Goal: Task Accomplishment & Management: Complete application form

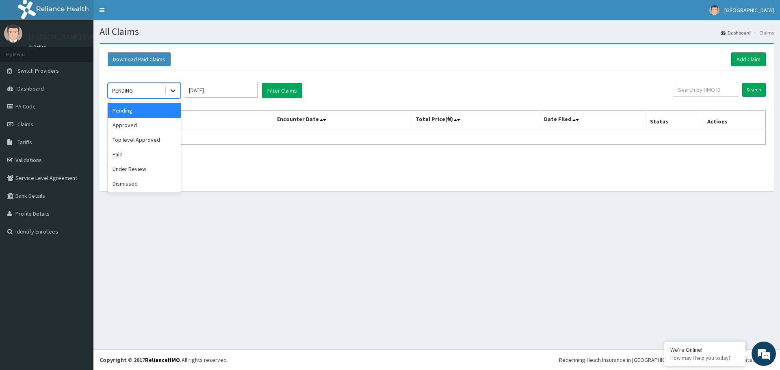
click at [175, 91] on icon at bounding box center [173, 91] width 8 height 8
click at [147, 121] on div "Approved" at bounding box center [144, 125] width 73 height 15
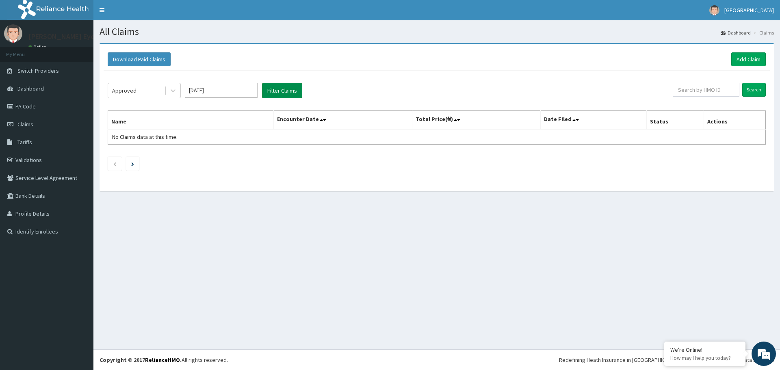
click at [283, 93] on button "Filter Claims" at bounding box center [282, 90] width 40 height 15
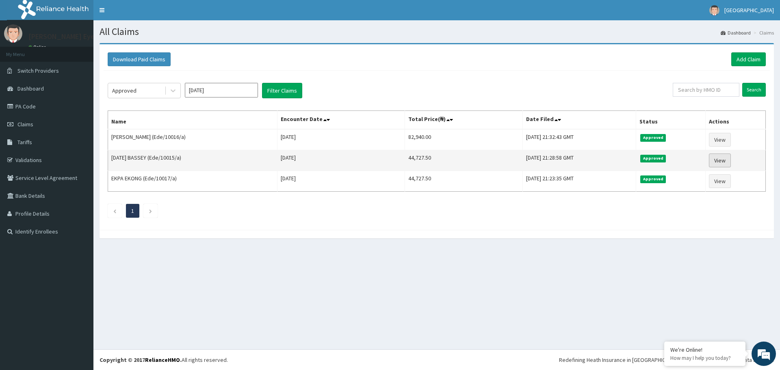
click at [725, 161] on link "View" at bounding box center [720, 161] width 22 height 14
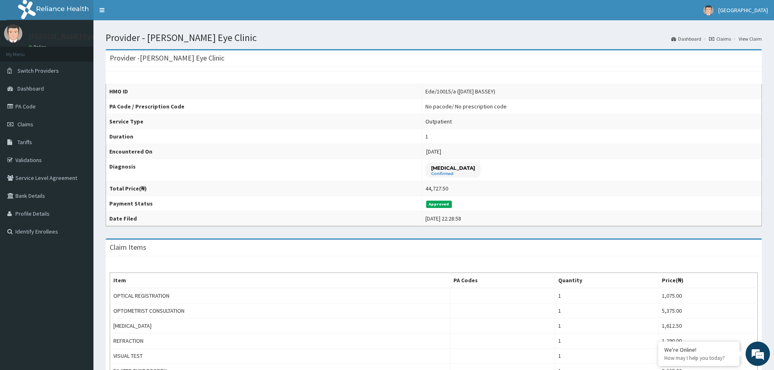
scroll to position [231, 0]
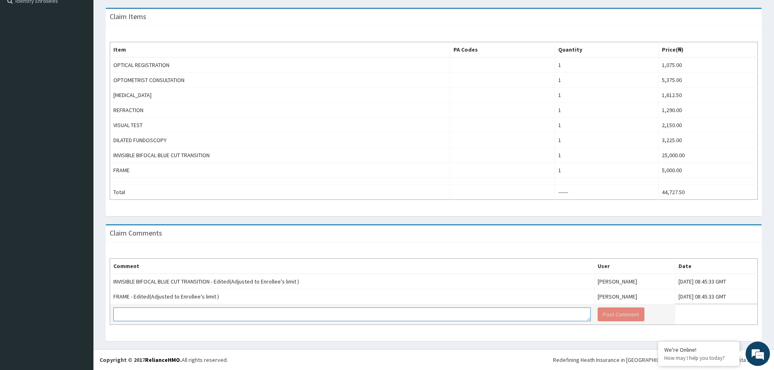
click at [395, 316] on textarea at bounding box center [352, 315] width 478 height 14
type textarea "KINDLY STATE THE ENROLLES LIMIT HERE."
click at [598, 315] on button "Post Comment" at bounding box center [621, 315] width 47 height 14
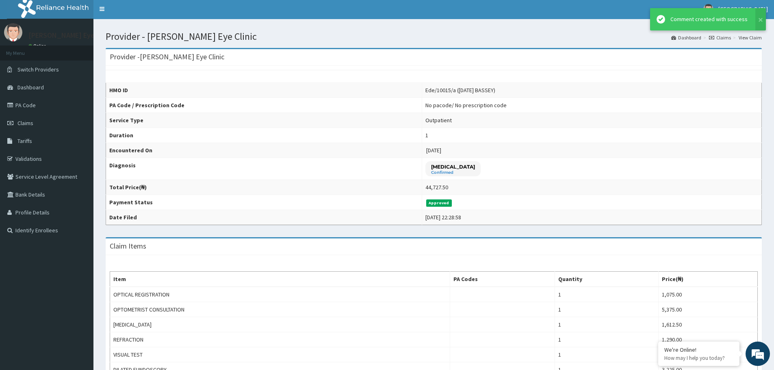
scroll to position [0, 0]
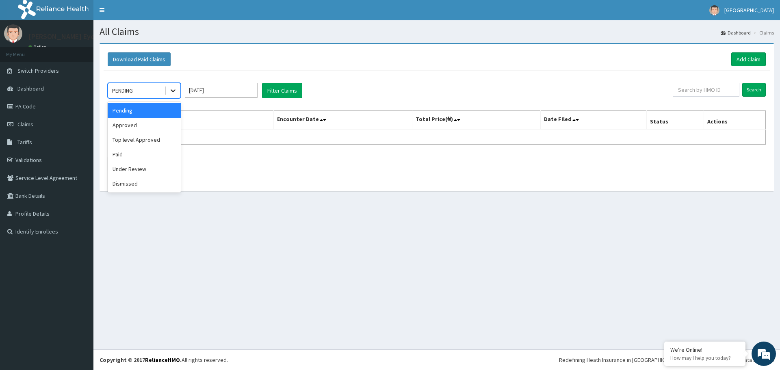
click at [172, 91] on icon at bounding box center [173, 91] width 5 height 3
click at [150, 122] on div "Approved" at bounding box center [144, 125] width 73 height 15
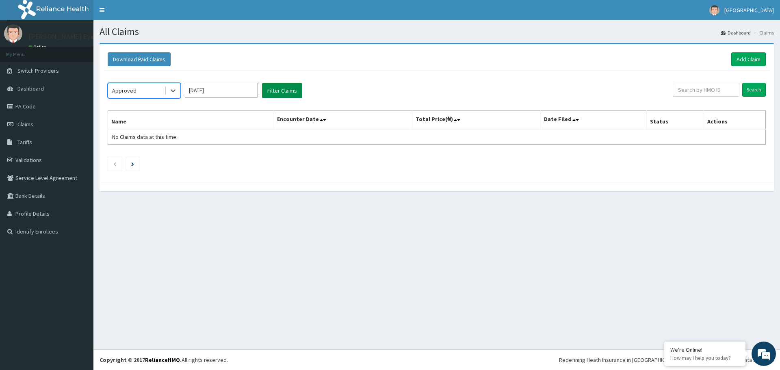
click at [290, 86] on button "Filter Claims" at bounding box center [282, 90] width 40 height 15
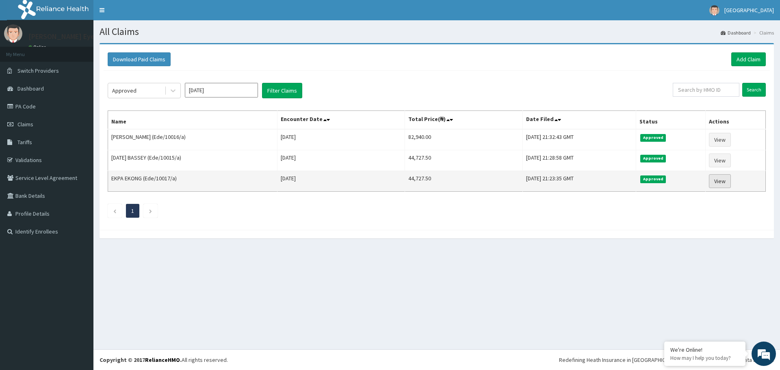
click at [720, 180] on link "View" at bounding box center [720, 181] width 22 height 14
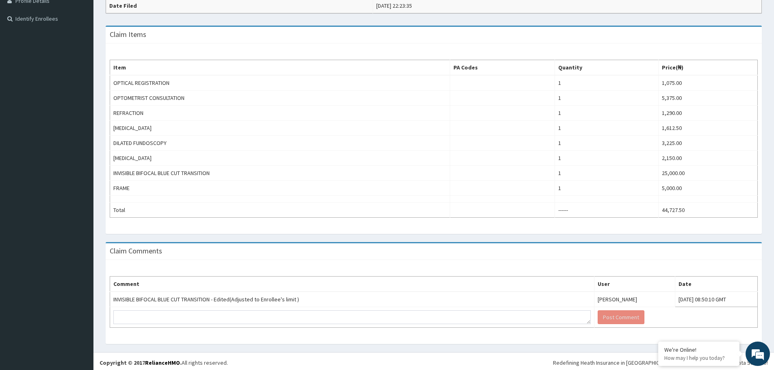
scroll to position [216, 0]
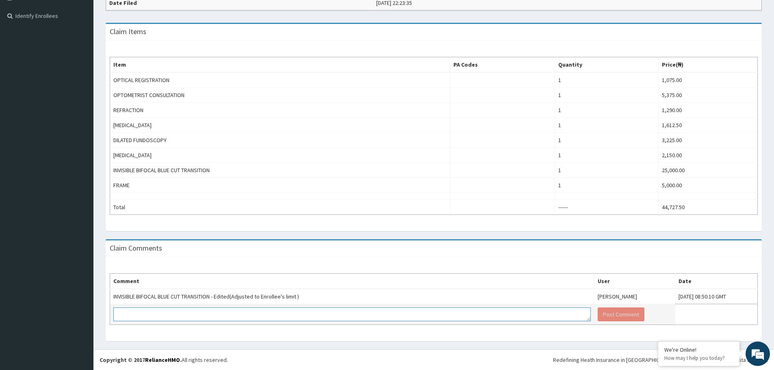
click at [245, 312] on textarea at bounding box center [352, 315] width 478 height 14
type textarea "WHATS THE AMOUNT FOR HIS LIMIT?"
click at [598, 312] on button "Post Comment" at bounding box center [621, 315] width 47 height 14
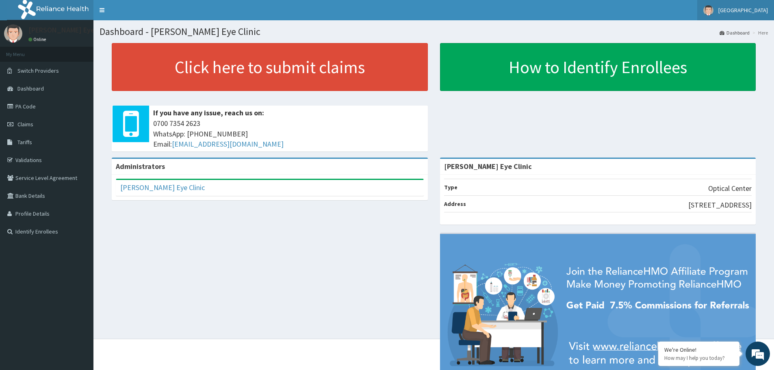
click at [757, 11] on span "[GEOGRAPHIC_DATA]" at bounding box center [744, 10] width 50 height 7
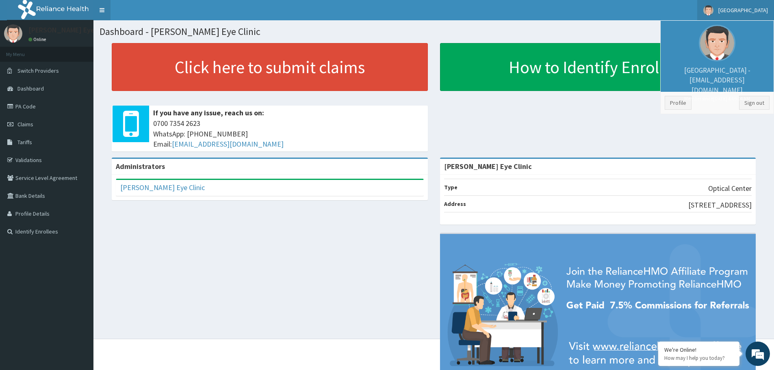
click at [101, 5] on link "Toggle navigation" at bounding box center [101, 10] width 17 height 20
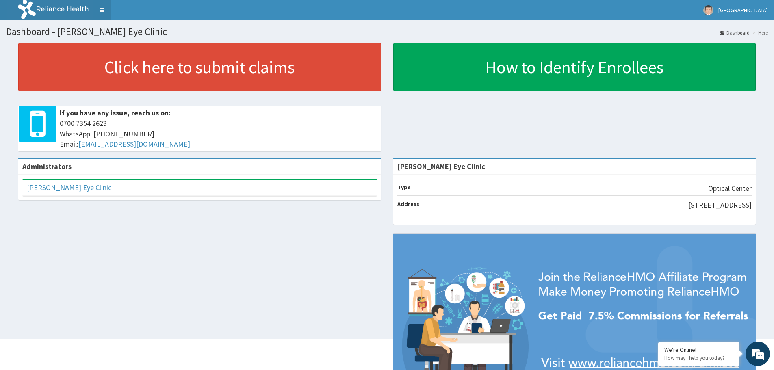
click at [101, 5] on link "Toggle navigation" at bounding box center [101, 10] width 17 height 20
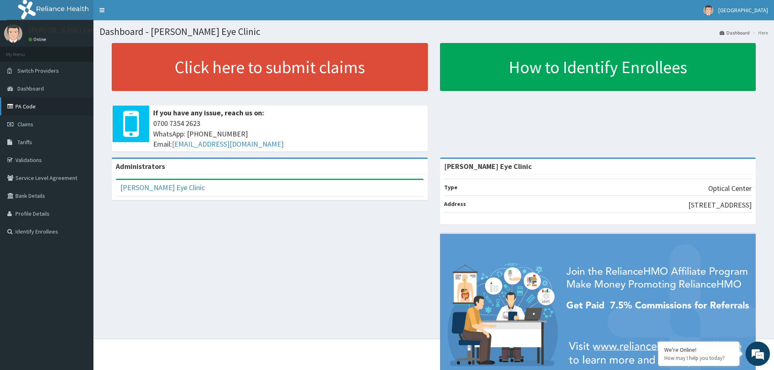
click at [37, 106] on link "PA Code" at bounding box center [46, 107] width 93 height 18
click at [38, 105] on link "PA Code" at bounding box center [46, 107] width 93 height 18
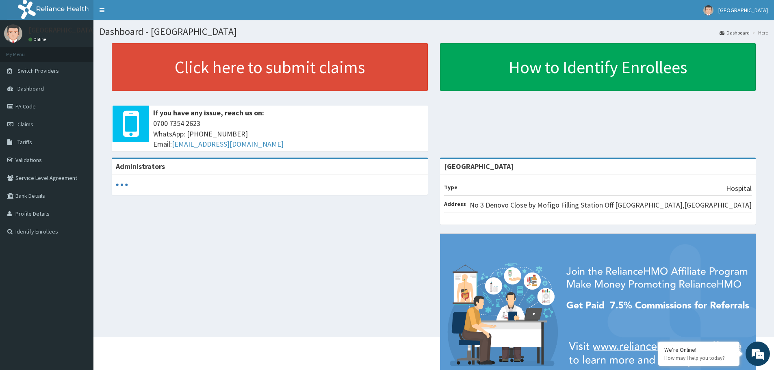
click at [50, 109] on link "PA Code" at bounding box center [46, 107] width 93 height 18
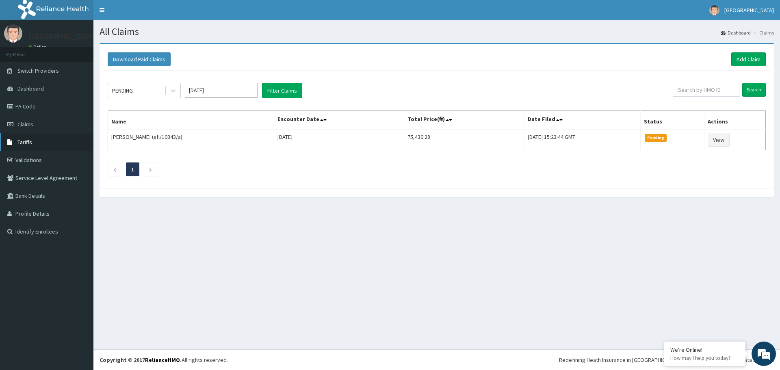
click at [34, 142] on link "Tariffs" at bounding box center [46, 142] width 93 height 18
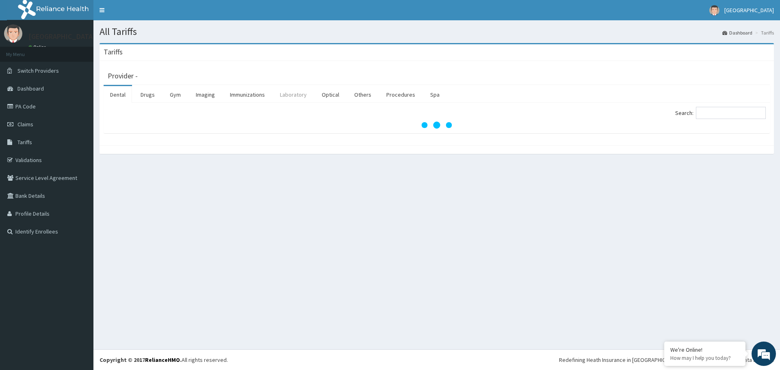
click at [298, 92] on link "Laboratory" at bounding box center [294, 94] width 40 height 17
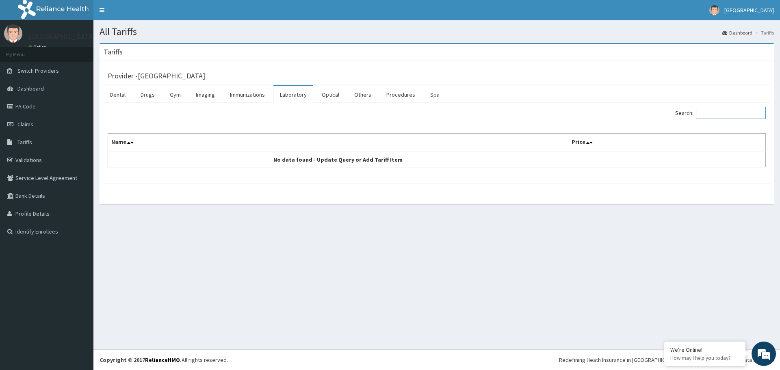
click at [734, 115] on input "Search:" at bounding box center [731, 113] width 70 height 12
type input "W"
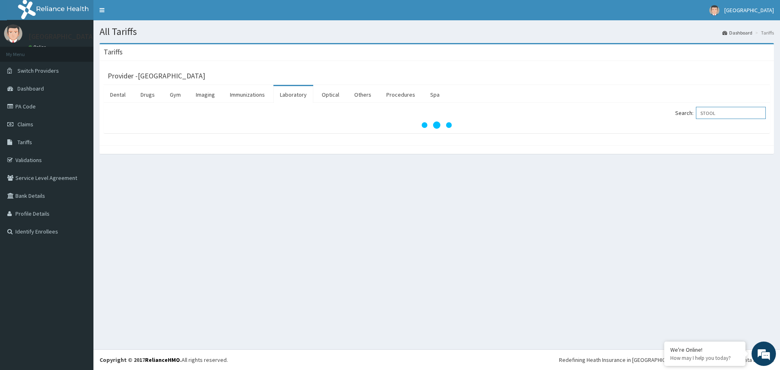
type input "STOOL"
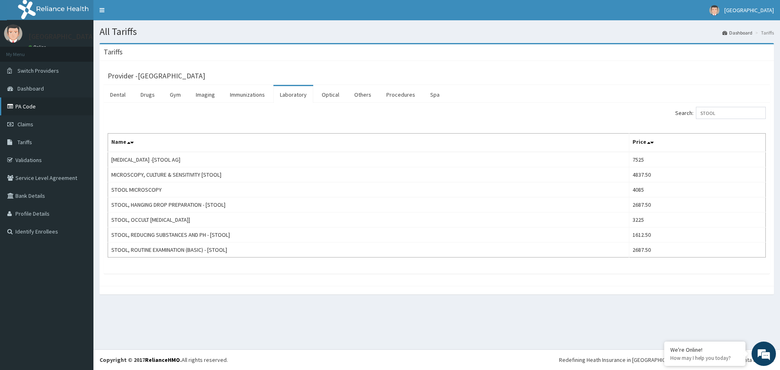
click at [33, 107] on link "PA Code" at bounding box center [46, 107] width 93 height 18
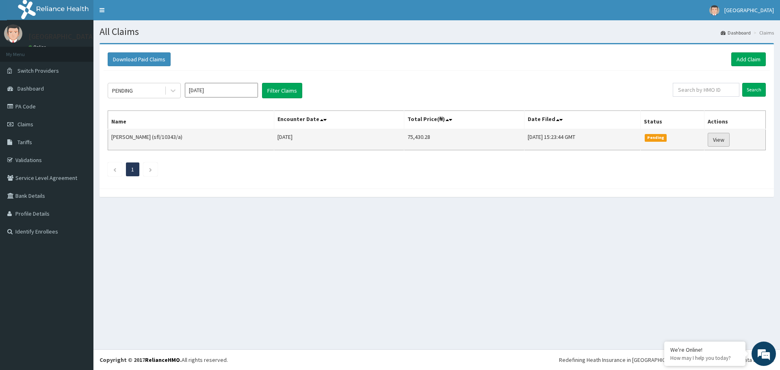
click at [724, 140] on link "View" at bounding box center [719, 140] width 22 height 14
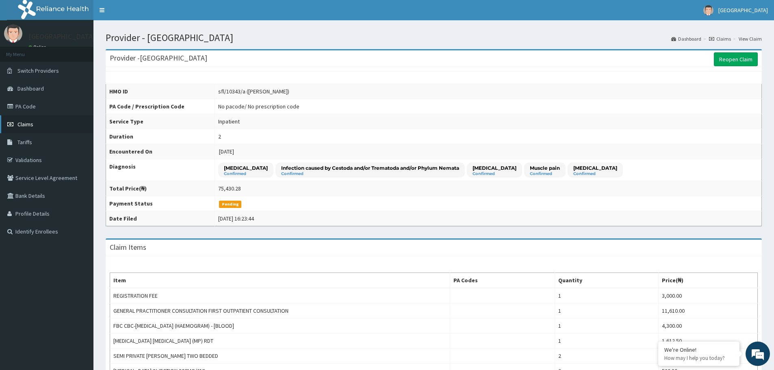
click at [25, 123] on span "Claims" at bounding box center [25, 124] width 16 height 7
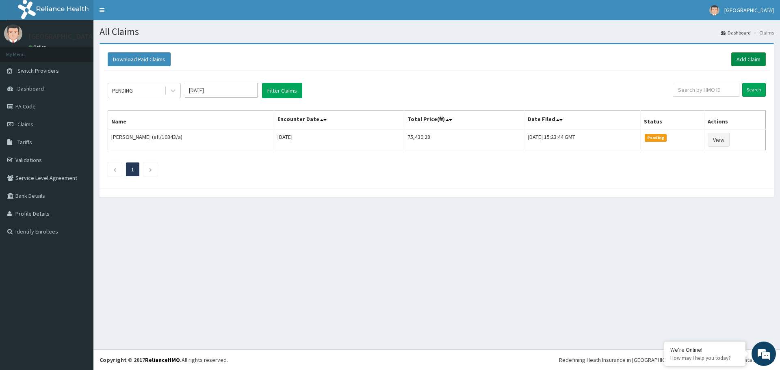
click at [753, 60] on link "Add Claim" at bounding box center [749, 59] width 35 height 14
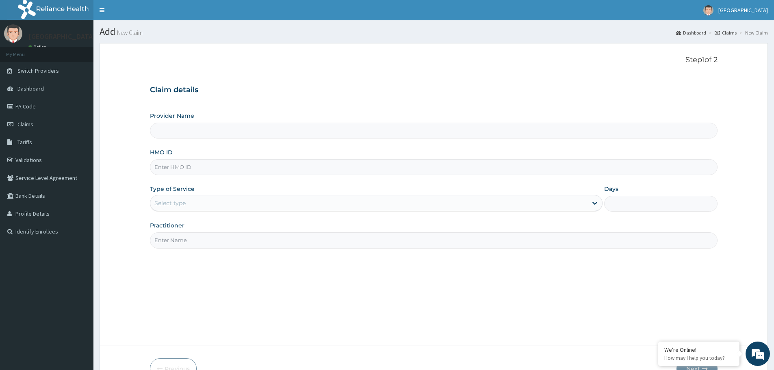
type input "[GEOGRAPHIC_DATA]"
click at [199, 170] on input "HMO ID" at bounding box center [434, 167] width 568 height 16
paste input "ZEI/10090/A"
type input "ZEI/10090/A"
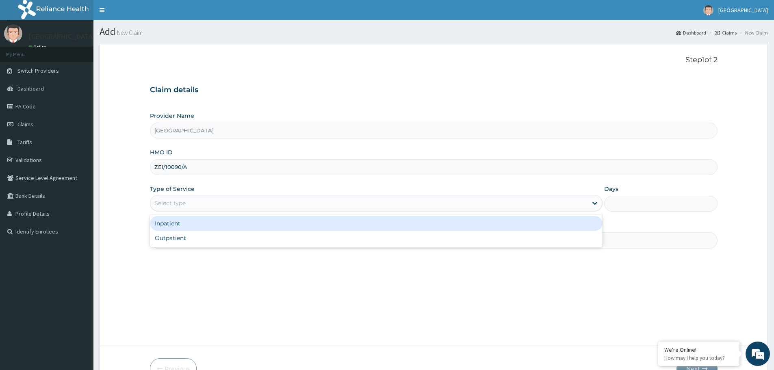
click at [213, 201] on div "Select type" at bounding box center [368, 203] width 437 height 13
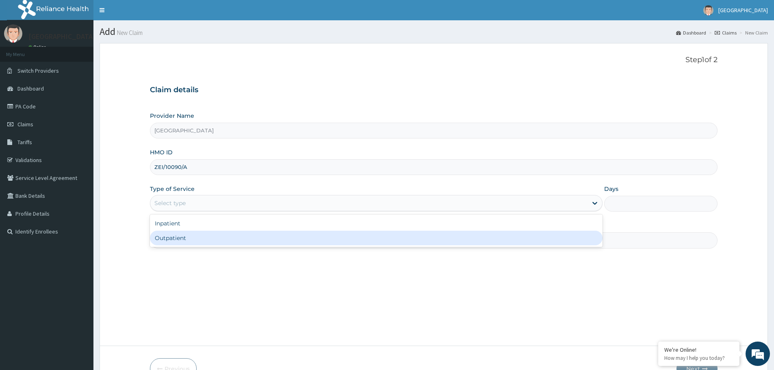
click at [192, 239] on div "Outpatient" at bounding box center [376, 238] width 453 height 15
type input "1"
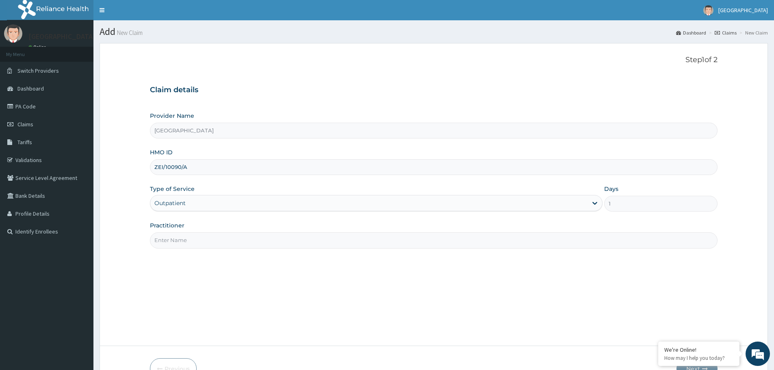
click at [354, 242] on input "Practitioner" at bounding box center [434, 240] width 568 height 16
type input "dr. veronica"
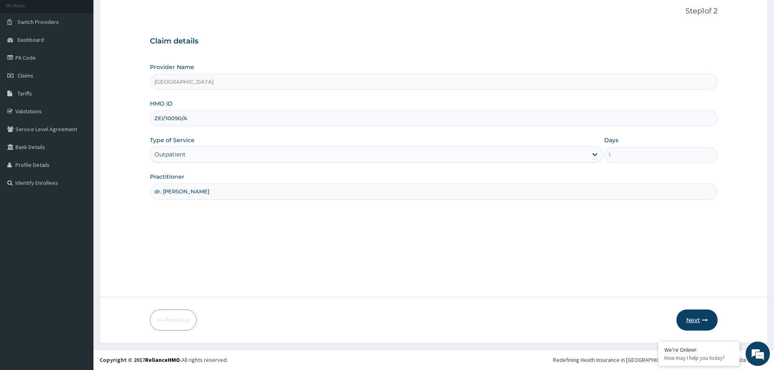
click at [696, 318] on button "Next" at bounding box center [697, 320] width 41 height 21
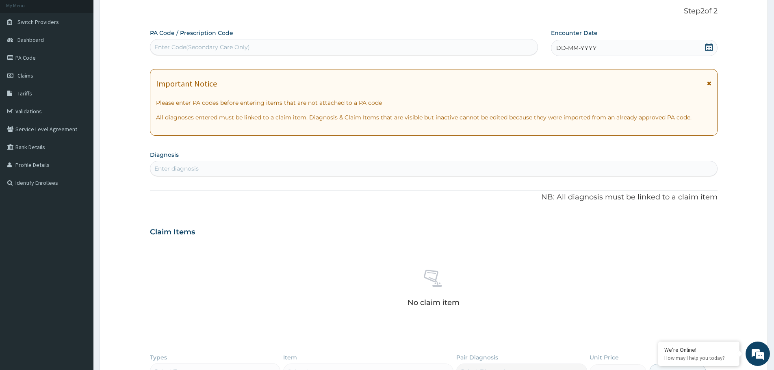
click at [252, 168] on div "Enter diagnosis" at bounding box center [433, 168] width 567 height 13
click at [599, 46] on div "DD-MM-YYYY" at bounding box center [634, 48] width 166 height 16
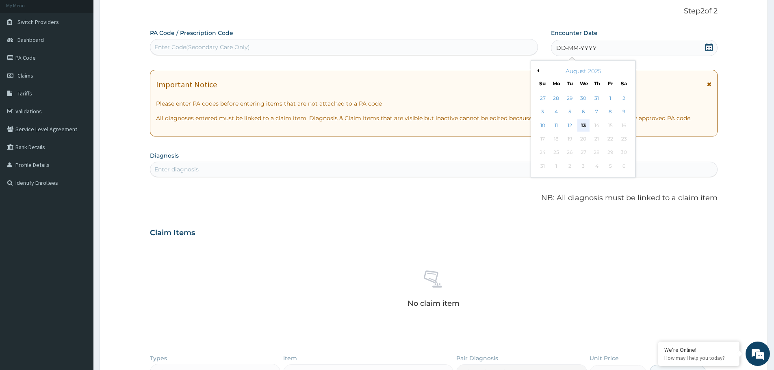
click at [585, 127] on div "13" at bounding box center [584, 125] width 12 height 12
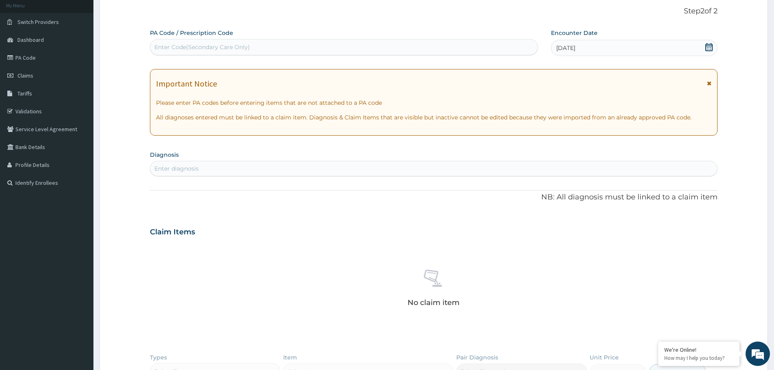
click at [292, 169] on div "Enter diagnosis" at bounding box center [433, 168] width 567 height 13
type input "[MEDICAL_DATA]"
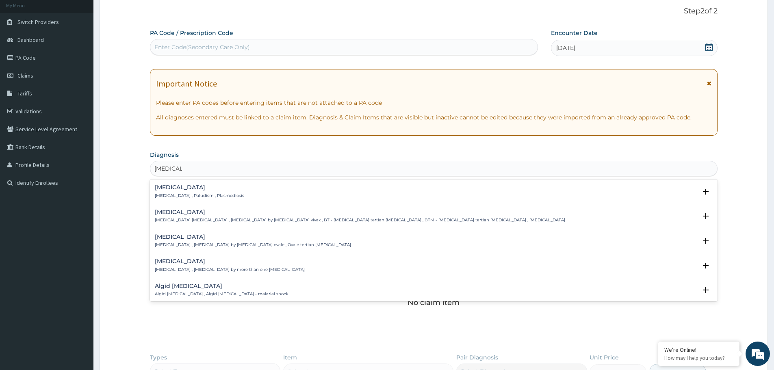
click at [172, 186] on h4 "[MEDICAL_DATA]" at bounding box center [199, 188] width 89 height 6
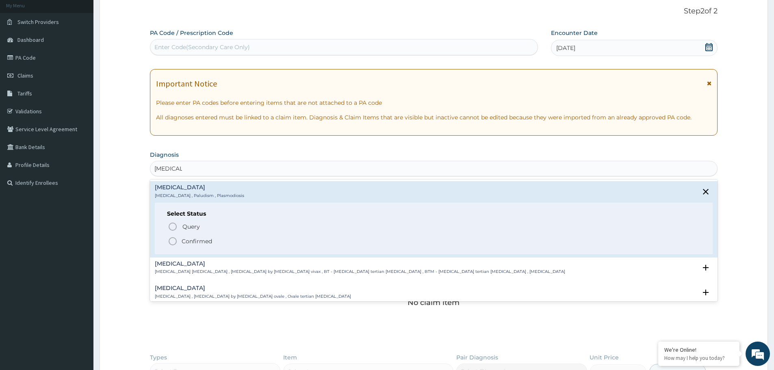
click at [190, 237] on span "Confirmed" at bounding box center [434, 242] width 533 height 10
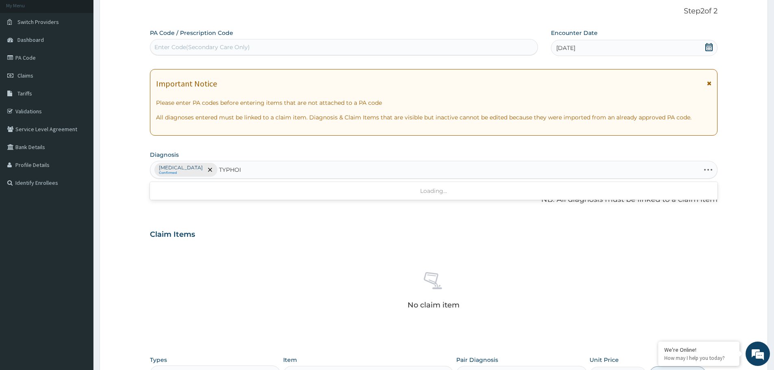
type input "TYPHOID"
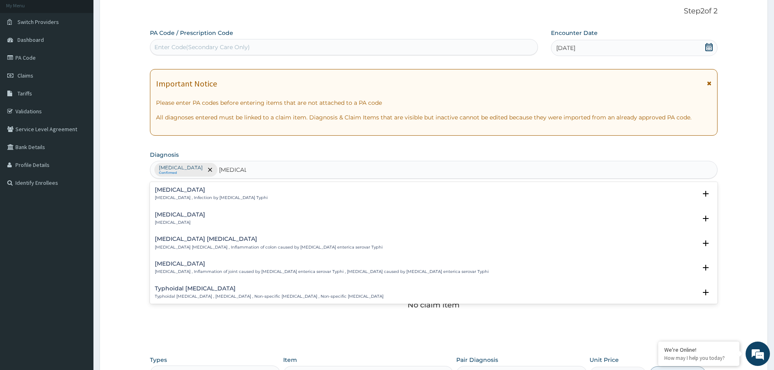
click at [209, 193] on h4 "Typhoid fever" at bounding box center [211, 190] width 113 height 6
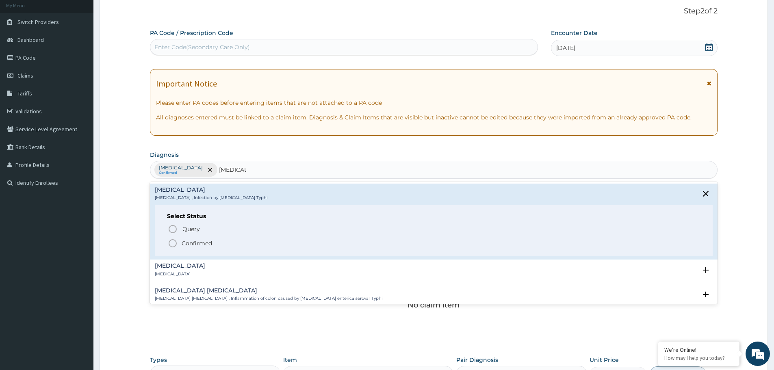
click at [192, 245] on p "Confirmed" at bounding box center [197, 243] width 30 height 8
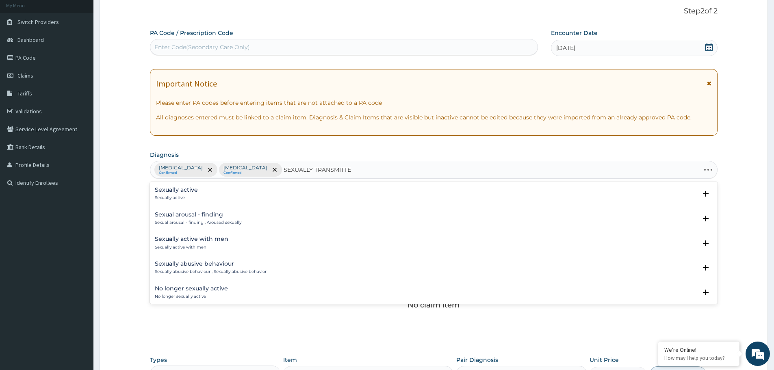
type input "SEXUALLY TRANSMITTED"
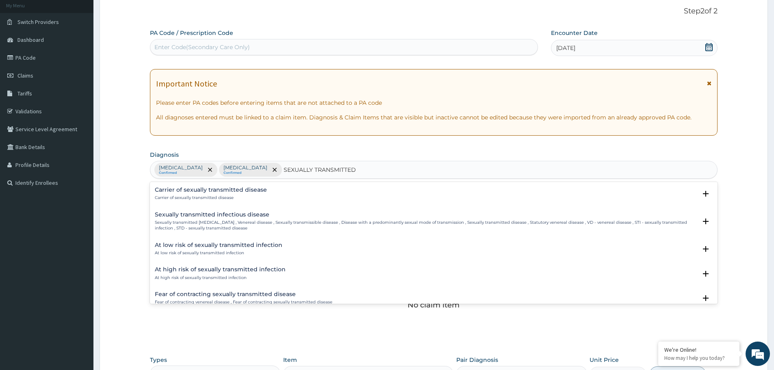
click at [226, 217] on h4 "Sexually transmitted infectious disease" at bounding box center [426, 215] width 542 height 6
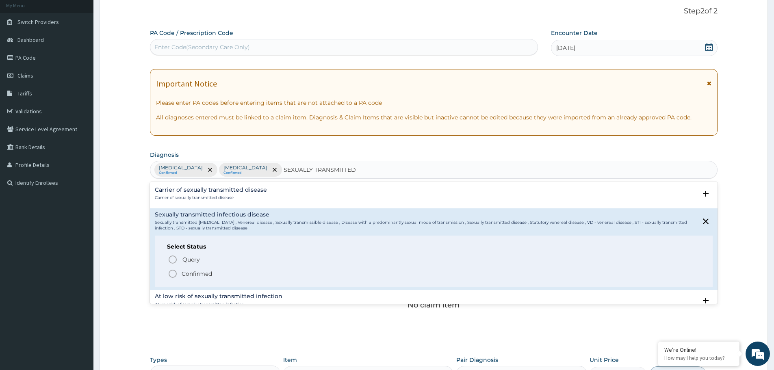
click at [172, 273] on icon "status option filled" at bounding box center [173, 274] width 10 height 10
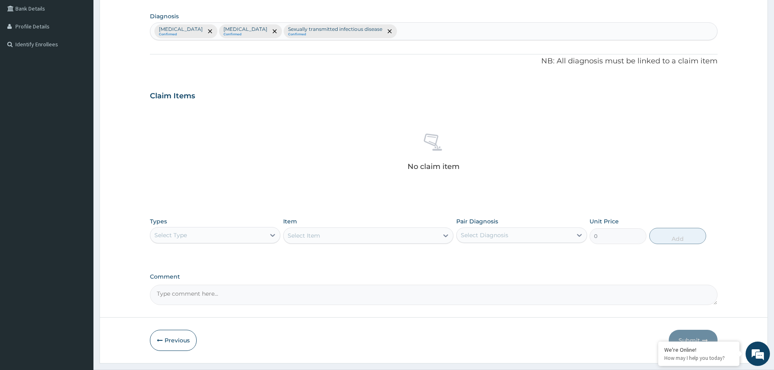
scroll to position [208, 0]
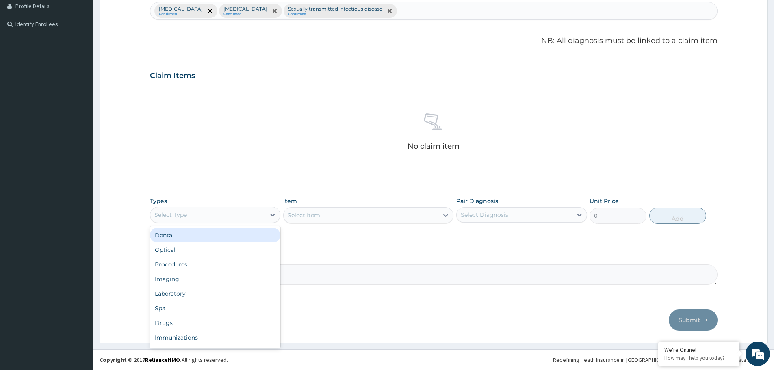
click at [221, 217] on div "Select Type" at bounding box center [207, 214] width 115 height 13
click at [213, 267] on div "Procedures" at bounding box center [215, 264] width 130 height 15
click at [296, 217] on div "Select Item" at bounding box center [368, 215] width 170 height 16
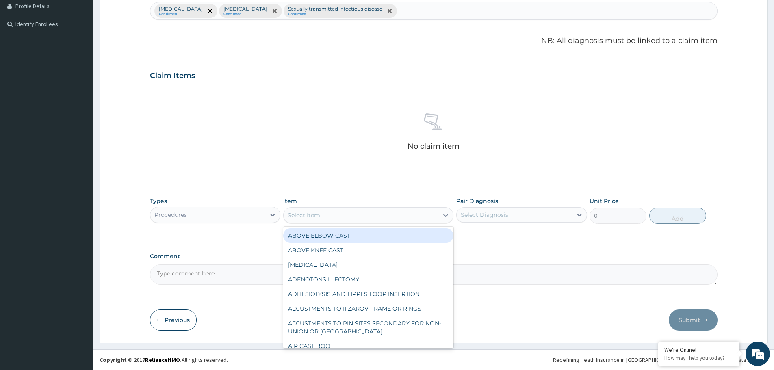
click at [334, 215] on div "Select Item" at bounding box center [361, 215] width 155 height 13
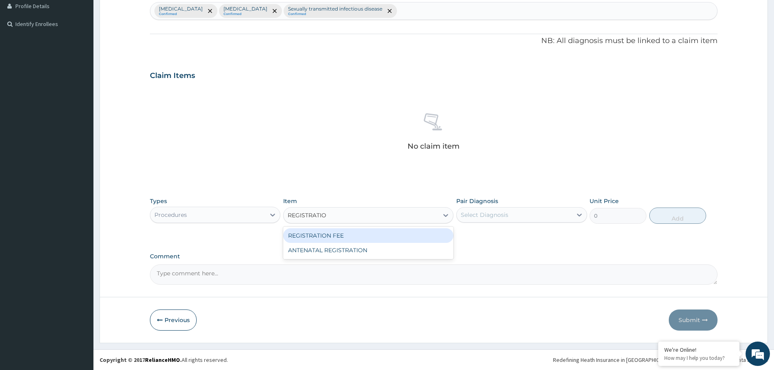
type input "REGISTRATION"
click at [332, 237] on div "REGISTRATION FEE" at bounding box center [368, 235] width 170 height 15
type input "3000"
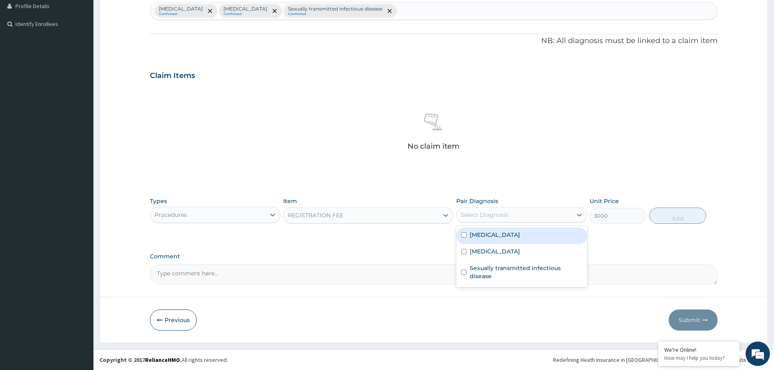
click at [519, 218] on div "Select Diagnosis" at bounding box center [514, 214] width 115 height 13
click at [499, 230] on div "Malaria" at bounding box center [521, 236] width 130 height 17
checkbox input "true"
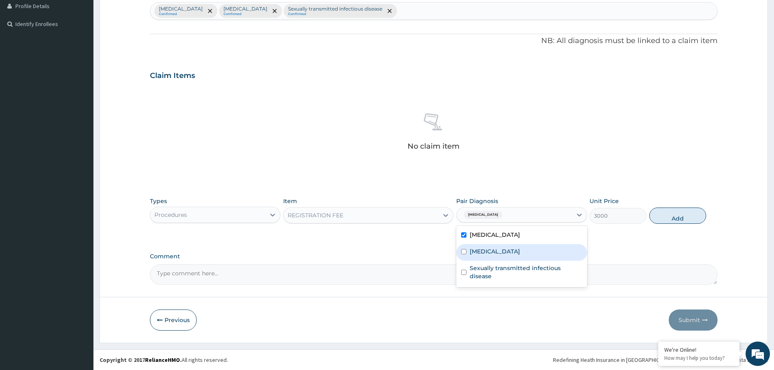
click at [491, 251] on label "Typhoid fever" at bounding box center [495, 252] width 50 height 8
checkbox input "true"
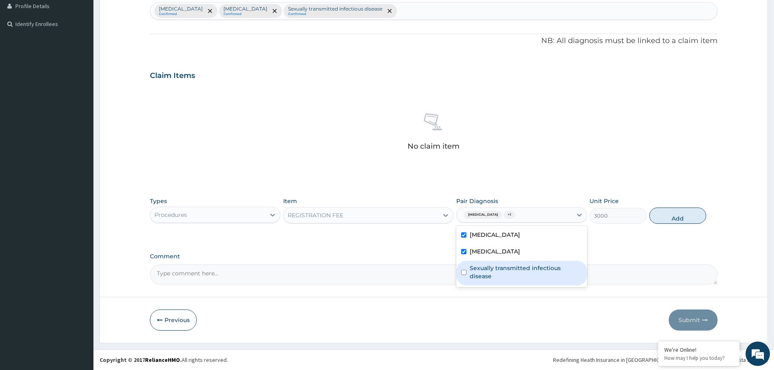
click at [488, 271] on label "Sexually transmitted infectious disease" at bounding box center [526, 272] width 112 height 16
checkbox input "true"
click at [672, 216] on button "Add" at bounding box center [677, 216] width 57 height 16
type input "0"
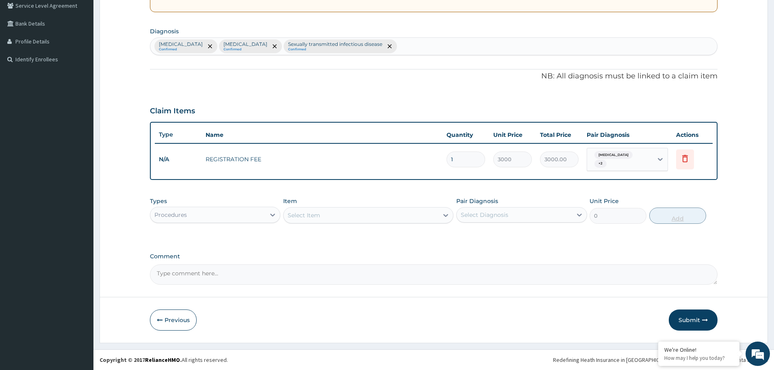
scroll to position [169, 0]
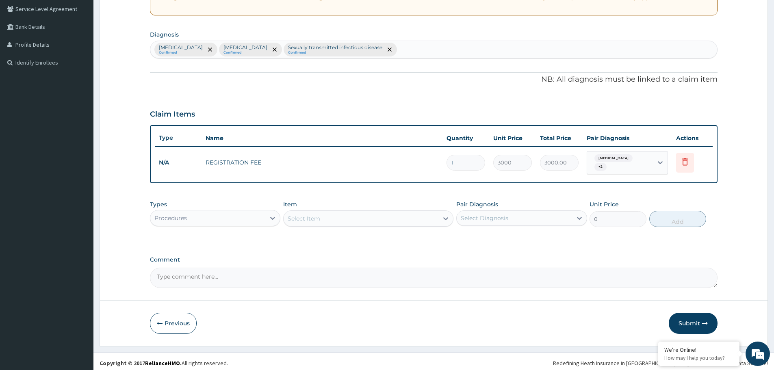
click at [345, 213] on div "Select Item" at bounding box center [361, 218] width 155 height 13
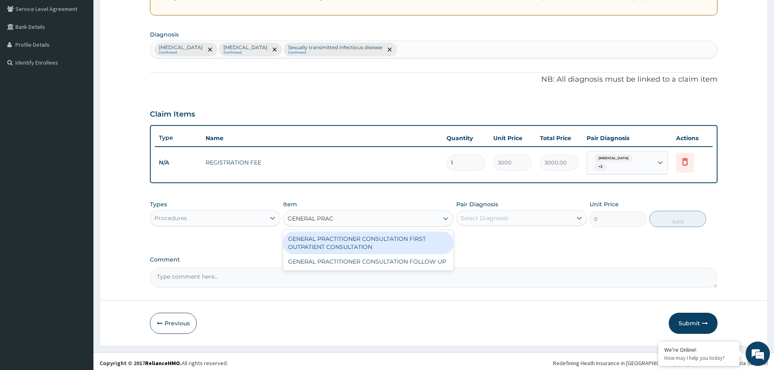
type input "GENERAL PRACT"
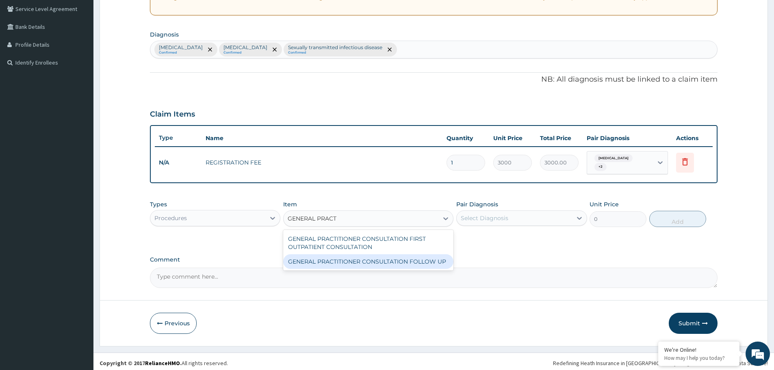
click at [349, 256] on div "GENERAL PRACTITIONER CONSULTATION FOLLOW UP" at bounding box center [368, 261] width 170 height 15
type input "11610"
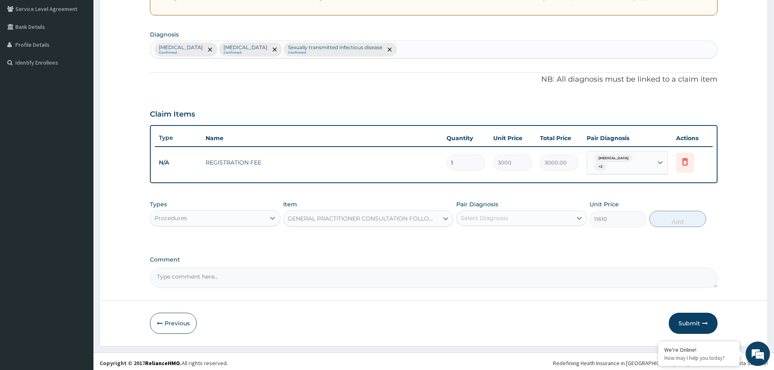
click at [520, 212] on div "Select Diagnosis" at bounding box center [514, 218] width 115 height 13
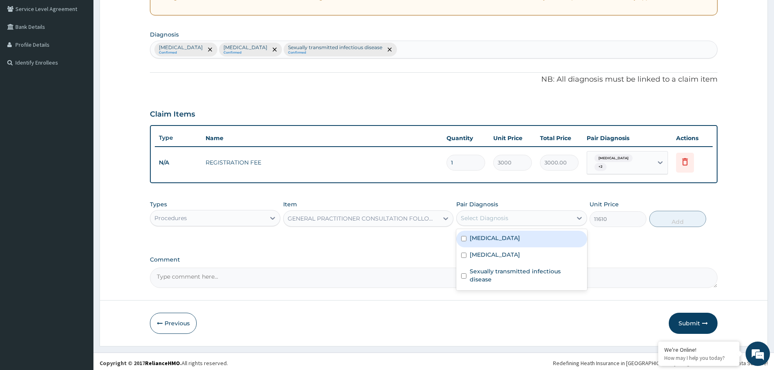
click at [499, 234] on div "[MEDICAL_DATA]" at bounding box center [521, 239] width 130 height 17
checkbox input "true"
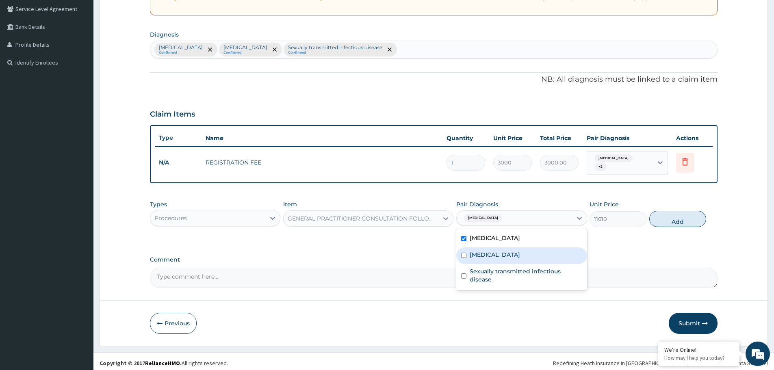
click at [495, 251] on label "Typhoid fever" at bounding box center [495, 255] width 50 height 8
checkbox input "true"
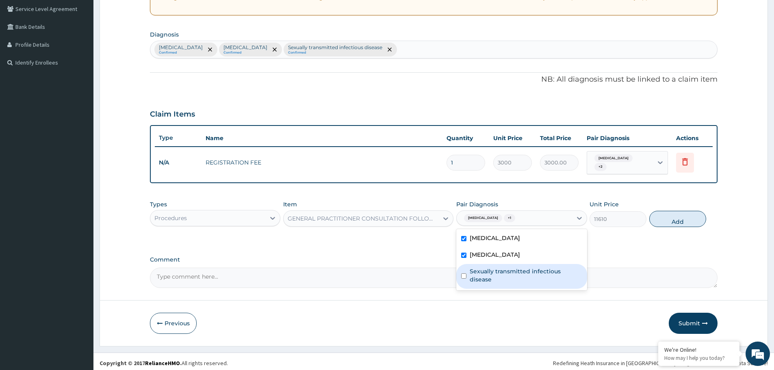
click at [497, 268] on label "Sexually transmitted infectious disease" at bounding box center [526, 275] width 112 height 16
checkbox input "true"
click at [681, 211] on button "Add" at bounding box center [677, 219] width 57 height 16
type input "0"
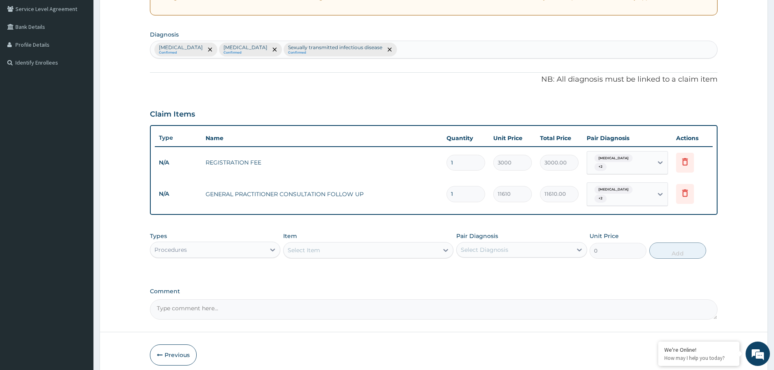
click at [369, 244] on div "Select Item" at bounding box center [361, 250] width 155 height 13
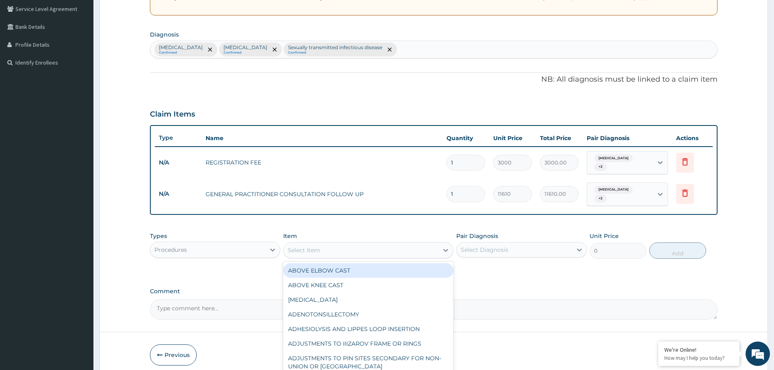
click at [200, 243] on div "Procedures" at bounding box center [207, 249] width 115 height 13
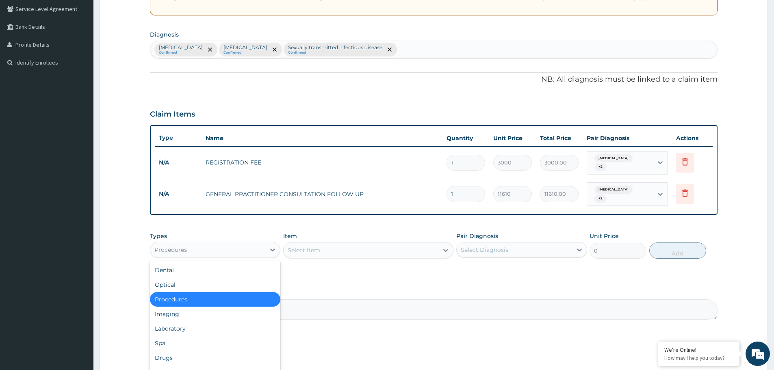
scroll to position [197, 0]
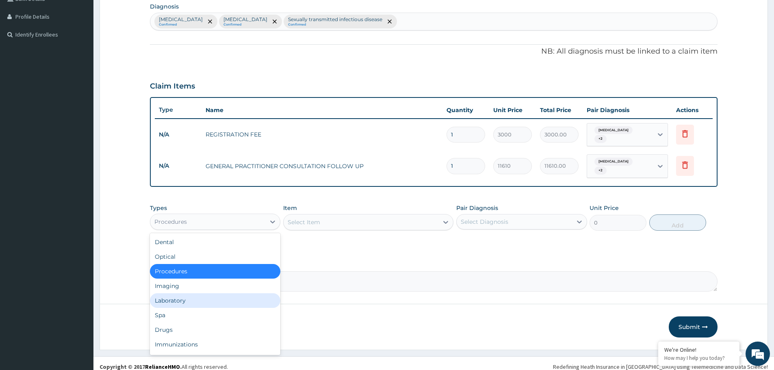
click at [211, 293] on div "Laboratory" at bounding box center [215, 300] width 130 height 15
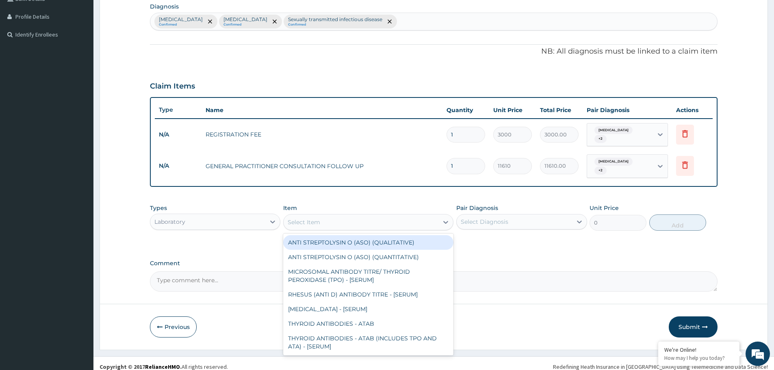
click at [351, 218] on div "Select Item" at bounding box center [361, 222] width 155 height 13
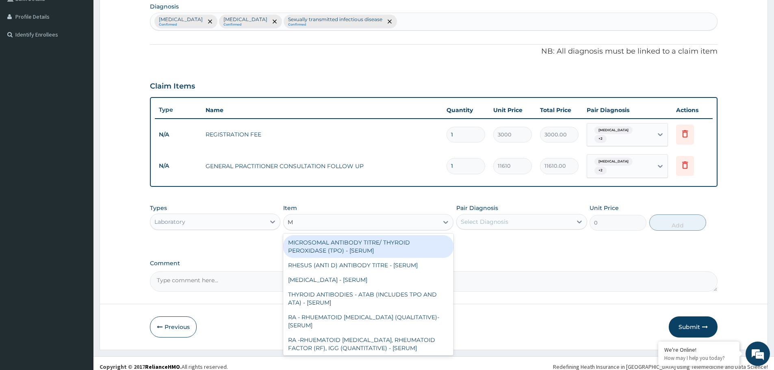
type input "MP"
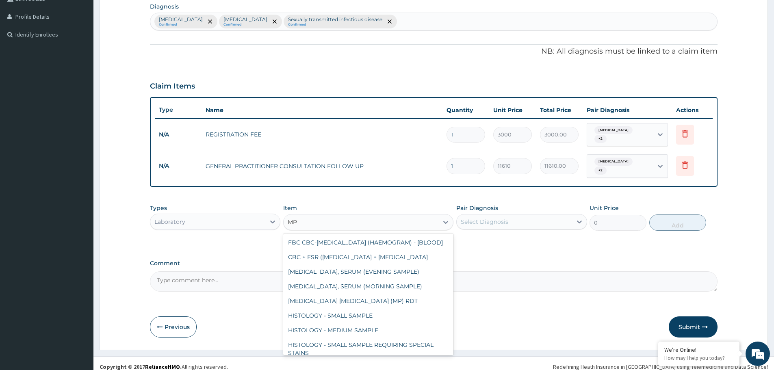
scroll to position [122, 0]
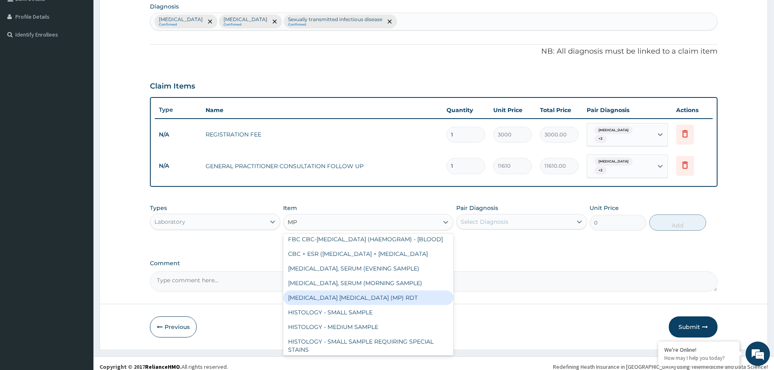
click at [374, 304] on div "[MEDICAL_DATA] [MEDICAL_DATA] (MP) RDT" at bounding box center [368, 298] width 170 height 15
type input "1612.5"
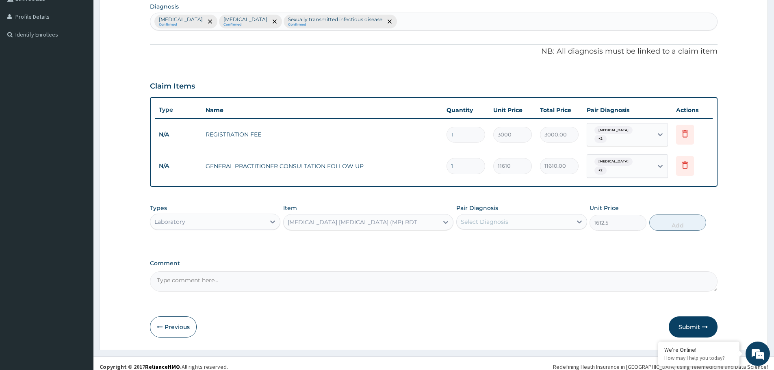
click at [462, 218] on div "Select Diagnosis" at bounding box center [485, 222] width 48 height 8
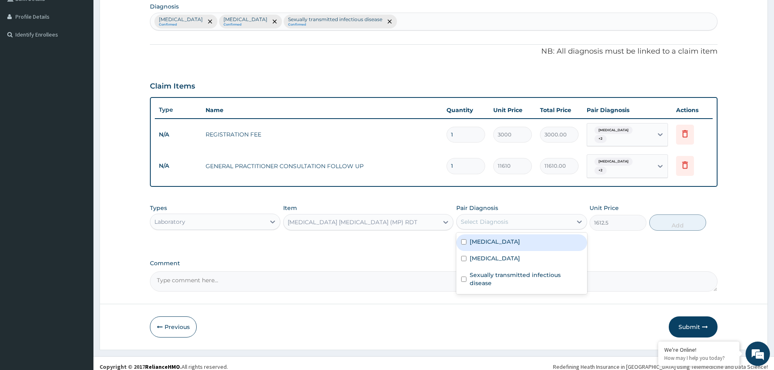
click at [463, 239] on input "checkbox" at bounding box center [463, 241] width 5 height 5
checkbox input "true"
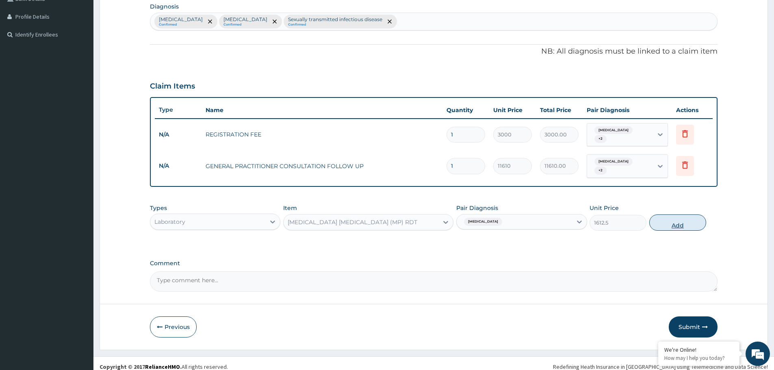
click at [662, 216] on button "Add" at bounding box center [677, 223] width 57 height 16
type input "0"
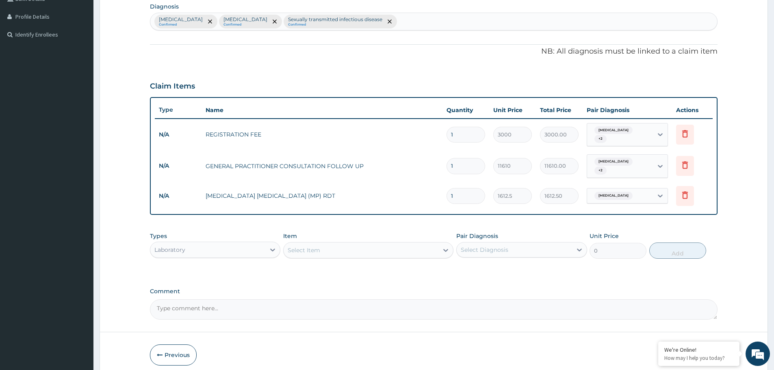
click at [374, 246] on div "Select Item" at bounding box center [361, 250] width 155 height 13
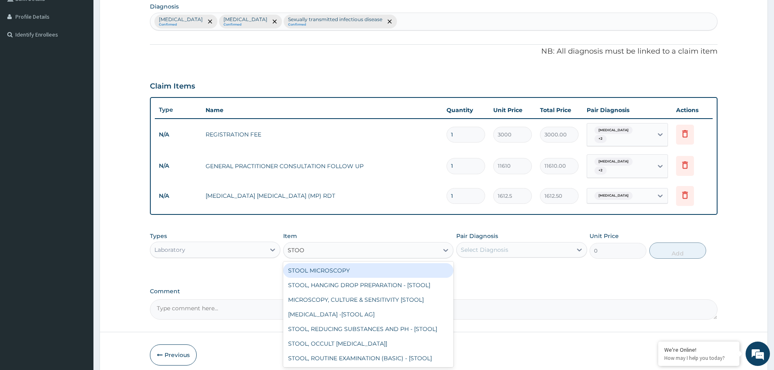
type input "STOOL"
click at [366, 266] on div "STOOL MICROSCOPY" at bounding box center [368, 270] width 170 height 15
type input "4085"
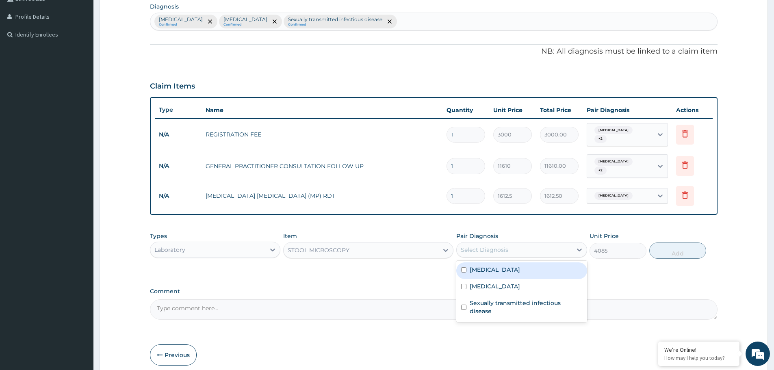
click at [483, 246] on div "Select Diagnosis" at bounding box center [485, 250] width 48 height 8
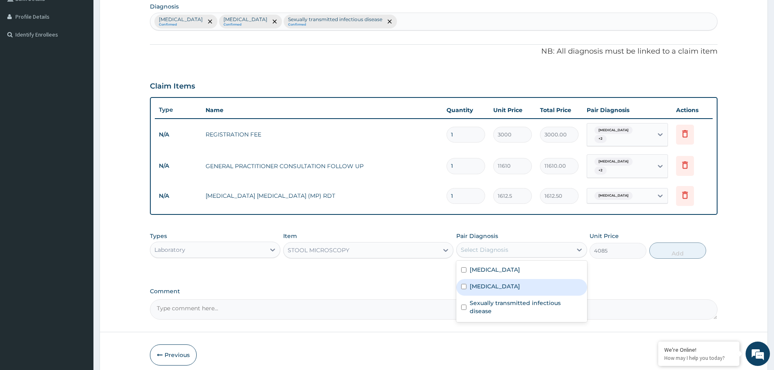
click at [481, 282] on label "Typhoid fever" at bounding box center [495, 286] width 50 height 8
checkbox input "true"
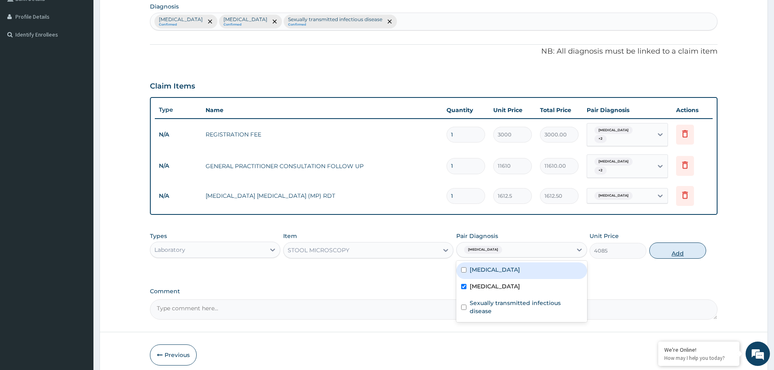
click at [674, 243] on button "Add" at bounding box center [677, 251] width 57 height 16
type input "0"
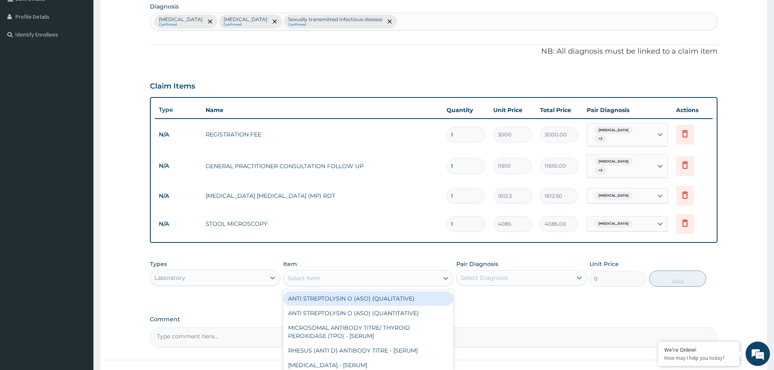
click at [371, 272] on div "Select Item" at bounding box center [361, 278] width 155 height 13
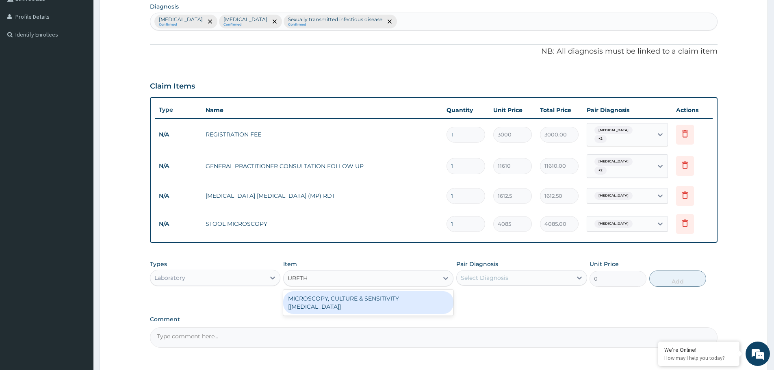
type input "URETHR"
click at [408, 296] on div "MICROSCOPY, CULTURE & SENSITIVITY [URETHRA]" at bounding box center [368, 302] width 170 height 23
type input "4837.5"
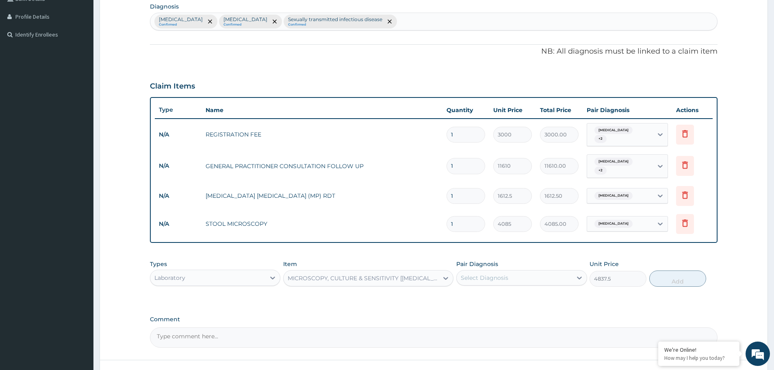
click at [520, 271] on div "Select Diagnosis" at bounding box center [514, 277] width 115 height 13
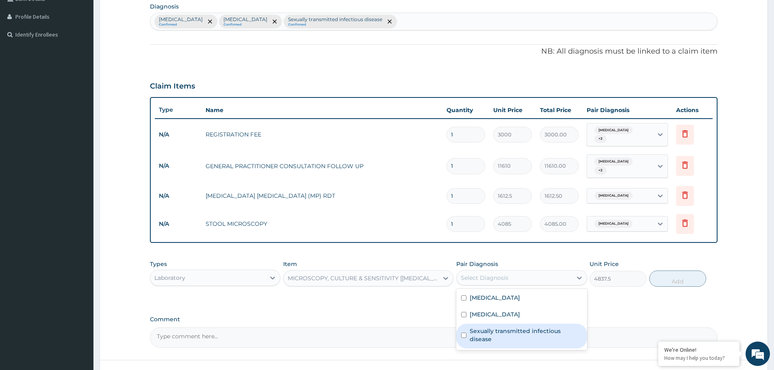
click at [506, 327] on label "Sexually transmitted infectious disease" at bounding box center [526, 335] width 112 height 16
checkbox input "true"
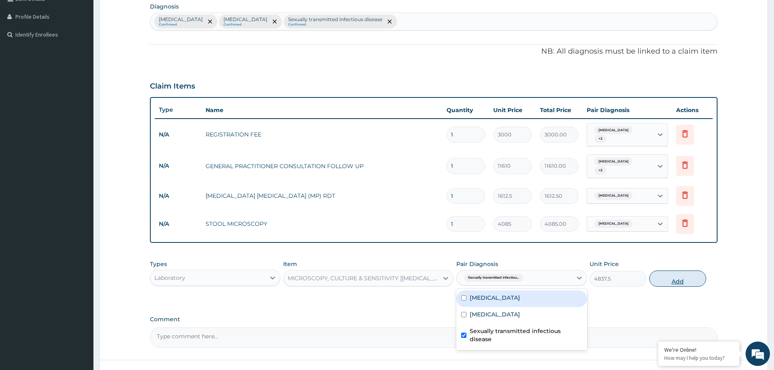
click at [655, 271] on button "Add" at bounding box center [677, 279] width 57 height 16
type input "0"
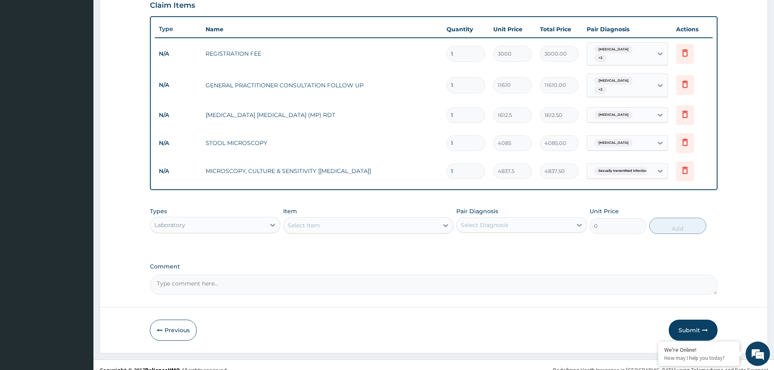
scroll to position [278, 0]
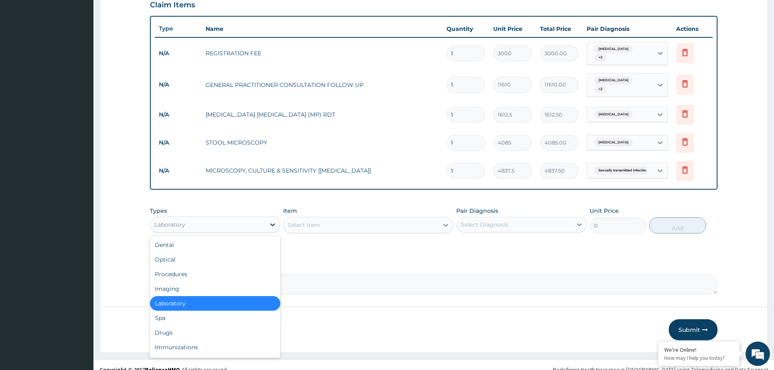
click at [272, 221] on icon at bounding box center [273, 225] width 8 height 8
click at [201, 326] on div "Drugs" at bounding box center [215, 333] width 130 height 15
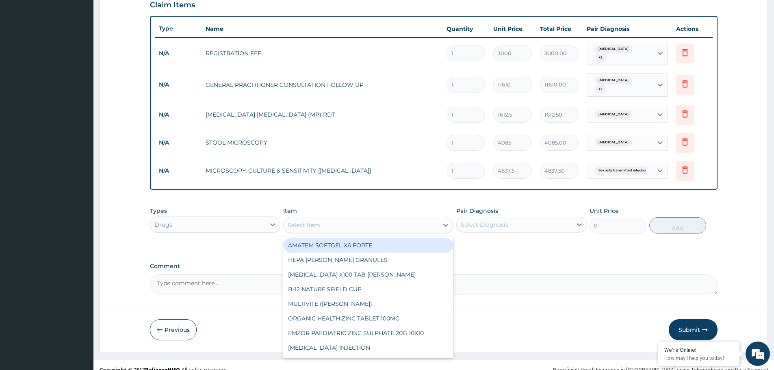
click at [389, 220] on div "Select Item" at bounding box center [361, 225] width 155 height 13
type input "ARTE"
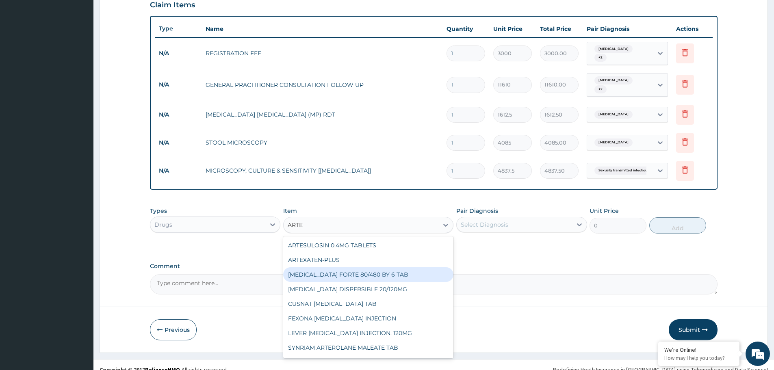
click at [378, 267] on div "COARTEM FORTE 80/480 BY 6 TAB" at bounding box center [368, 274] width 170 height 15
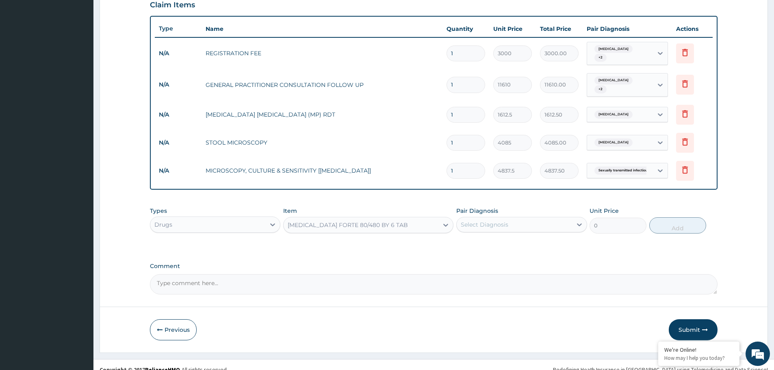
type input "449.35"
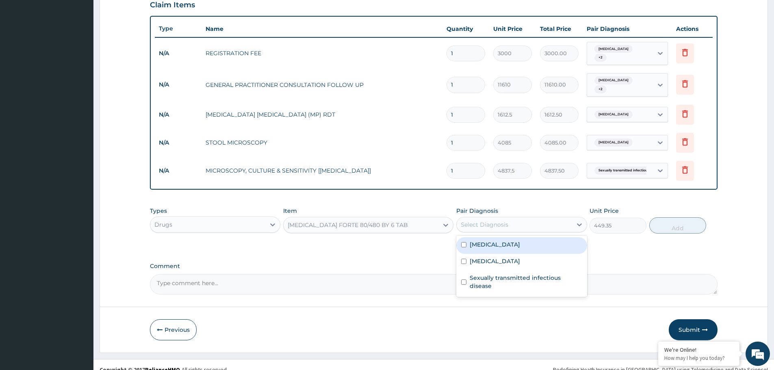
click at [489, 221] on div "Select Diagnosis" at bounding box center [485, 225] width 48 height 8
click at [486, 243] on div "Malaria" at bounding box center [521, 245] width 130 height 17
checkbox input "true"
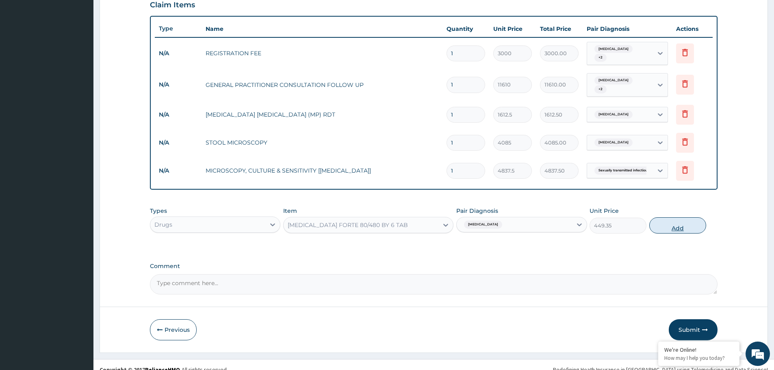
click at [670, 219] on button "Add" at bounding box center [677, 225] width 57 height 16
type input "0"
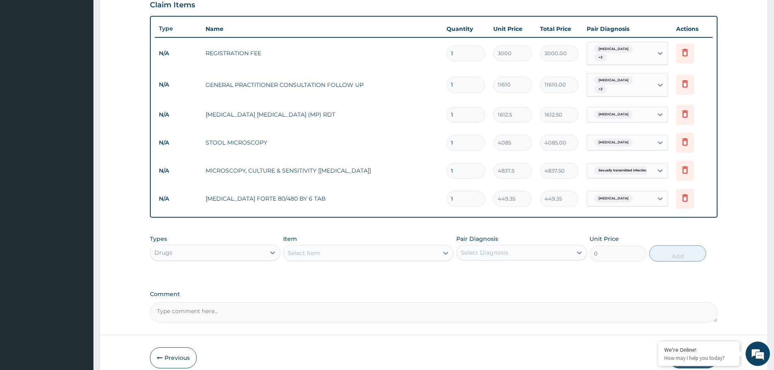
drag, startPoint x: 465, startPoint y: 196, endPoint x: 443, endPoint y: 203, distance: 22.6
click at [443, 203] on td "1" at bounding box center [466, 199] width 47 height 24
type input "6"
type input "2696.10"
type input "6"
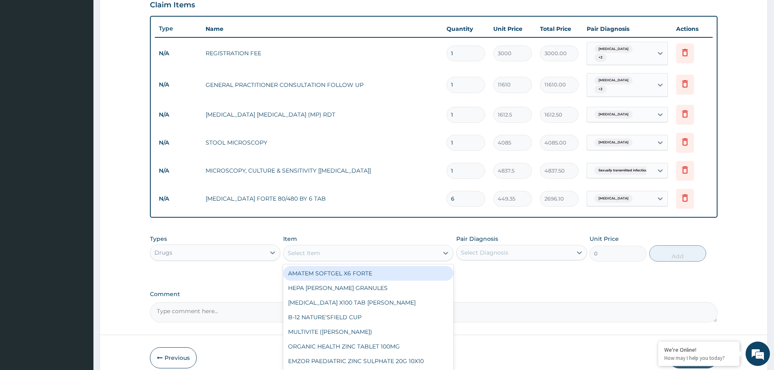
click at [349, 250] on div "Select Item" at bounding box center [361, 253] width 155 height 13
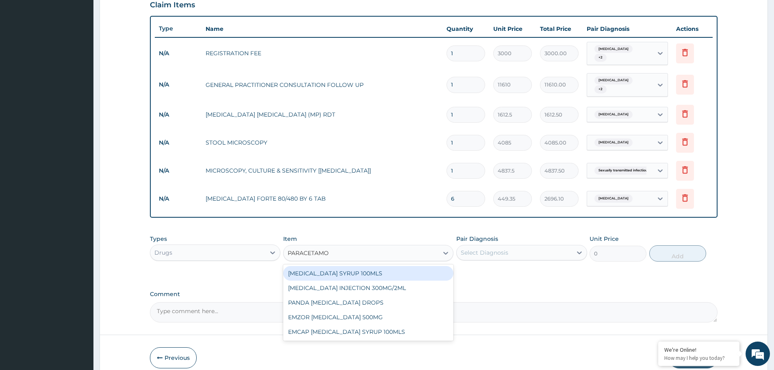
type input "PARACETAMOL"
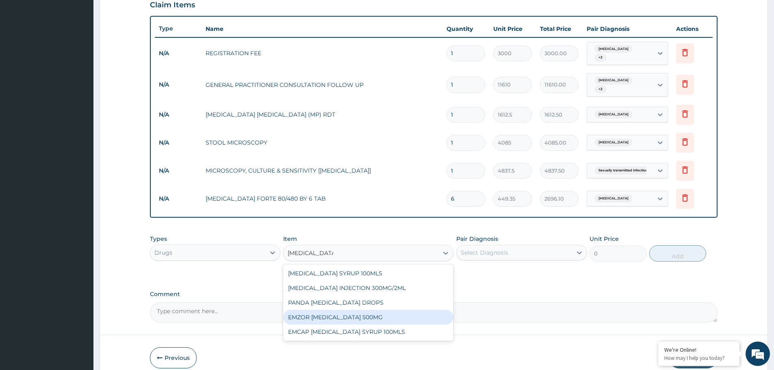
click at [365, 310] on div "EMZOR PARACETAMOL 500MG" at bounding box center [368, 317] width 170 height 15
type input "23.65"
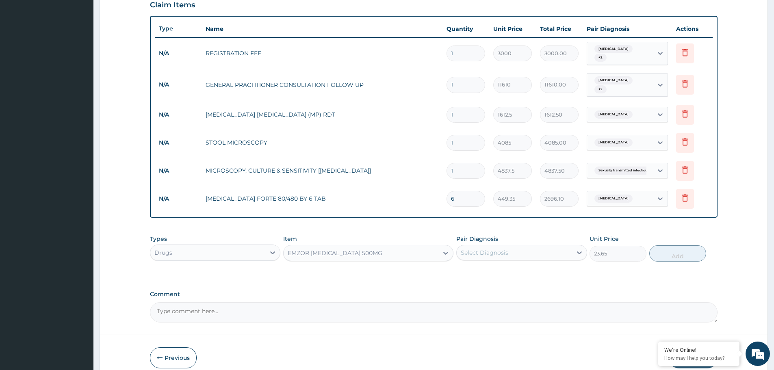
click at [519, 247] on div "Select Diagnosis" at bounding box center [514, 252] width 115 height 13
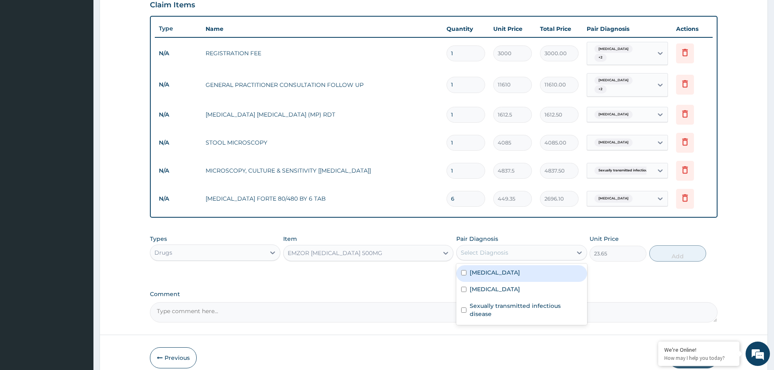
click at [503, 265] on div "Malaria" at bounding box center [521, 273] width 130 height 17
checkbox input "true"
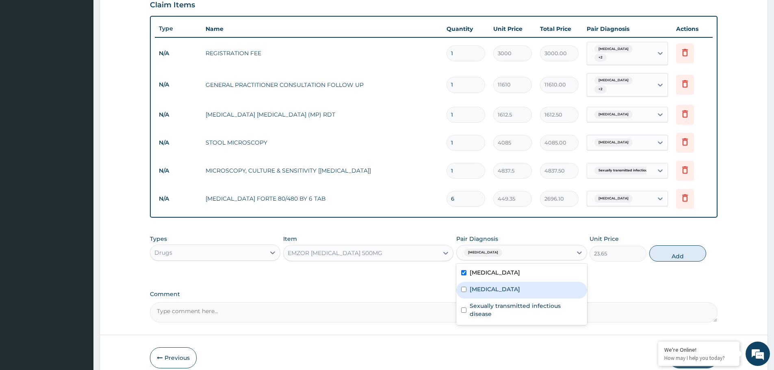
click at [501, 285] on label "Typhoid fever" at bounding box center [495, 289] width 50 height 8
checkbox input "true"
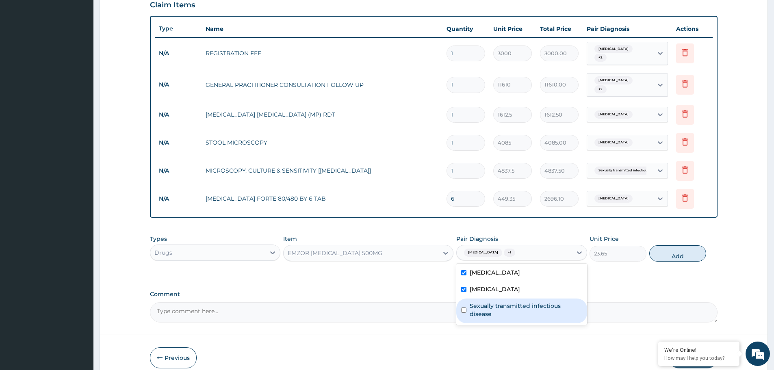
click at [506, 302] on label "Sexually transmitted infectious disease" at bounding box center [526, 310] width 112 height 16
checkbox input "true"
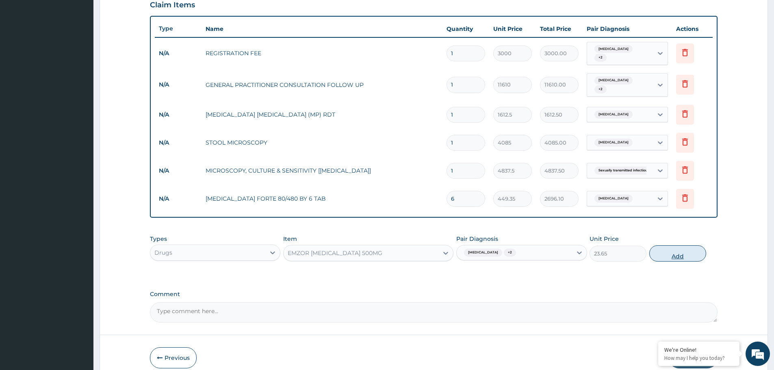
click at [680, 245] on button "Add" at bounding box center [677, 253] width 57 height 16
type input "0"
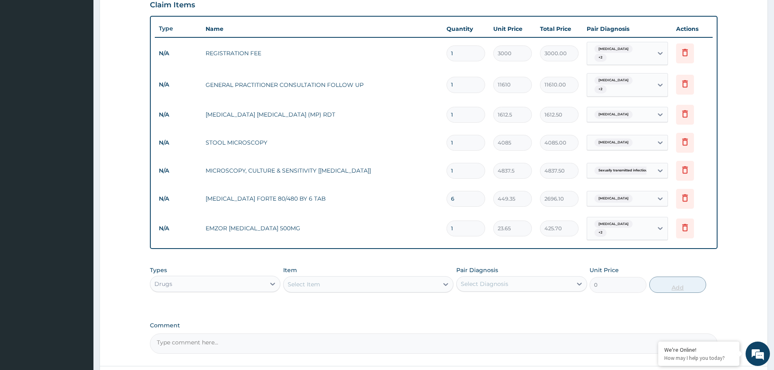
type input "18"
type input "425.70"
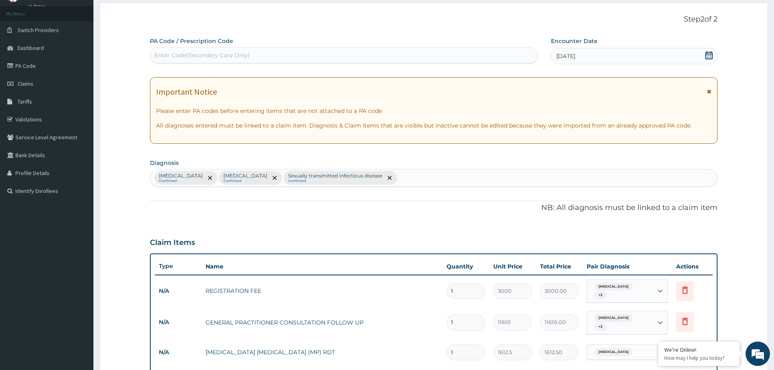
scroll to position [0, 0]
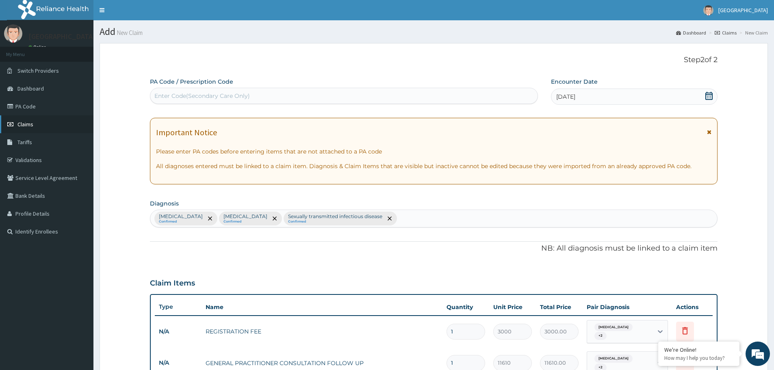
type input "18"
click at [28, 123] on span "Claims" at bounding box center [25, 124] width 16 height 7
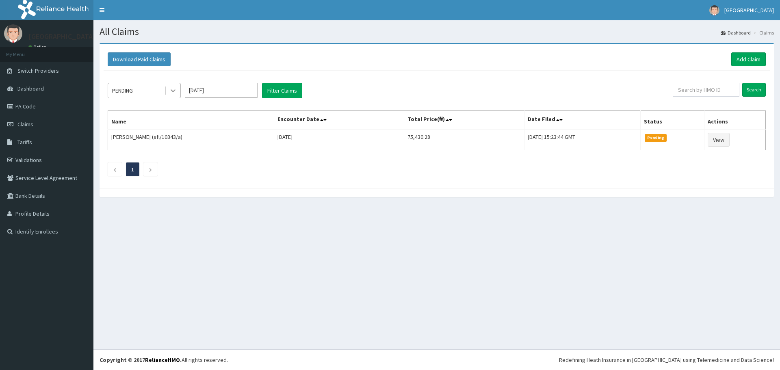
click at [176, 93] on icon at bounding box center [173, 91] width 8 height 8
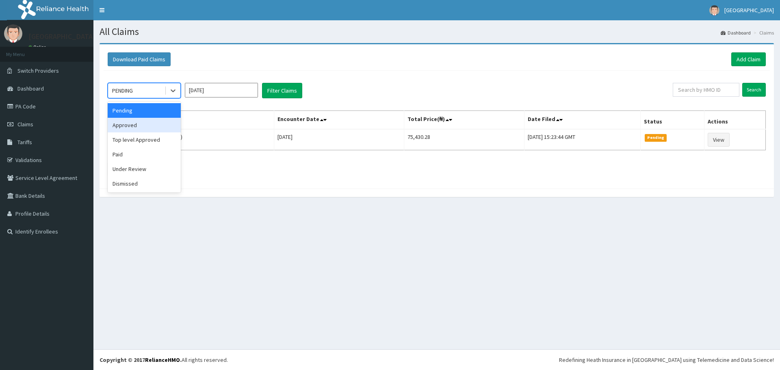
click at [156, 127] on div "Approved" at bounding box center [144, 125] width 73 height 15
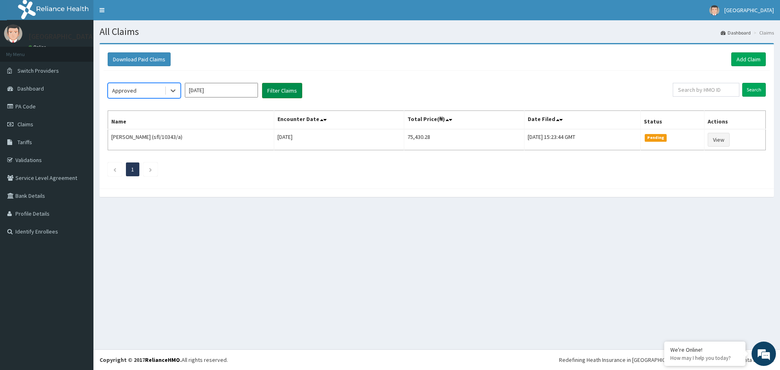
click at [286, 87] on button "Filter Claims" at bounding box center [282, 90] width 40 height 15
click at [175, 91] on icon at bounding box center [173, 91] width 8 height 8
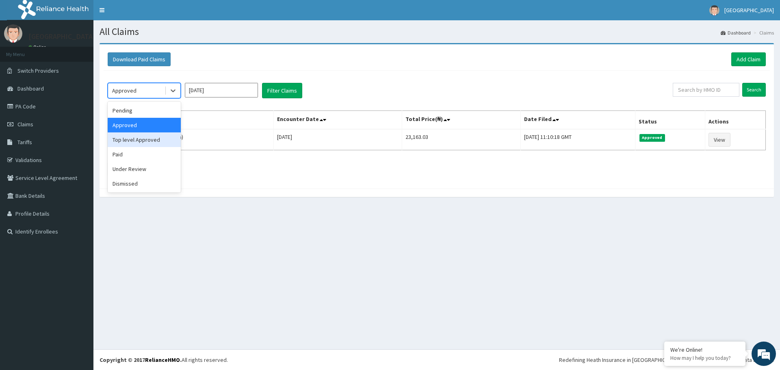
click at [164, 139] on div "Top level Approved" at bounding box center [144, 139] width 73 height 15
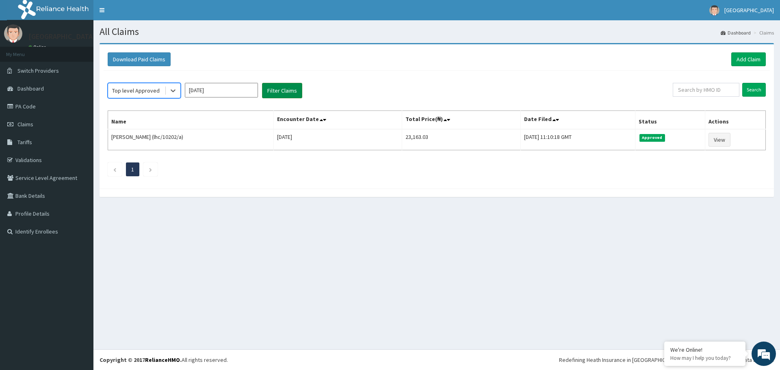
click at [276, 90] on button "Filter Claims" at bounding box center [282, 90] width 40 height 15
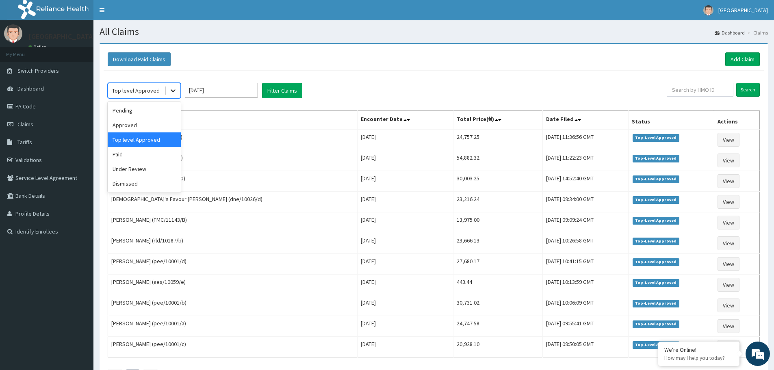
click at [166, 90] on div at bounding box center [173, 90] width 15 height 15
click at [145, 169] on div "Under Review" at bounding box center [144, 169] width 73 height 15
click at [280, 90] on button "Filter Claims" at bounding box center [282, 90] width 40 height 15
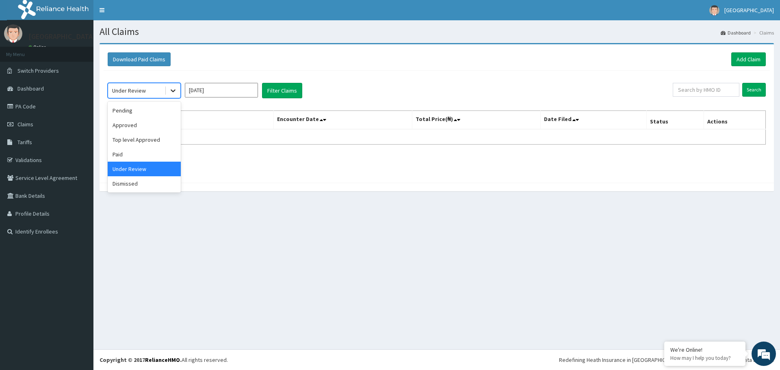
click at [169, 93] on icon at bounding box center [173, 91] width 8 height 8
click at [148, 124] on div "Approved" at bounding box center [144, 125] width 73 height 15
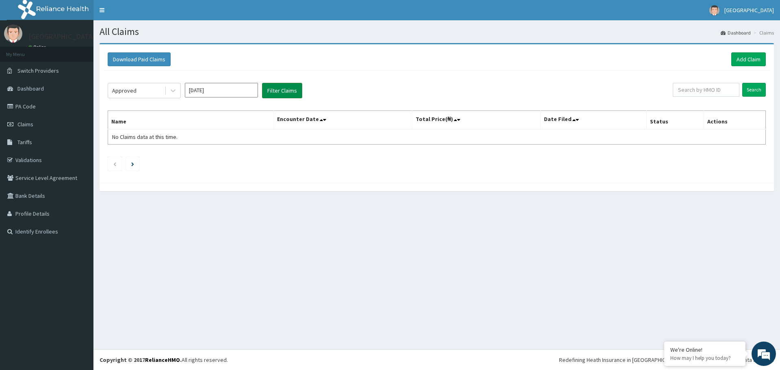
click at [282, 87] on button "Filter Claims" at bounding box center [282, 90] width 40 height 15
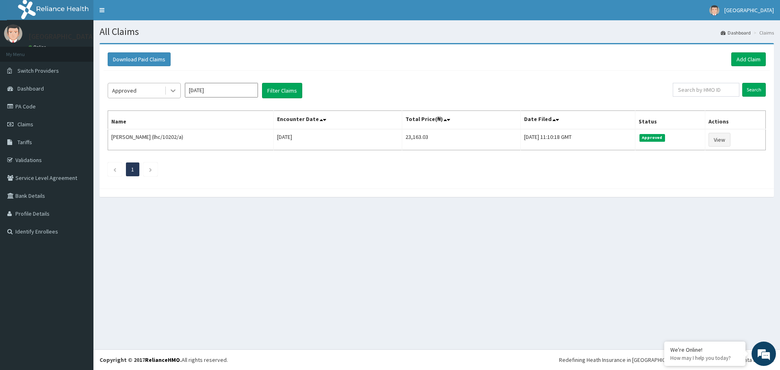
click at [176, 91] on icon at bounding box center [173, 91] width 8 height 8
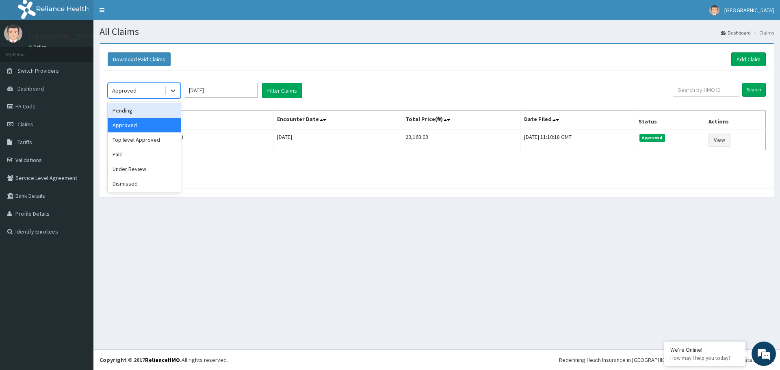
click at [154, 111] on div "Pending" at bounding box center [144, 110] width 73 height 15
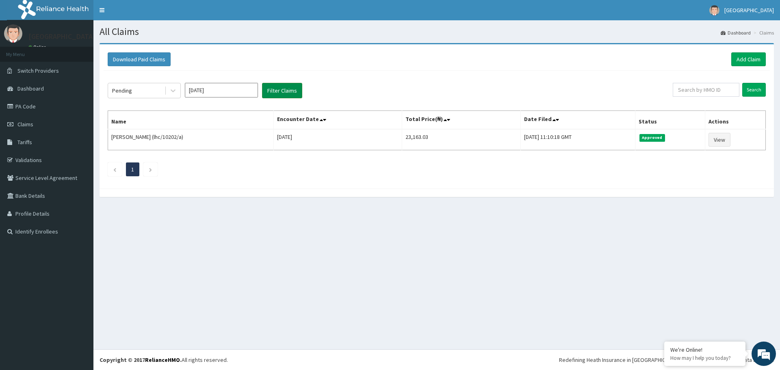
click at [279, 86] on button "Filter Claims" at bounding box center [282, 90] width 40 height 15
click at [172, 92] on icon at bounding box center [173, 91] width 8 height 8
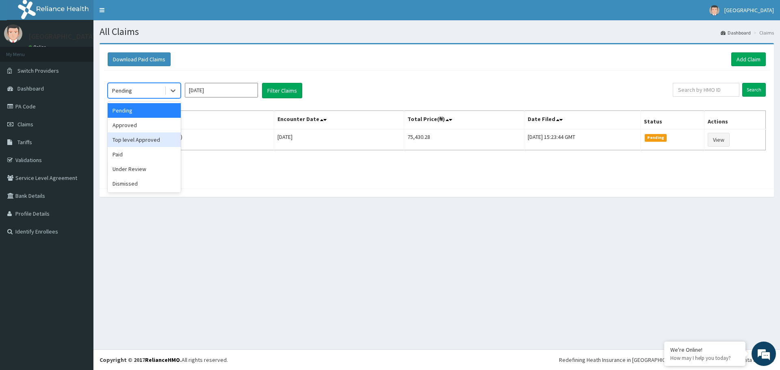
click at [148, 136] on div "Top level Approved" at bounding box center [144, 139] width 73 height 15
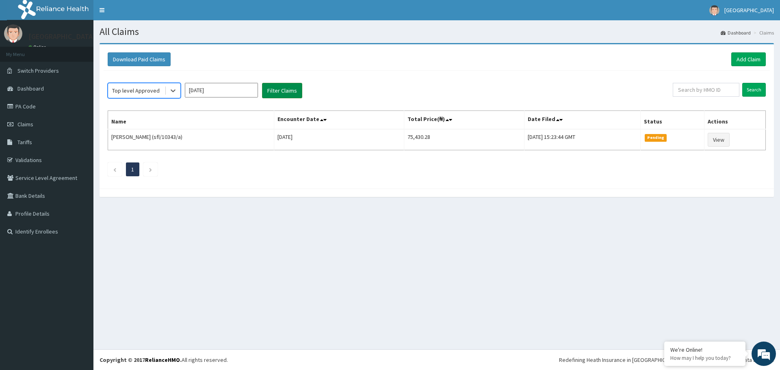
click at [269, 89] on button "Filter Claims" at bounding box center [282, 90] width 40 height 15
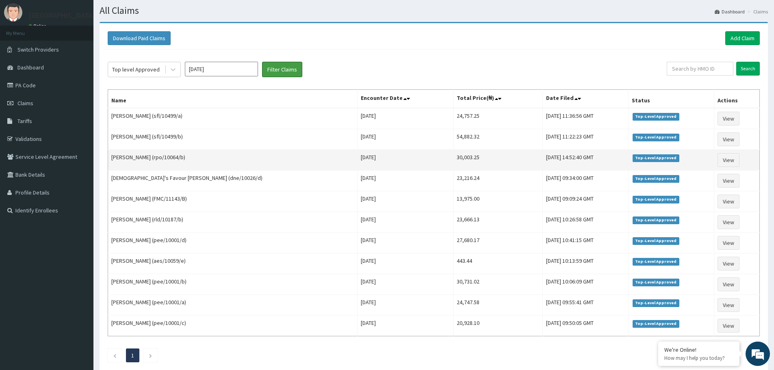
scroll to position [41, 0]
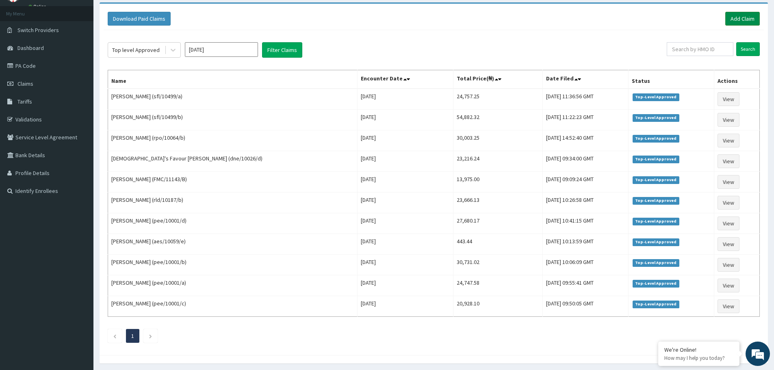
click at [738, 21] on link "Add Claim" at bounding box center [742, 19] width 35 height 14
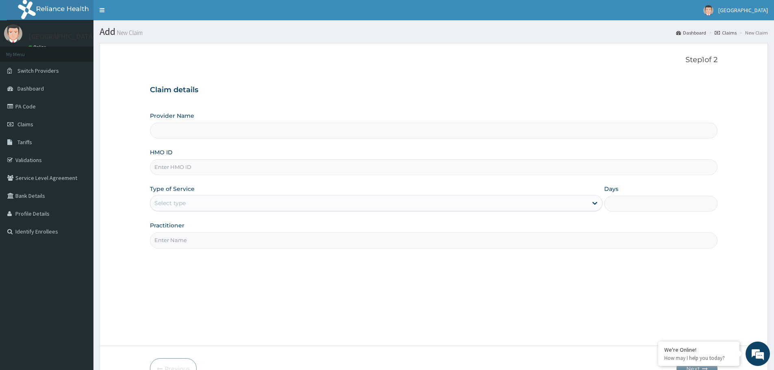
click at [252, 172] on input "HMO ID" at bounding box center [434, 167] width 568 height 16
type input "[GEOGRAPHIC_DATA]"
paste input "ZEI/10090/A"
type input "ZEI/10090/C"
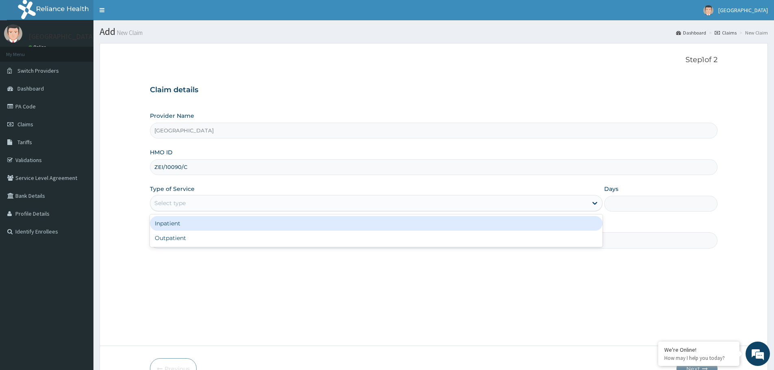
click at [256, 199] on div "Select type" at bounding box center [368, 203] width 437 height 13
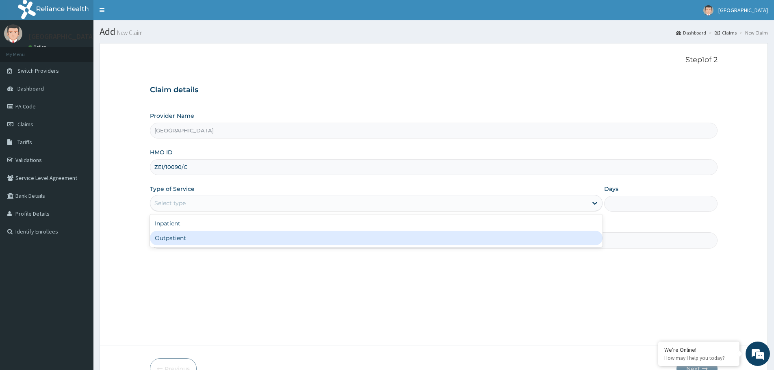
click at [243, 237] on div "Outpatient" at bounding box center [376, 238] width 453 height 15
type input "1"
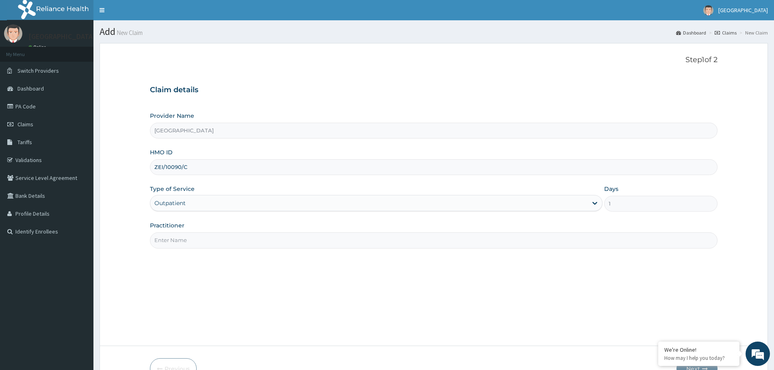
click at [247, 240] on input "Practitioner" at bounding box center [434, 240] width 568 height 16
type input "dr. [PERSON_NAME]"
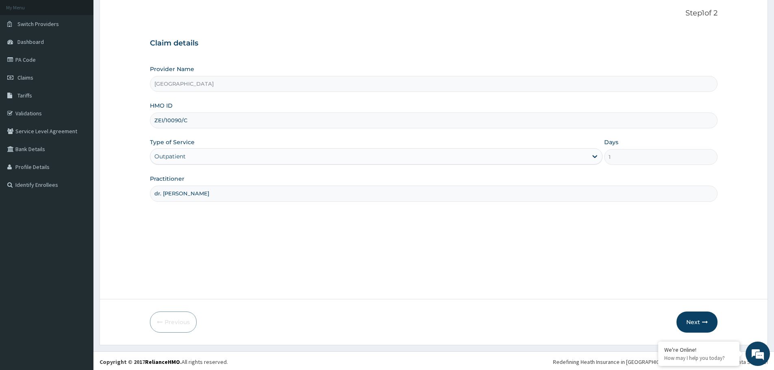
scroll to position [49, 0]
click at [691, 313] on button "Next" at bounding box center [697, 320] width 41 height 21
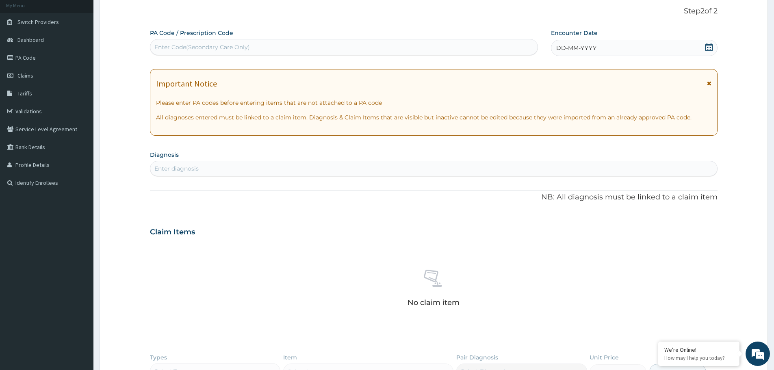
scroll to position [0, 0]
click at [594, 45] on span "DD-MM-YYYY" at bounding box center [576, 48] width 40 height 8
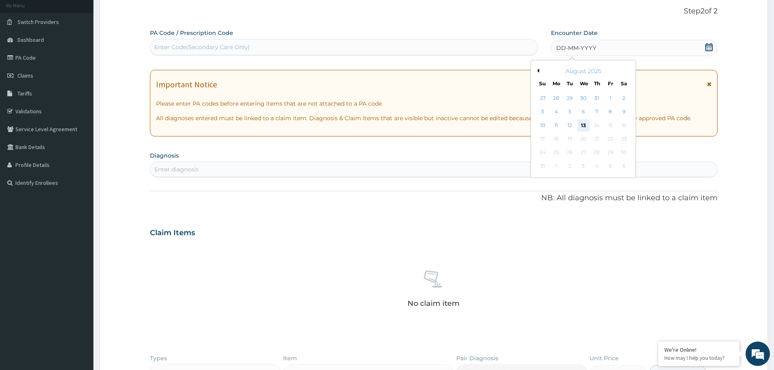
click at [582, 126] on div "13" at bounding box center [584, 125] width 12 height 12
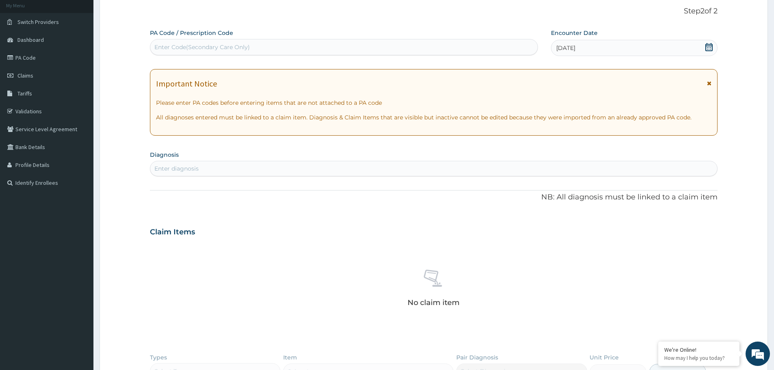
click at [238, 169] on div "Enter diagnosis" at bounding box center [433, 168] width 567 height 13
type input "SEPSIS"
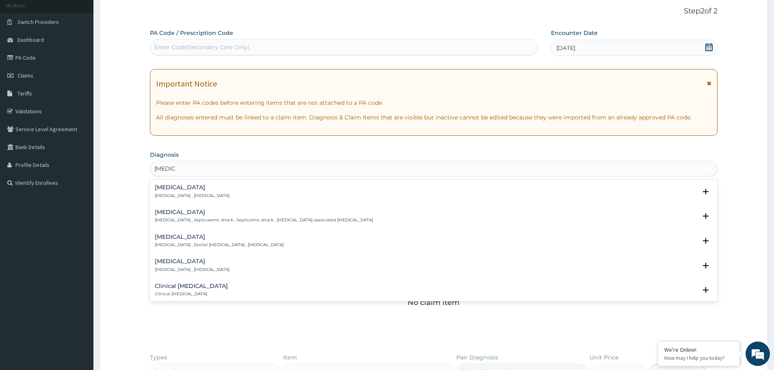
click at [201, 195] on p "Systemic infection , Sepsis" at bounding box center [192, 196] width 75 height 6
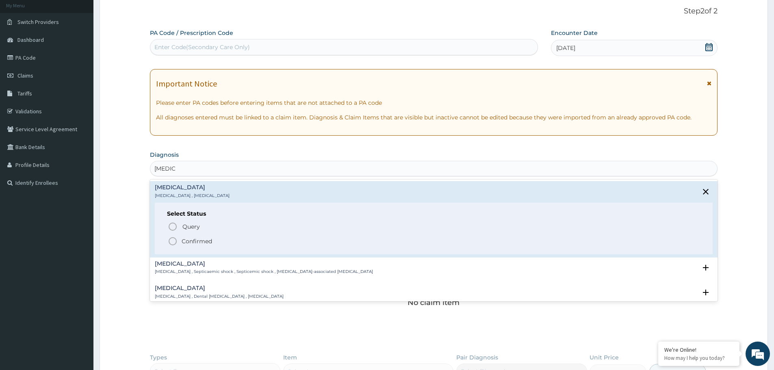
click at [193, 241] on p "Confirmed" at bounding box center [197, 241] width 30 height 8
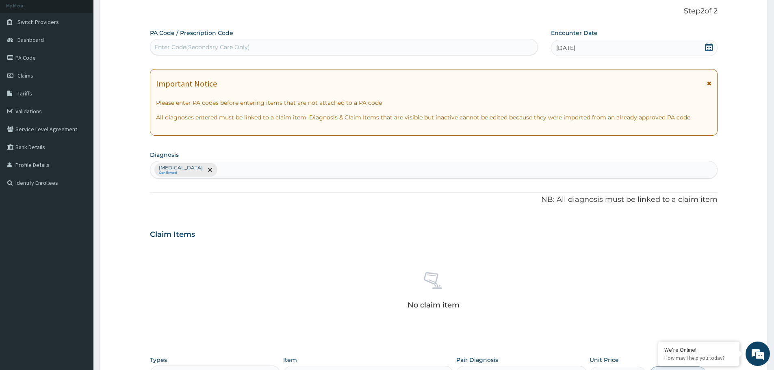
click at [243, 171] on div "Sepsis Confirmed" at bounding box center [433, 169] width 567 height 17
type input "MALARIA"
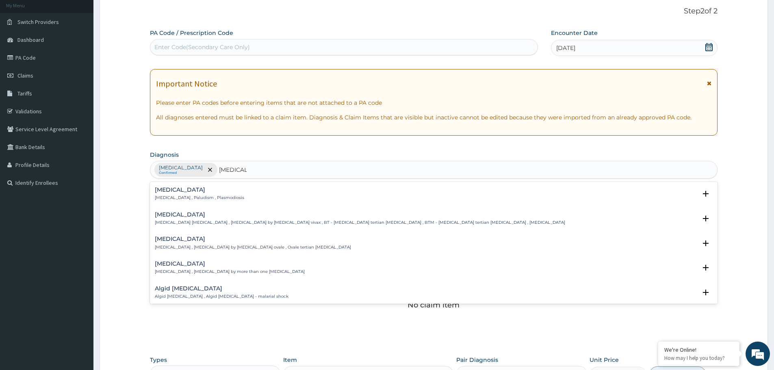
click at [214, 193] on div "Malaria Malaria , Paludism , Plasmodiosis" at bounding box center [199, 194] width 89 height 14
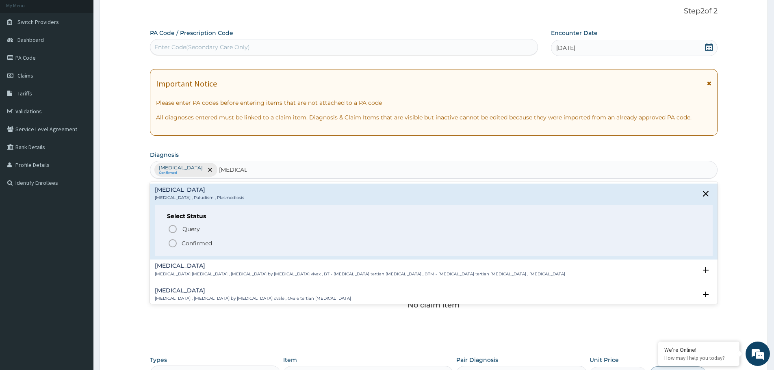
click at [207, 246] on p "Confirmed" at bounding box center [197, 243] width 30 height 8
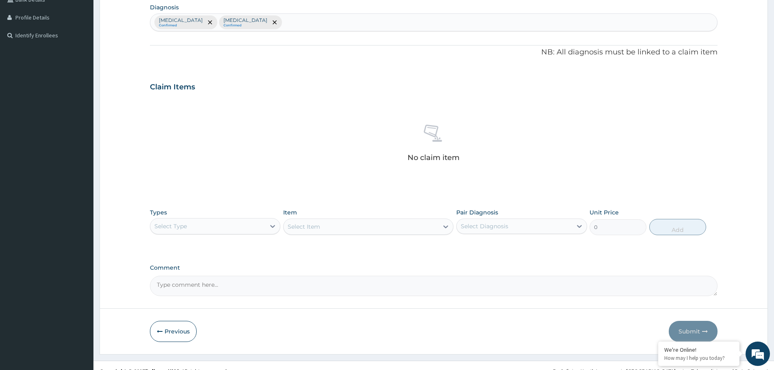
scroll to position [208, 0]
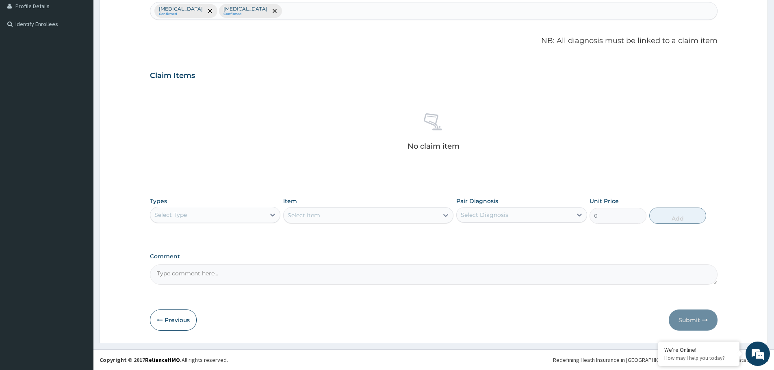
click at [228, 218] on div "Select Type" at bounding box center [207, 214] width 115 height 13
click at [205, 263] on div "Procedures" at bounding box center [215, 264] width 130 height 15
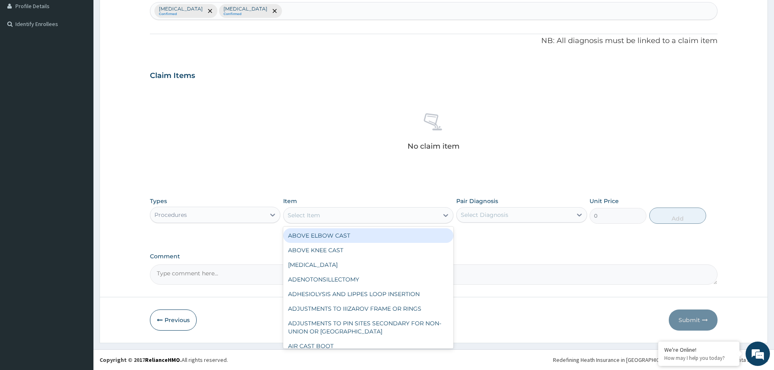
click at [347, 215] on div "Select Item" at bounding box center [361, 215] width 155 height 13
type input "G"
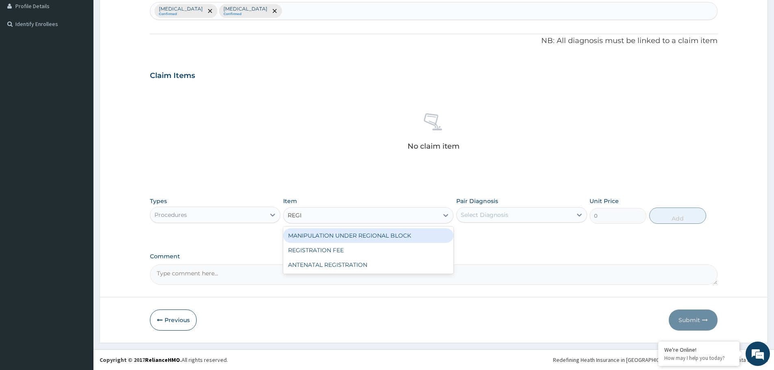
type input "REGIS"
click at [353, 236] on div "REGISTRATION FEE" at bounding box center [368, 235] width 170 height 15
type input "3000"
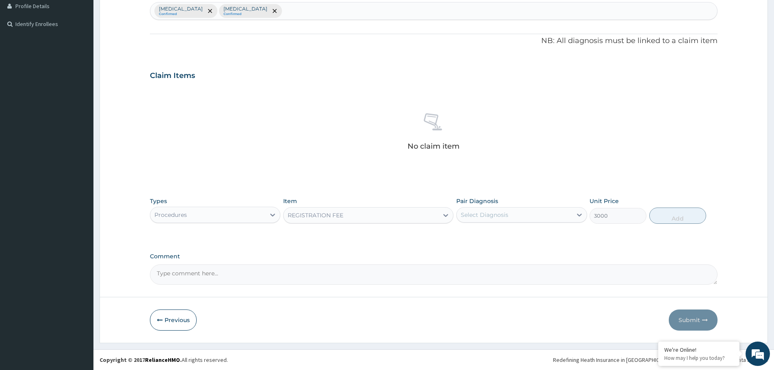
click at [494, 214] on div "Select Diagnosis" at bounding box center [485, 215] width 48 height 8
click at [491, 238] on div "Sepsis" at bounding box center [521, 236] width 130 height 17
checkbox input "true"
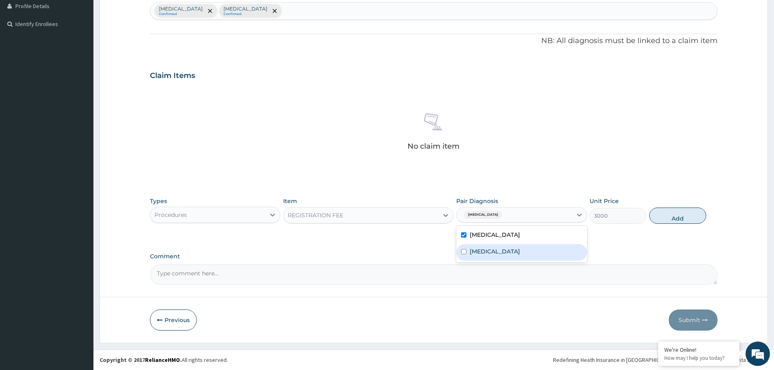
click at [486, 259] on div "Malaria" at bounding box center [521, 252] width 130 height 17
checkbox input "true"
click at [690, 213] on button "Add" at bounding box center [677, 216] width 57 height 16
type input "0"
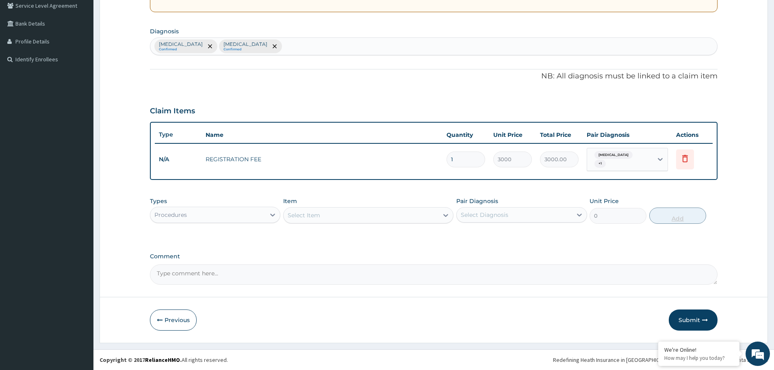
scroll to position [169, 0]
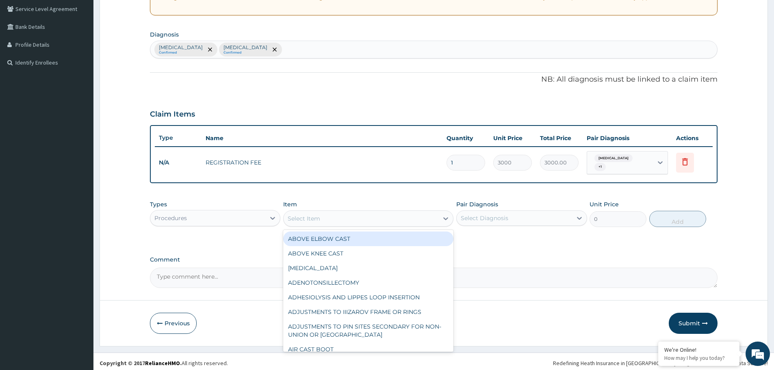
click at [356, 212] on div "Select Item" at bounding box center [361, 218] width 155 height 13
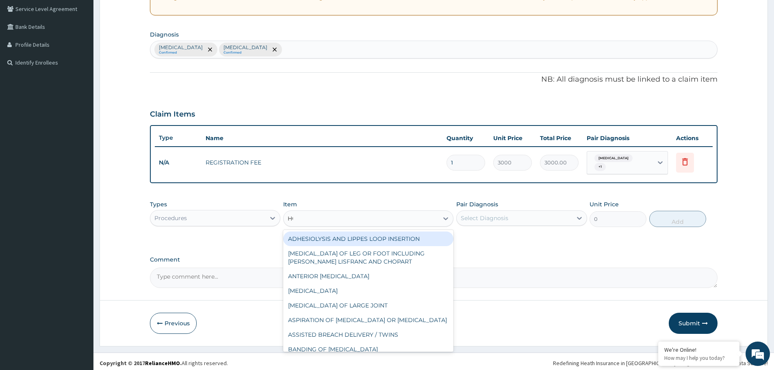
type input "H"
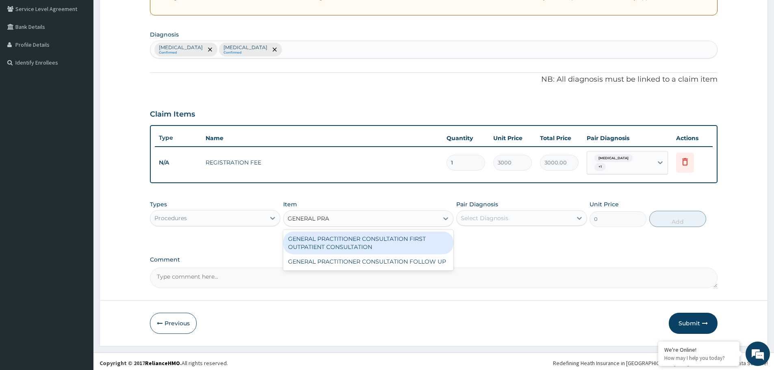
type input "GENERAL PRAC"
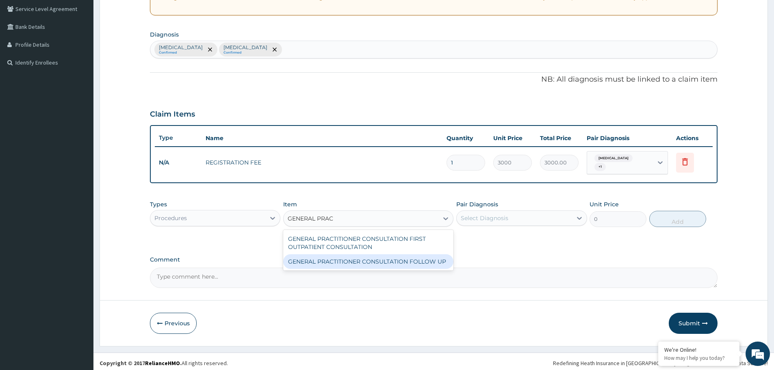
click at [347, 261] on div "GENERAL PRACTITIONER CONSULTATION FOLLOW UP" at bounding box center [368, 261] width 170 height 15
type input "11610"
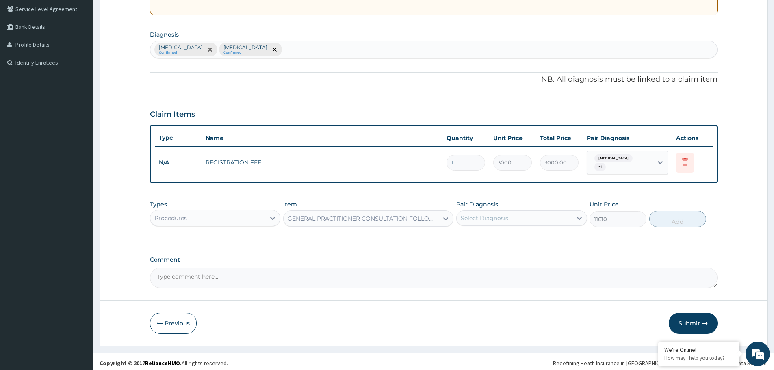
click at [471, 216] on div "Select Diagnosis" at bounding box center [485, 218] width 48 height 8
click at [471, 234] on label "Sepsis" at bounding box center [495, 238] width 50 height 8
checkbox input "true"
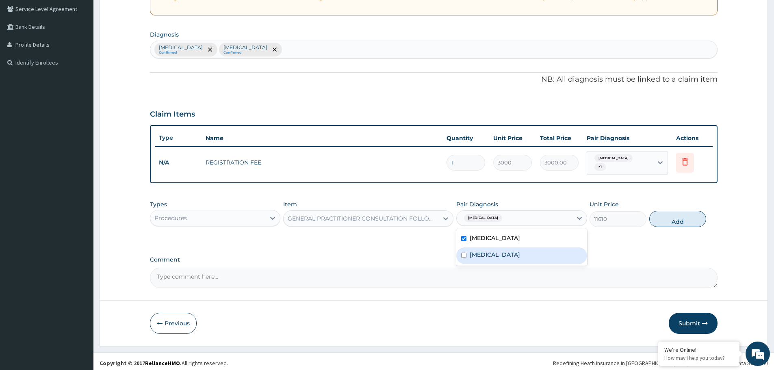
click at [468, 248] on div "[MEDICAL_DATA]" at bounding box center [521, 256] width 130 height 17
checkbox input "true"
click at [667, 213] on button "Add" at bounding box center [677, 219] width 57 height 16
type input "0"
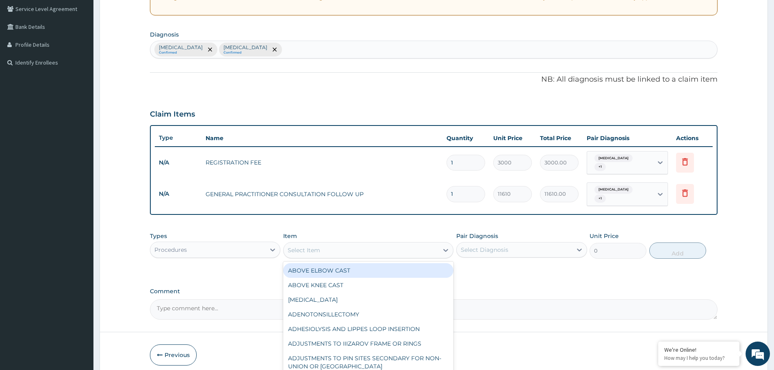
click at [397, 244] on div "Select Item" at bounding box center [361, 250] width 155 height 13
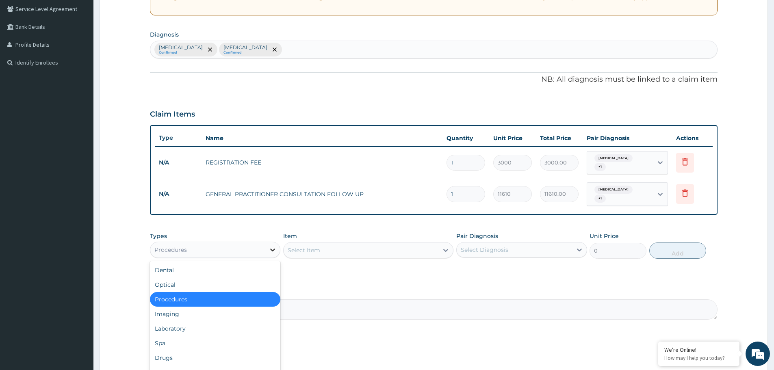
click at [273, 246] on icon at bounding box center [273, 250] width 8 height 8
click at [217, 323] on div "Laboratory" at bounding box center [215, 328] width 130 height 15
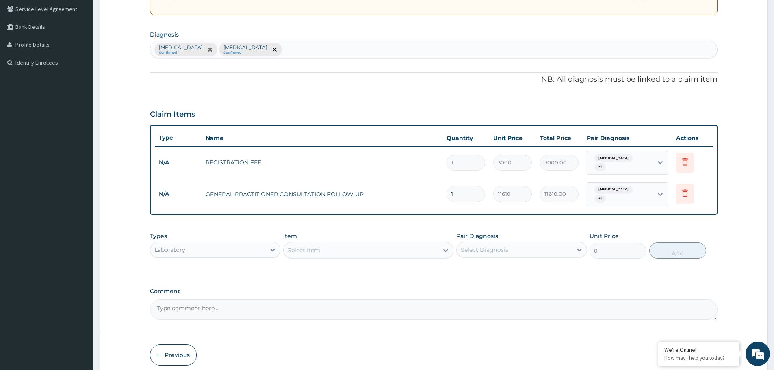
click at [308, 246] on div "Select Item" at bounding box center [304, 250] width 33 height 8
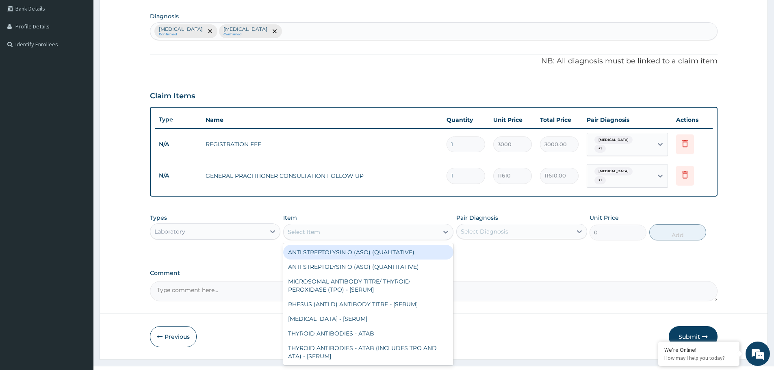
scroll to position [197, 0]
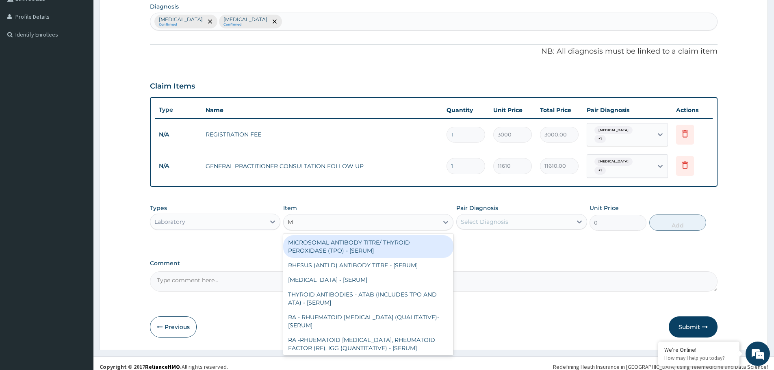
type input "MP"
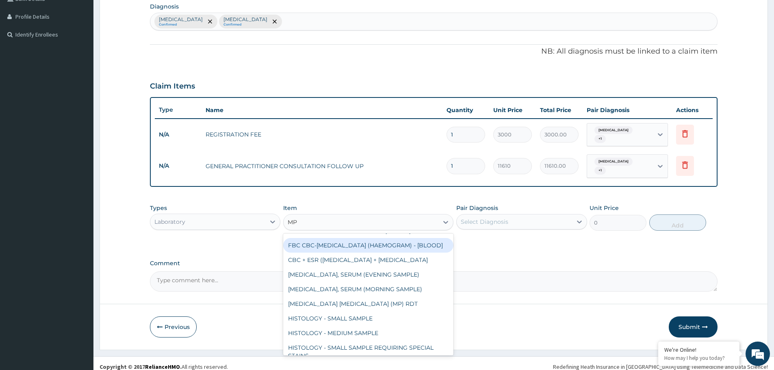
scroll to position [122, 0]
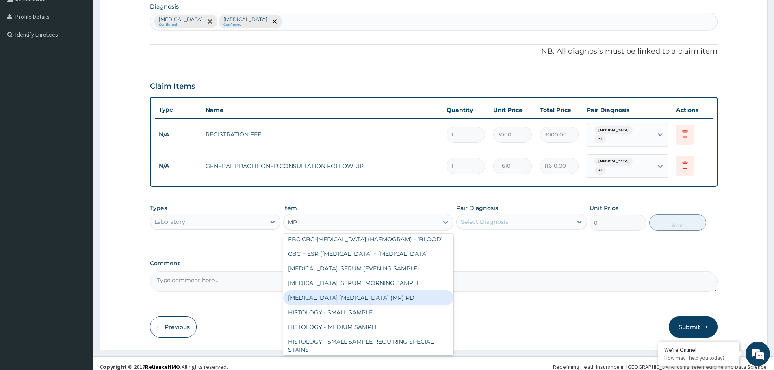
click at [410, 305] on div "[MEDICAL_DATA] [MEDICAL_DATA] (MP) RDT" at bounding box center [368, 298] width 170 height 15
type input "1612.5"
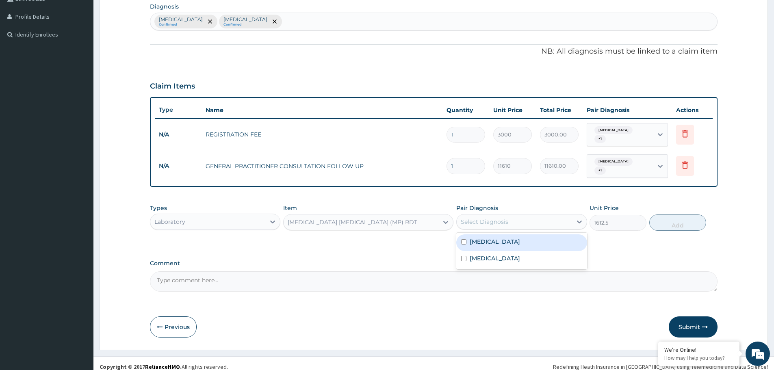
click at [515, 216] on div "Select Diagnosis" at bounding box center [514, 221] width 115 height 13
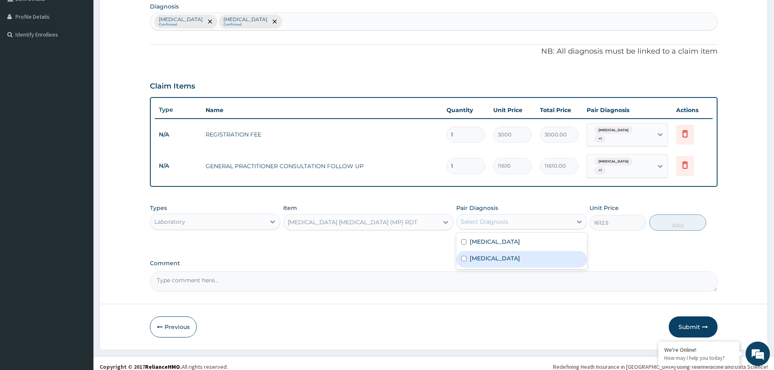
click at [498, 251] on div "[MEDICAL_DATA]" at bounding box center [521, 259] width 130 height 17
checkbox input "true"
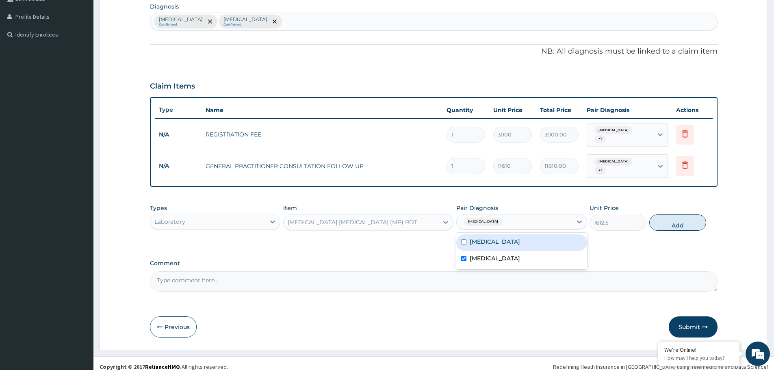
click at [672, 229] on div "Types Laboratory Item MALARIA PARASITE (MP) RDT Pair Diagnosis option Malaria, …" at bounding box center [434, 223] width 568 height 47
click at [677, 221] on button "Add" at bounding box center [677, 223] width 57 height 16
type input "0"
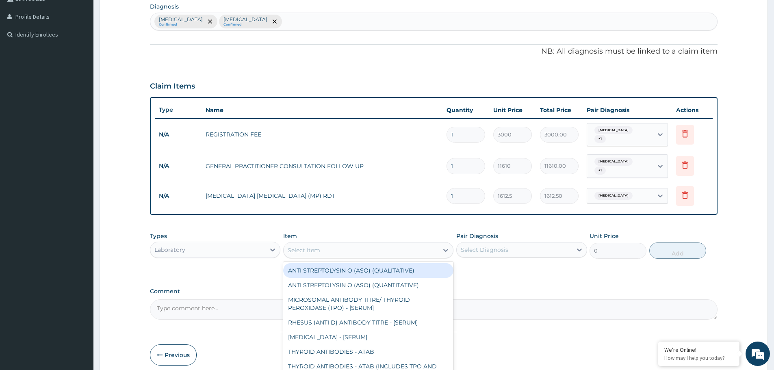
click at [316, 247] on div "Select Item" at bounding box center [304, 250] width 33 height 8
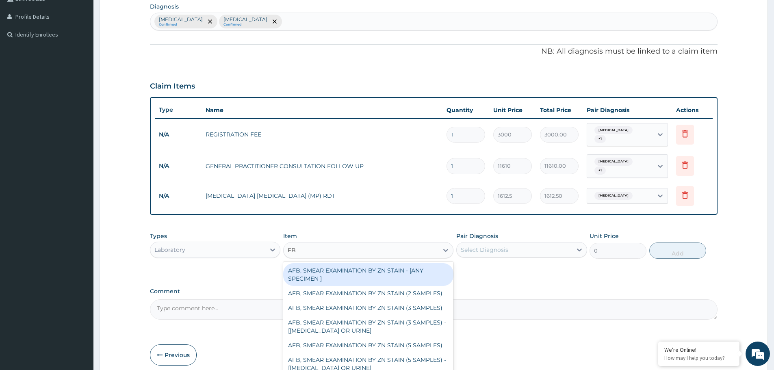
type input "FBC"
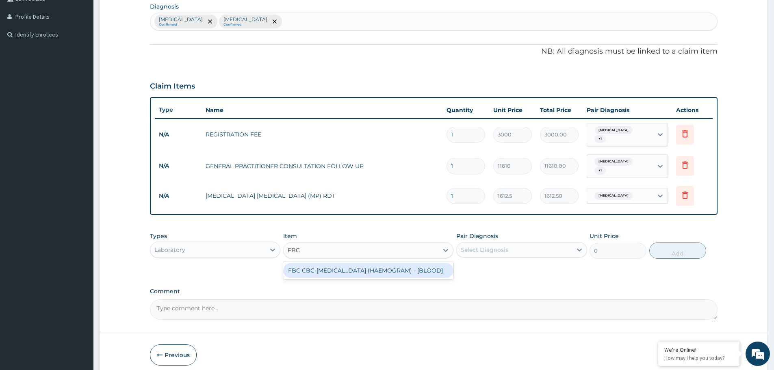
click at [319, 269] on div "FBC CBC-[MEDICAL_DATA] (HAEMOGRAM) - [BLOOD]" at bounding box center [368, 270] width 170 height 15
type input "4300"
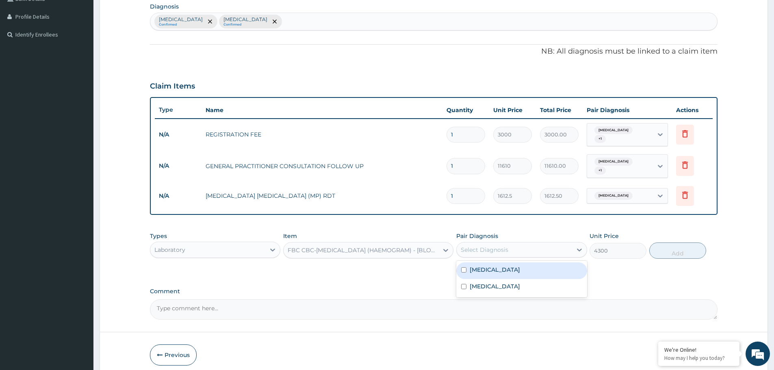
click at [530, 245] on div "Select Diagnosis" at bounding box center [514, 249] width 115 height 13
click at [497, 268] on div "[MEDICAL_DATA]" at bounding box center [521, 271] width 130 height 17
checkbox input "true"
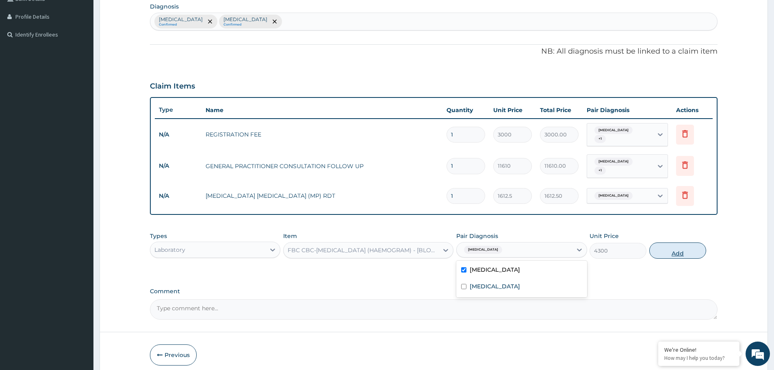
click at [672, 249] on button "Add" at bounding box center [677, 251] width 57 height 16
type input "0"
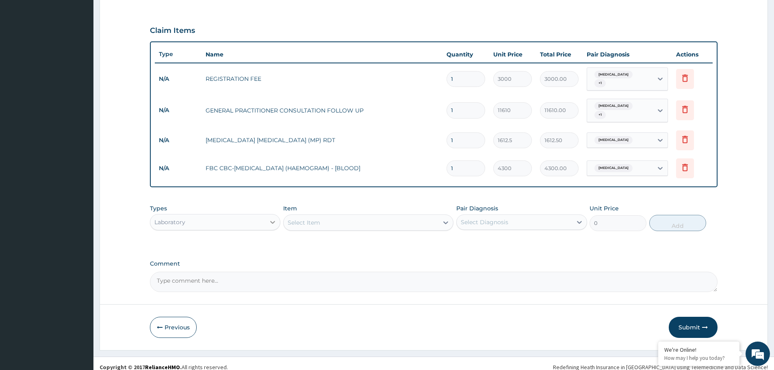
scroll to position [253, 0]
click at [274, 218] on icon at bounding box center [273, 222] width 8 height 8
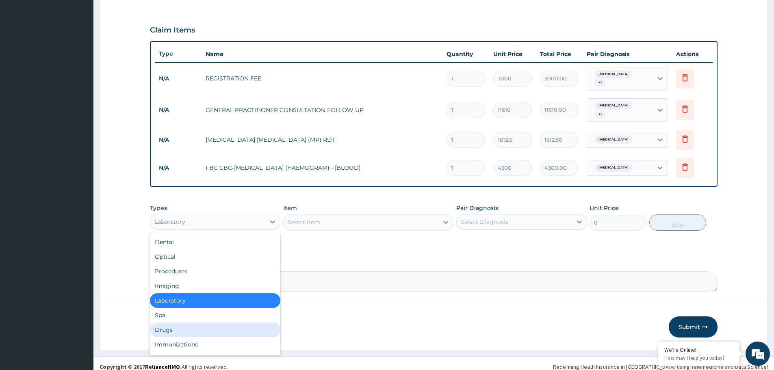
click at [220, 323] on div "Drugs" at bounding box center [215, 330] width 130 height 15
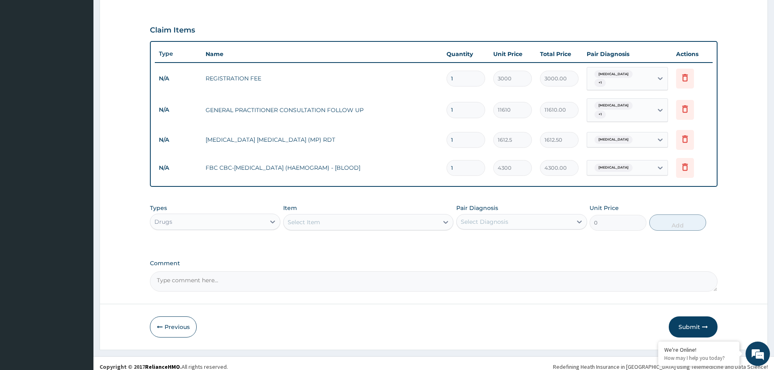
click at [334, 216] on div "Select Item" at bounding box center [361, 222] width 155 height 13
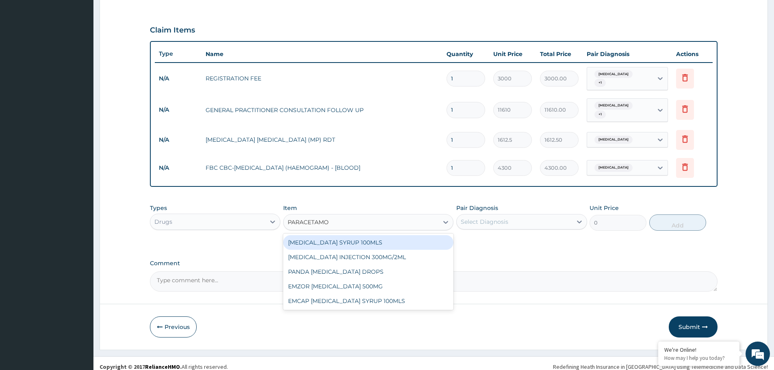
type input "PARACETAMOL"
click at [335, 235] on div "PARACETAMOL SYRUP 100MLS" at bounding box center [368, 242] width 170 height 15
type input "709.5"
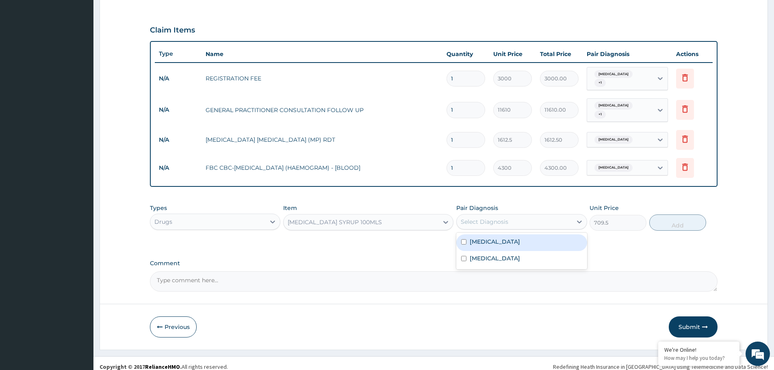
click at [505, 218] on div "Select Diagnosis" at bounding box center [485, 222] width 48 height 8
click at [488, 238] on label "Sepsis" at bounding box center [495, 242] width 50 height 8
checkbox input "true"
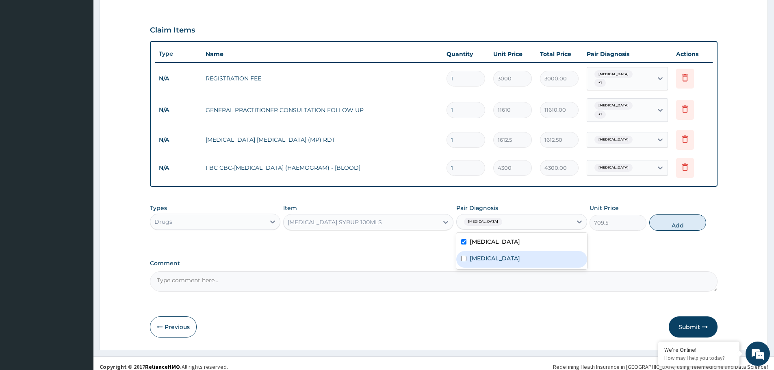
click at [485, 251] on div "Malaria" at bounding box center [521, 259] width 130 height 17
checkbox input "true"
click at [685, 215] on button "Add" at bounding box center [677, 223] width 57 height 16
type input "0"
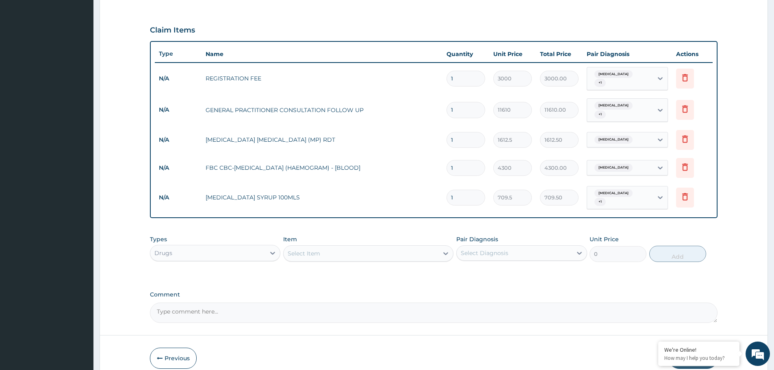
click at [342, 247] on div "Select Item" at bounding box center [361, 253] width 155 height 13
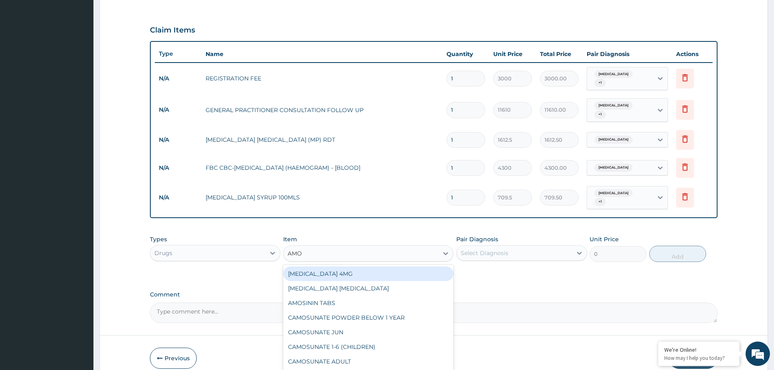
type input "AMOX"
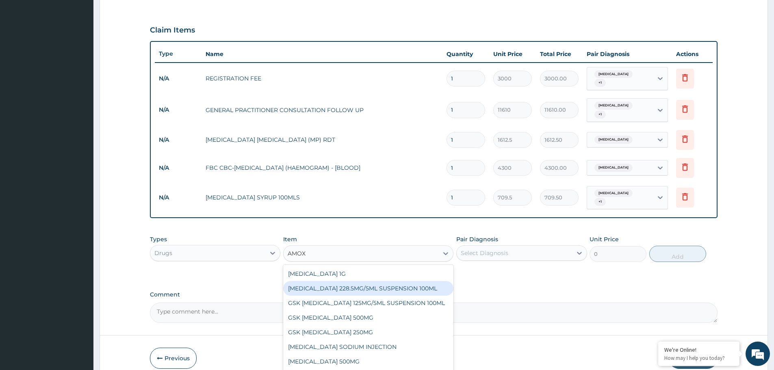
click at [341, 281] on div "CO-AMOXICLAV 228.5MG/5ML SUSPENSION 100ML" at bounding box center [368, 288] width 170 height 15
type input "2246.75"
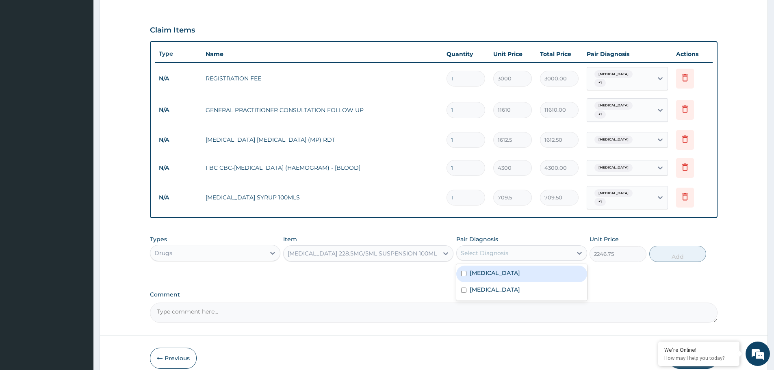
click at [487, 249] on div "Select Diagnosis" at bounding box center [485, 253] width 48 height 8
click at [484, 269] on label "Sepsis" at bounding box center [495, 273] width 50 height 8
checkbox input "true"
click at [692, 246] on button "Add" at bounding box center [677, 254] width 57 height 16
type input "0"
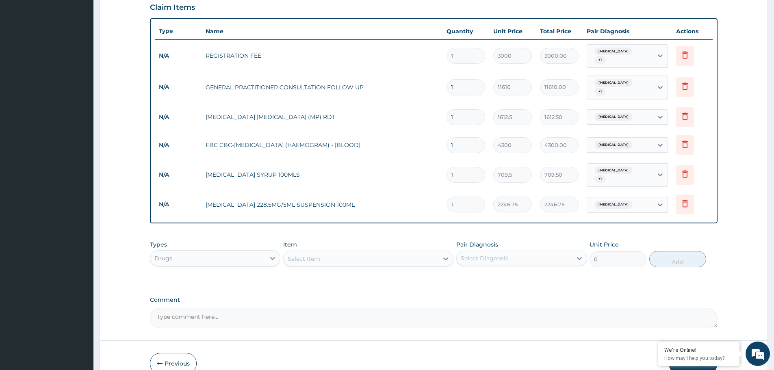
scroll to position [294, 0]
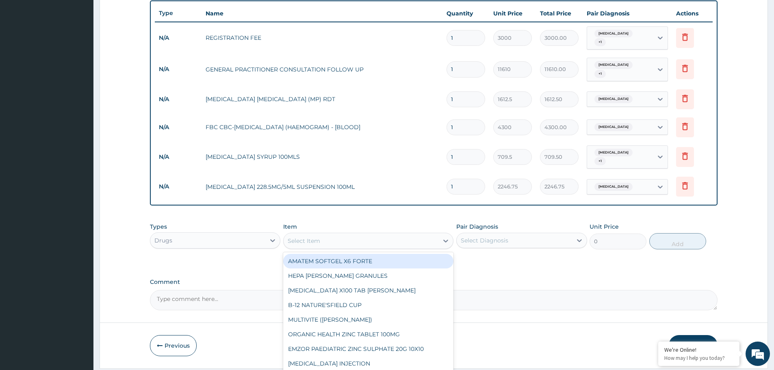
click at [373, 234] on div "Select Item" at bounding box center [361, 240] width 155 height 13
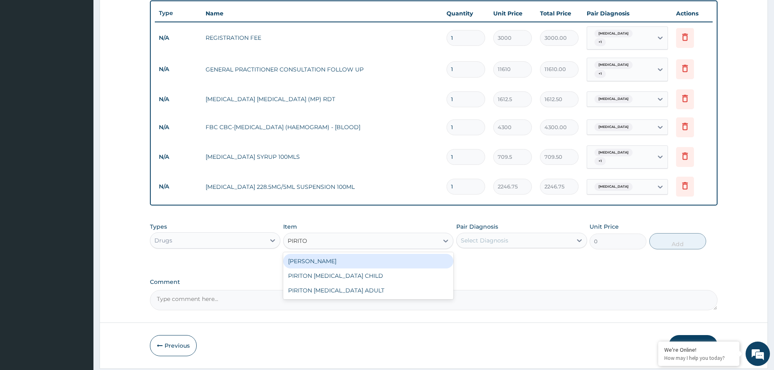
type input "PIRITON"
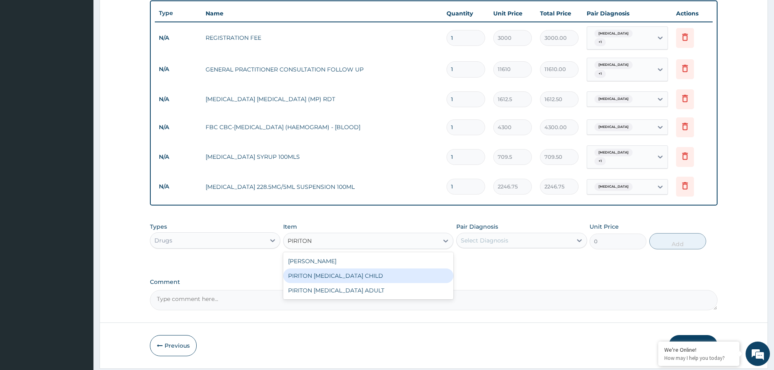
click at [367, 269] on div "PIRITON EXPECTORANT CHILD" at bounding box center [368, 276] width 170 height 15
type input "1182.5"
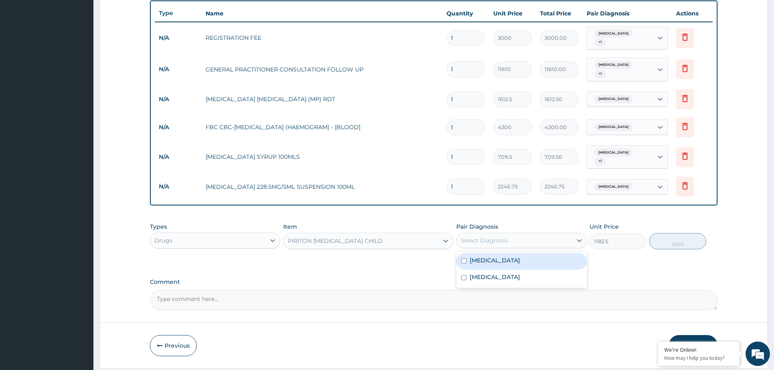
click at [477, 237] on div "Select Diagnosis" at bounding box center [485, 241] width 48 height 8
click at [477, 256] on label "Sepsis" at bounding box center [495, 260] width 50 height 8
checkbox input "true"
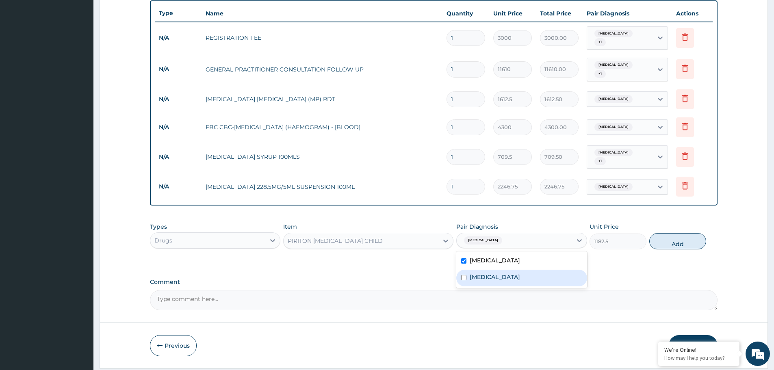
click at [475, 273] on label "Malaria" at bounding box center [495, 277] width 50 height 8
checkbox input "true"
click at [673, 233] on button "Add" at bounding box center [677, 241] width 57 height 16
type input "0"
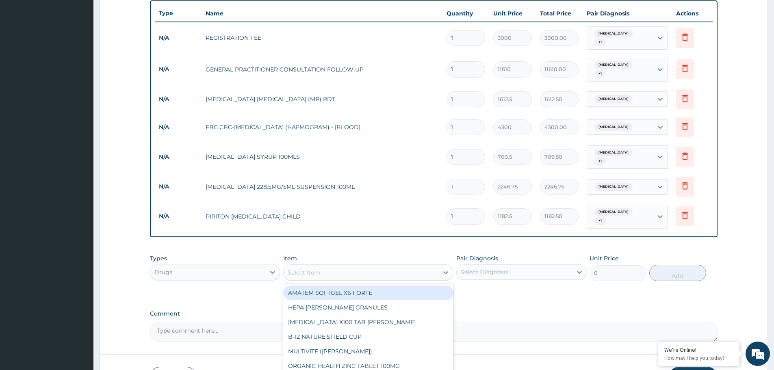
click at [297, 269] on div "Select Item" at bounding box center [304, 273] width 33 height 8
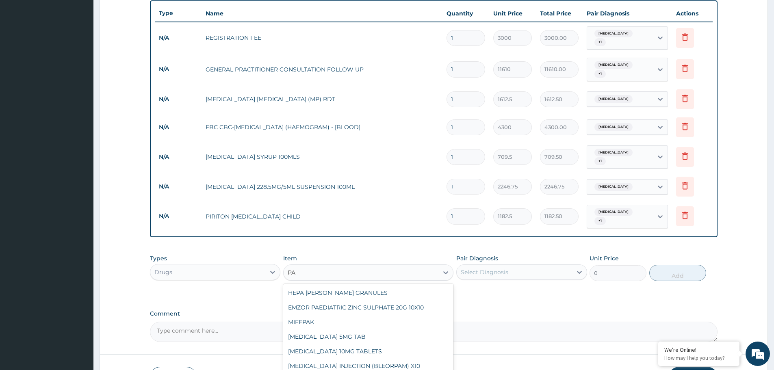
type input "P"
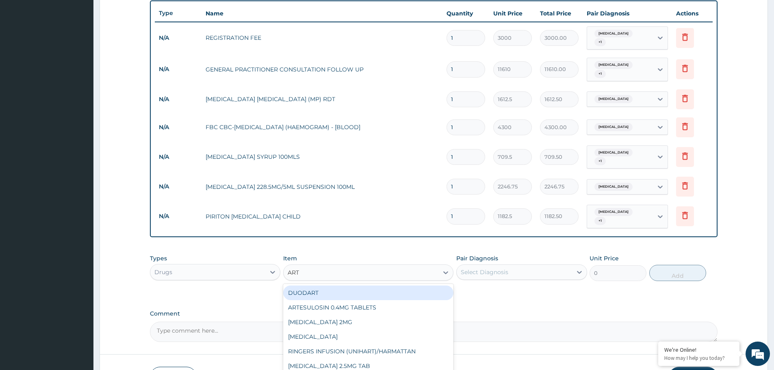
type input "ARTE"
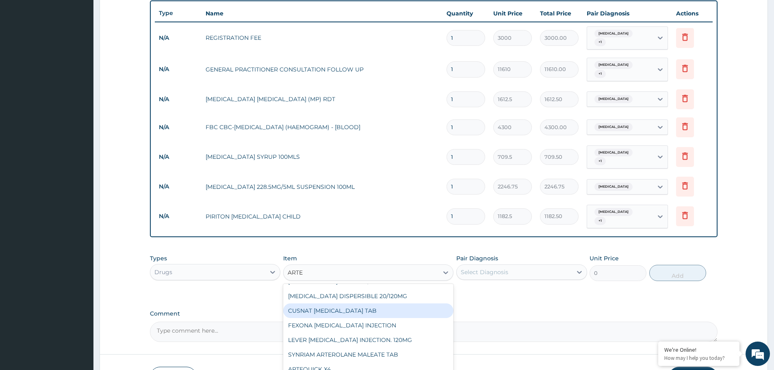
scroll to position [57, 0]
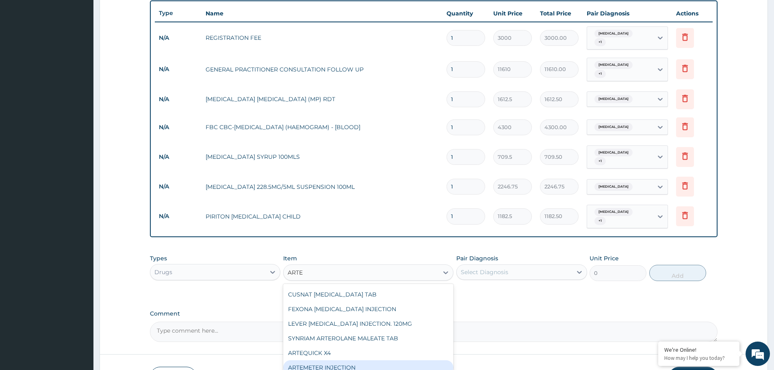
click at [320, 360] on div "ARTEMETER INJECTION" at bounding box center [368, 367] width 170 height 15
type input "946"
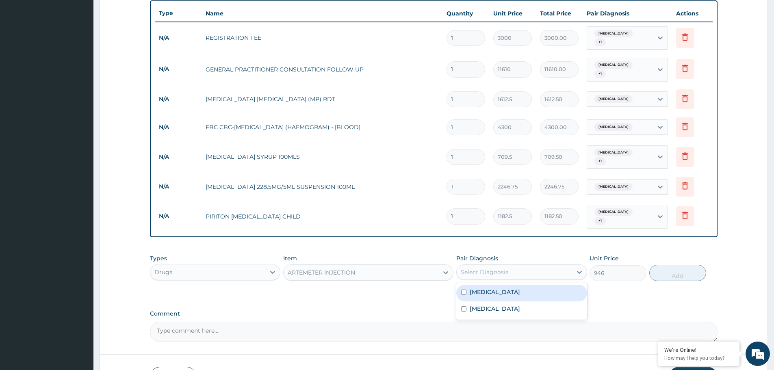
click at [498, 268] on div "Select Diagnosis" at bounding box center [485, 272] width 48 height 8
click at [486, 302] on div "Malaria" at bounding box center [521, 310] width 130 height 17
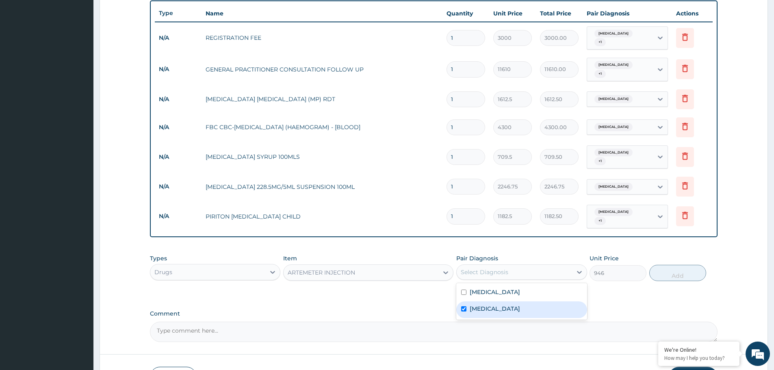
checkbox input "true"
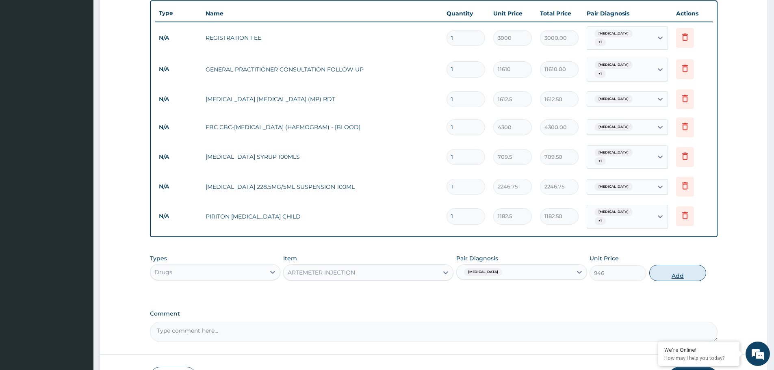
click at [664, 265] on button "Add" at bounding box center [677, 273] width 57 height 16
type input "0"
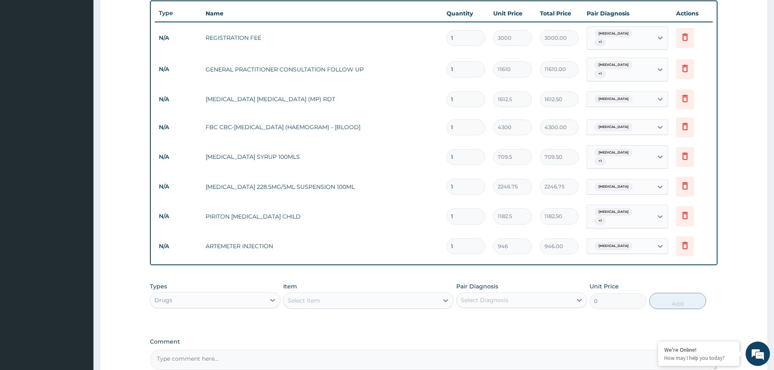
drag, startPoint x: 463, startPoint y: 229, endPoint x: 441, endPoint y: 226, distance: 22.2
click at [441, 232] on tr "N/A ARTEMETER INJECTION 1 946 946.00 Malaria Delete" at bounding box center [434, 246] width 558 height 28
type input "3"
type input "2838.00"
type input "3"
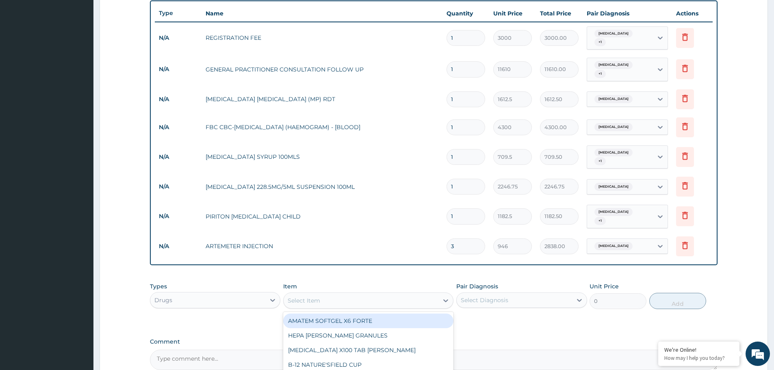
click at [367, 294] on div "Select Item" at bounding box center [361, 300] width 155 height 13
type input "ARTE"
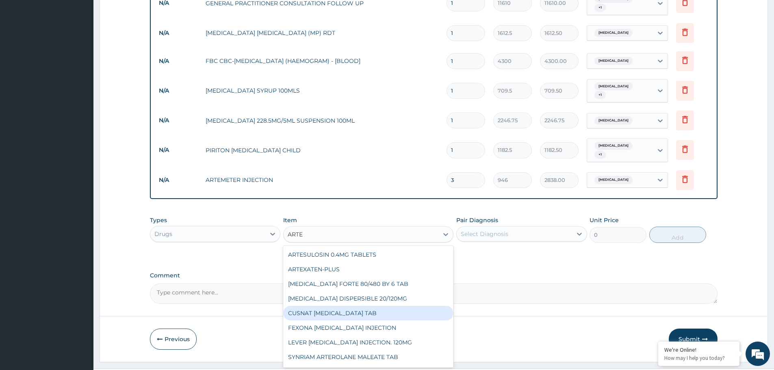
scroll to position [365, 0]
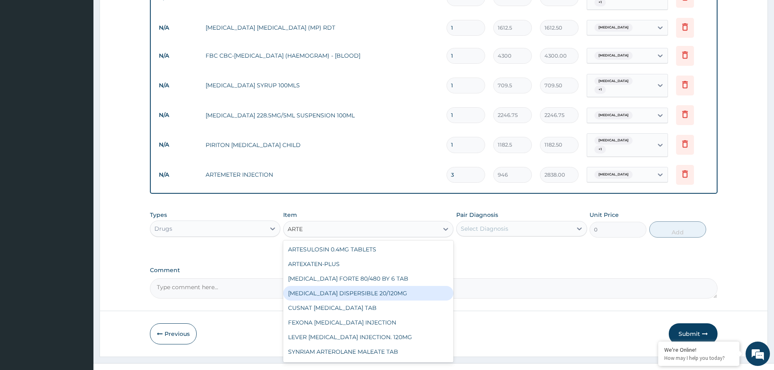
click at [371, 286] on div "COARTEM DISPERSIBLE 20/120MG" at bounding box center [368, 293] width 170 height 15
type input "112.3375"
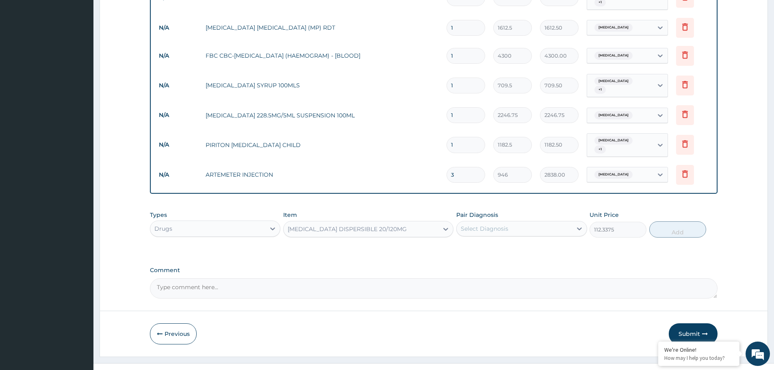
click at [504, 225] on div "Select Diagnosis" at bounding box center [485, 229] width 48 height 8
click at [493, 258] on div "Malaria" at bounding box center [521, 266] width 130 height 17
checkbox input "true"
click at [672, 221] on button "Add" at bounding box center [677, 229] width 57 height 16
type input "0"
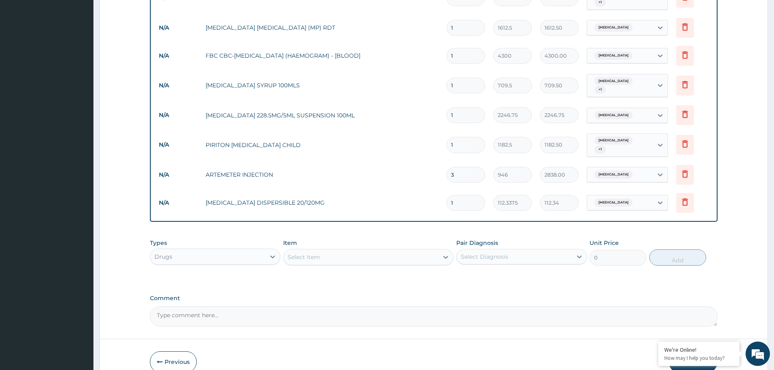
drag, startPoint x: 461, startPoint y: 191, endPoint x: 445, endPoint y: 185, distance: 17.4
click at [445, 191] on td "1" at bounding box center [466, 203] width 47 height 24
type input "6"
type input "674.03"
type input "5"
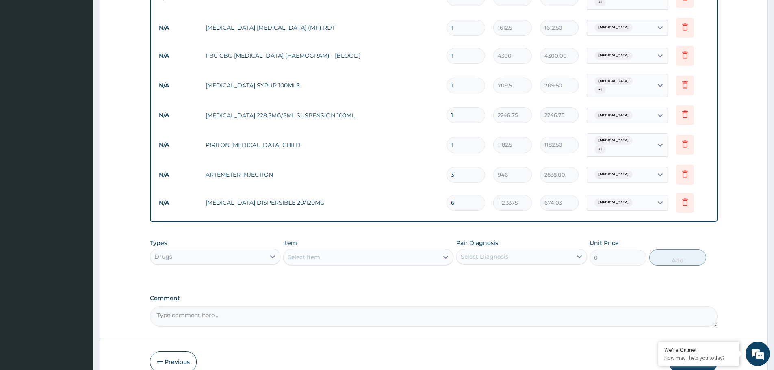
type input "561.69"
type input "4"
type input "449.35"
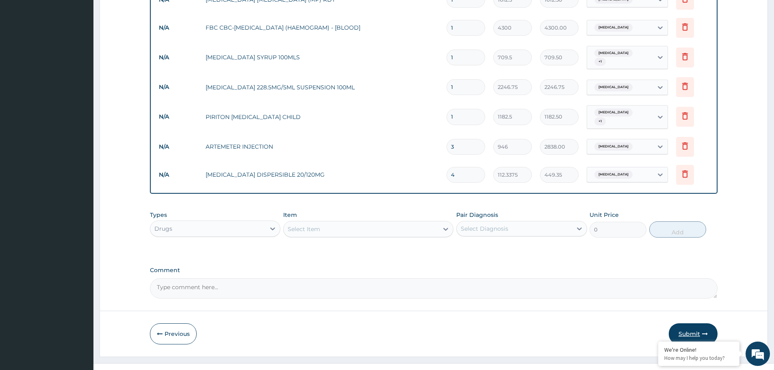
type input "4"
click at [688, 323] on button "Submit" at bounding box center [693, 333] width 49 height 21
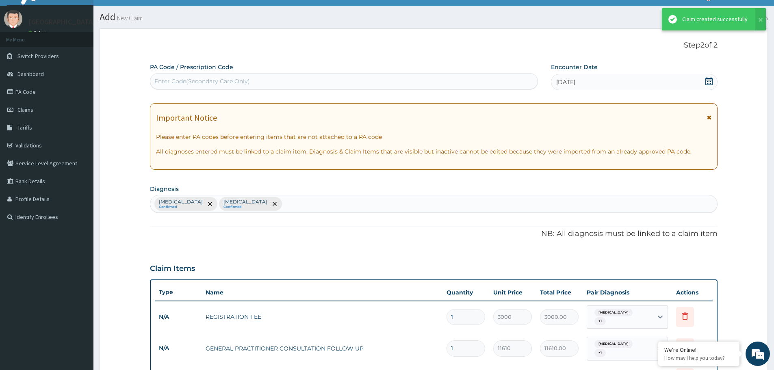
scroll to position [393, 0]
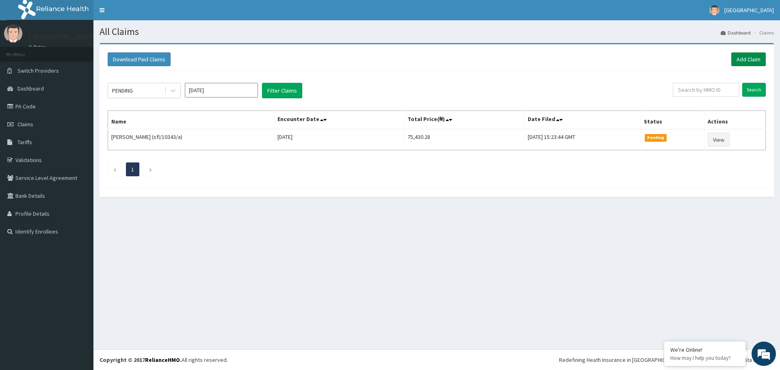
click at [753, 58] on link "Add Claim" at bounding box center [749, 59] width 35 height 14
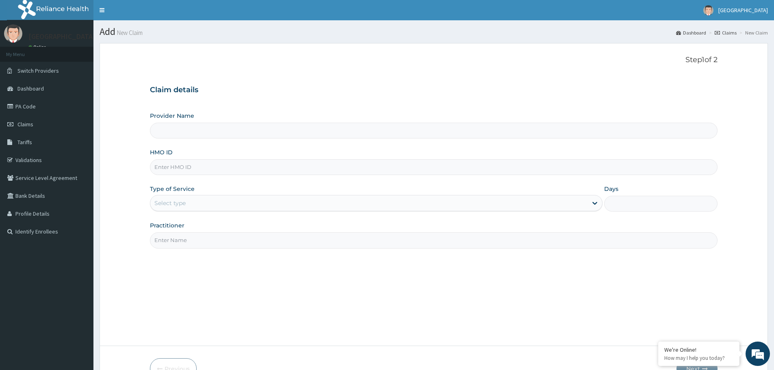
click at [241, 161] on input "HMO ID" at bounding box center [434, 167] width 568 height 16
paste input "ZEI/10090/A"
type input "ZEI/10090/A"
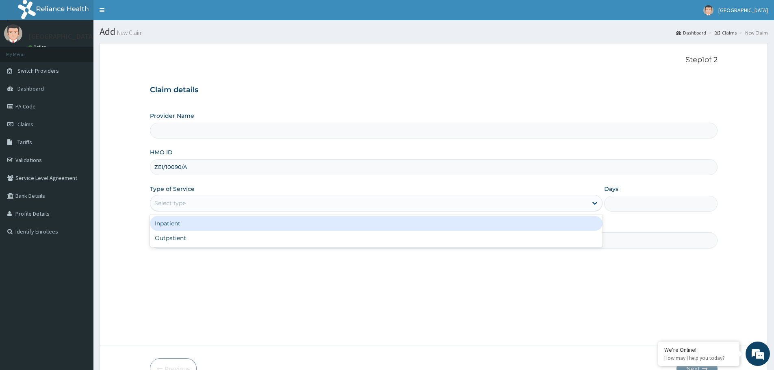
type input "[GEOGRAPHIC_DATA]"
click at [265, 200] on div "Select type" at bounding box center [368, 203] width 437 height 13
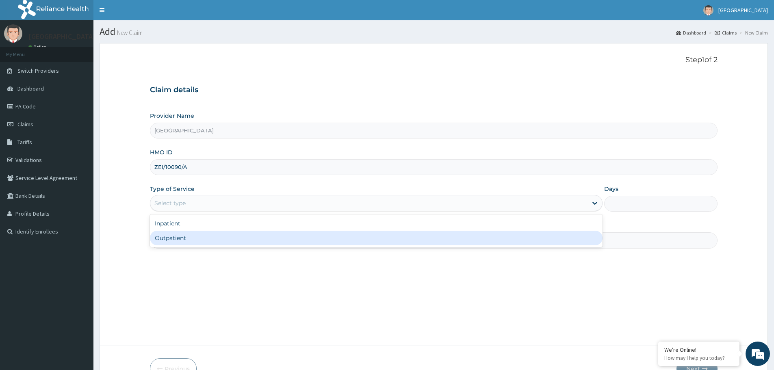
click at [245, 239] on div "Outpatient" at bounding box center [376, 238] width 453 height 15
type input "1"
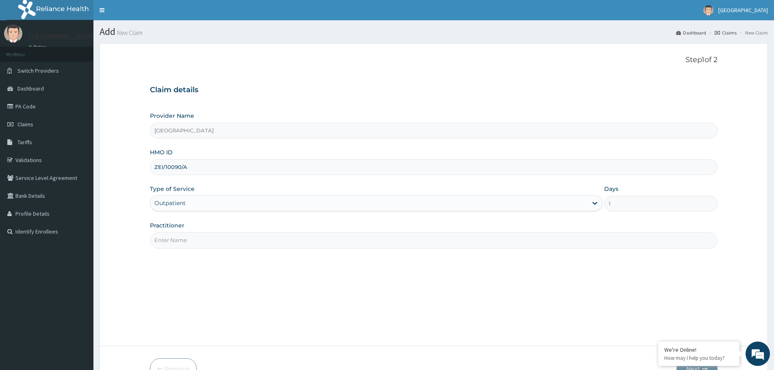
click at [245, 239] on input "Practitioner" at bounding box center [434, 240] width 568 height 16
type input "dr. veronica"
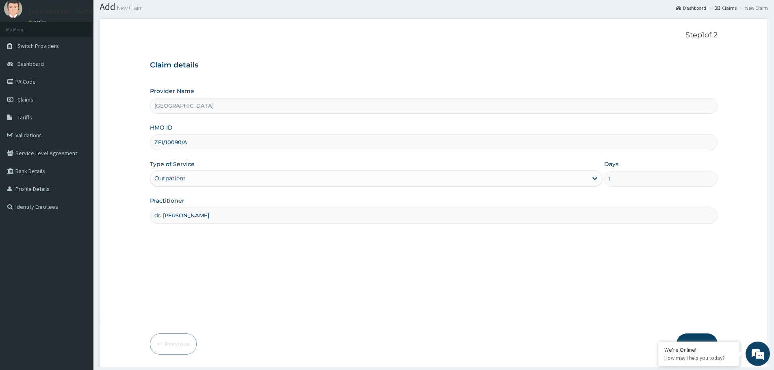
scroll to position [49, 0]
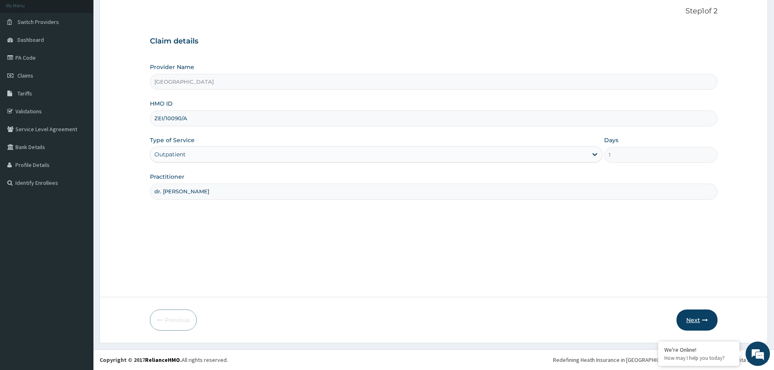
click at [709, 322] on button "Next" at bounding box center [697, 320] width 41 height 21
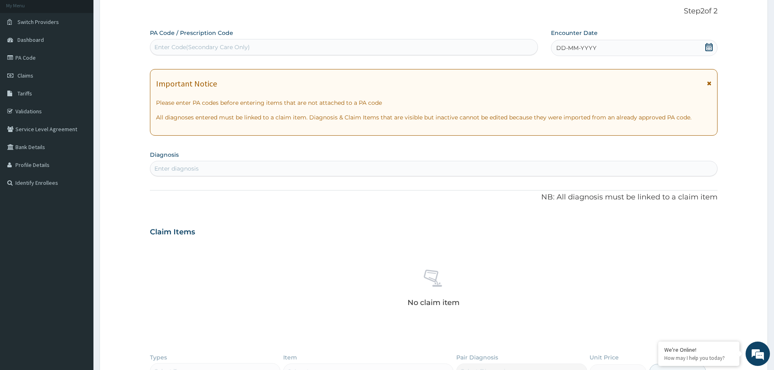
scroll to position [0, 0]
click at [598, 44] on div "DD-MM-YYYY" at bounding box center [634, 48] width 166 height 16
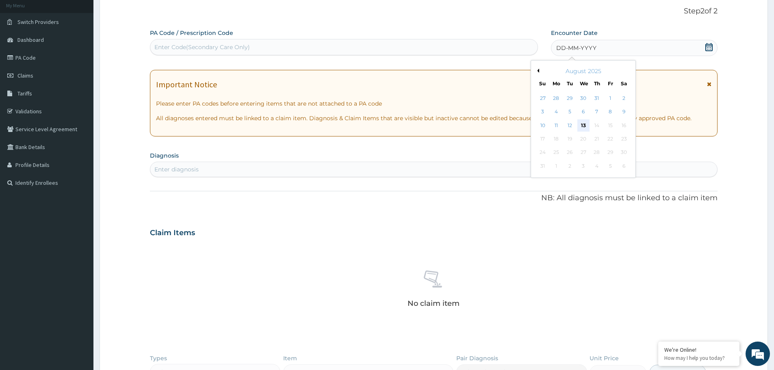
click at [584, 120] on div "13" at bounding box center [584, 125] width 12 height 12
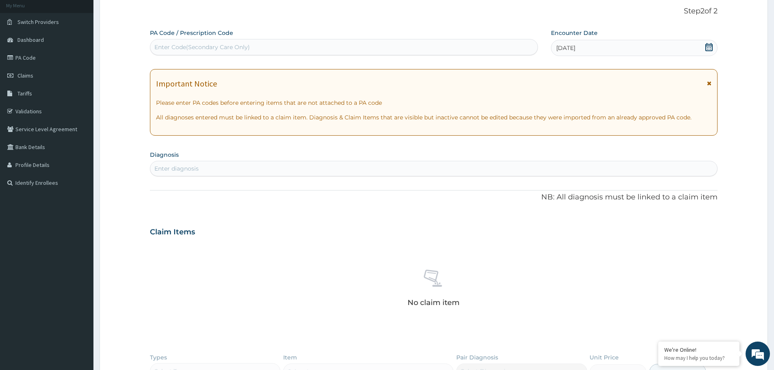
click at [217, 167] on div "Enter diagnosis" at bounding box center [433, 168] width 567 height 13
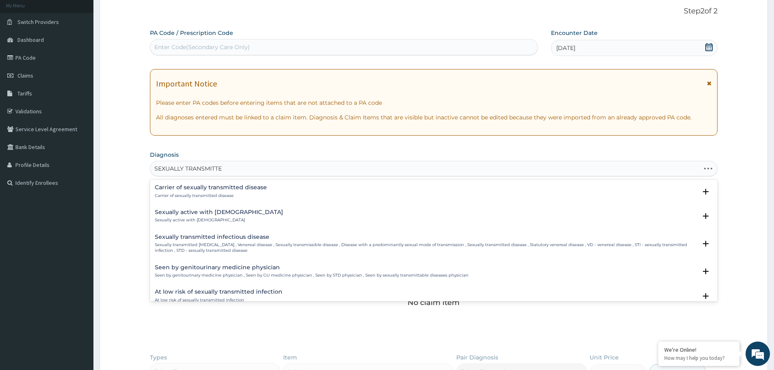
type input "SEXUALLY TRANSMITTED"
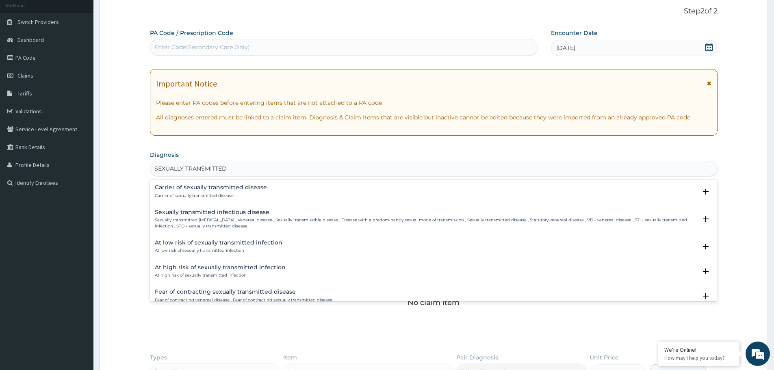
click at [213, 219] on p "Sexually transmitted infectious disease , Venereal disease , Sexually transmiss…" at bounding box center [426, 223] width 542 height 12
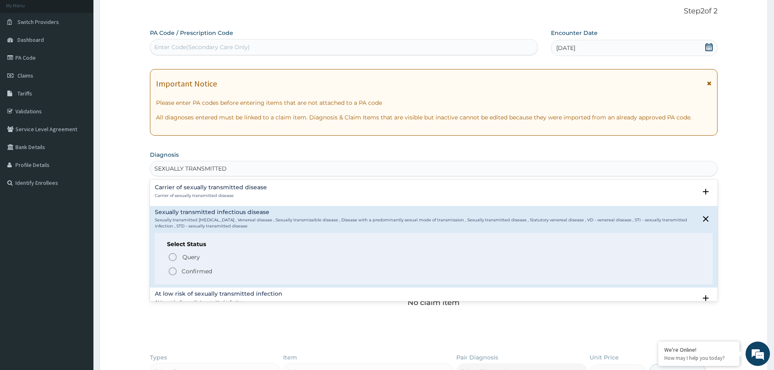
click at [195, 269] on p "Confirmed" at bounding box center [197, 271] width 30 height 8
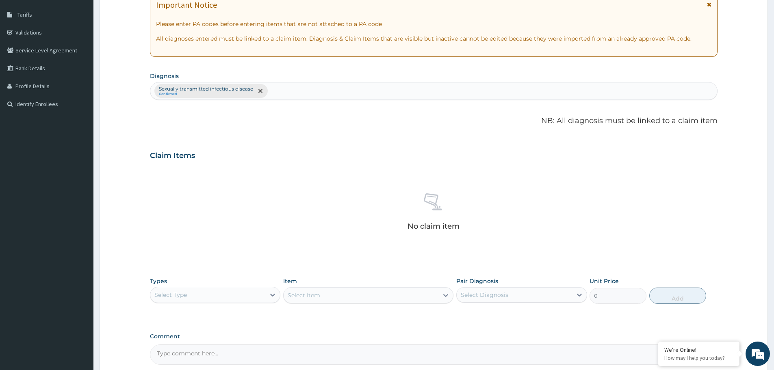
scroll to position [171, 0]
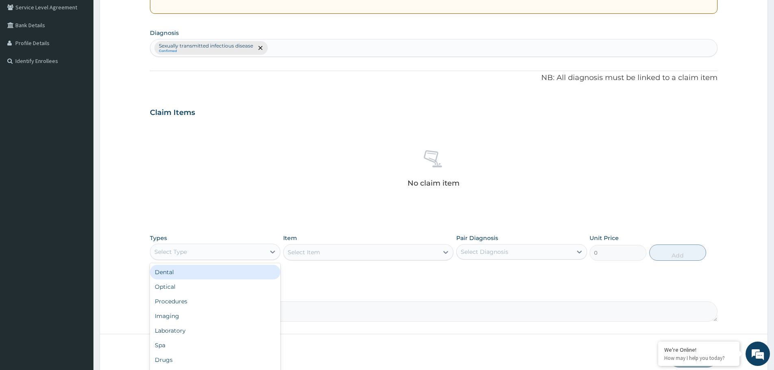
click at [230, 250] on div "Select Type" at bounding box center [207, 251] width 115 height 13
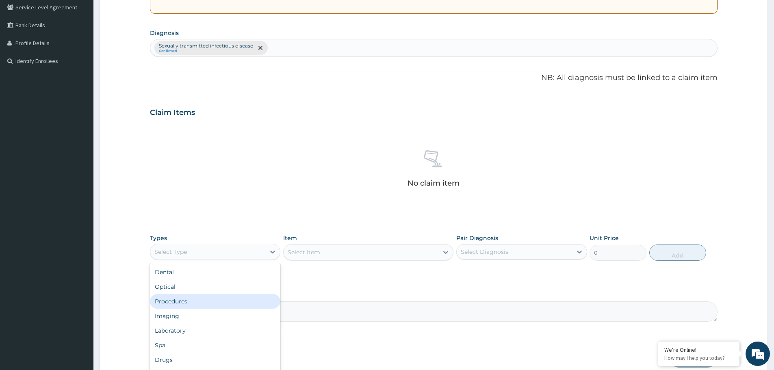
scroll to position [28, 0]
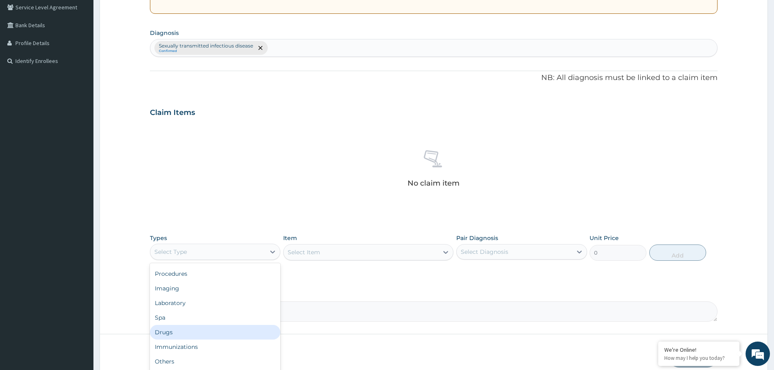
click at [198, 331] on div "Drugs" at bounding box center [215, 332] width 130 height 15
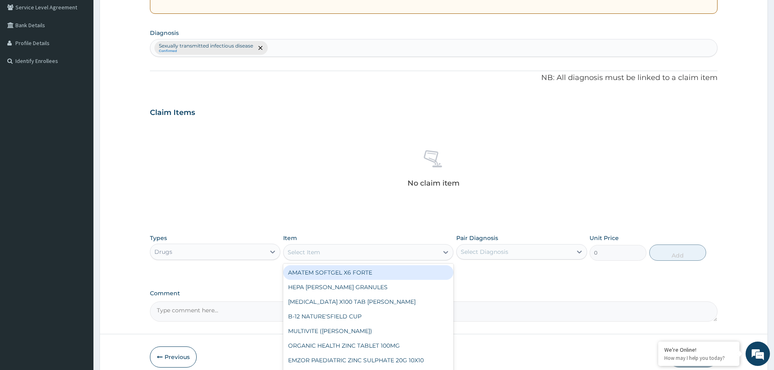
click at [357, 254] on div "Select Item" at bounding box center [361, 252] width 155 height 13
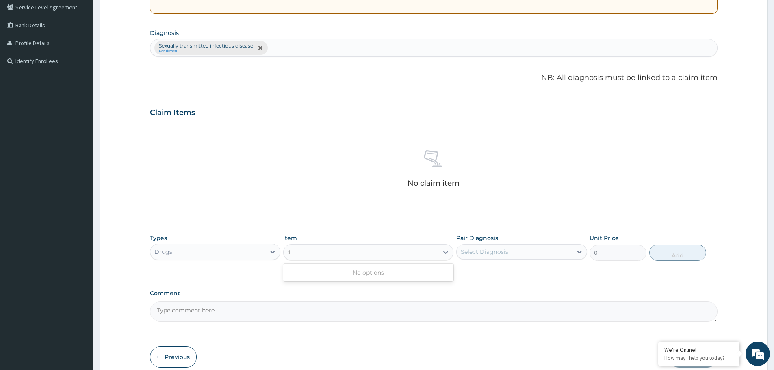
type input ";"
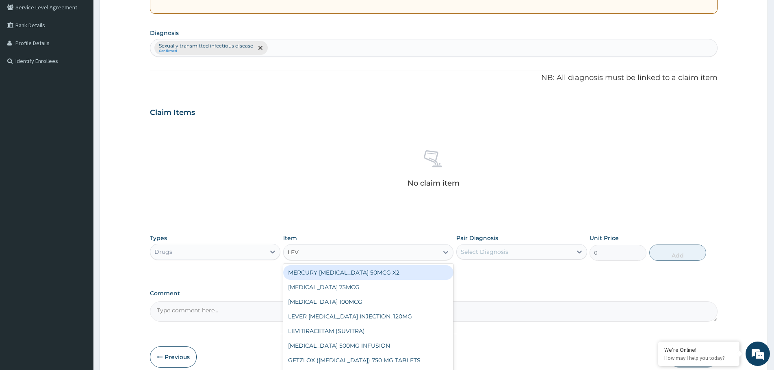
type input "LEVO"
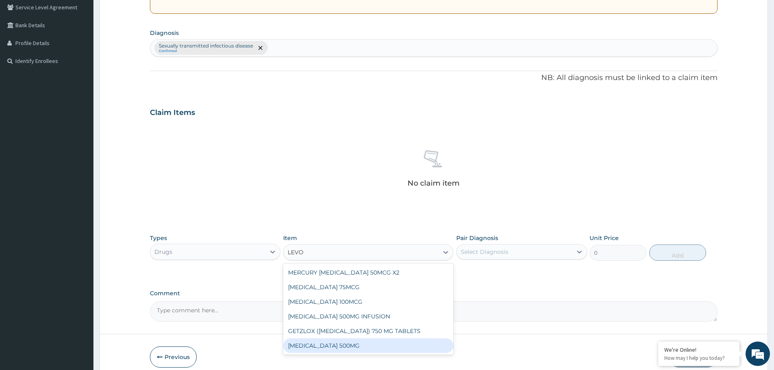
click at [362, 349] on div "[MEDICAL_DATA] 500MG" at bounding box center [368, 346] width 170 height 15
type input "236.5"
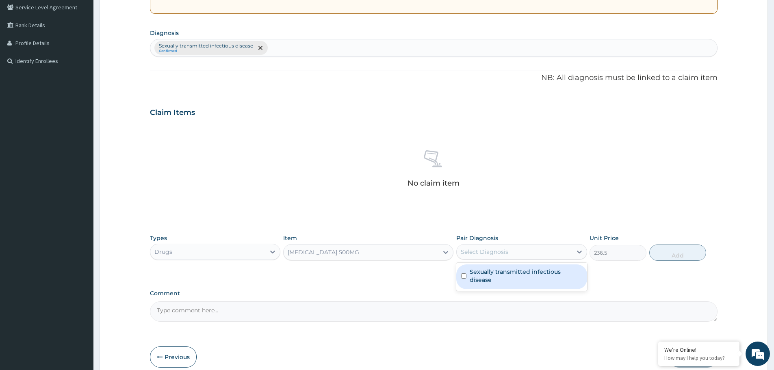
click at [501, 253] on div "Select Diagnosis" at bounding box center [485, 252] width 48 height 8
click at [501, 266] on div "Sexually transmitted infectious disease" at bounding box center [521, 277] width 130 height 25
checkbox input "true"
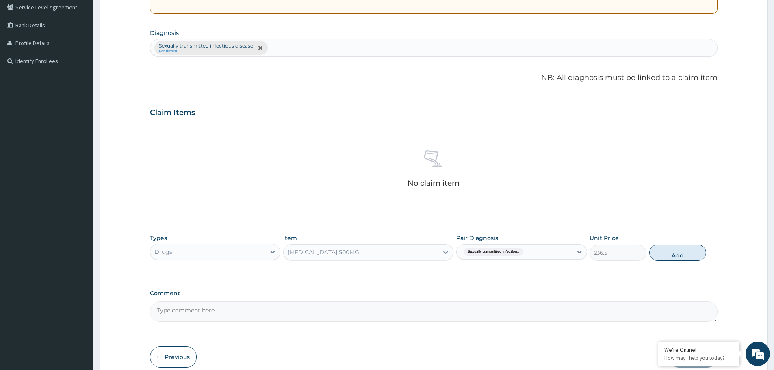
click at [685, 249] on button "Add" at bounding box center [677, 253] width 57 height 16
type input "0"
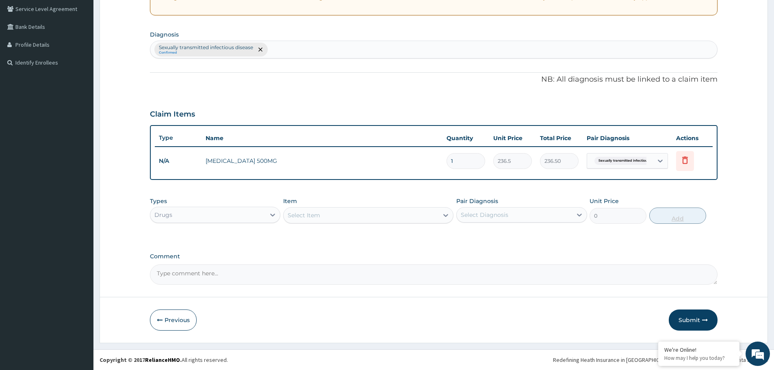
type input "10"
type input "2365.00"
type input "10"
click at [332, 213] on div "Select Item" at bounding box center [361, 215] width 155 height 13
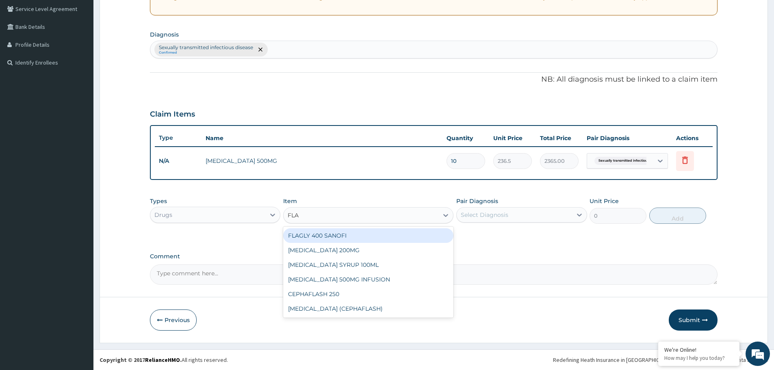
type input "FLAG"
click at [333, 235] on div "FLAGLY 400 SANOFI" at bounding box center [368, 235] width 170 height 15
type input "70.95"
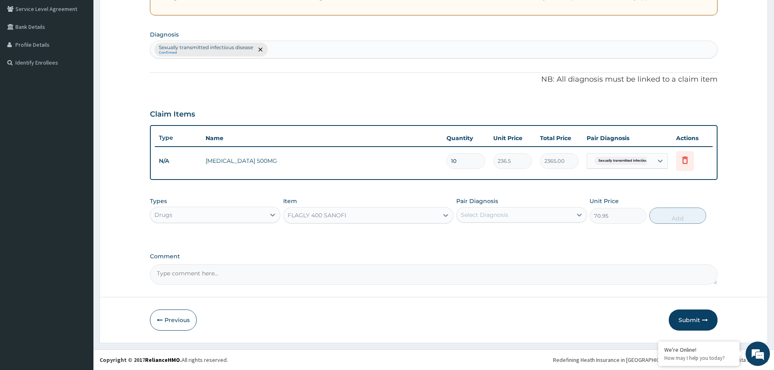
click at [496, 216] on div "Select Diagnosis" at bounding box center [485, 215] width 48 height 8
click at [493, 234] on label "Sexually transmitted infectious disease" at bounding box center [526, 239] width 112 height 16
checkbox input "true"
click at [691, 214] on button "Add" at bounding box center [677, 216] width 57 height 16
type input "0"
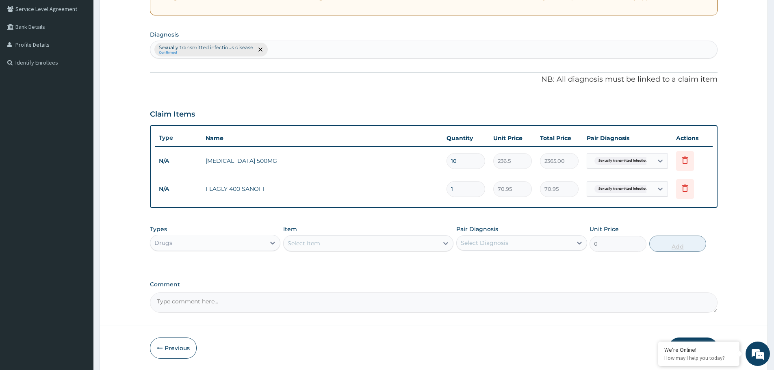
type input "15"
type input "1064.25"
type input "15"
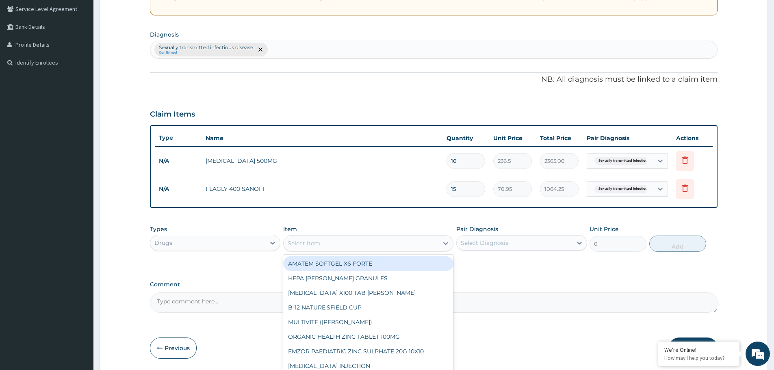
click at [397, 241] on div "Select Item" at bounding box center [361, 243] width 155 height 13
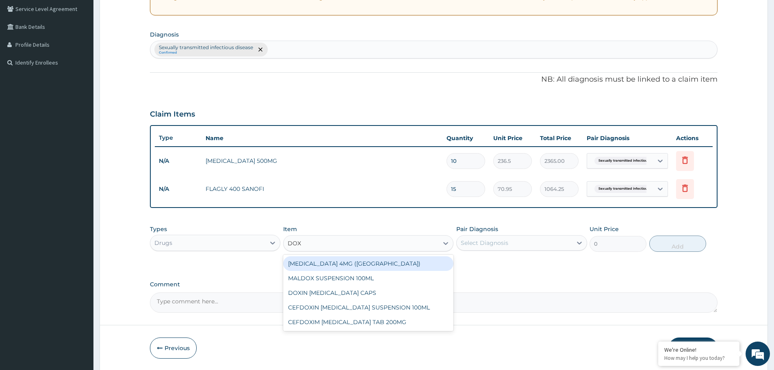
type input "DOXY"
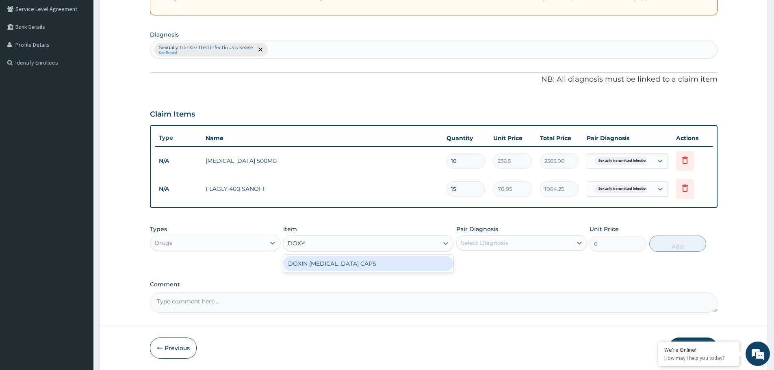
click at [378, 267] on div "DOXIN [MEDICAL_DATA] CAPS" at bounding box center [368, 263] width 170 height 15
type input "59.125"
click at [491, 243] on div "Select Diagnosis" at bounding box center [485, 243] width 48 height 8
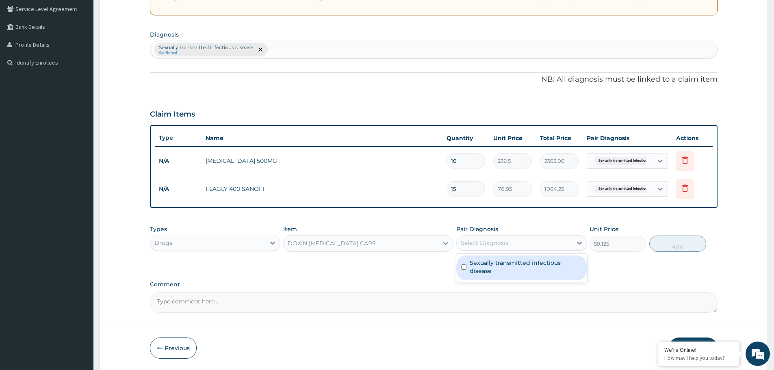
click at [490, 267] on label "Sexually transmitted infectious disease" at bounding box center [526, 267] width 112 height 16
checkbox input "true"
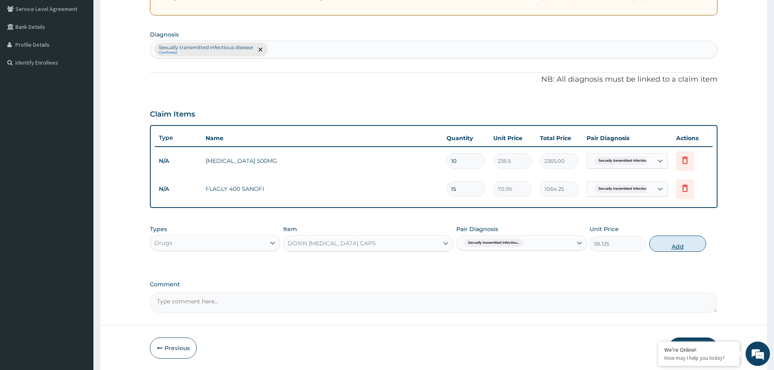
click at [672, 248] on button "Add" at bounding box center [677, 244] width 57 height 16
type input "0"
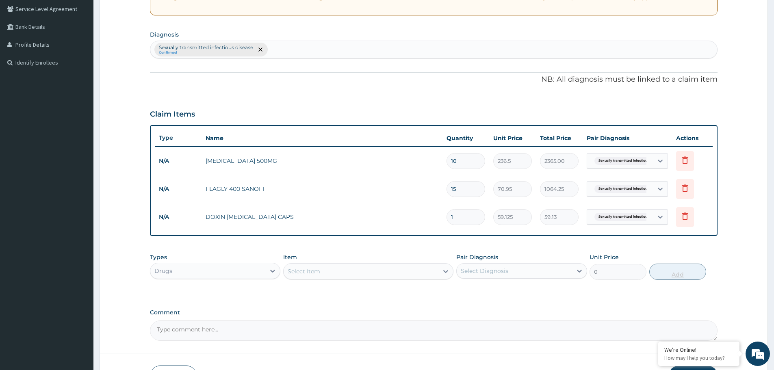
type input "10"
type input "591.25"
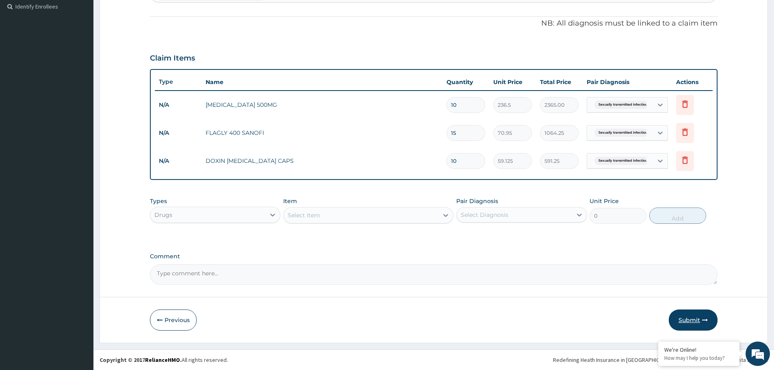
type input "10"
click at [690, 326] on button "Submit" at bounding box center [693, 320] width 49 height 21
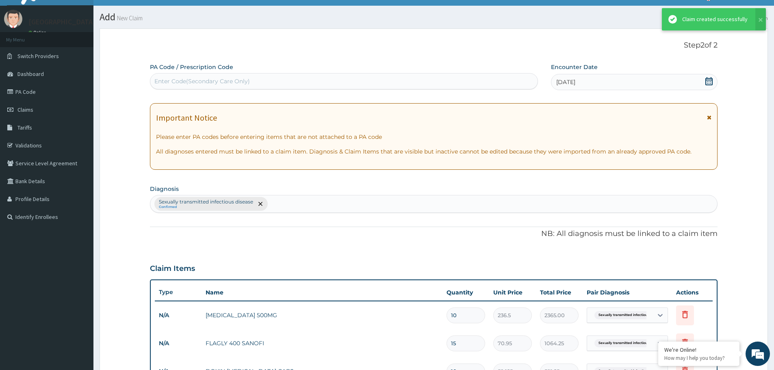
scroll to position [225, 0]
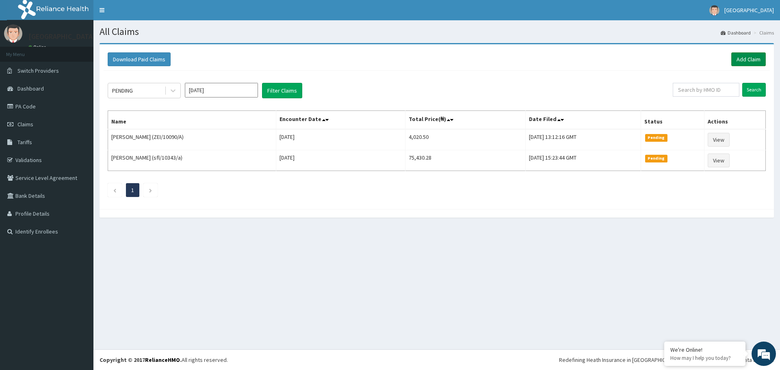
click at [762, 60] on link "Add Claim" at bounding box center [749, 59] width 35 height 14
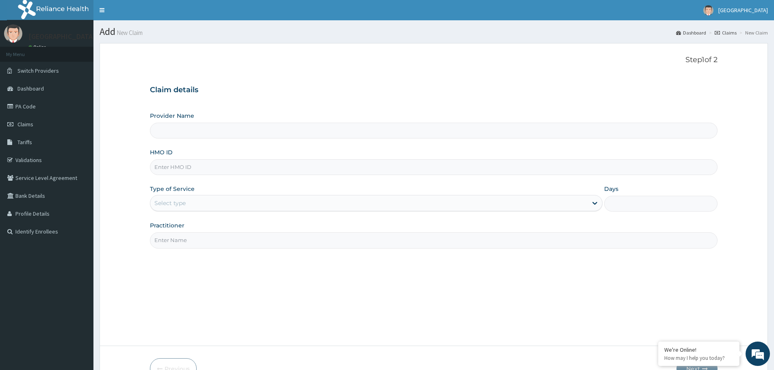
type input "[GEOGRAPHIC_DATA]"
click at [214, 167] on input "HMO ID" at bounding box center [434, 167] width 568 height 16
type input "avo/10043/a"
click at [223, 198] on div "Select type" at bounding box center [368, 203] width 437 height 13
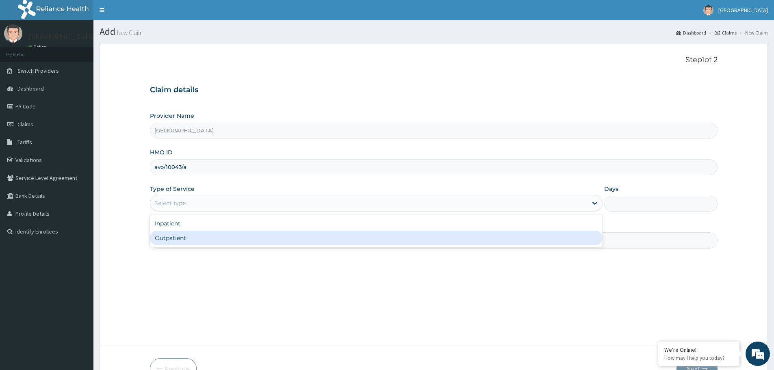
click at [198, 239] on div "Outpatient" at bounding box center [376, 238] width 453 height 15
type input "1"
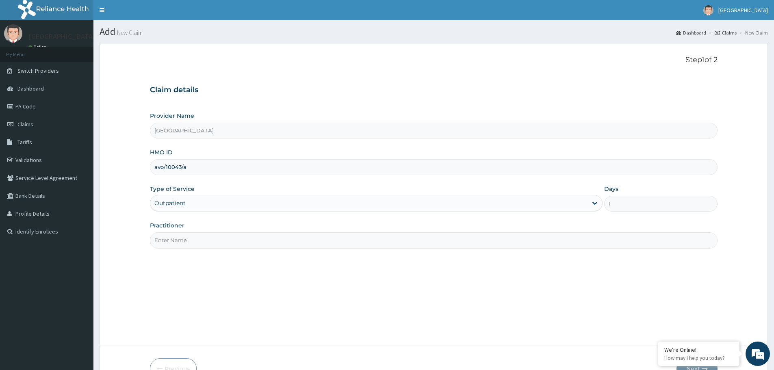
click at [200, 245] on input "Practitioner" at bounding box center [434, 240] width 568 height 16
type input "dr. [PERSON_NAME]"
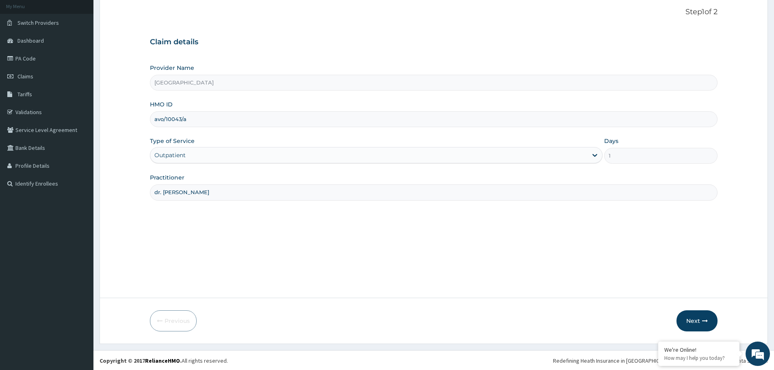
scroll to position [49, 0]
click at [699, 325] on button "Next" at bounding box center [697, 320] width 41 height 21
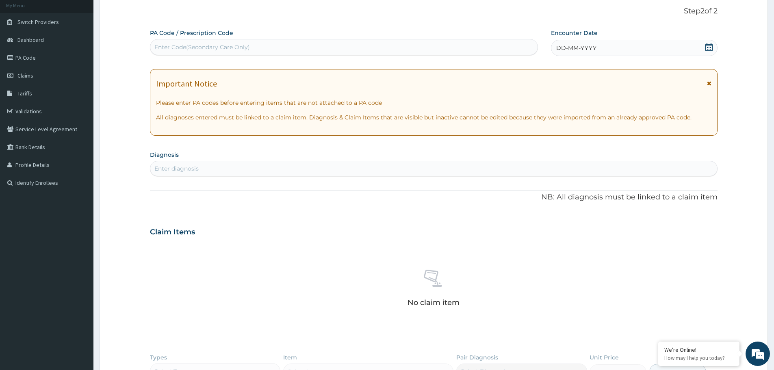
click at [567, 50] on span "DD-MM-YYYY" at bounding box center [576, 48] width 40 height 8
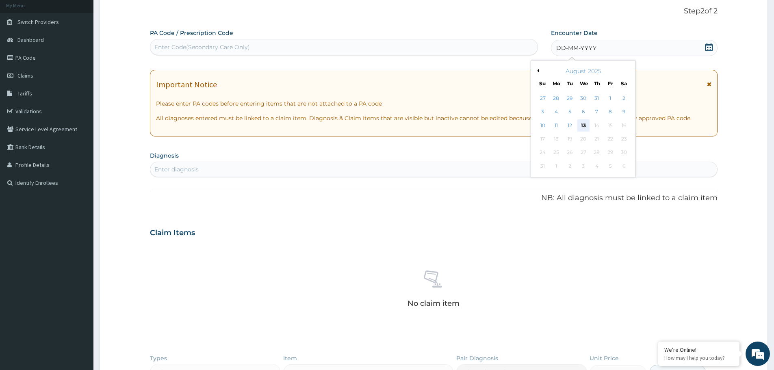
click at [580, 125] on div "13" at bounding box center [584, 125] width 12 height 12
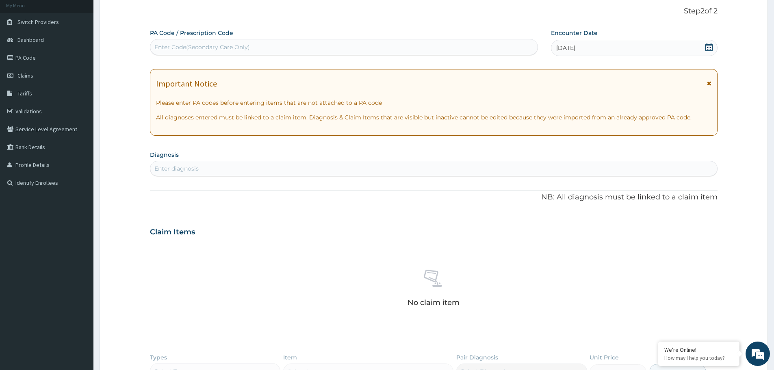
click at [213, 167] on div "Enter diagnosis" at bounding box center [433, 168] width 567 height 13
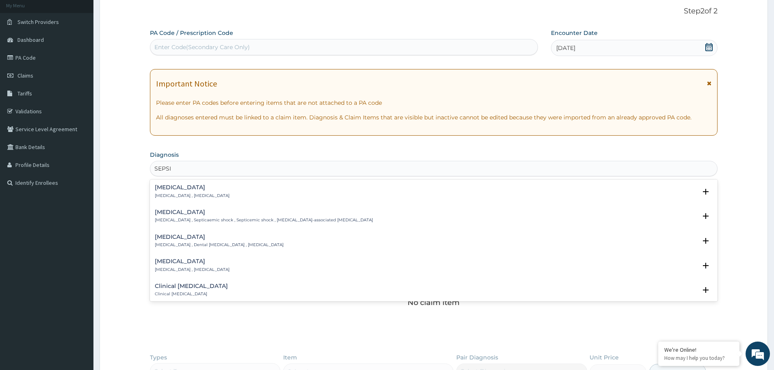
type input "[MEDICAL_DATA]"
click at [169, 191] on div "[MEDICAL_DATA] [MEDICAL_DATA] , [MEDICAL_DATA]" at bounding box center [192, 192] width 75 height 14
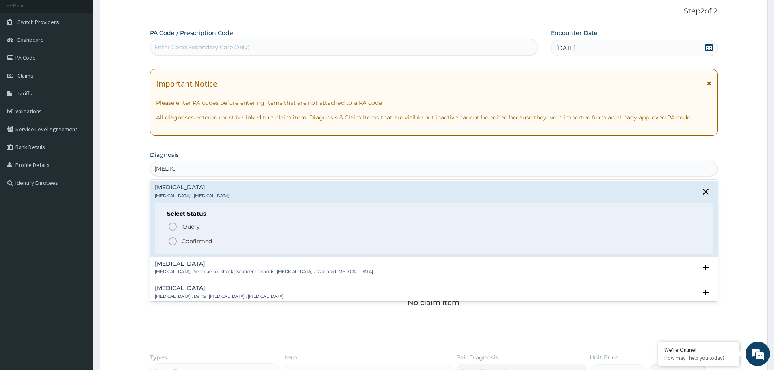
click at [178, 244] on span "Confirmed" at bounding box center [434, 242] width 533 height 10
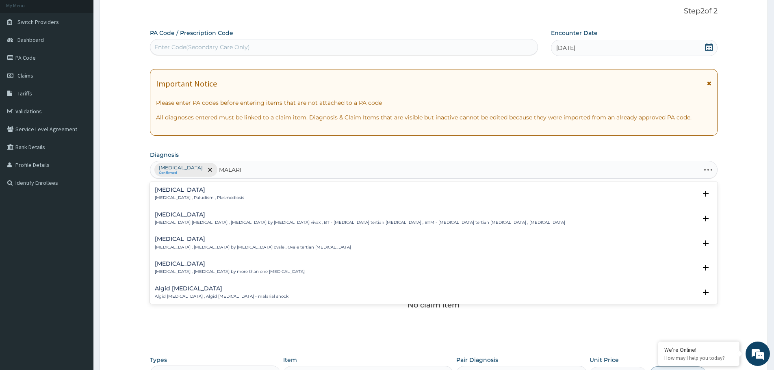
type input "MALARIA"
click at [195, 191] on h4 "Malaria" at bounding box center [199, 190] width 89 height 6
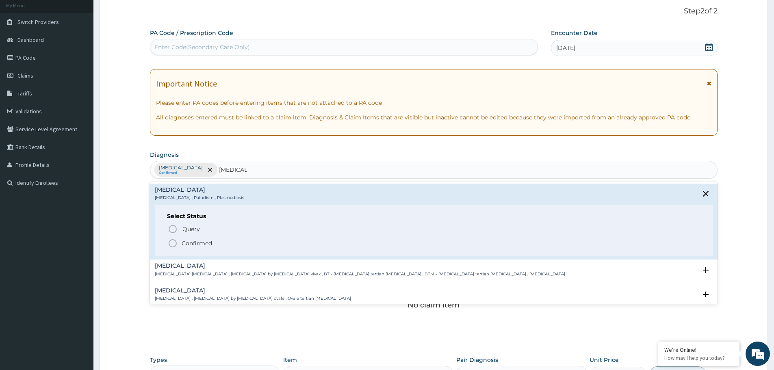
click at [187, 243] on p "Confirmed" at bounding box center [197, 243] width 30 height 8
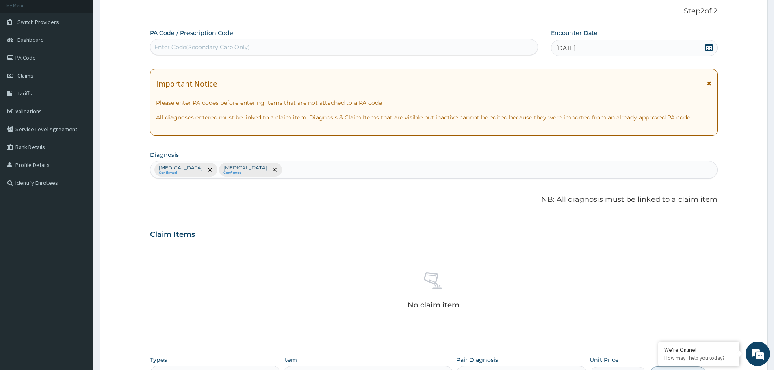
click at [248, 171] on div "Sepsis Confirmed Malaria Confirmed" at bounding box center [433, 169] width 567 height 17
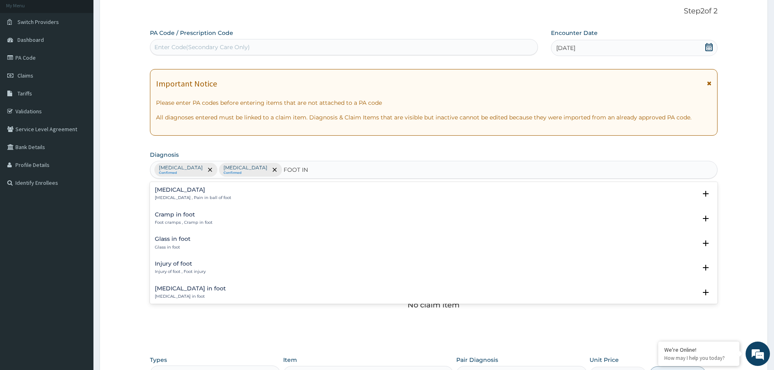
type input "FOOT INJ"
click at [183, 191] on h4 "Injury of foot" at bounding box center [180, 190] width 51 height 6
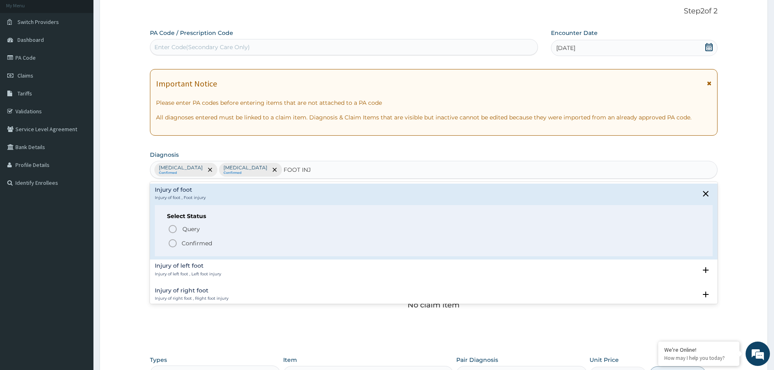
click at [187, 245] on p "Confirmed" at bounding box center [197, 243] width 30 height 8
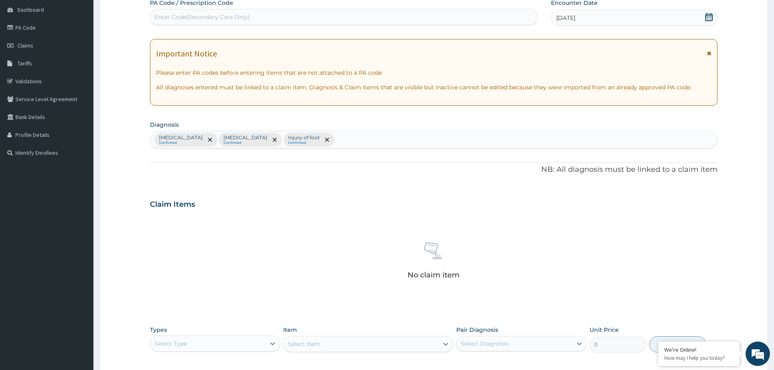
scroll to position [208, 0]
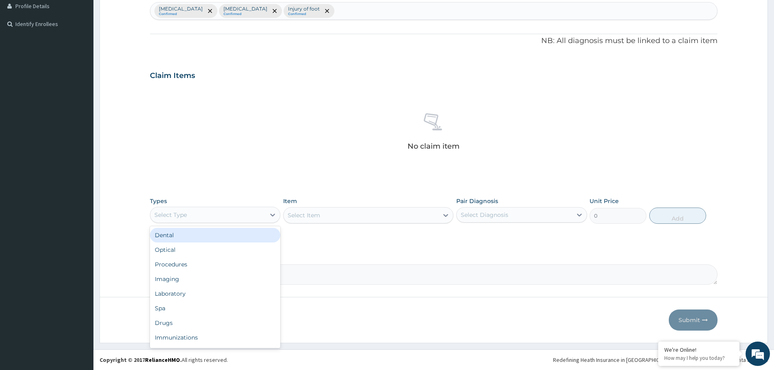
click at [228, 215] on div "Select Type" at bounding box center [207, 214] width 115 height 13
click at [206, 261] on div "Procedures" at bounding box center [215, 264] width 130 height 15
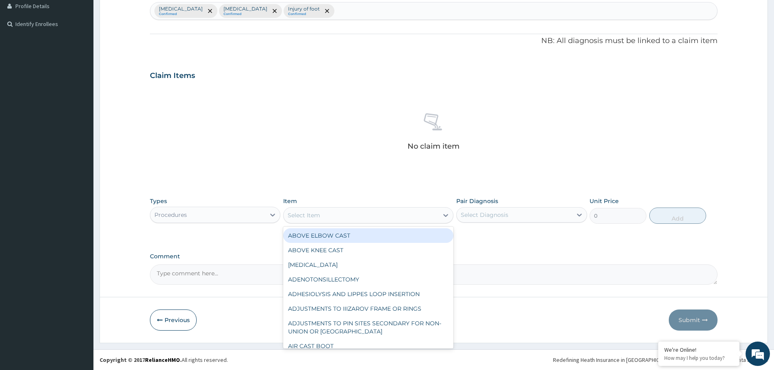
click at [319, 217] on div "Select Item" at bounding box center [304, 215] width 33 height 8
type input "C"
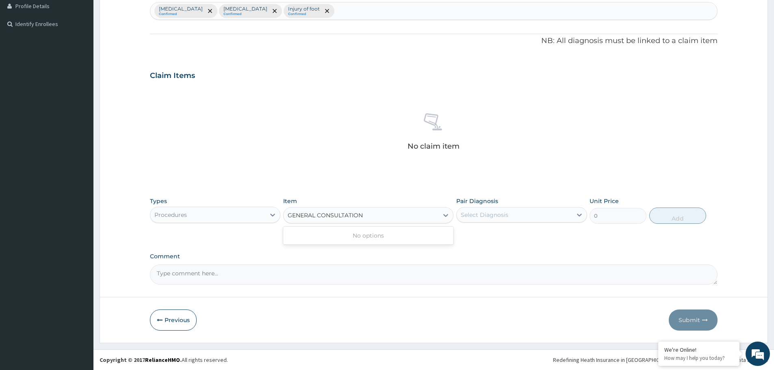
click at [319, 217] on input "GENERAL CONSULTATION" at bounding box center [326, 215] width 76 height 8
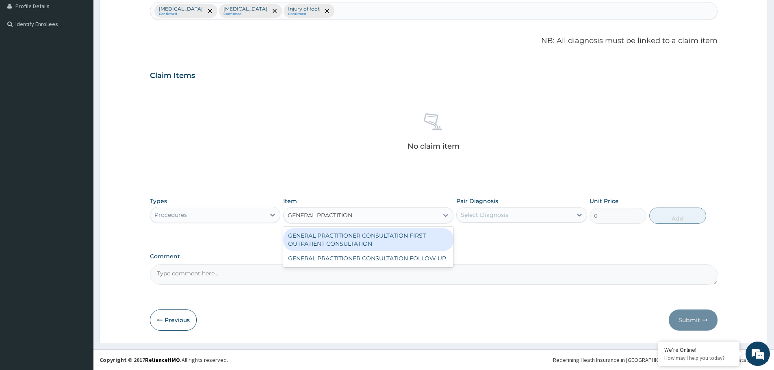
type input "GENERAL PRACTITIO"
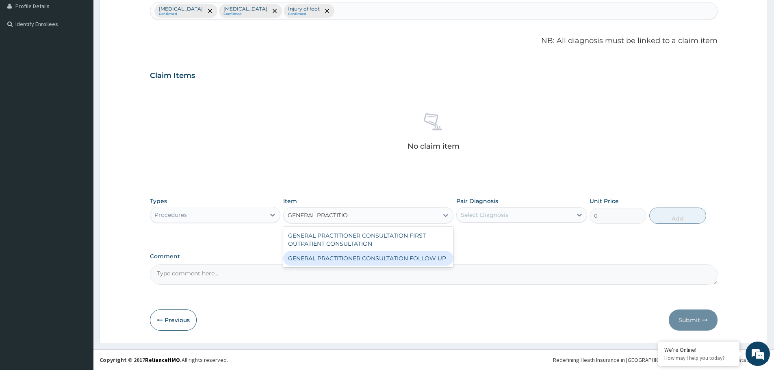
click at [321, 259] on div "GENERAL PRACTITIONER CONSULTATION FOLLOW UP" at bounding box center [368, 258] width 170 height 15
type input "11610"
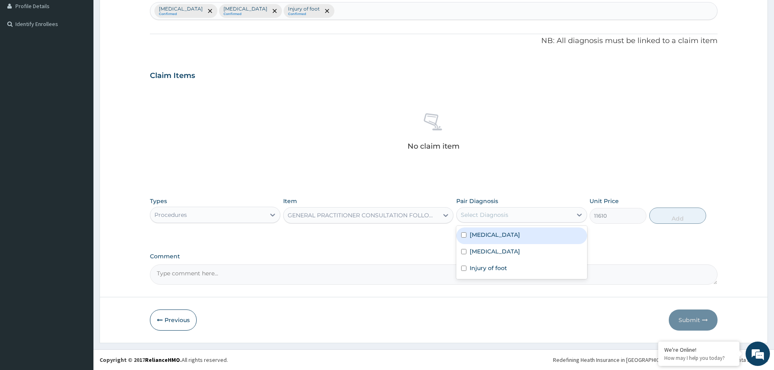
click at [480, 215] on div "Select Diagnosis" at bounding box center [485, 215] width 48 height 8
click at [484, 233] on label "Sepsis" at bounding box center [495, 235] width 50 height 8
checkbox input "true"
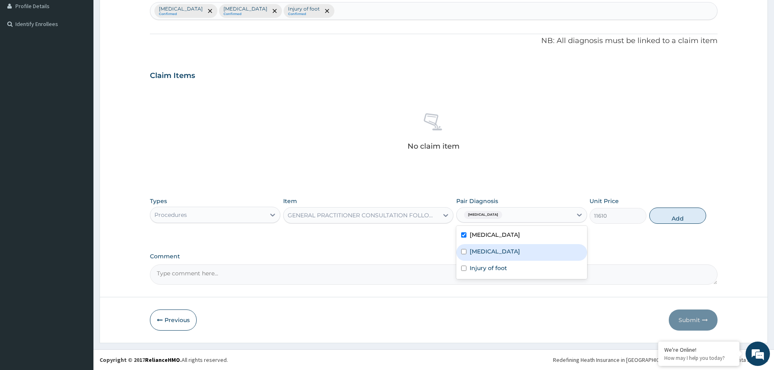
click at [476, 249] on label "Malaria" at bounding box center [495, 252] width 50 height 8
checkbox input "true"
click at [478, 274] on div "Injury of foot" at bounding box center [521, 269] width 130 height 17
checkbox input "true"
click at [672, 218] on button "Add" at bounding box center [677, 216] width 57 height 16
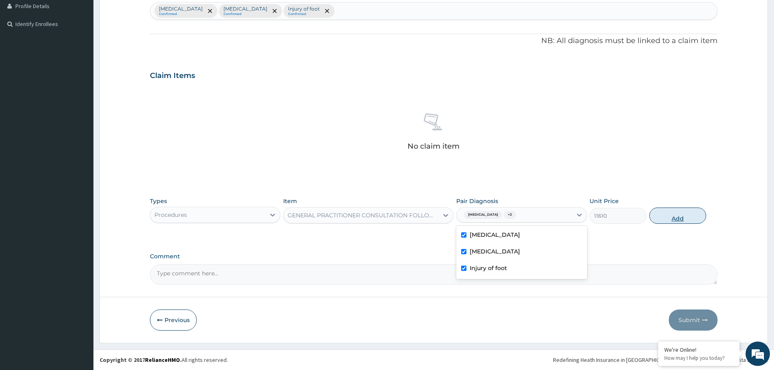
type input "0"
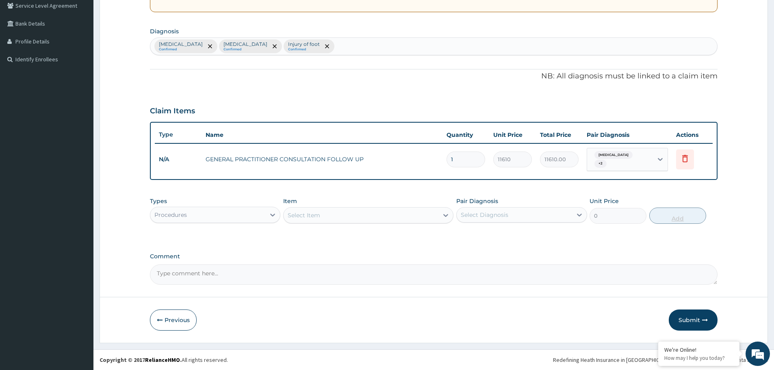
scroll to position [169, 0]
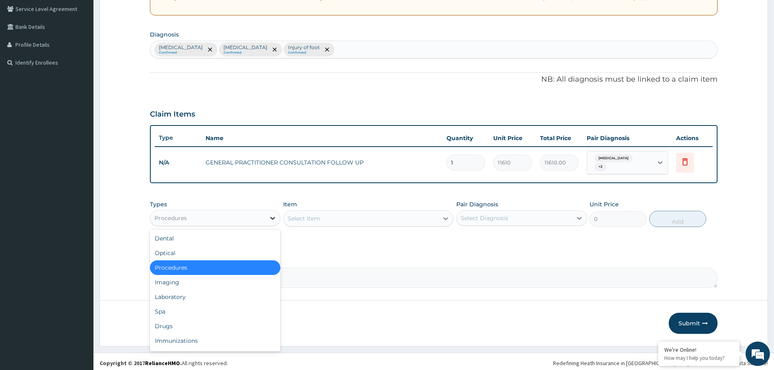
click at [272, 216] on icon at bounding box center [273, 218] width 8 height 8
click at [226, 296] on div "Laboratory" at bounding box center [215, 297] width 130 height 15
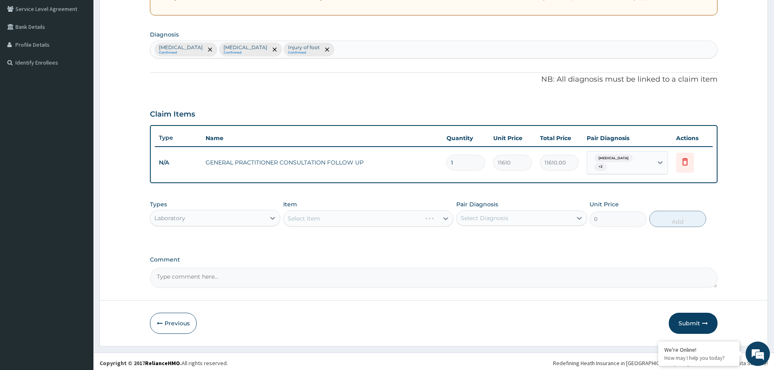
click at [363, 215] on div "Select Item" at bounding box center [368, 219] width 170 height 16
click at [363, 215] on div "Select Item" at bounding box center [361, 218] width 155 height 13
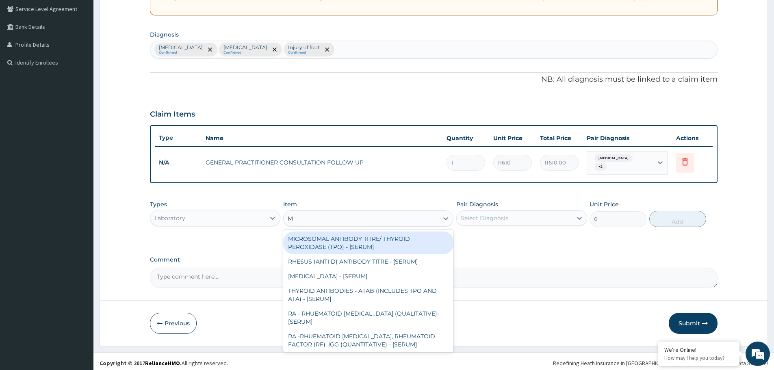
type input "MP"
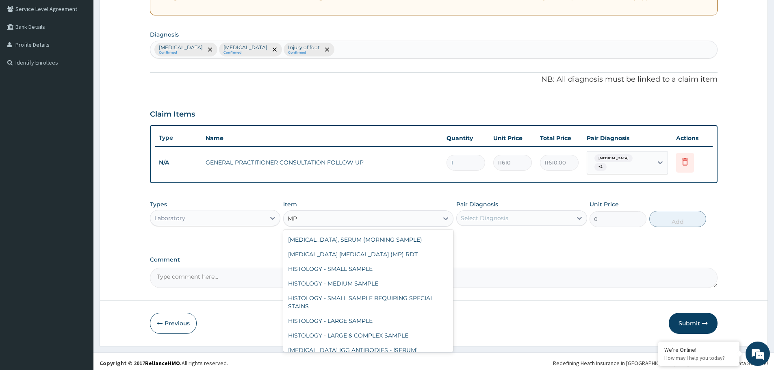
scroll to position [163, 0]
click at [389, 261] on div "MALARIA PARASITE (MP) RDT" at bounding box center [368, 253] width 170 height 15
type input "1612.5"
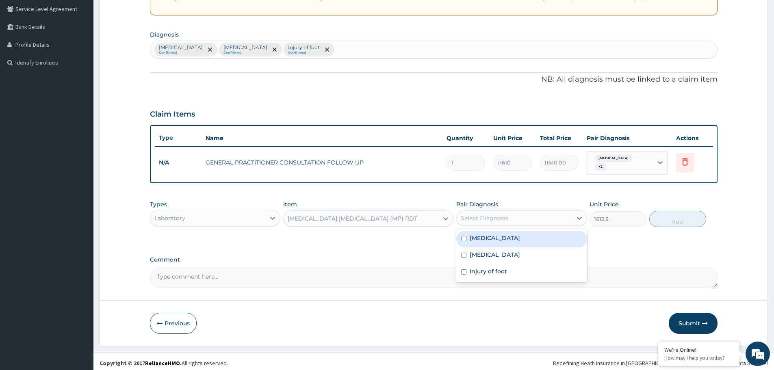
click at [537, 215] on div "Select Diagnosis" at bounding box center [514, 218] width 115 height 13
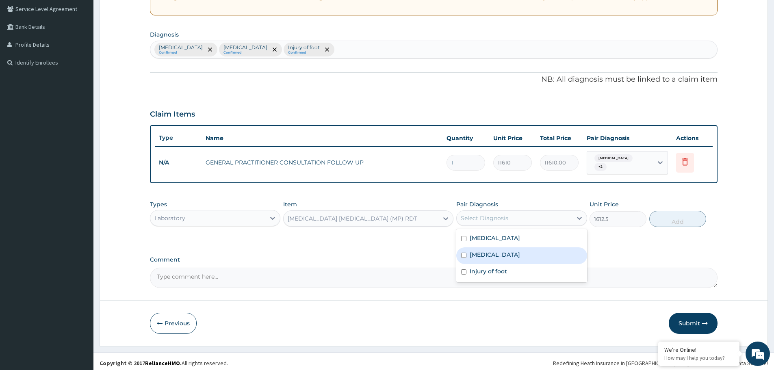
click at [508, 248] on div "Malaria" at bounding box center [521, 256] width 130 height 17
checkbox input "true"
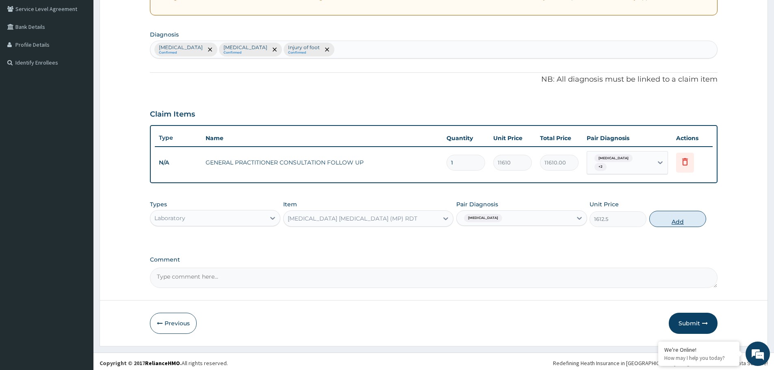
click at [687, 218] on button "Add" at bounding box center [677, 219] width 57 height 16
type input "0"
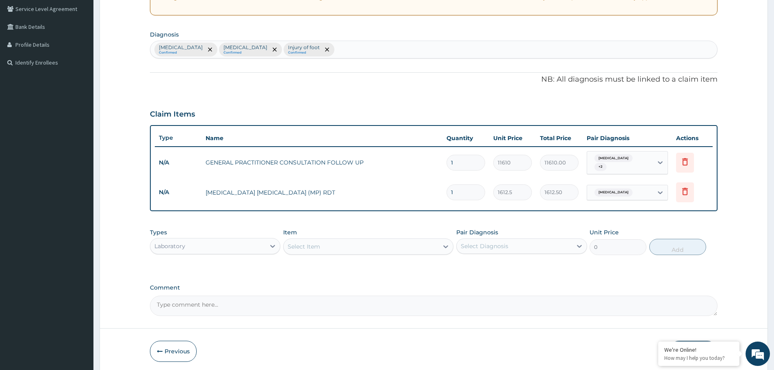
click at [372, 241] on div "Select Item" at bounding box center [361, 246] width 155 height 13
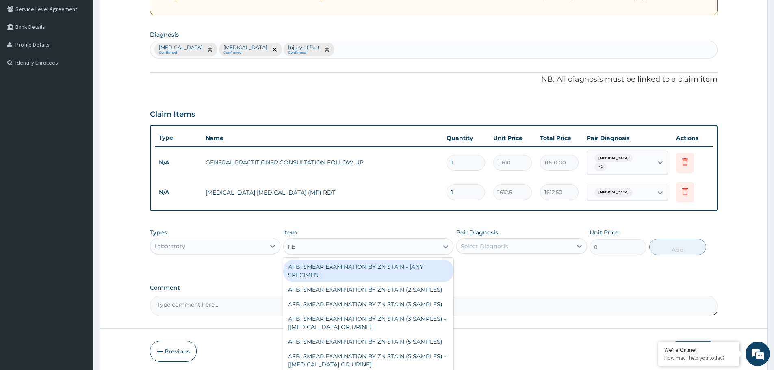
type input "FBC"
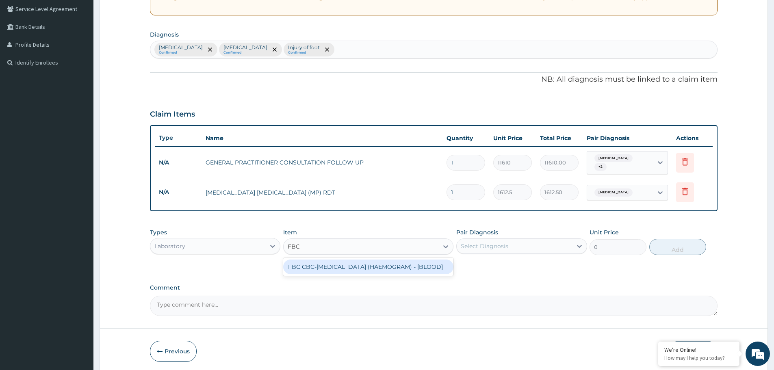
click at [362, 266] on div "FBC CBC-COMPLETE BLOOD COUNT (HAEMOGRAM) - [BLOOD]" at bounding box center [368, 267] width 170 height 15
type input "4300"
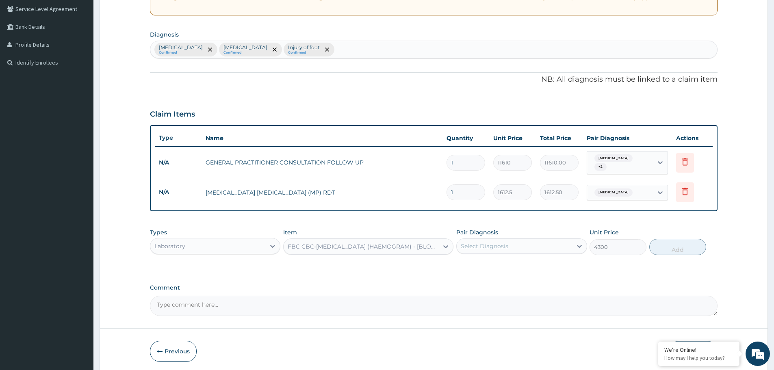
click at [494, 242] on div "Select Diagnosis" at bounding box center [485, 246] width 48 height 8
click at [483, 266] on label "[MEDICAL_DATA]" at bounding box center [495, 266] width 50 height 8
checkbox input "true"
click at [671, 244] on button "Add" at bounding box center [677, 247] width 57 height 16
type input "0"
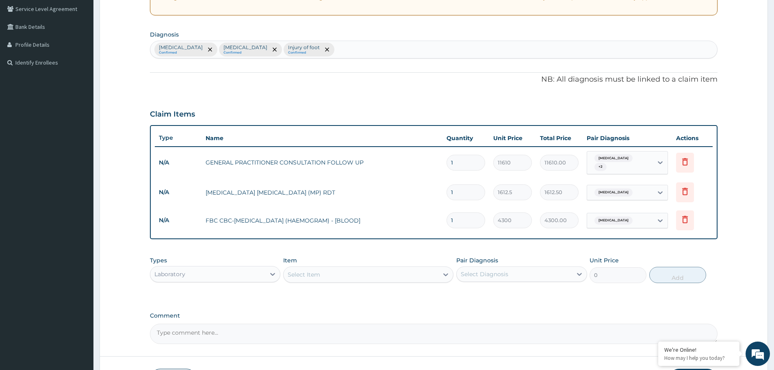
scroll to position [210, 0]
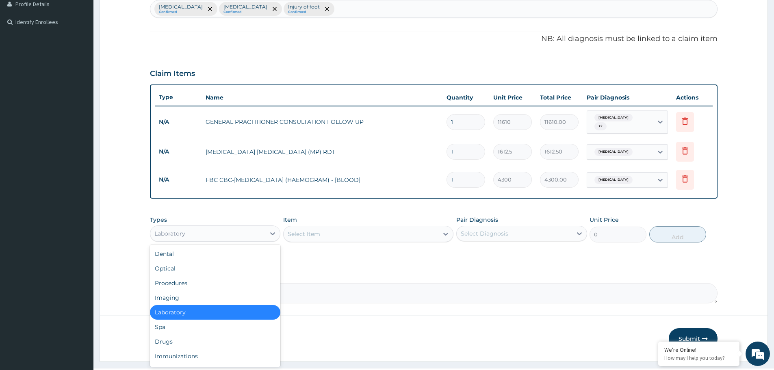
click at [189, 229] on div "Laboratory" at bounding box center [207, 233] width 115 height 13
click at [183, 340] on div "Drugs" at bounding box center [215, 341] width 130 height 15
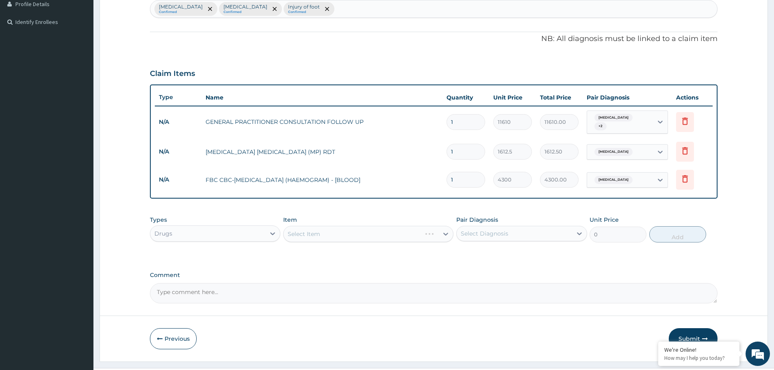
scroll to position [225, 0]
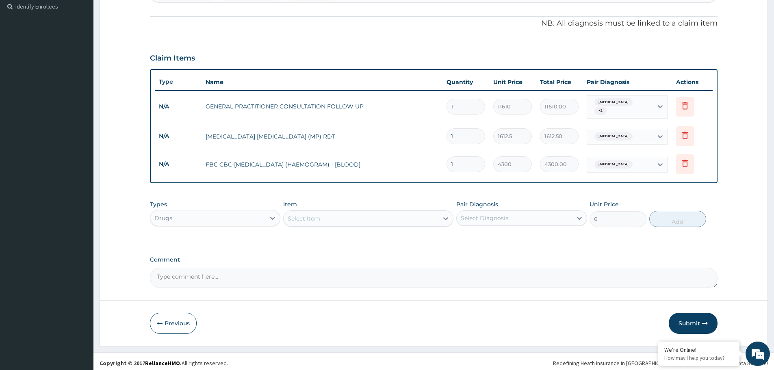
click at [364, 218] on div "Select Item" at bounding box center [361, 218] width 155 height 13
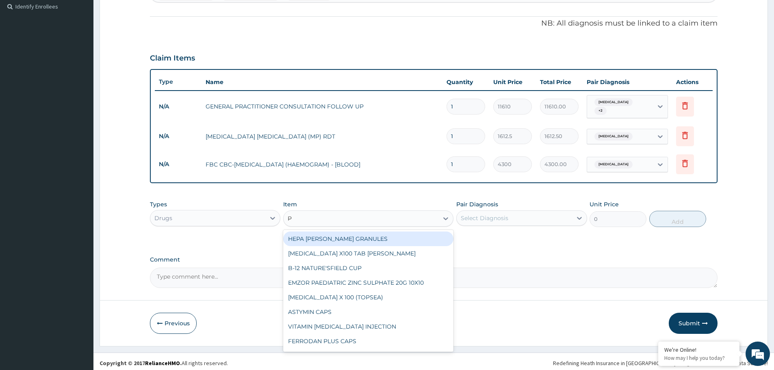
type input "P-"
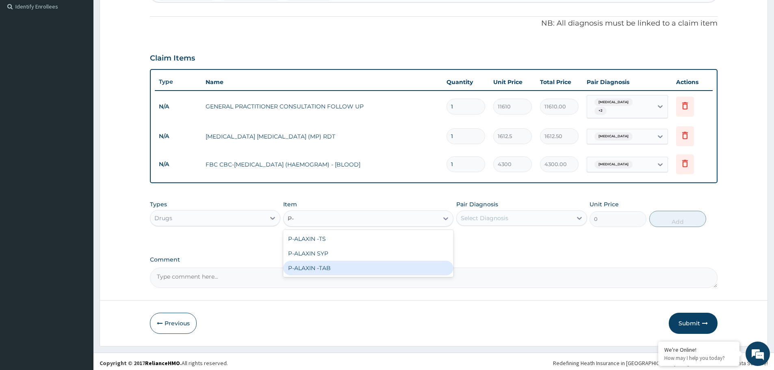
click at [332, 268] on div "P-ALAXIN -TAB" at bounding box center [368, 268] width 170 height 15
type input "106.425"
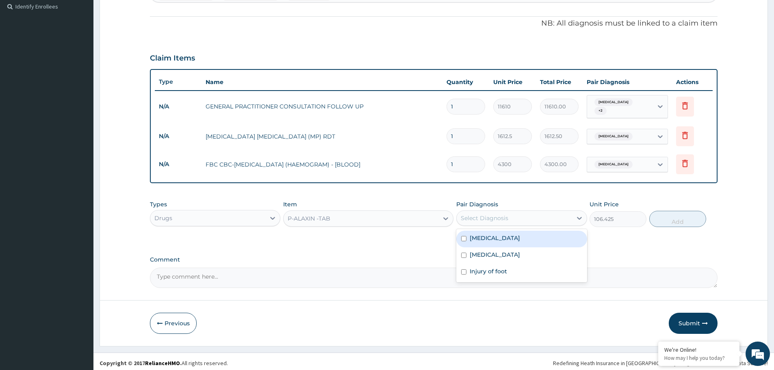
click at [516, 214] on div "Select Diagnosis" at bounding box center [514, 218] width 115 height 13
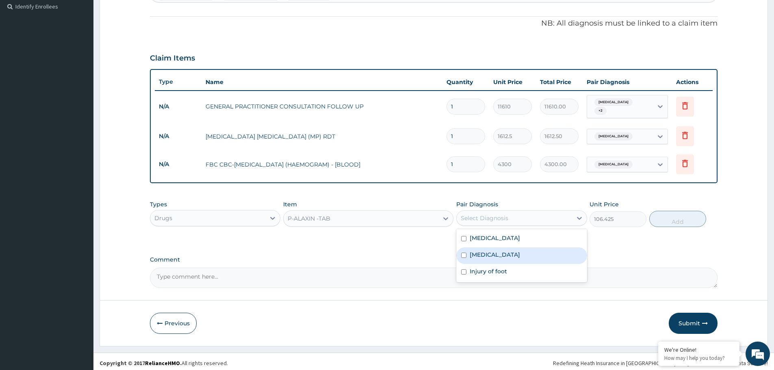
click at [492, 249] on div "Malaria" at bounding box center [521, 256] width 130 height 17
checkbox input "true"
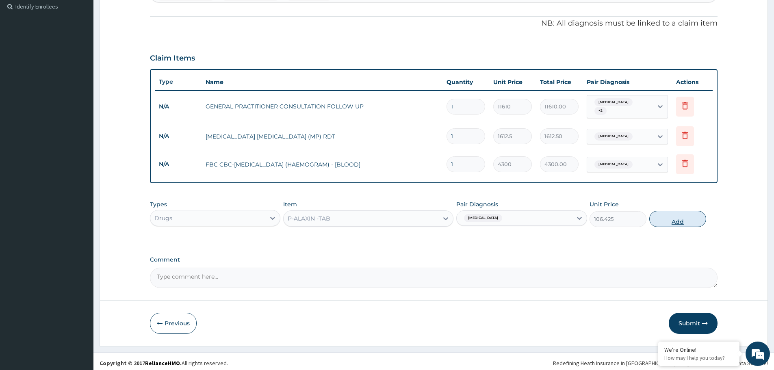
click at [686, 223] on button "Add" at bounding box center [677, 219] width 57 height 16
type input "0"
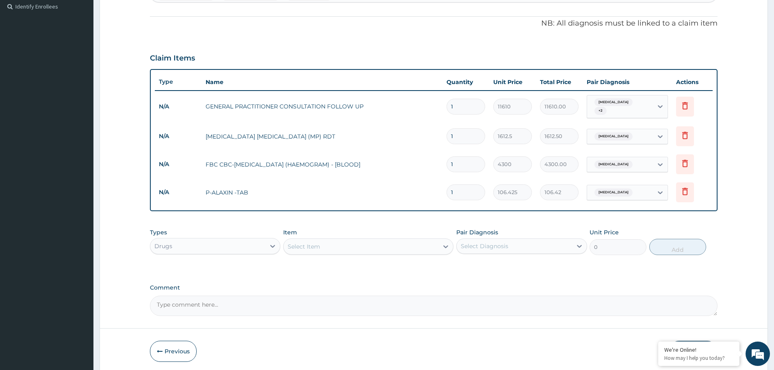
drag, startPoint x: 462, startPoint y: 187, endPoint x: 436, endPoint y: 193, distance: 26.0
click at [436, 193] on tr "N/A P-ALAXIN -TAB 1 106.425 106.42 Malaria Delete" at bounding box center [434, 192] width 558 height 28
type input "3"
type input "319.27"
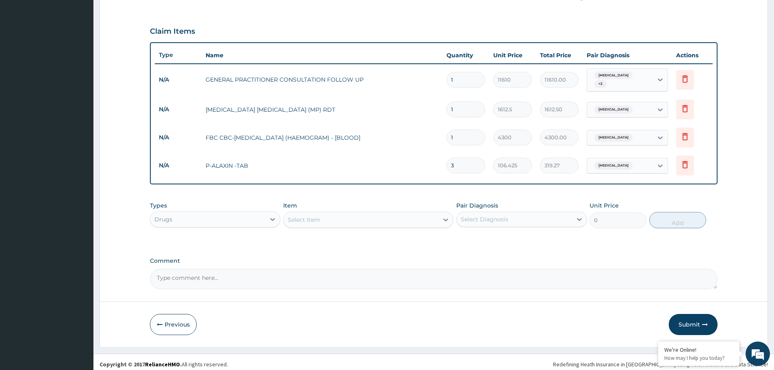
scroll to position [253, 0]
type input "3"
click at [363, 214] on div "Select Item" at bounding box center [361, 218] width 155 height 13
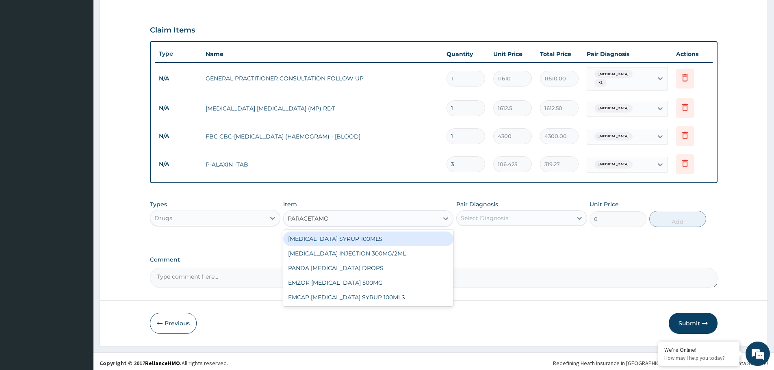
type input "[MEDICAL_DATA]"
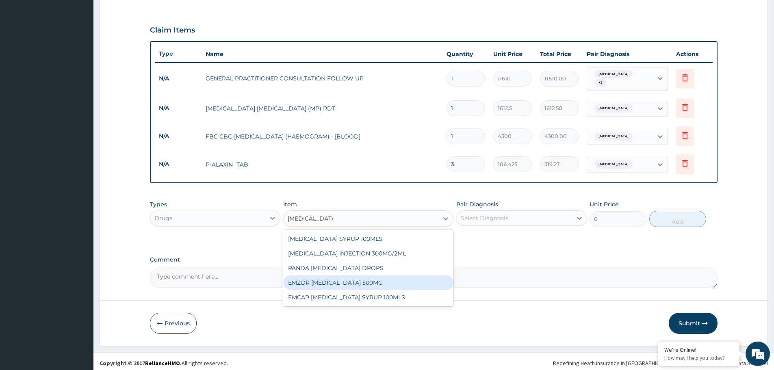
click at [369, 282] on div "EMZOR [MEDICAL_DATA] 500MG" at bounding box center [368, 283] width 170 height 15
type input "23.65"
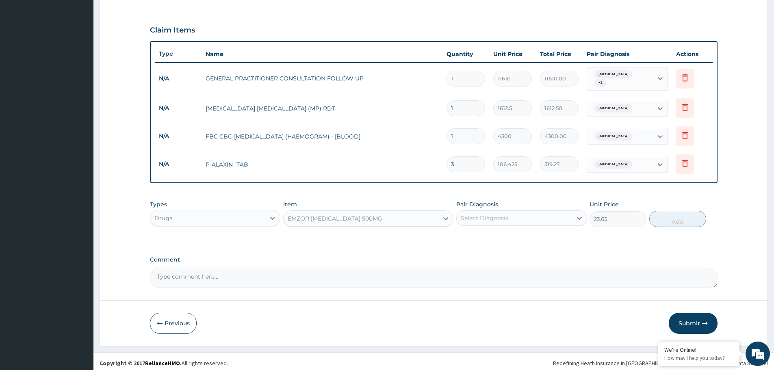
click at [514, 212] on div "Select Diagnosis" at bounding box center [514, 218] width 115 height 13
click at [497, 235] on div "[MEDICAL_DATA]" at bounding box center [521, 239] width 130 height 17
checkbox input "true"
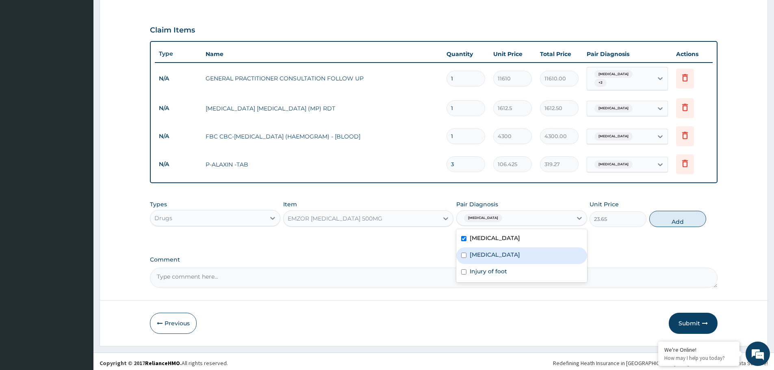
click at [494, 252] on div "[MEDICAL_DATA]" at bounding box center [521, 256] width 130 height 17
checkbox input "true"
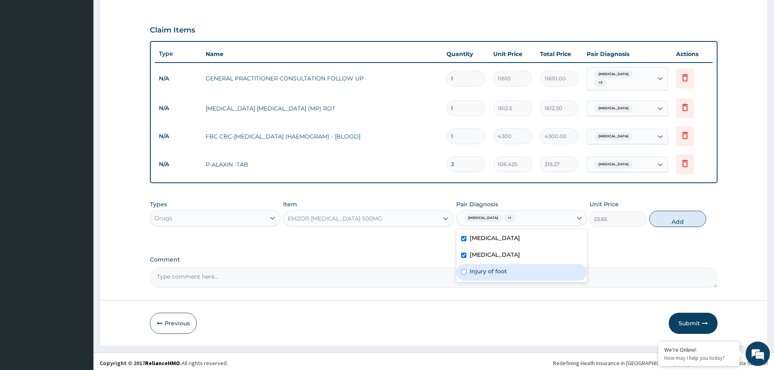
click at [494, 269] on label "Injury of foot" at bounding box center [488, 271] width 37 height 8
checkbox input "true"
click at [671, 211] on button "Add" at bounding box center [677, 219] width 57 height 16
type input "0"
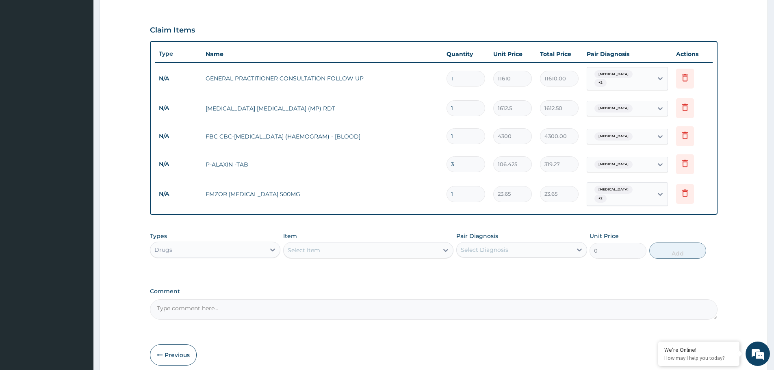
type input "0.00"
type input "5"
type input "118.25"
type input "5"
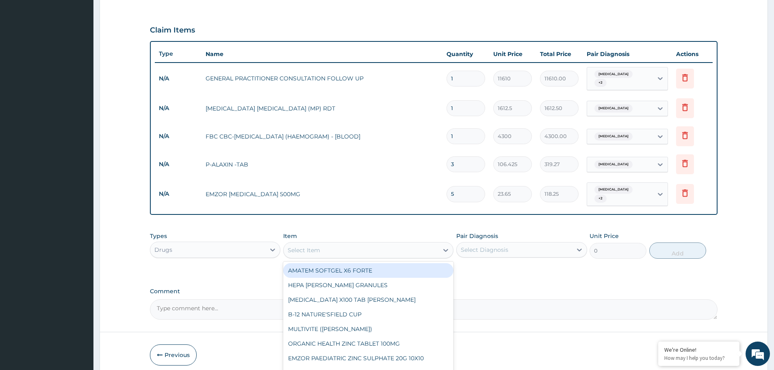
click at [367, 244] on div "Select Item" at bounding box center [361, 250] width 155 height 13
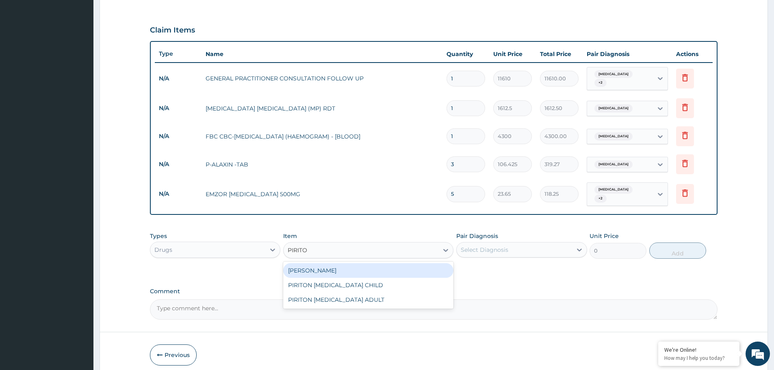
type input "PIRITON"
click at [362, 263] on div "[PERSON_NAME]" at bounding box center [368, 270] width 170 height 15
type input "23.65"
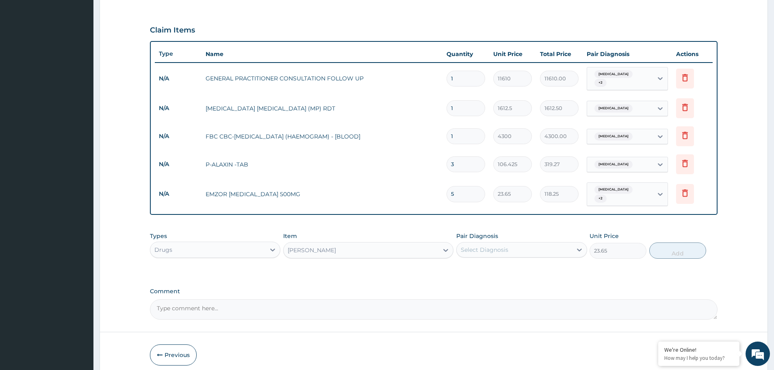
click at [503, 248] on div "Select Diagnosis" at bounding box center [514, 249] width 115 height 13
click at [482, 266] on label "[MEDICAL_DATA]" at bounding box center [495, 270] width 50 height 8
checkbox input "true"
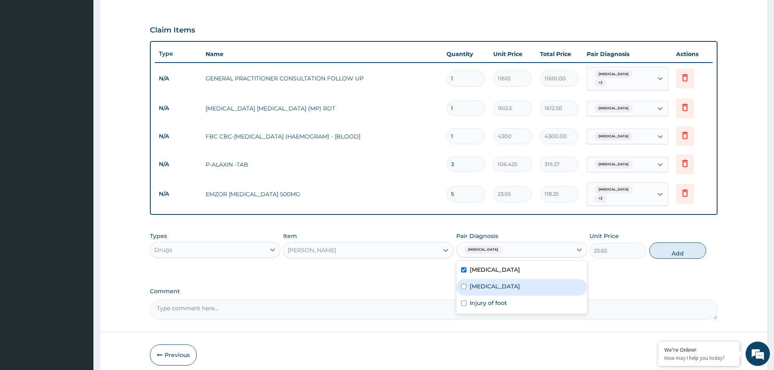
click at [481, 279] on div "Malaria" at bounding box center [521, 287] width 130 height 17
checkbox input "true"
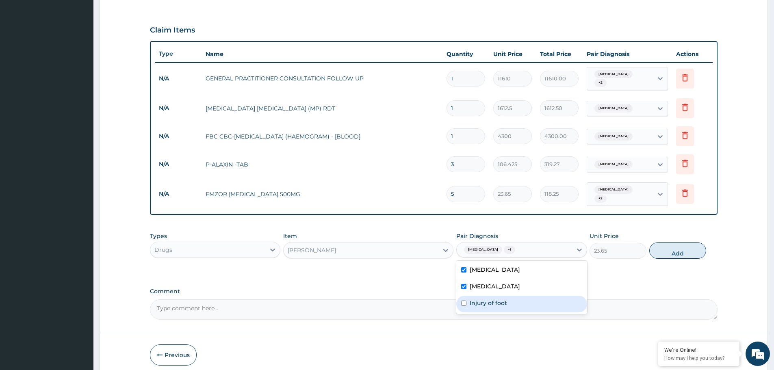
click at [478, 299] on label "Injury of foot" at bounding box center [488, 303] width 37 height 8
checkbox input "true"
click at [690, 245] on button "Add" at bounding box center [677, 251] width 57 height 16
type input "0"
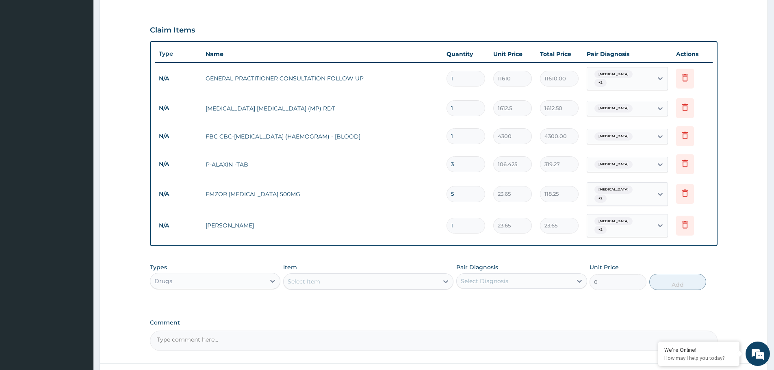
type input "0.00"
type input "6"
type input "141.90"
type input "6"
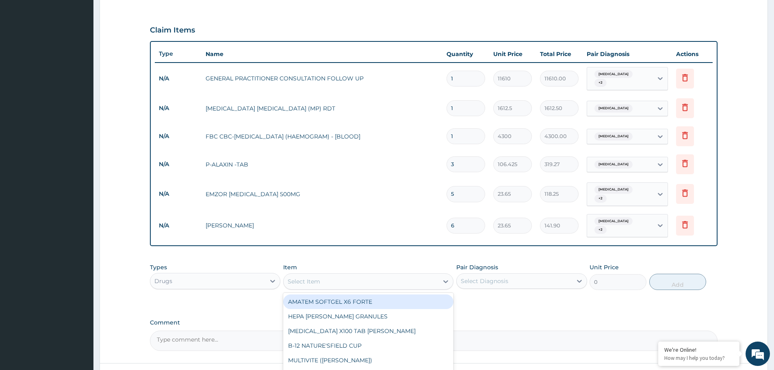
click at [356, 275] on div "Select Item" at bounding box center [361, 281] width 155 height 13
type input "ERYTHR"
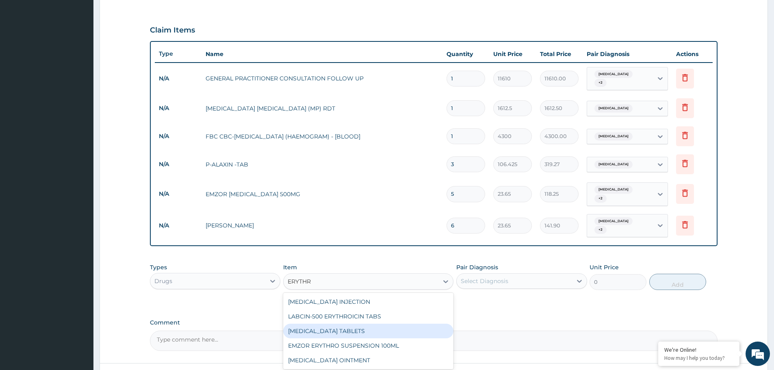
click at [358, 324] on div "ERYTHROMYCIN TABLETS" at bounding box center [368, 331] width 170 height 15
type input "206.9375"
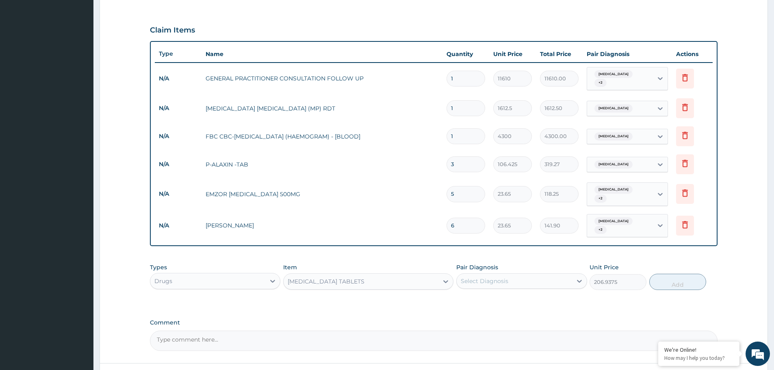
click at [466, 275] on div "Select Diagnosis" at bounding box center [514, 281] width 115 height 13
click at [469, 294] on div "Sepsis" at bounding box center [521, 302] width 130 height 17
checkbox input "true"
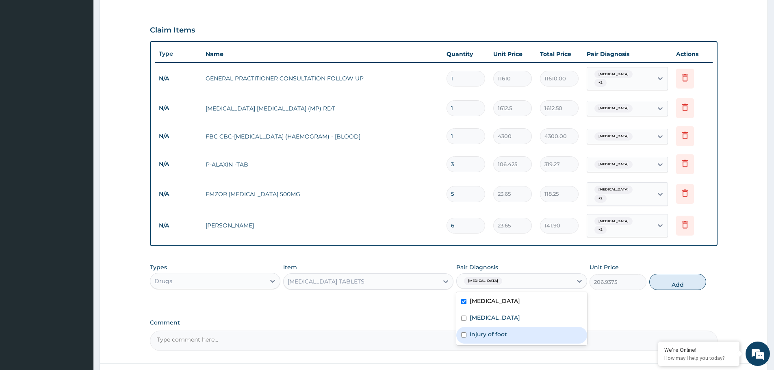
click at [467, 327] on div "Injury of foot" at bounding box center [521, 335] width 130 height 17
checkbox input "true"
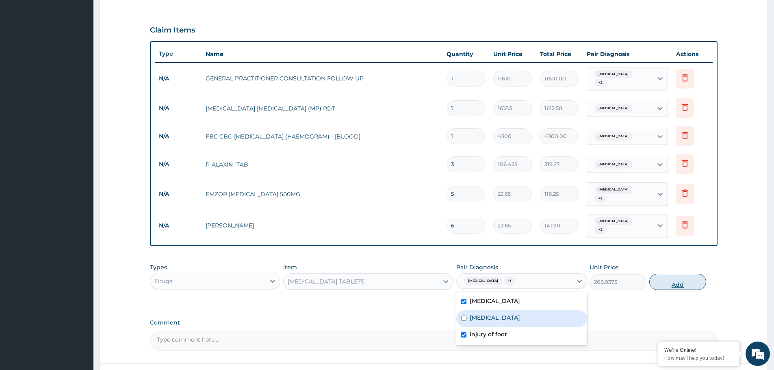
click at [679, 279] on button "Add" at bounding box center [677, 282] width 57 height 16
type input "0"
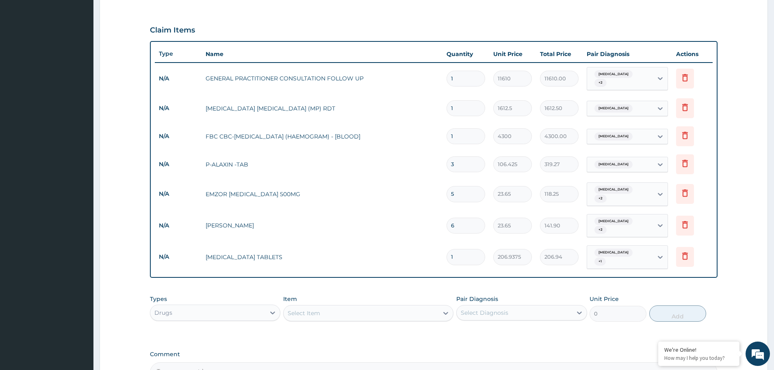
type input "0.00"
type input "6"
type input "1241.63"
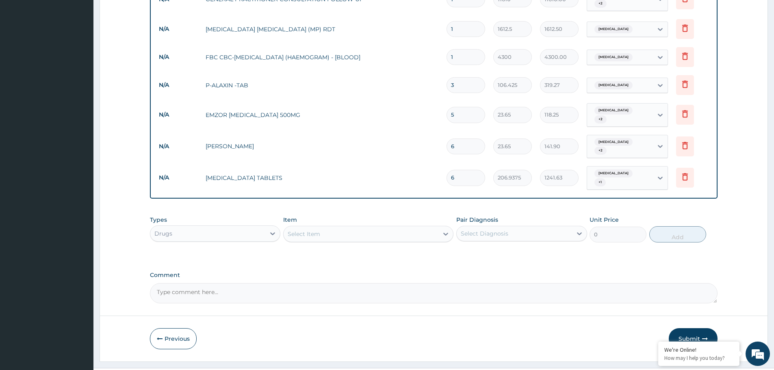
scroll to position [337, 0]
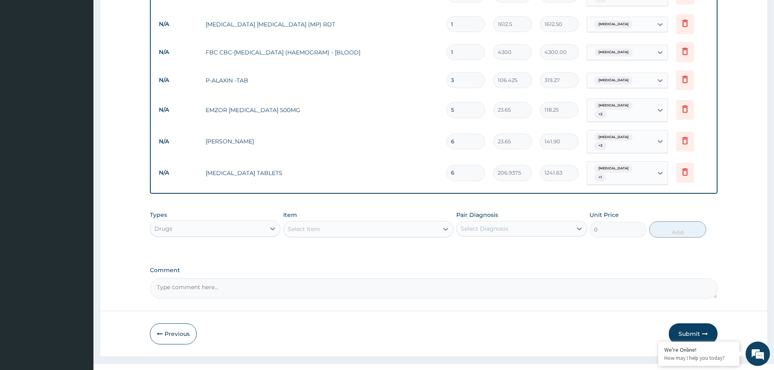
type input "0.00"
type input "3"
type input "620.81"
type input "3"
click at [309, 225] on div "Select Item" at bounding box center [304, 229] width 33 height 8
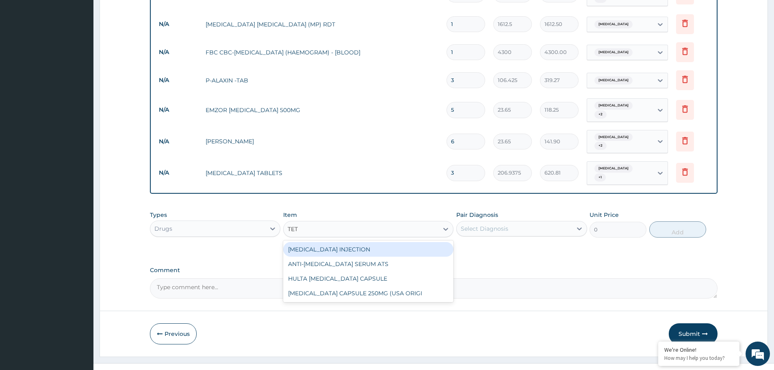
type input "TETA"
click at [324, 242] on div "TETANUS INJECTION" at bounding box center [368, 249] width 170 height 15
type input "1182.5"
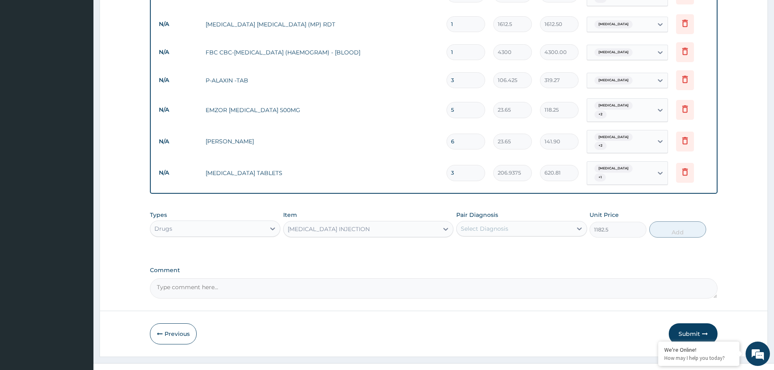
click at [467, 225] on div "Select Diagnosis" at bounding box center [485, 229] width 48 height 8
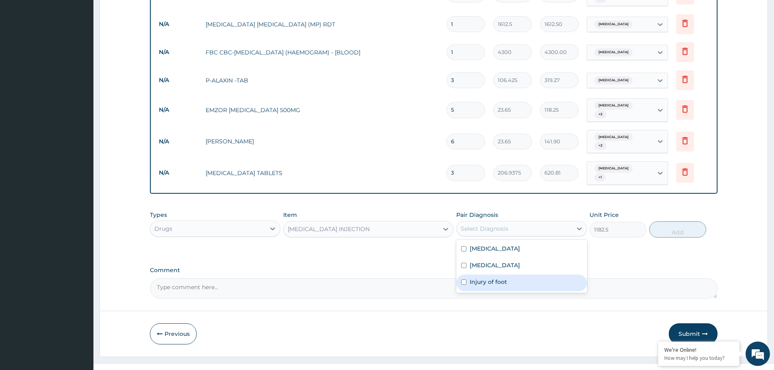
click at [468, 275] on div "Injury of foot" at bounding box center [521, 283] width 130 height 17
checkbox input "true"
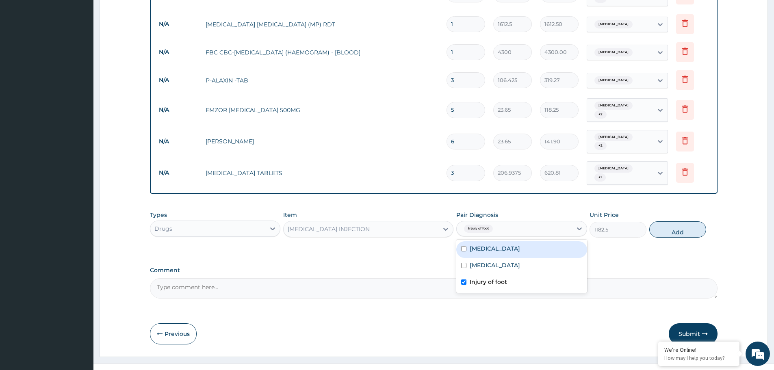
click at [676, 221] on button "Add" at bounding box center [677, 229] width 57 height 16
type input "0"
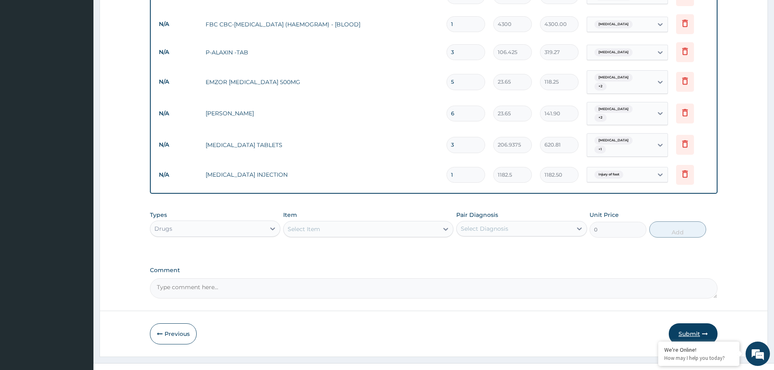
click at [701, 323] on button "Submit" at bounding box center [693, 333] width 49 height 21
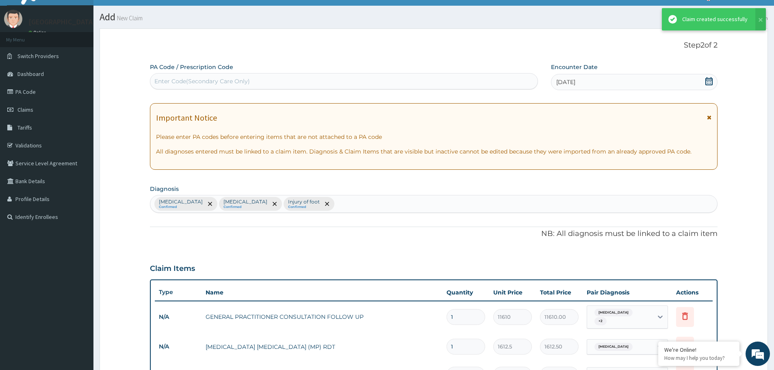
scroll to position [365, 0]
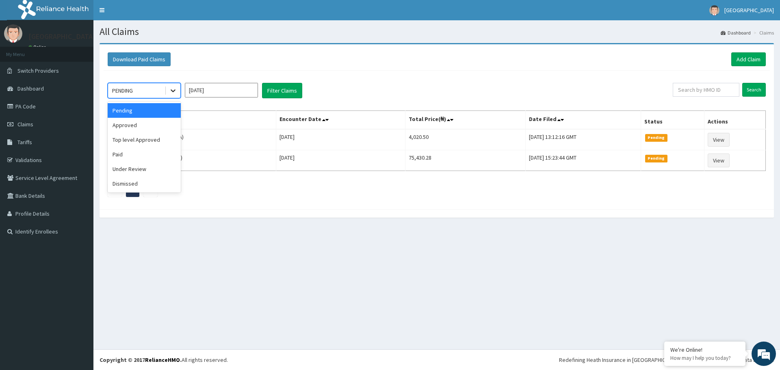
click at [174, 92] on icon at bounding box center [173, 91] width 8 height 8
click at [159, 125] on div "Approved" at bounding box center [144, 125] width 73 height 15
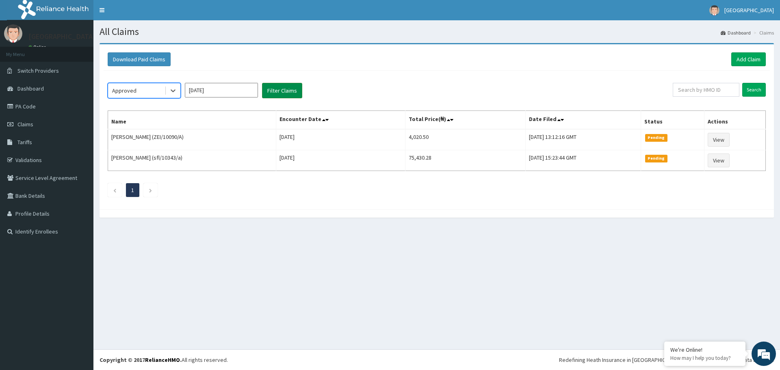
click at [276, 96] on button "Filter Claims" at bounding box center [282, 90] width 40 height 15
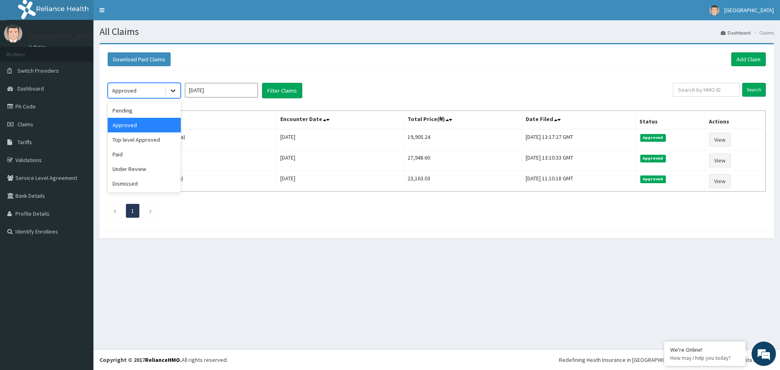
click at [172, 91] on icon at bounding box center [173, 91] width 8 height 8
click at [171, 108] on div "Pending" at bounding box center [144, 110] width 73 height 15
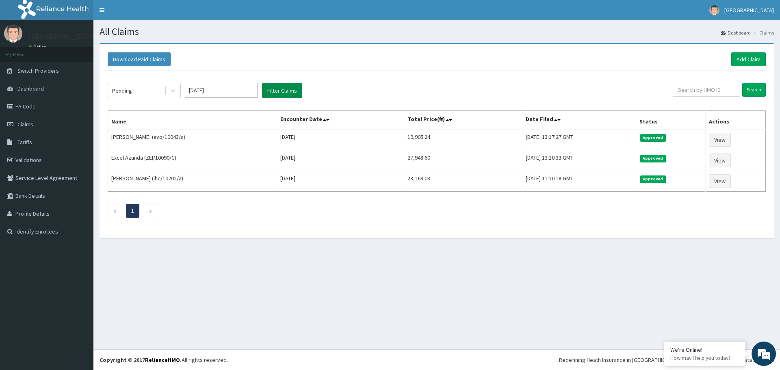
click at [282, 87] on button "Filter Claims" at bounding box center [282, 90] width 40 height 15
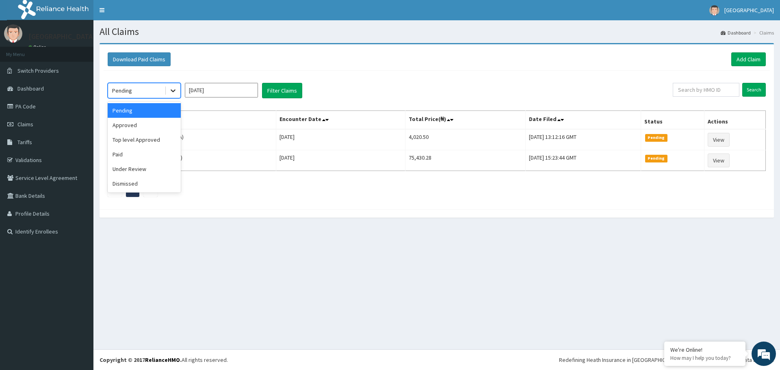
click at [172, 89] on icon at bounding box center [173, 91] width 8 height 8
click at [137, 141] on div "Top level Approved" at bounding box center [144, 139] width 73 height 15
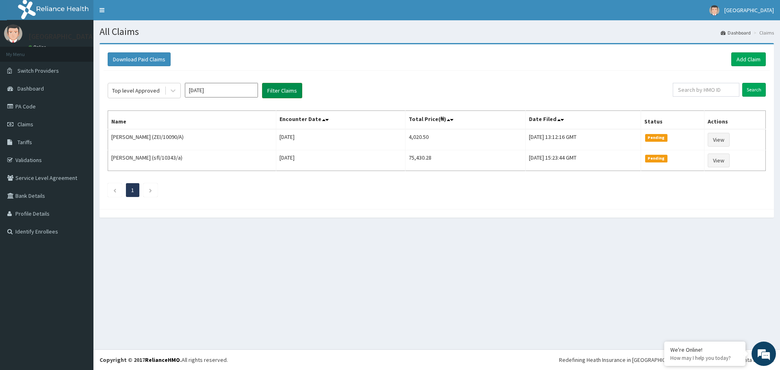
click at [292, 91] on button "Filter Claims" at bounding box center [282, 90] width 40 height 15
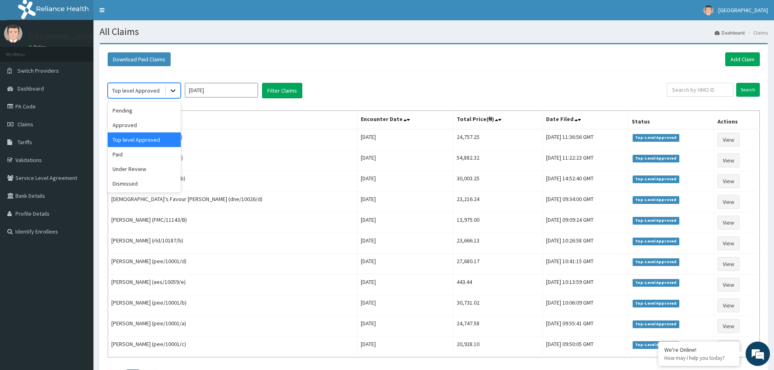
click at [175, 88] on icon at bounding box center [173, 91] width 8 height 8
click at [151, 127] on div "Approved" at bounding box center [144, 125] width 73 height 15
click at [277, 86] on button "Filter Claims" at bounding box center [282, 90] width 40 height 15
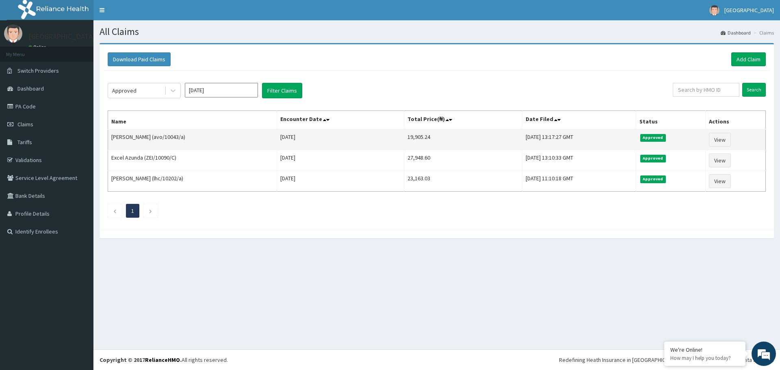
drag, startPoint x: 153, startPoint y: 137, endPoint x: 181, endPoint y: 138, distance: 28.5
click at [181, 138] on td "[PERSON_NAME] (avo/10043/a)" at bounding box center [192, 139] width 169 height 21
copy td "avo/10043/a"
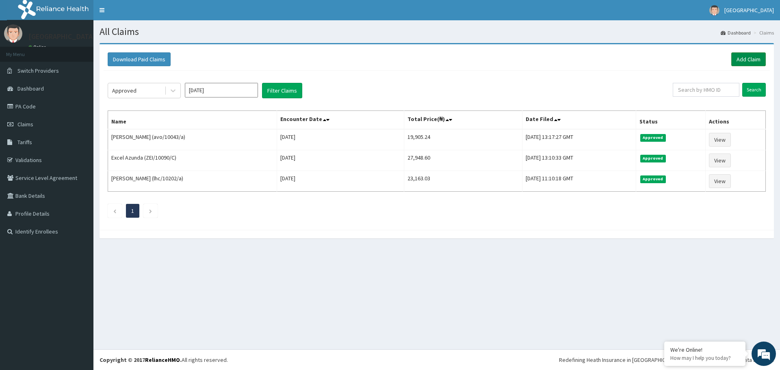
click at [736, 60] on link "Add Claim" at bounding box center [749, 59] width 35 height 14
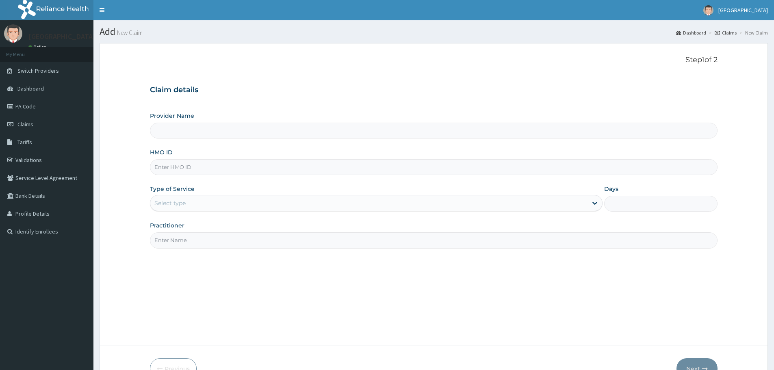
click at [215, 163] on input "HMO ID" at bounding box center [434, 167] width 568 height 16
paste input "avo/10043/a"
type input "avo/10043/"
type input "[GEOGRAPHIC_DATA]"
type input "avo/10043/D"
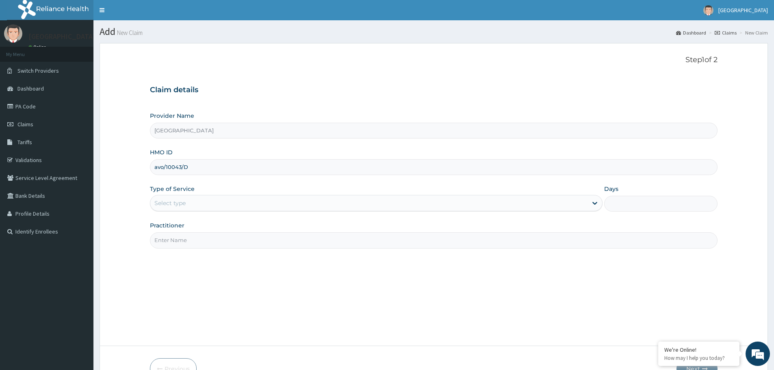
click at [259, 196] on div "Select type" at bounding box center [376, 203] width 453 height 16
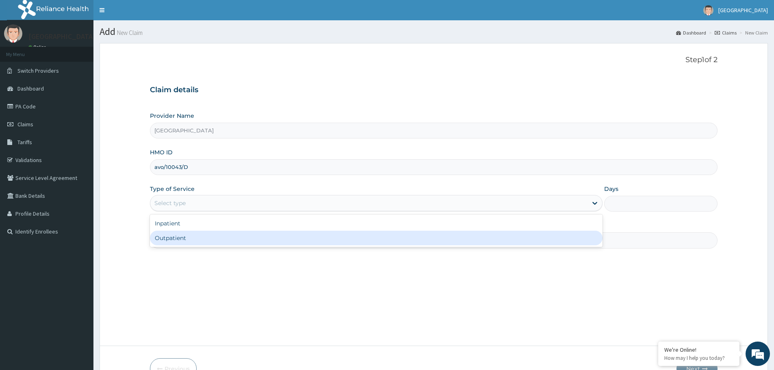
click at [246, 241] on div "Outpatient" at bounding box center [376, 238] width 453 height 15
type input "1"
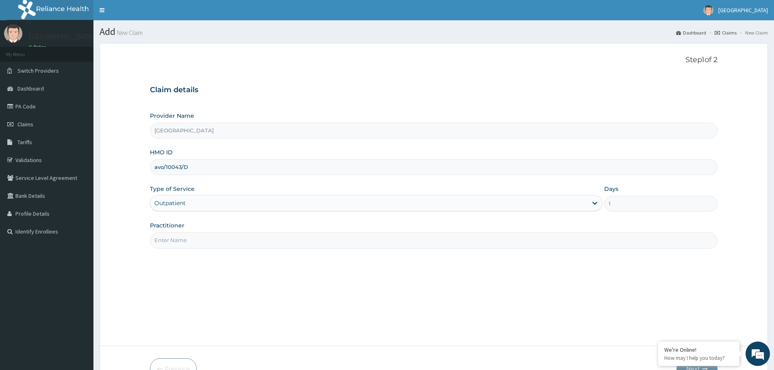
click at [246, 243] on input "Practitioner" at bounding box center [434, 240] width 568 height 16
type input "dr. veronica"
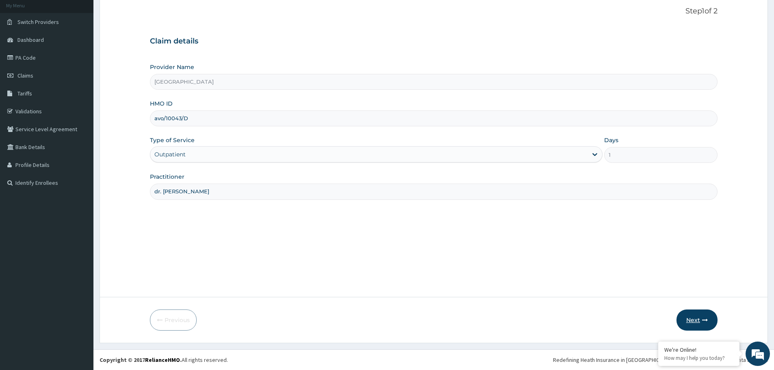
click at [698, 320] on button "Next" at bounding box center [697, 320] width 41 height 21
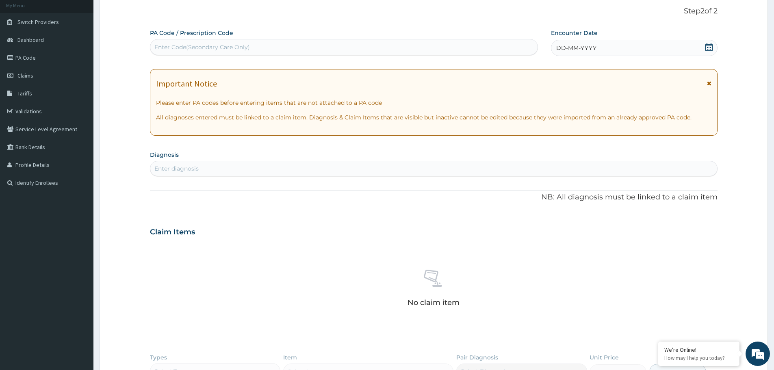
click at [640, 44] on div "DD-MM-YYYY" at bounding box center [634, 48] width 166 height 16
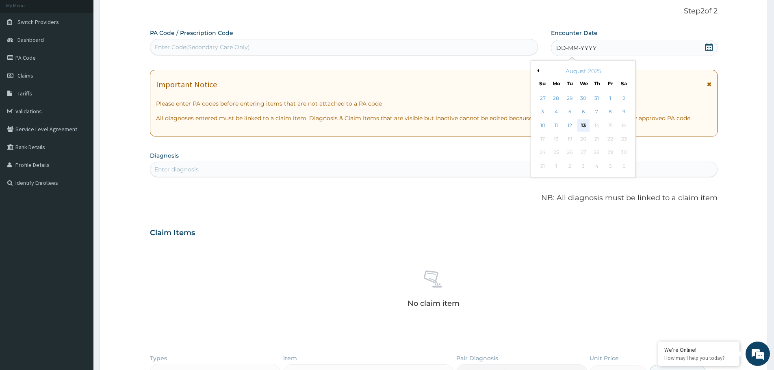
click at [582, 128] on div "13" at bounding box center [584, 125] width 12 height 12
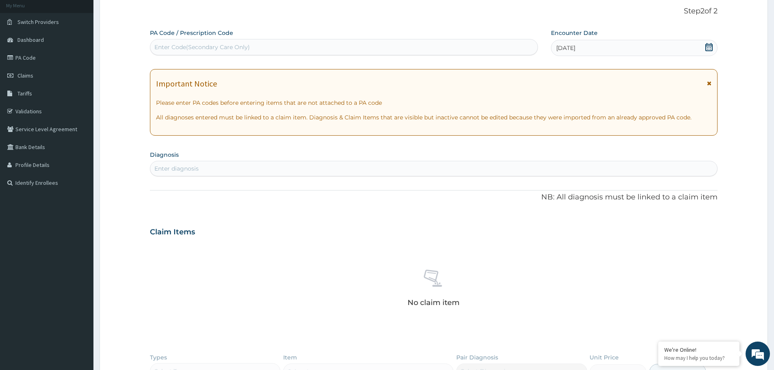
click at [213, 166] on div "Enter diagnosis" at bounding box center [433, 168] width 567 height 13
click at [227, 168] on div "Enter diagnosis" at bounding box center [433, 168] width 567 height 13
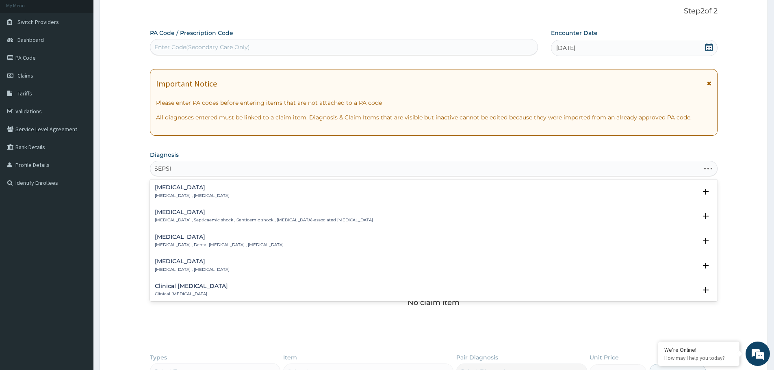
type input "SEPSIS"
click at [184, 192] on div "Sepsis Systemic infection , Sepsis" at bounding box center [192, 192] width 75 height 14
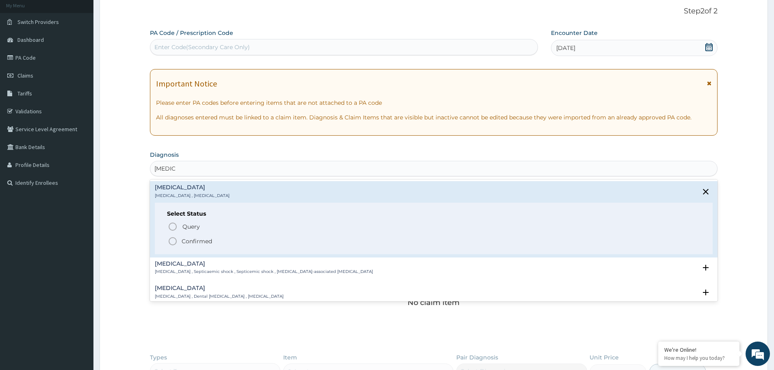
click at [187, 243] on p "Confirmed" at bounding box center [197, 241] width 30 height 8
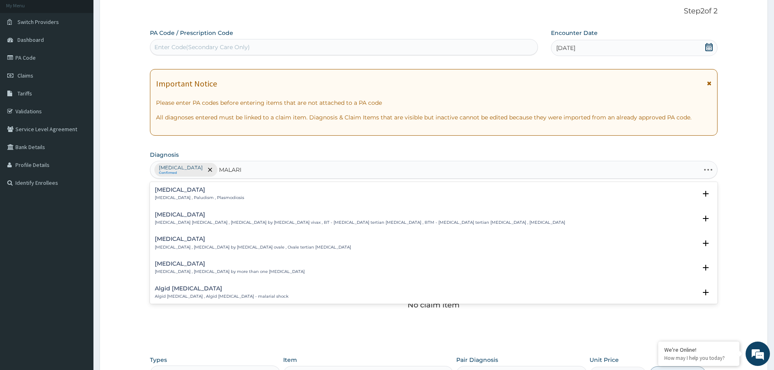
type input "MALARIA"
click at [165, 193] on div "Malaria Malaria , Paludism , Plasmodiosis" at bounding box center [199, 194] width 89 height 14
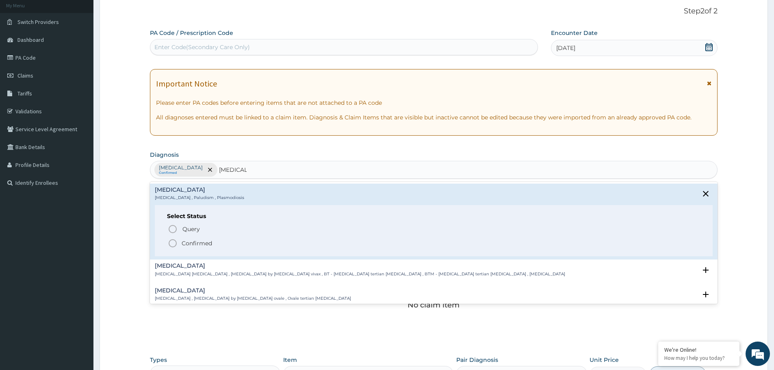
click at [181, 246] on span "Confirmed" at bounding box center [434, 244] width 533 height 10
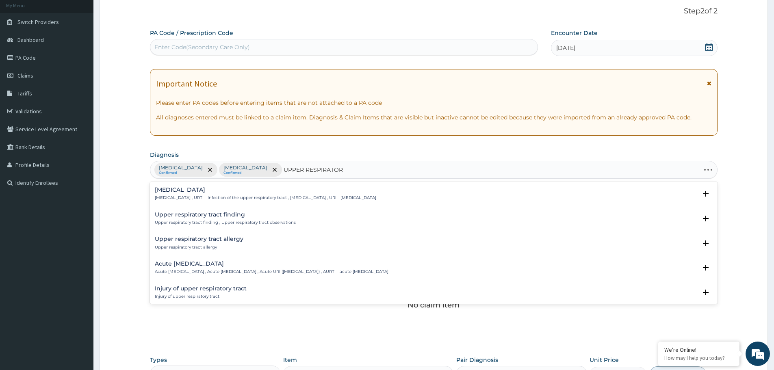
type input "UPPER RESPIRATORY"
click at [184, 199] on p "Upper respiratory infection , URTI - Infection of the upper respiratory tract ,…" at bounding box center [265, 198] width 221 height 6
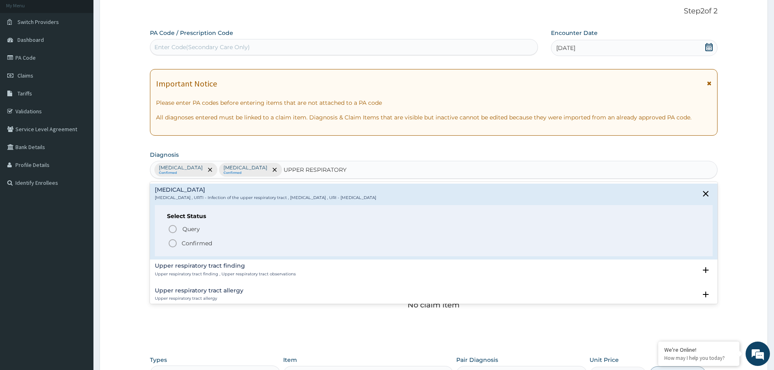
click at [186, 246] on p "Confirmed" at bounding box center [197, 243] width 30 height 8
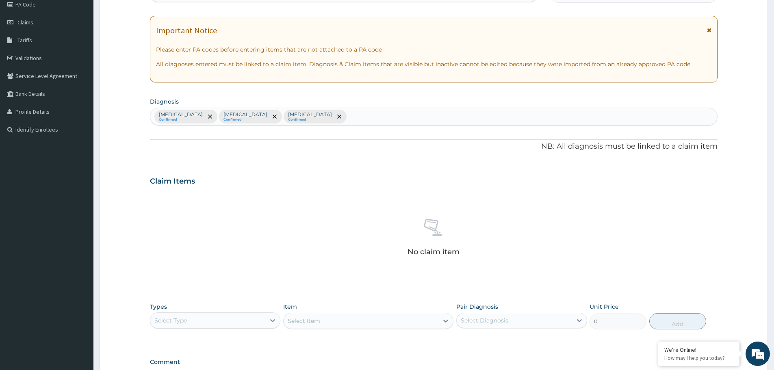
scroll to position [130, 0]
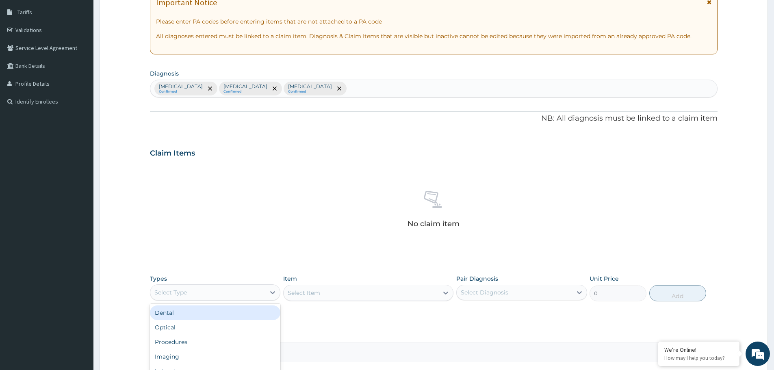
click at [217, 292] on div "Select Type" at bounding box center [207, 292] width 115 height 13
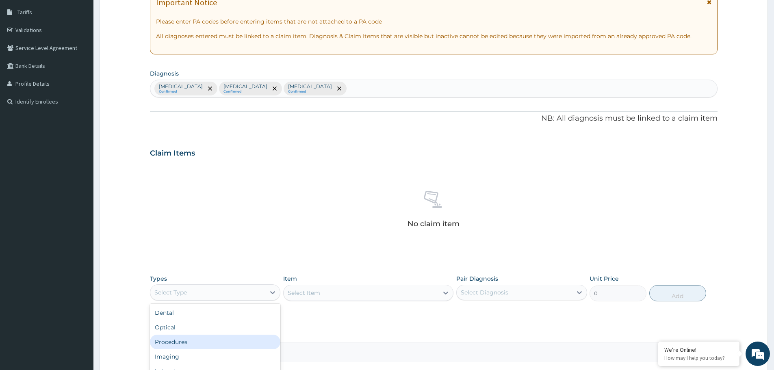
click at [208, 342] on div "Procedures" at bounding box center [215, 342] width 130 height 15
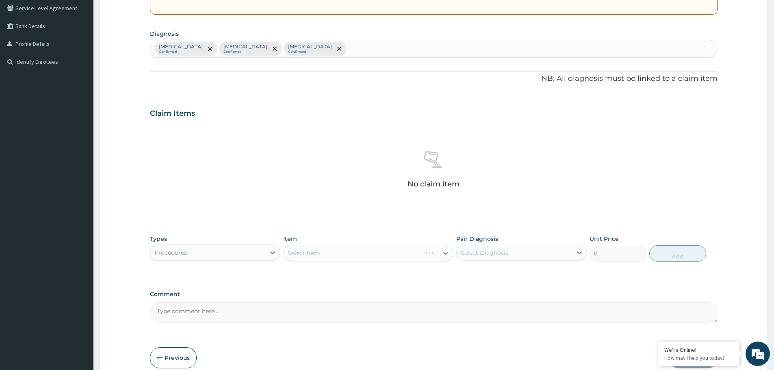
scroll to position [208, 0]
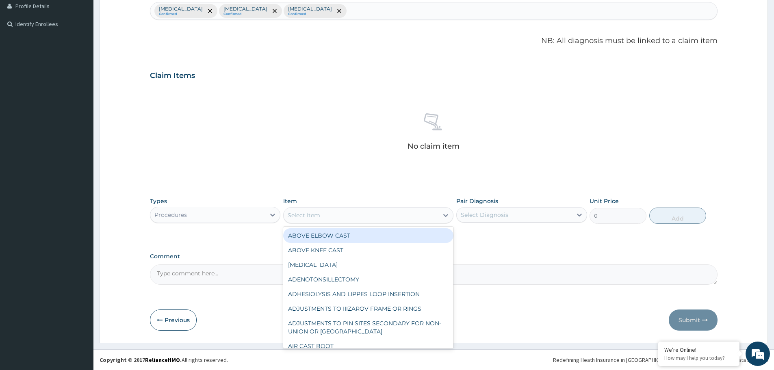
click at [337, 210] on div "Select Item" at bounding box center [361, 215] width 155 height 13
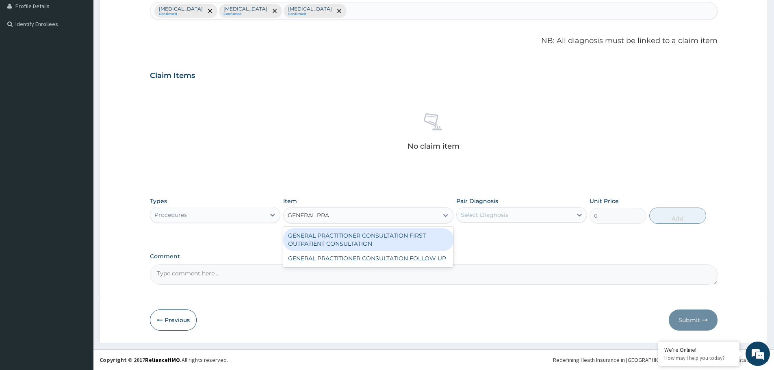
type input "GENERAL PRAC"
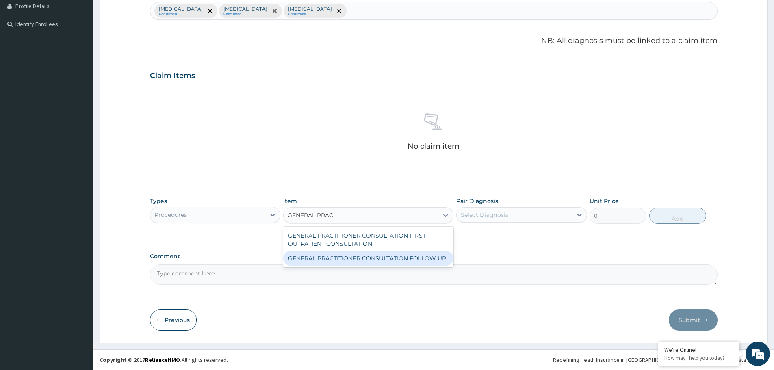
click at [433, 266] on div "GENERAL PRACTITIONER CONSULTATION FIRST OUTPATIENT CONSULTATION GENERAL PRACTIT…" at bounding box center [368, 247] width 170 height 41
click at [441, 254] on div "GENERAL PRACTITIONER CONSULTATION FOLLOW UP" at bounding box center [368, 258] width 170 height 15
type input "11610"
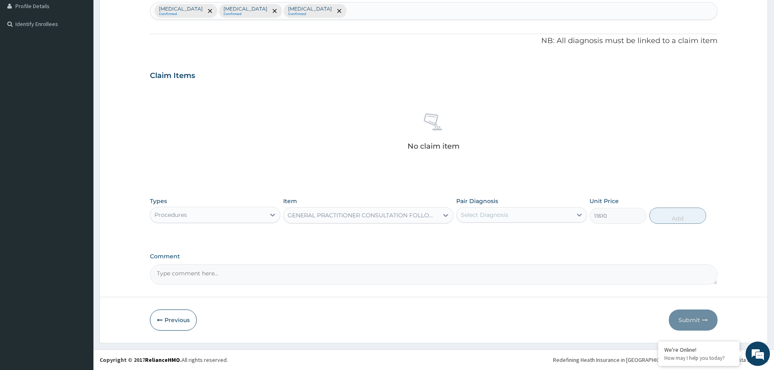
click at [496, 213] on div "Select Diagnosis" at bounding box center [485, 215] width 48 height 8
click at [491, 229] on div "Sepsis" at bounding box center [521, 236] width 130 height 17
click at [491, 241] on div "Sepsis" at bounding box center [521, 236] width 130 height 17
click at [497, 234] on div "Sepsis" at bounding box center [521, 236] width 130 height 17
checkbox input "true"
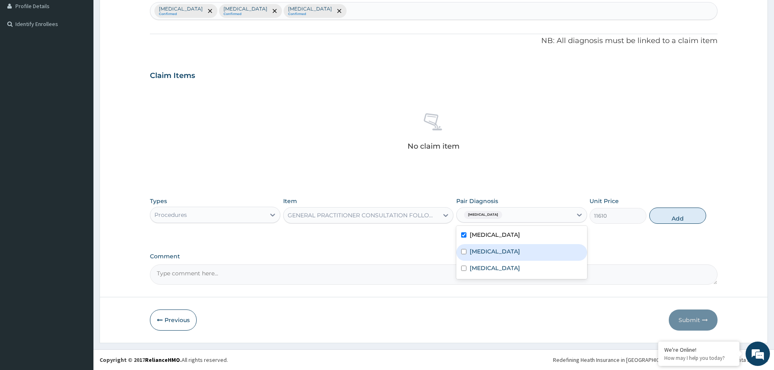
click at [497, 250] on div "Malaria" at bounding box center [521, 252] width 130 height 17
checkbox input "true"
click at [498, 270] on label "Upper respiratory infection" at bounding box center [495, 268] width 50 height 8
checkbox input "true"
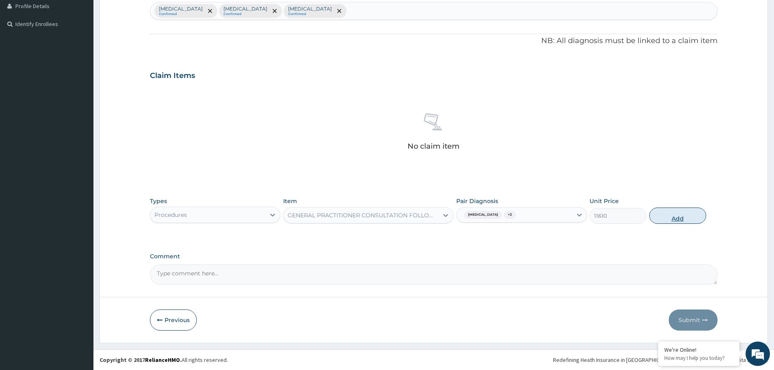
click at [684, 215] on button "Add" at bounding box center [677, 216] width 57 height 16
type input "0"
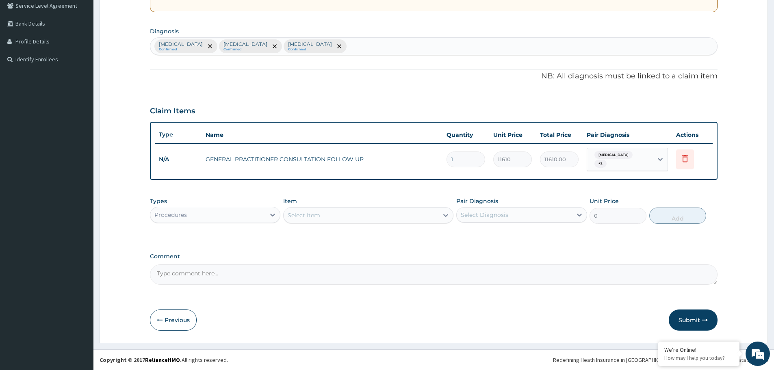
scroll to position [169, 0]
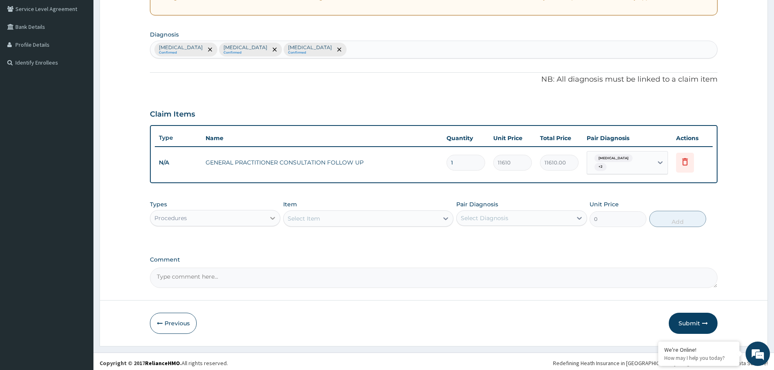
click at [276, 218] on icon at bounding box center [273, 218] width 8 height 8
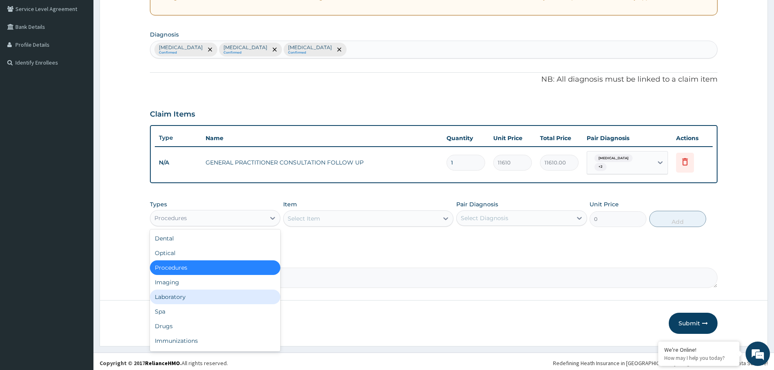
click at [232, 293] on div "Laboratory" at bounding box center [215, 297] width 130 height 15
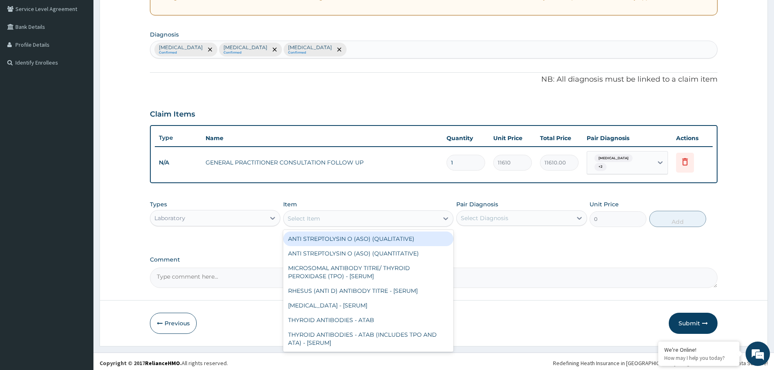
click at [345, 215] on div "Select Item" at bounding box center [361, 218] width 155 height 13
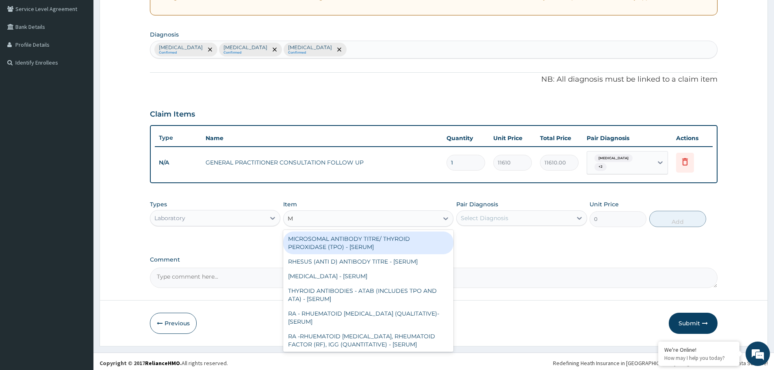
type input "MP"
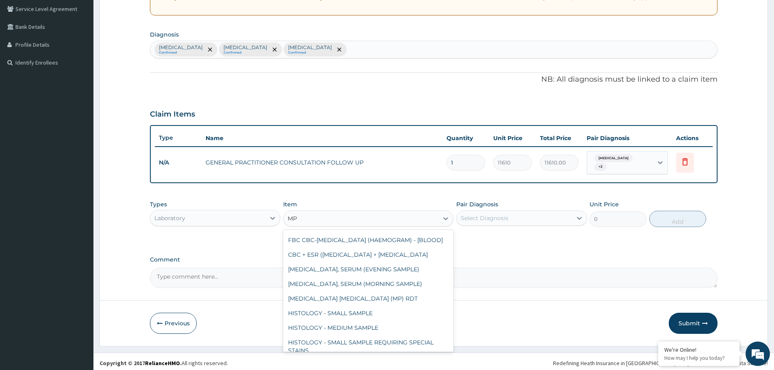
scroll to position [122, 0]
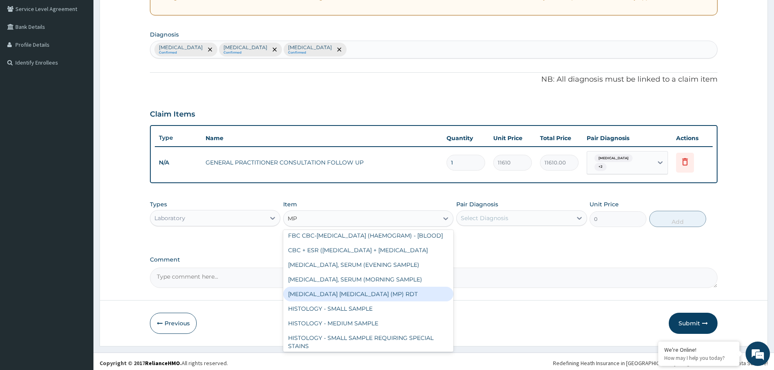
click at [349, 302] on div "MALARIA PARASITE (MP) RDT" at bounding box center [368, 294] width 170 height 15
type input "1612.5"
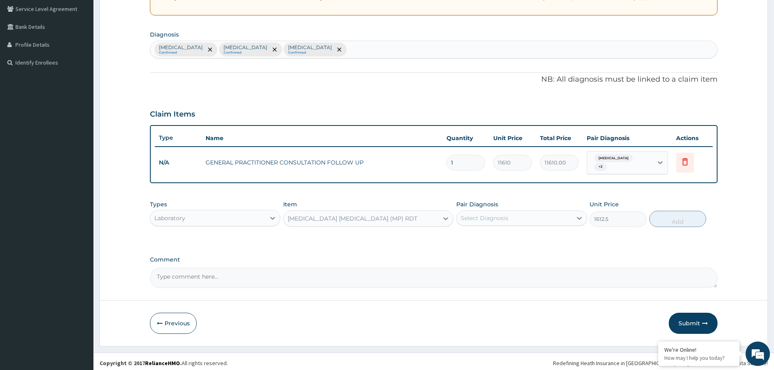
click at [493, 220] on div "Select Diagnosis" at bounding box center [514, 218] width 115 height 13
click at [474, 251] on label "Malaria" at bounding box center [495, 255] width 50 height 8
checkbox input "true"
click at [682, 220] on button "Add" at bounding box center [677, 219] width 57 height 16
type input "0"
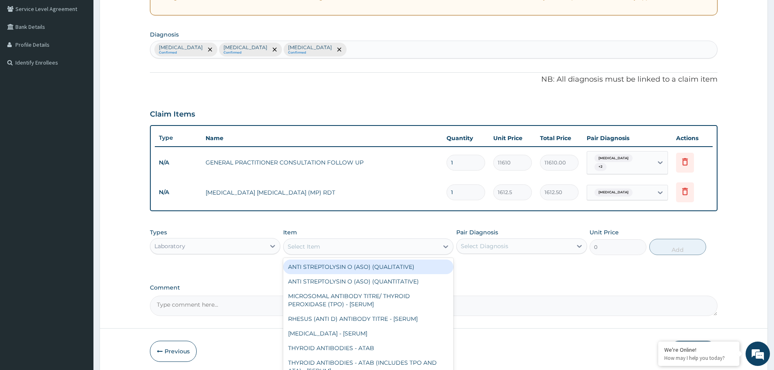
click at [364, 245] on div "Select Item" at bounding box center [361, 246] width 155 height 13
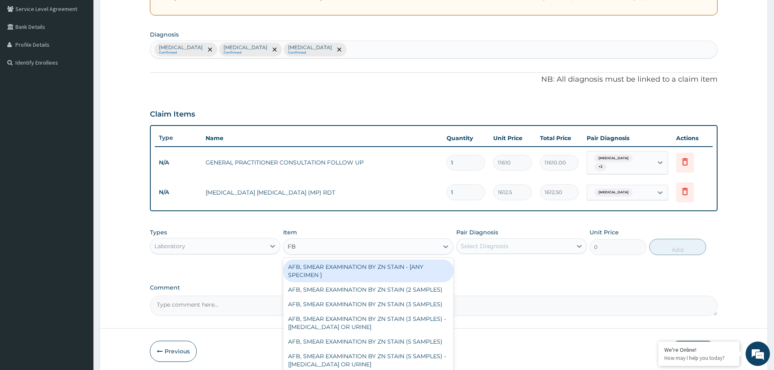
type input "FBC"
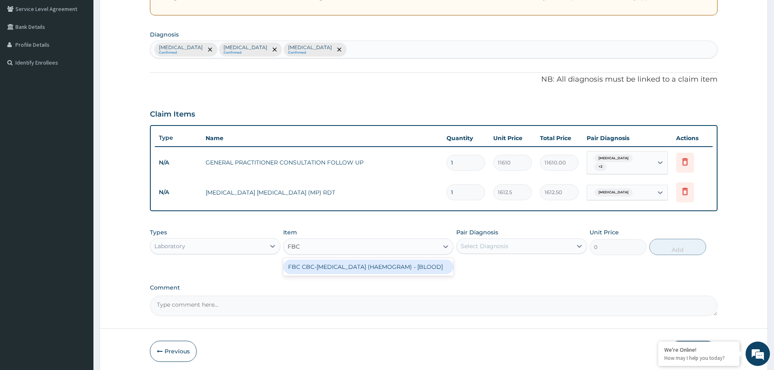
click at [360, 271] on div "FBC CBC-COMPLETE BLOOD COUNT (HAEMOGRAM) - [BLOOD]" at bounding box center [368, 267] width 170 height 15
type input "4300"
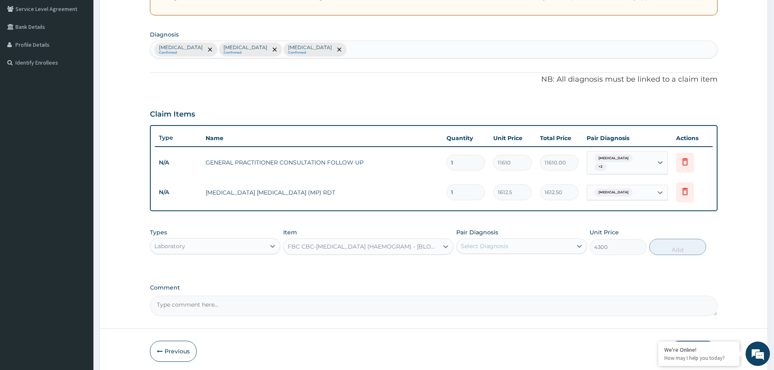
click at [497, 242] on div "Select Diagnosis" at bounding box center [485, 246] width 48 height 8
click at [484, 265] on label "Sepsis" at bounding box center [495, 266] width 50 height 8
checkbox input "true"
click at [684, 243] on button "Add" at bounding box center [677, 247] width 57 height 16
type input "0"
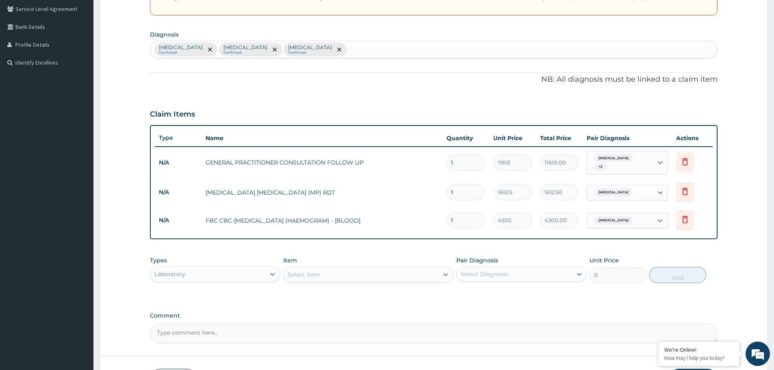
click at [224, 269] on div "Laboratory" at bounding box center [207, 274] width 115 height 13
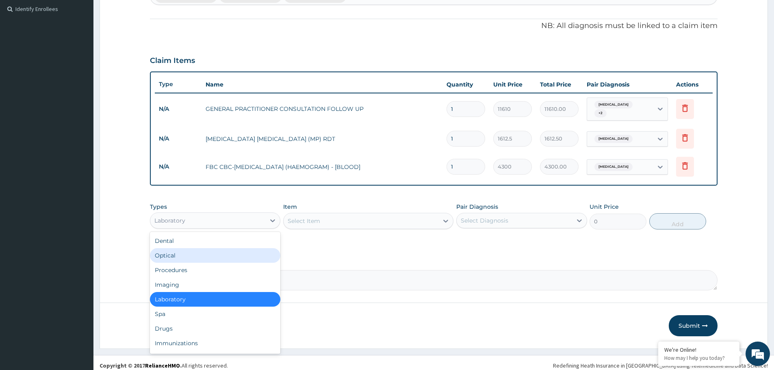
scroll to position [225, 0]
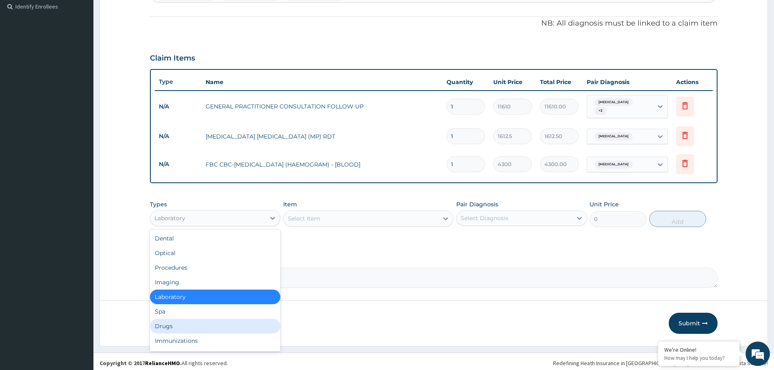
click at [195, 326] on div "Drugs" at bounding box center [215, 326] width 130 height 15
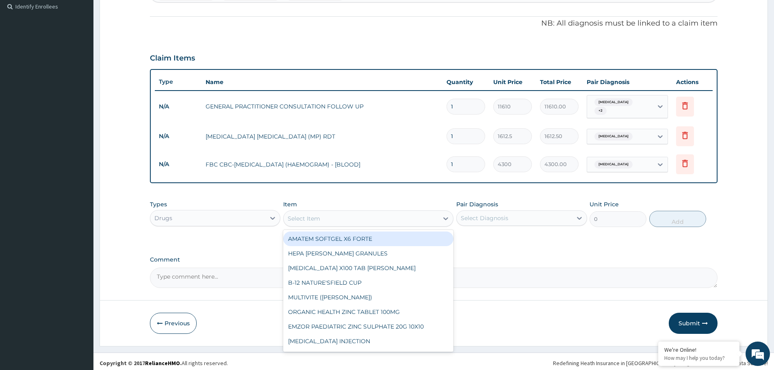
click at [360, 214] on div "Select Item" at bounding box center [361, 218] width 155 height 13
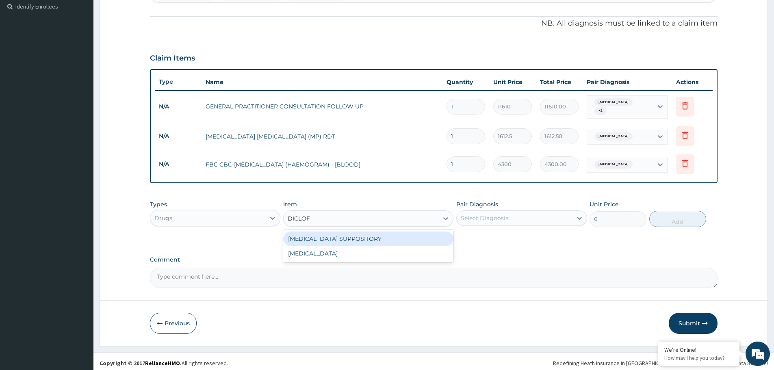
type input "DICLOFE"
click at [357, 237] on div "DICLOFENAC SUPPOSITORY" at bounding box center [368, 239] width 170 height 15
type input "118.25"
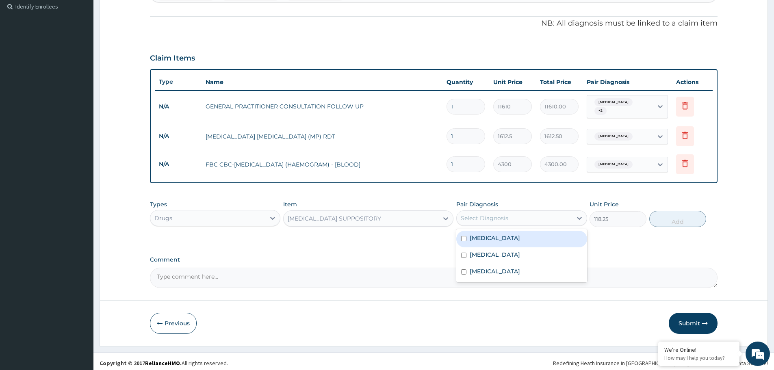
click at [475, 214] on div "Select Diagnosis" at bounding box center [485, 218] width 48 height 8
click at [475, 234] on label "Sepsis" at bounding box center [495, 238] width 50 height 8
checkbox input "true"
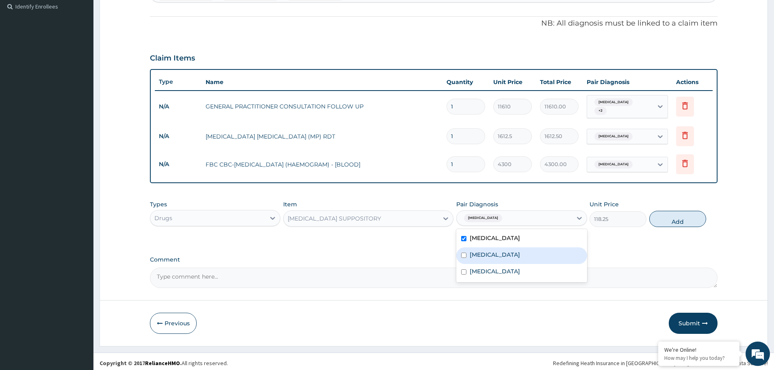
click at [479, 256] on div "Malaria" at bounding box center [521, 256] width 130 height 17
checkbox input "true"
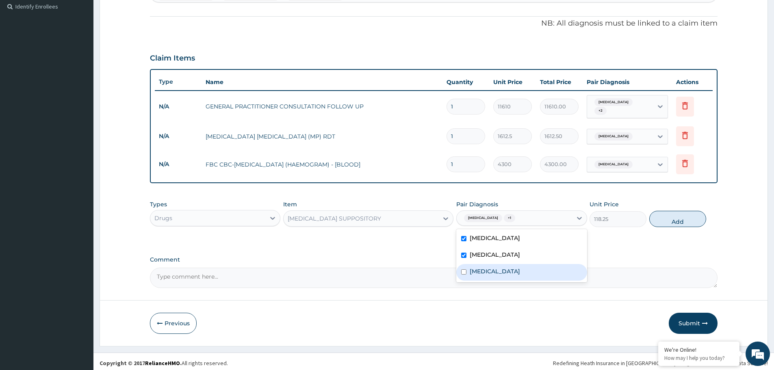
click at [481, 269] on label "Upper respiratory infection" at bounding box center [495, 271] width 50 height 8
checkbox input "true"
click at [682, 212] on button "Add" at bounding box center [677, 219] width 57 height 16
type input "0"
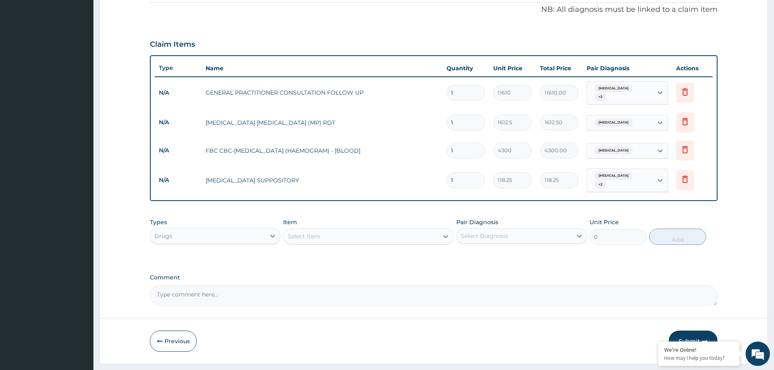
scroll to position [253, 0]
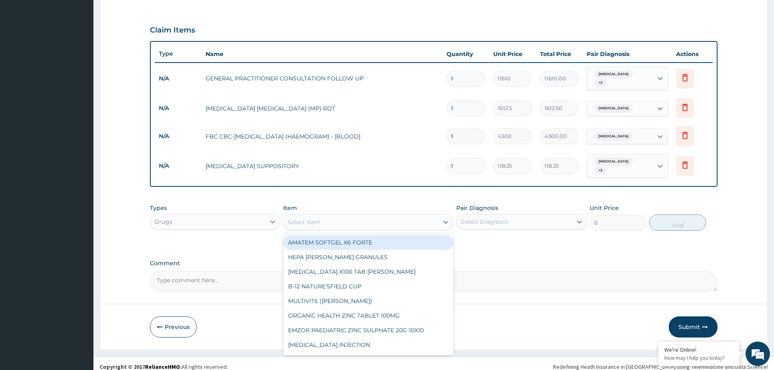
click at [345, 216] on div "Select Item" at bounding box center [361, 222] width 155 height 13
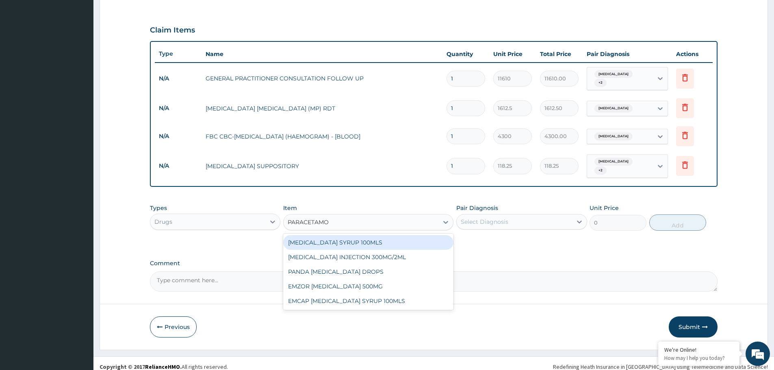
type input "PARACETAMOL"
click at [348, 235] on div "PARACETAMOL SYRUP 100MLS" at bounding box center [368, 242] width 170 height 15
type input "709.5"
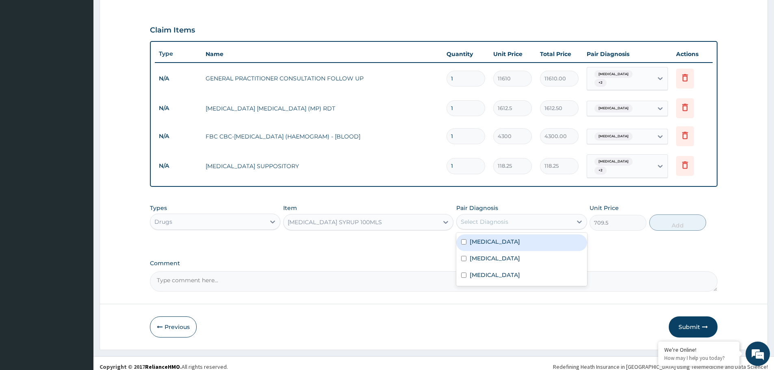
click at [482, 218] on div "Select Diagnosis" at bounding box center [485, 222] width 48 height 8
click at [485, 239] on label "Sepsis" at bounding box center [495, 242] width 50 height 8
checkbox input "true"
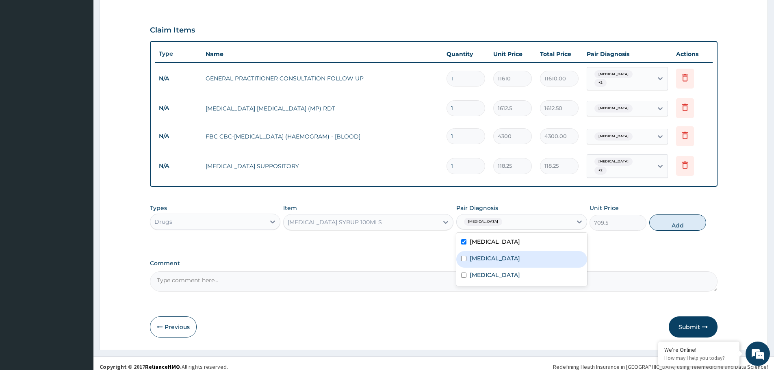
click at [485, 254] on label "Malaria" at bounding box center [495, 258] width 50 height 8
checkbox input "true"
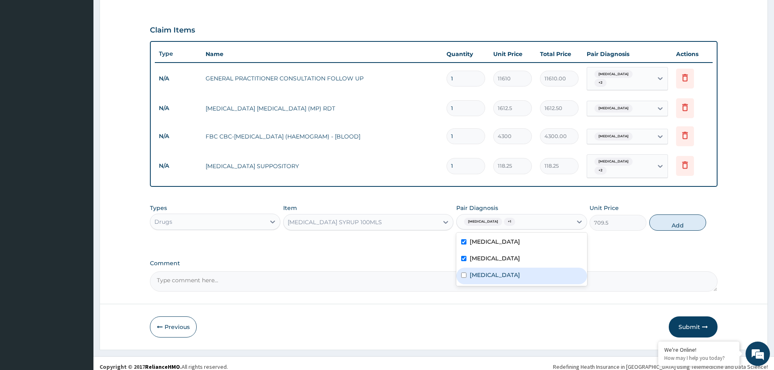
click at [495, 272] on label "Upper respiratory infection" at bounding box center [495, 275] width 50 height 8
checkbox input "true"
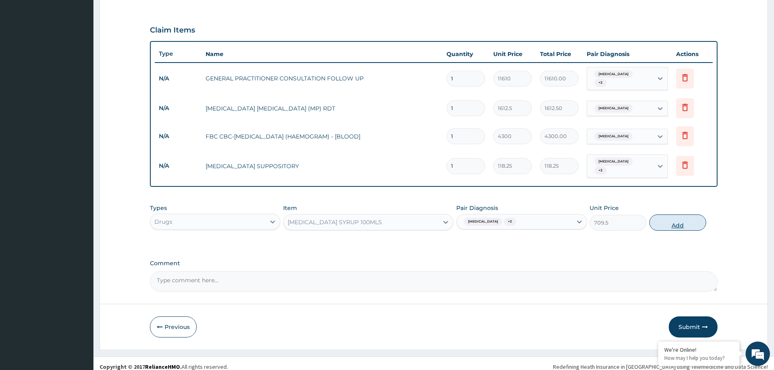
click at [671, 215] on button "Add" at bounding box center [677, 223] width 57 height 16
type input "0"
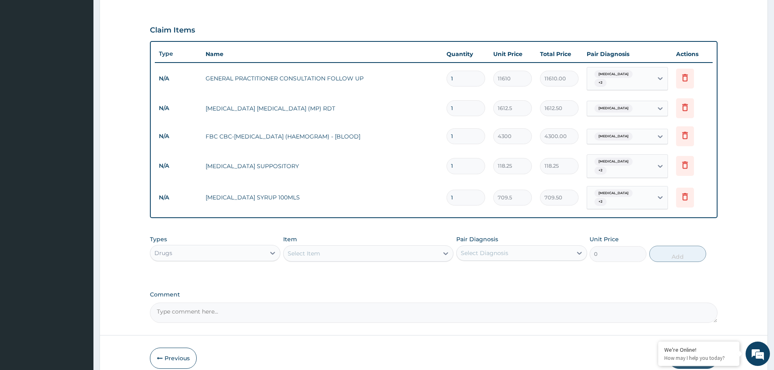
click at [389, 247] on div "Select Item" at bounding box center [361, 253] width 155 height 13
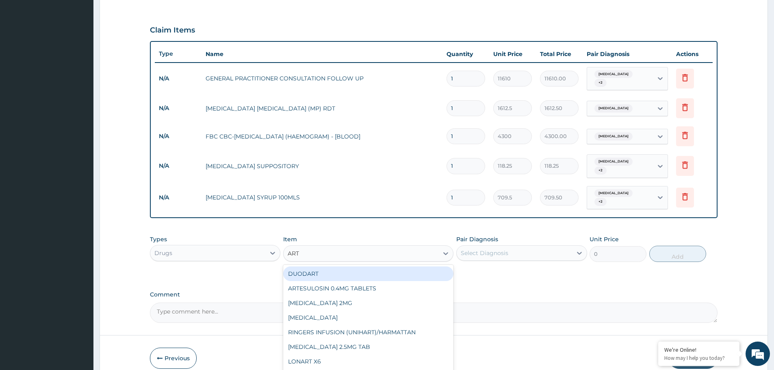
type input "ARTE"
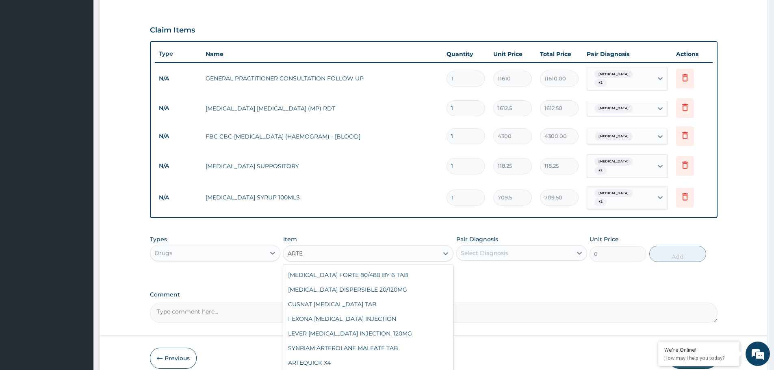
scroll to position [57, 0]
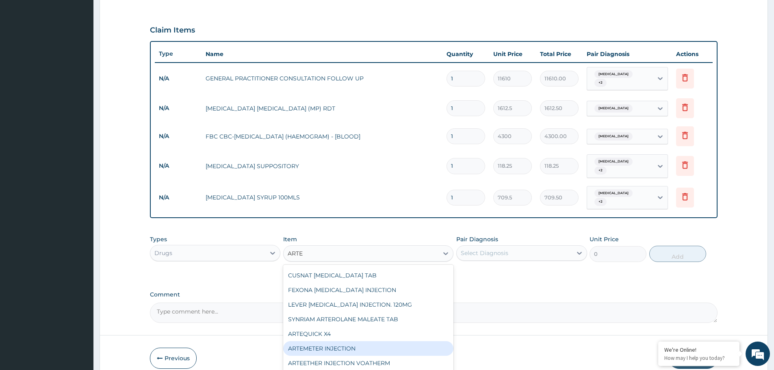
click at [408, 341] on div "ARTEMETER INJECTION" at bounding box center [368, 348] width 170 height 15
type input "946"
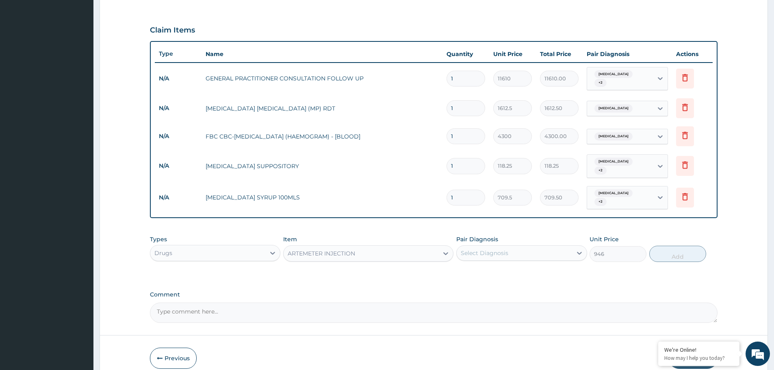
click at [523, 247] on div "Select Diagnosis" at bounding box center [514, 253] width 115 height 13
click at [504, 282] on div "Malaria" at bounding box center [521, 290] width 130 height 17
checkbox input "true"
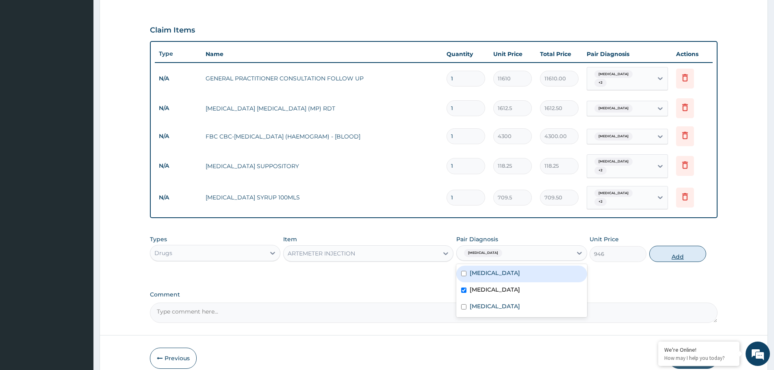
click at [677, 246] on button "Add" at bounding box center [677, 254] width 57 height 16
type input "0"
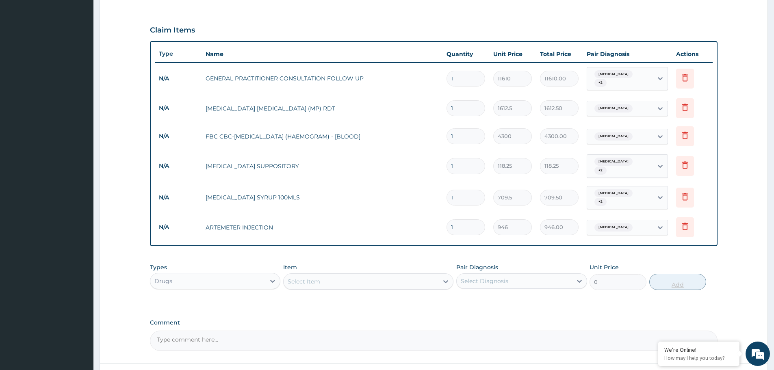
type input "0.00"
type input "2"
type input "1892.00"
type input "0.00"
type input "3"
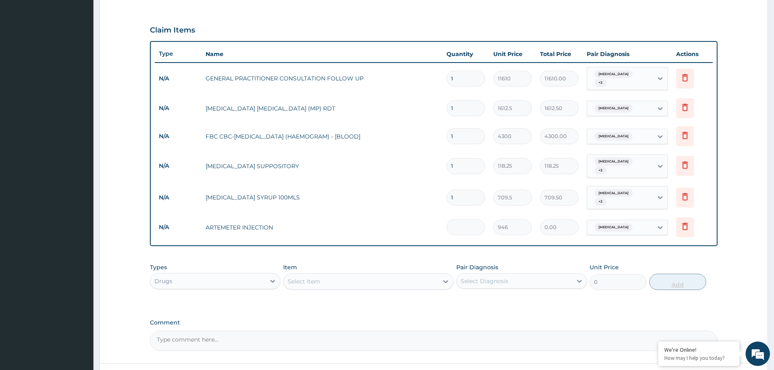
type input "2838.00"
type input "3"
click at [346, 263] on div "Item Select Item" at bounding box center [368, 276] width 170 height 27
click at [367, 275] on div "Select Item" at bounding box center [361, 281] width 155 height 13
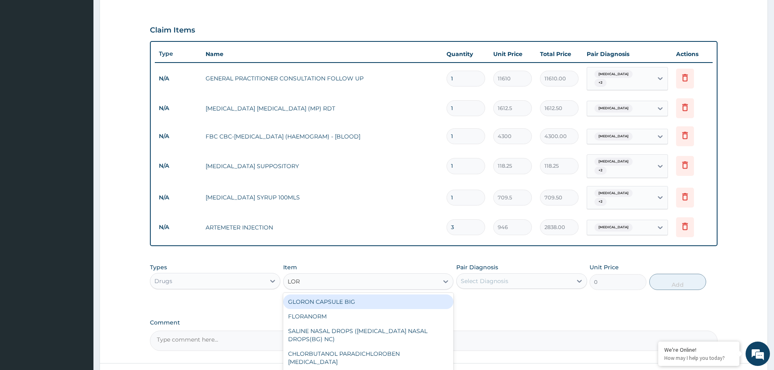
type input "LORA"
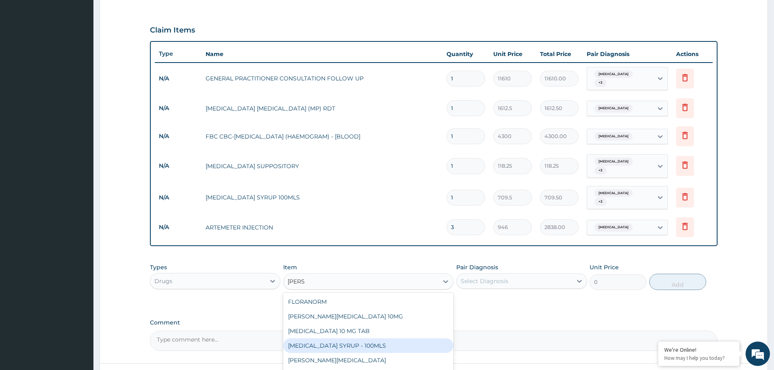
click at [367, 339] on div "LORATADINE SYRUP - 100MLS" at bounding box center [368, 346] width 170 height 15
type input "1182.5"
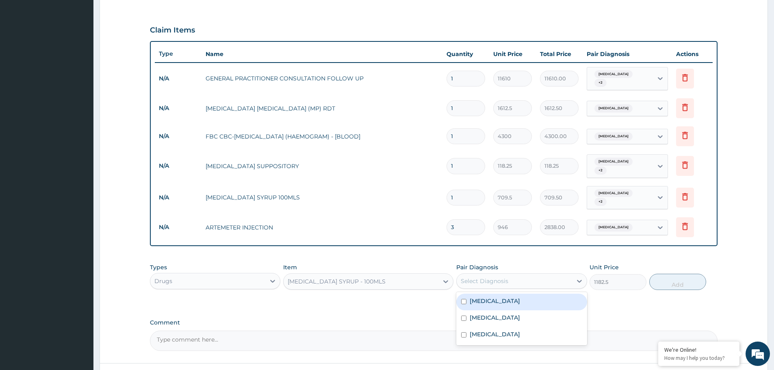
click at [514, 275] on div "Select Diagnosis" at bounding box center [514, 281] width 115 height 13
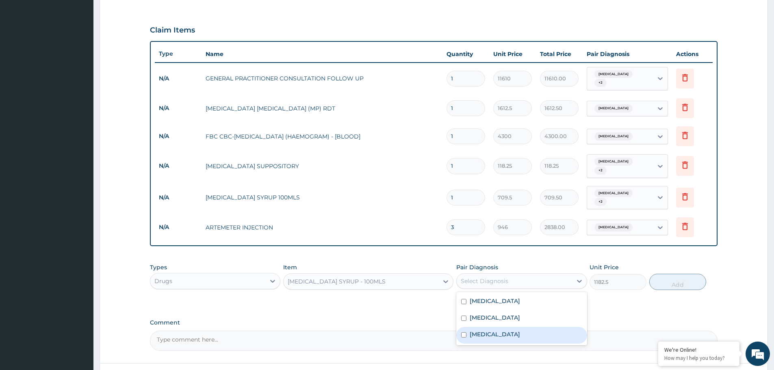
click at [491, 327] on div "Upper respiratory infection" at bounding box center [521, 335] width 130 height 17
checkbox input "true"
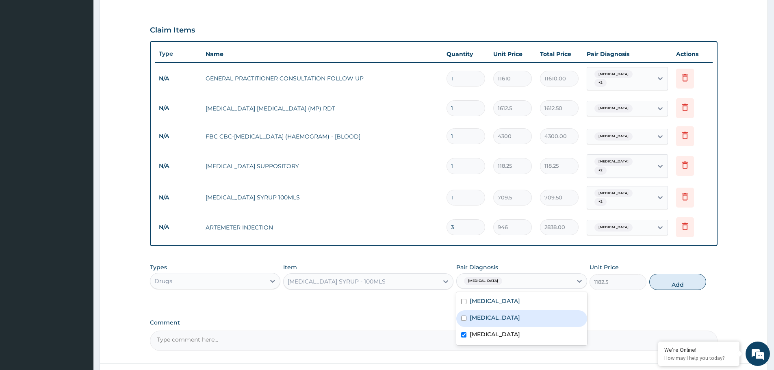
click at [493, 310] on div "Malaria" at bounding box center [521, 318] width 130 height 17
checkbox input "true"
click at [496, 294] on div "Sepsis" at bounding box center [521, 302] width 130 height 17
checkbox input "true"
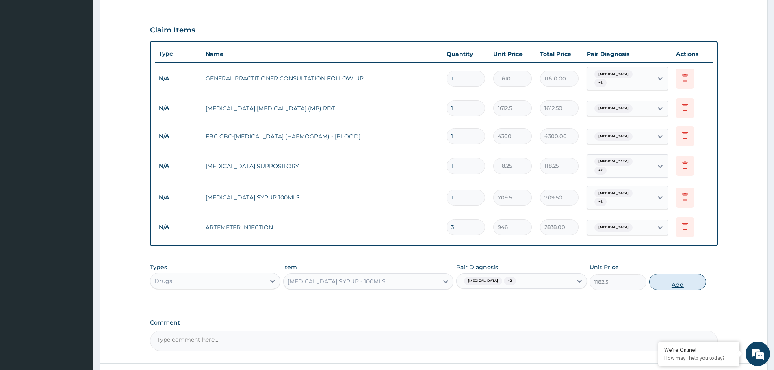
click at [682, 275] on button "Add" at bounding box center [677, 282] width 57 height 16
type input "0"
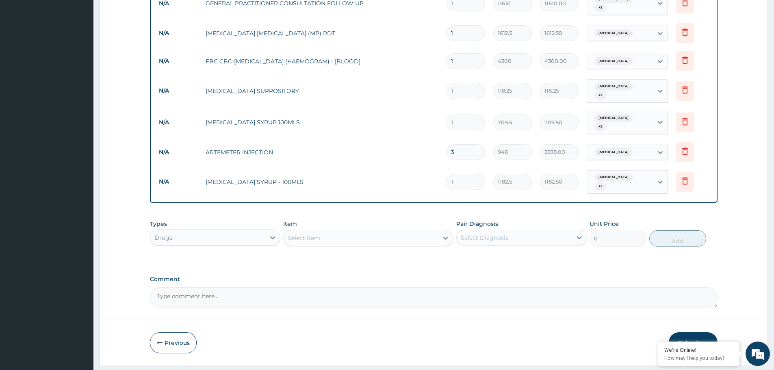
scroll to position [341, 0]
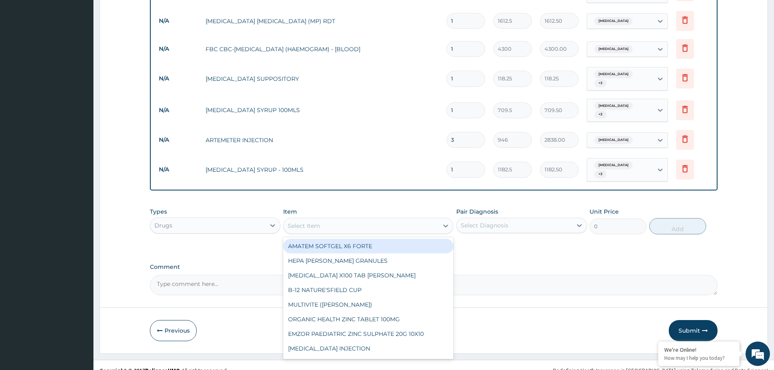
click at [344, 219] on div "Select Item" at bounding box center [361, 225] width 155 height 13
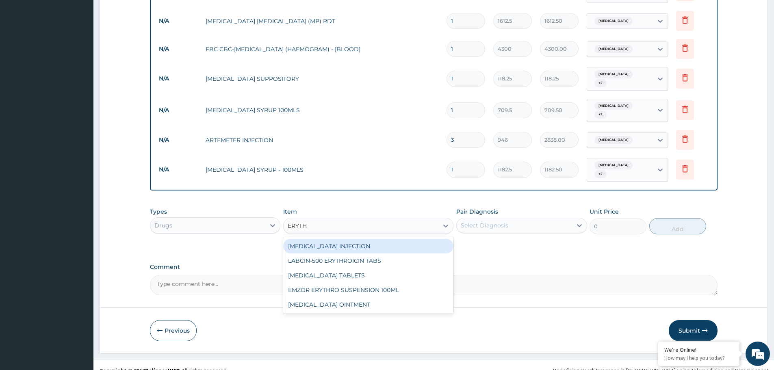
type input "ERYTHR"
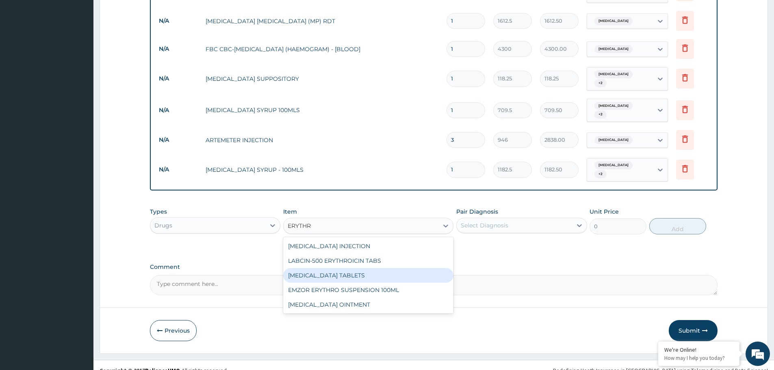
click at [355, 268] on div "ERYTHROMYCIN TABLETS" at bounding box center [368, 275] width 170 height 15
type input "206.9375"
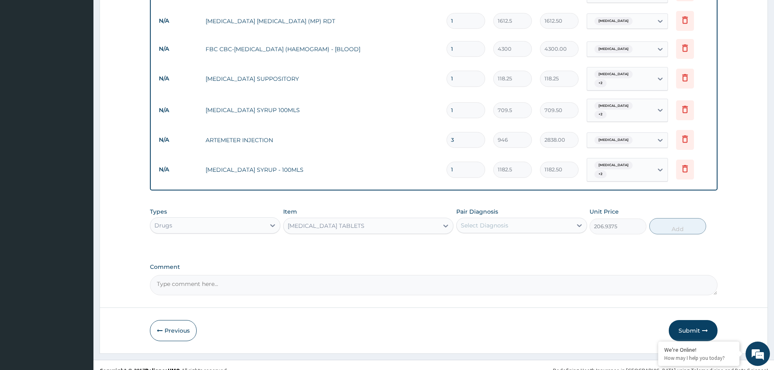
click at [509, 219] on div "Select Diagnosis" at bounding box center [514, 225] width 115 height 13
click at [500, 238] on div "Sepsis" at bounding box center [521, 246] width 130 height 17
checkbox input "true"
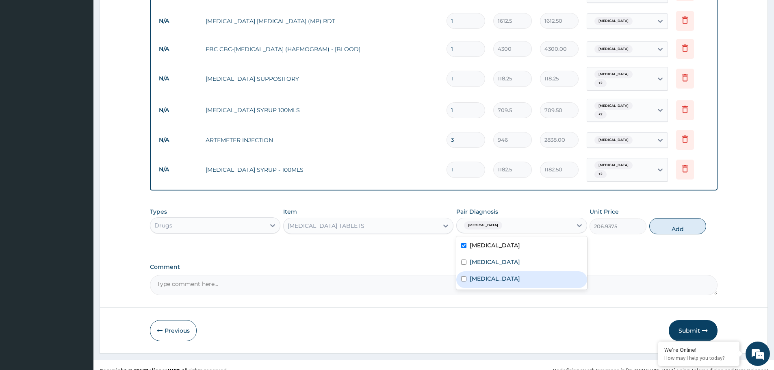
click at [494, 275] on label "Upper respiratory infection" at bounding box center [495, 279] width 50 height 8
checkbox input "true"
click at [671, 218] on button "Add" at bounding box center [677, 226] width 57 height 16
type input "0"
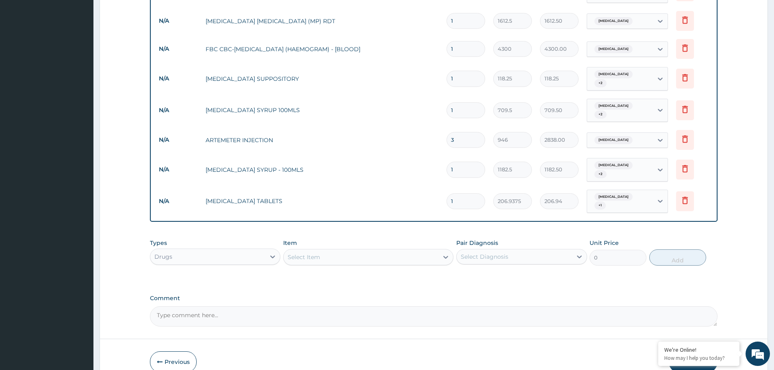
type input "0.00"
type input "5"
type input "1034.69"
type input "5"
click at [396, 251] on div "Select Item" at bounding box center [361, 257] width 155 height 13
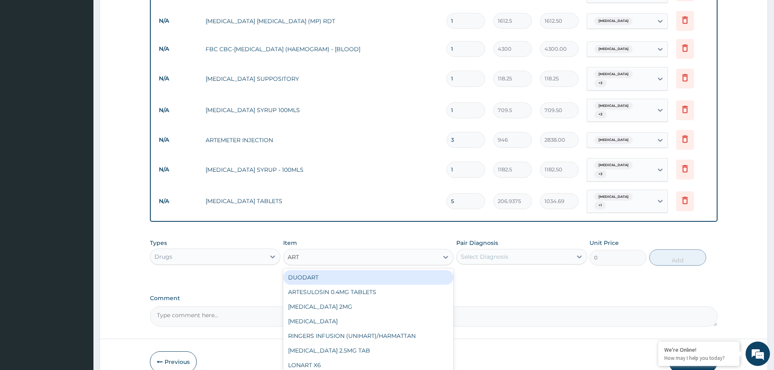
type input "ARTE"
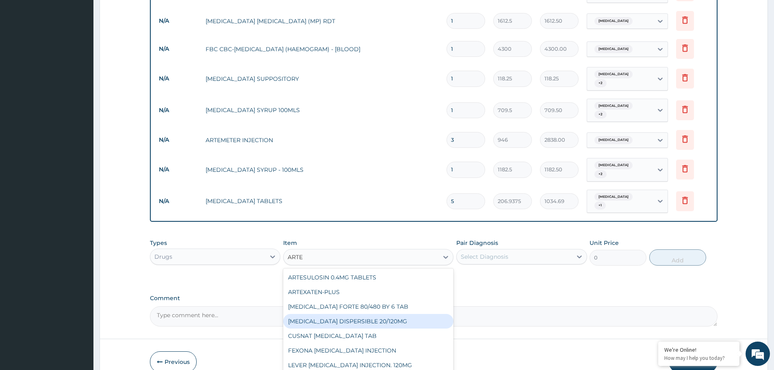
click at [391, 314] on div "COARTEM DISPERSIBLE 20/120MG" at bounding box center [368, 321] width 170 height 15
type input "112.3375"
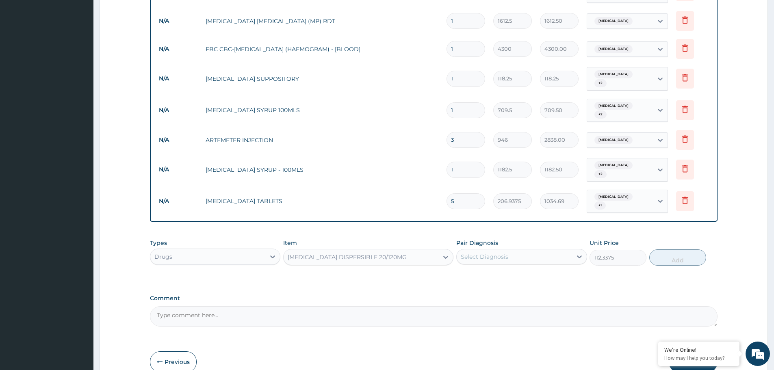
click at [502, 250] on div "Select Diagnosis" at bounding box center [514, 256] width 115 height 13
click at [495, 286] on div "Malaria" at bounding box center [521, 294] width 130 height 17
checkbox input "true"
click at [670, 250] on button "Add" at bounding box center [677, 258] width 57 height 16
type input "0"
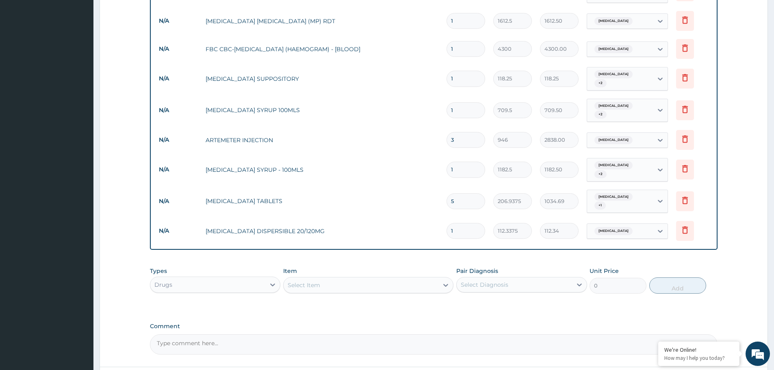
drag, startPoint x: 453, startPoint y: 215, endPoint x: 429, endPoint y: 207, distance: 24.7
click at [429, 217] on tr "N/A COARTEM DISPERSIBLE 20/120MG 1 112.3375 112.34 Malaria Delete" at bounding box center [434, 231] width 558 height 28
type input "6"
type input "674.03"
type input "6"
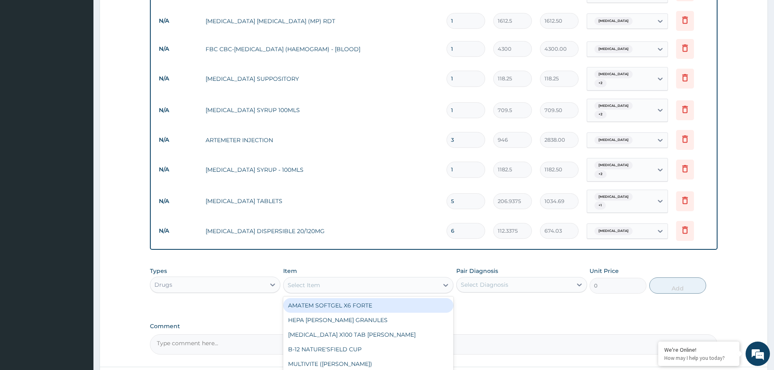
click at [388, 279] on div "Select Item" at bounding box center [361, 285] width 155 height 13
type input "NEED"
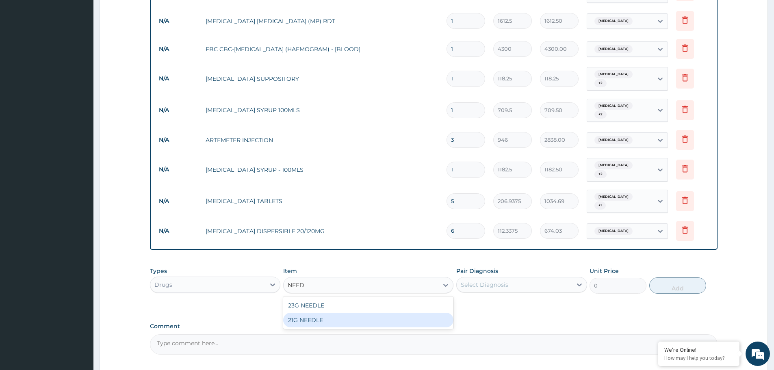
click at [369, 313] on div "21G NEEDLE" at bounding box center [368, 320] width 170 height 15
type input "59.125"
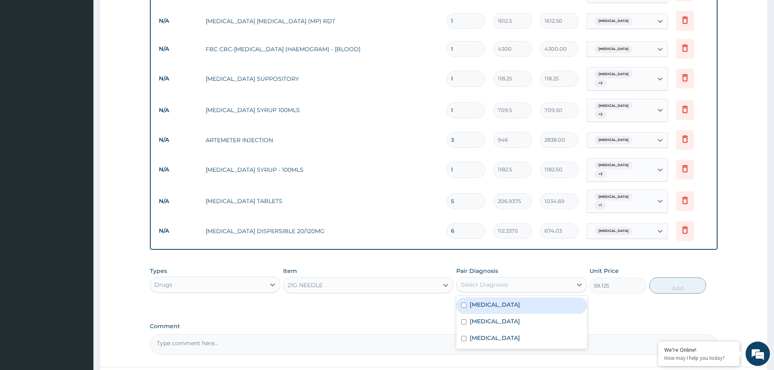
click at [505, 281] on div "Select Diagnosis" at bounding box center [485, 285] width 48 height 8
click at [491, 297] on div "Sepsis" at bounding box center [521, 305] width 130 height 17
checkbox input "true"
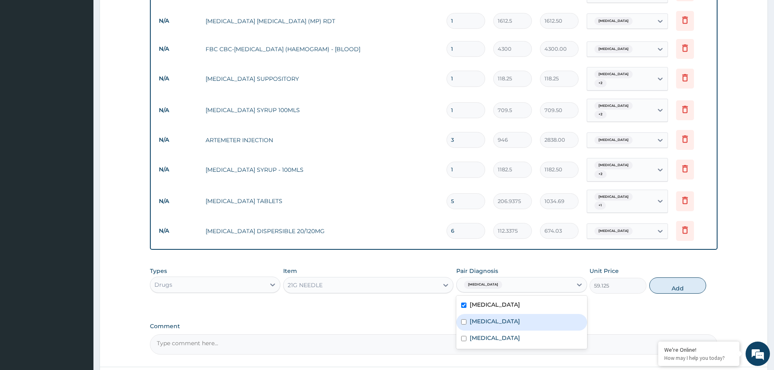
click at [487, 317] on label "Malaria" at bounding box center [495, 321] width 50 height 8
checkbox input "true"
click at [483, 334] on label "Upper respiratory infection" at bounding box center [495, 338] width 50 height 8
checkbox input "true"
click at [663, 278] on button "Add" at bounding box center [677, 286] width 57 height 16
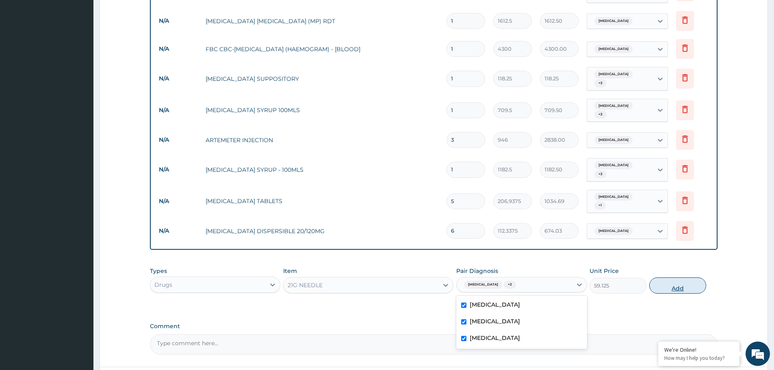
type input "0"
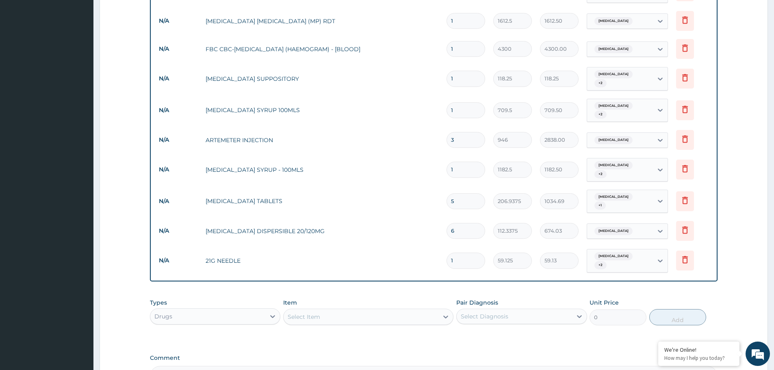
drag, startPoint x: 458, startPoint y: 245, endPoint x: 447, endPoint y: 242, distance: 10.9
click at [447, 253] on input "1" at bounding box center [466, 261] width 39 height 16
type input "3"
type input "177.38"
type input "2"
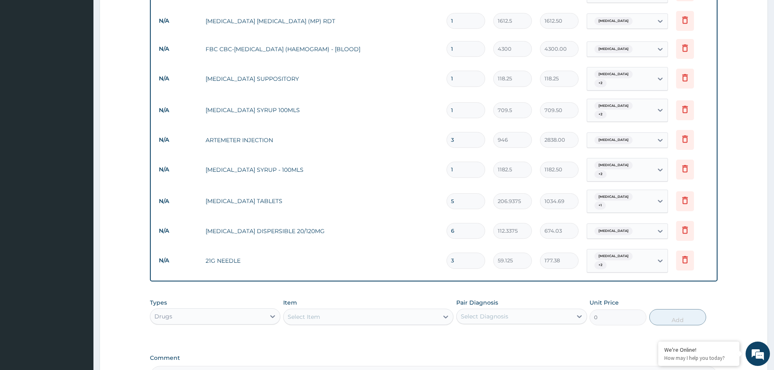
type input "118.25"
type input "0"
type input "0.00"
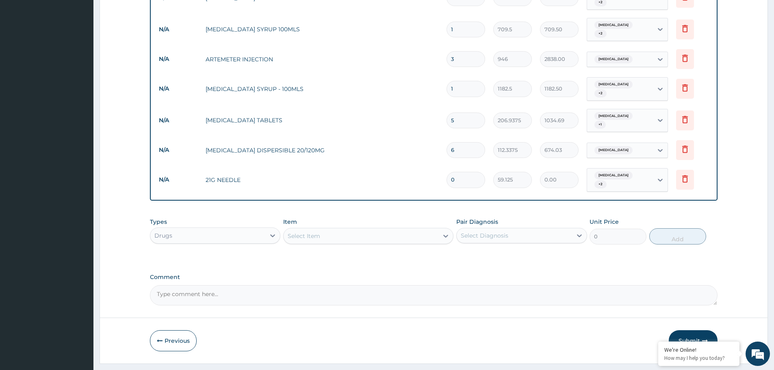
scroll to position [425, 0]
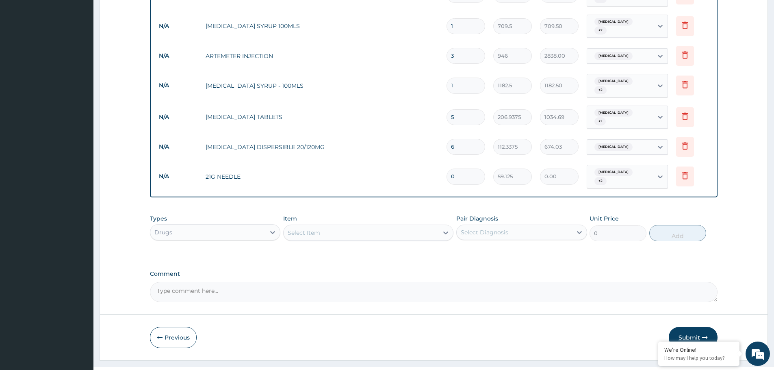
click at [679, 327] on button "Submit" at bounding box center [693, 337] width 49 height 21
click at [461, 169] on input "0" at bounding box center [466, 177] width 39 height 16
drag, startPoint x: 460, startPoint y: 163, endPoint x: 444, endPoint y: 162, distance: 16.3
click at [444, 165] on td "0" at bounding box center [466, 177] width 47 height 24
type input "3"
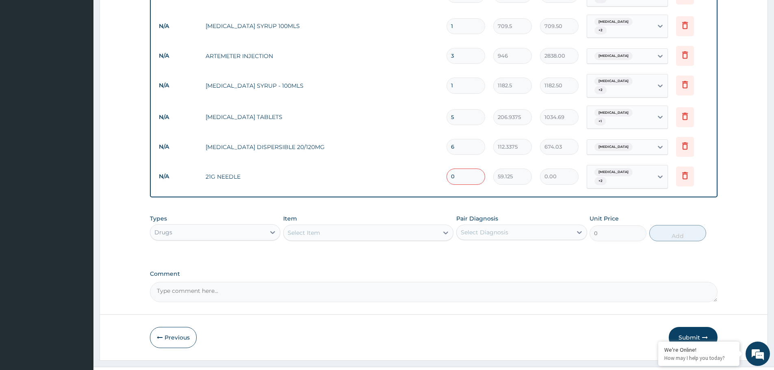
type input "177.38"
type input "3"
click at [675, 327] on button "Submit" at bounding box center [693, 337] width 49 height 21
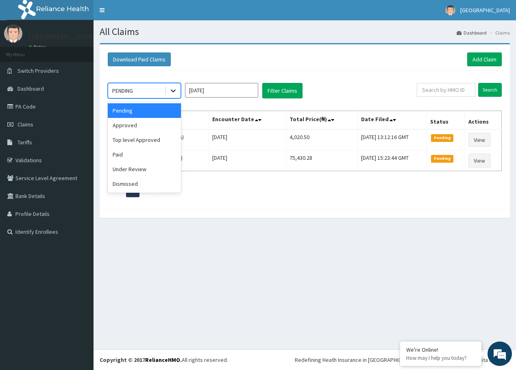
click at [177, 86] on div at bounding box center [173, 90] width 15 height 15
click at [122, 127] on div "Approved" at bounding box center [144, 125] width 73 height 15
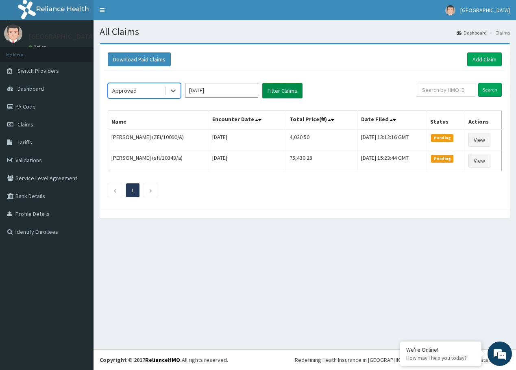
click at [278, 93] on button "Filter Claims" at bounding box center [282, 90] width 40 height 15
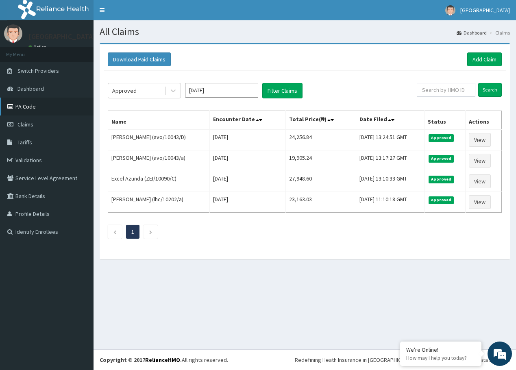
click at [52, 110] on link "PA Code" at bounding box center [46, 107] width 93 height 18
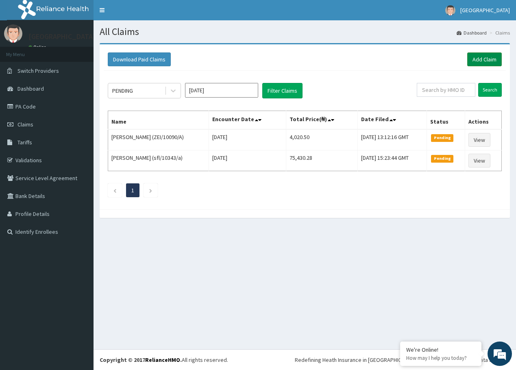
click at [487, 56] on link "Add Claim" at bounding box center [484, 59] width 35 height 14
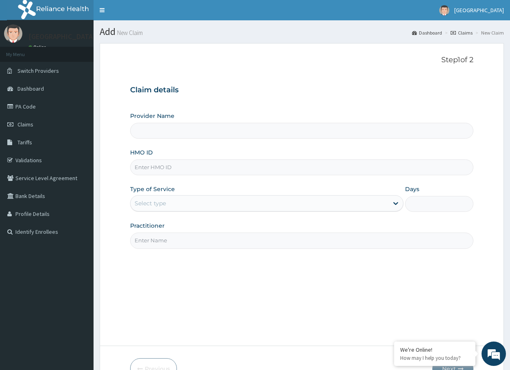
click at [161, 165] on input "HMO ID" at bounding box center [301, 167] width 343 height 16
paste input "SFA/10485/A"
type input "SFA/10485/A"
type input "[GEOGRAPHIC_DATA]"
type input "SFA/10485/A"
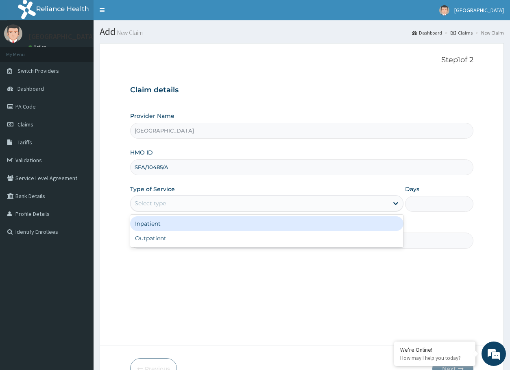
click at [214, 204] on div "Select type" at bounding box center [258, 203] width 257 height 13
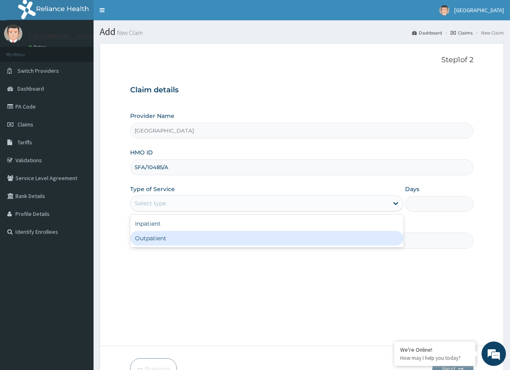
click at [194, 233] on div "Outpatient" at bounding box center [266, 238] width 273 height 15
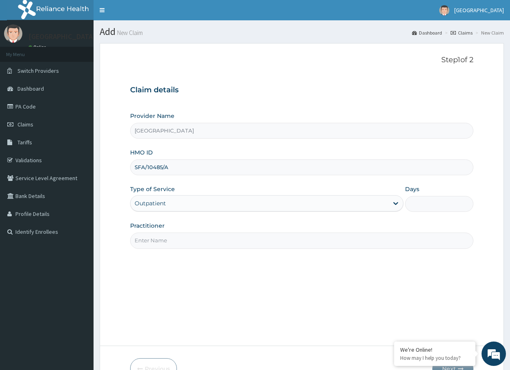
type input "1"
click at [185, 244] on input "Practitioner" at bounding box center [301, 240] width 343 height 16
type input "dr. [PERSON_NAME]"
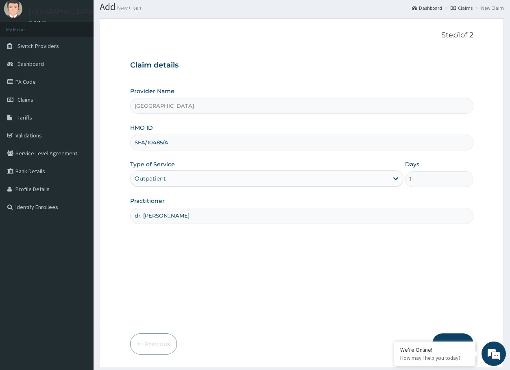
scroll to position [49, 0]
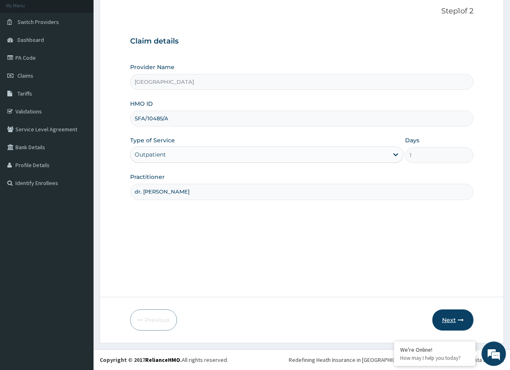
click at [451, 319] on button "Next" at bounding box center [452, 319] width 41 height 21
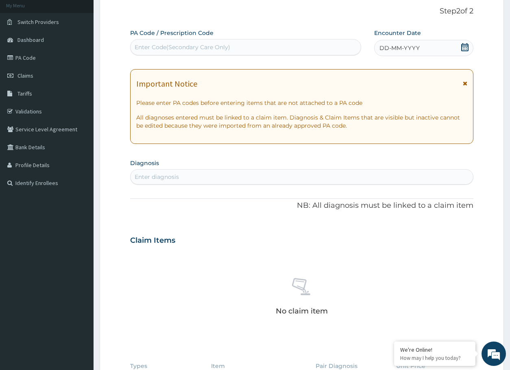
click at [449, 47] on div "DD-MM-YYYY" at bounding box center [423, 48] width 99 height 16
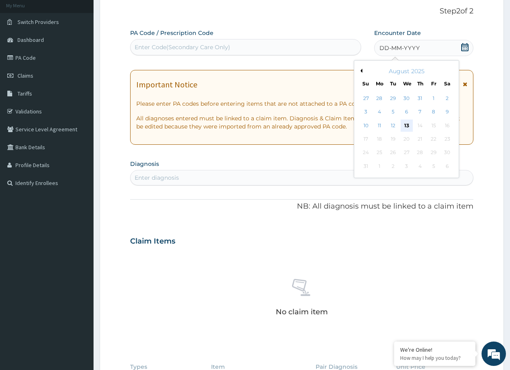
click at [410, 125] on div "13" at bounding box center [406, 125] width 12 height 12
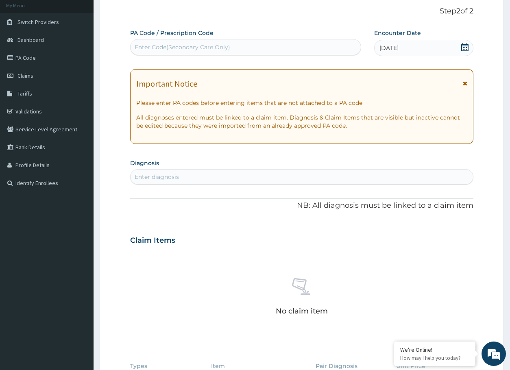
click at [222, 177] on div "Enter diagnosis" at bounding box center [301, 176] width 342 height 13
type input "[MEDICAL_DATA]"
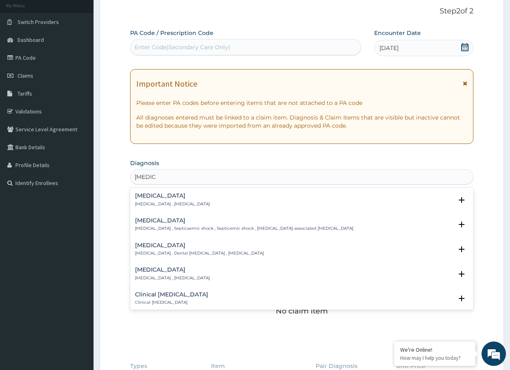
click at [196, 198] on div "[MEDICAL_DATA] [MEDICAL_DATA] , [MEDICAL_DATA]" at bounding box center [301, 200] width 333 height 14
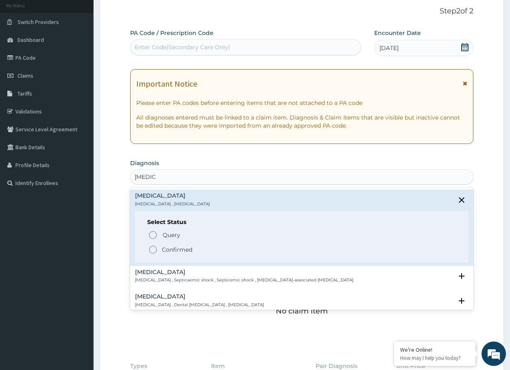
click at [163, 249] on p "Confirmed" at bounding box center [177, 249] width 30 height 8
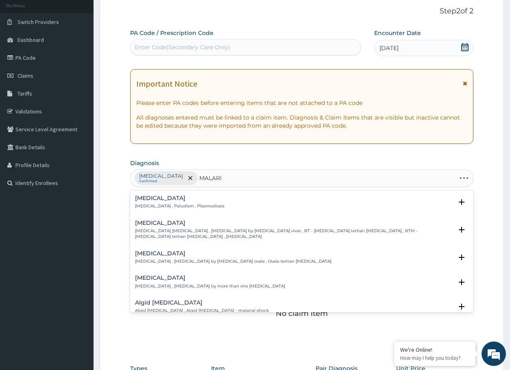
type input "[MEDICAL_DATA]"
click at [143, 201] on h4 "[MEDICAL_DATA]" at bounding box center [179, 198] width 89 height 6
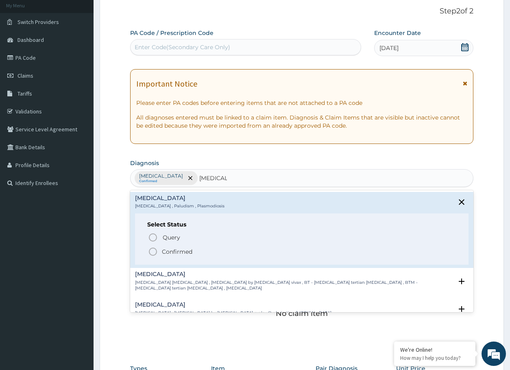
click at [159, 250] on span "Confirmed" at bounding box center [302, 252] width 308 height 10
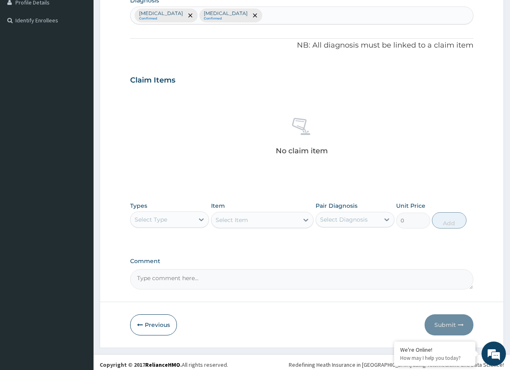
scroll to position [216, 0]
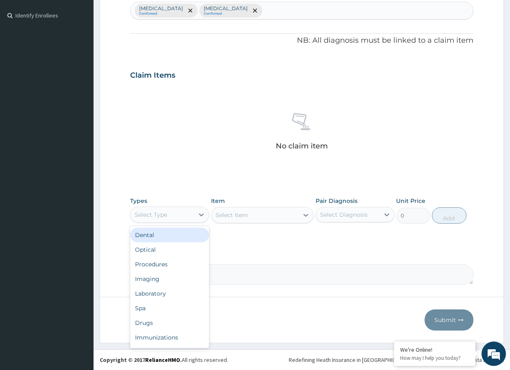
click at [187, 217] on div "Select Type" at bounding box center [161, 214] width 63 height 13
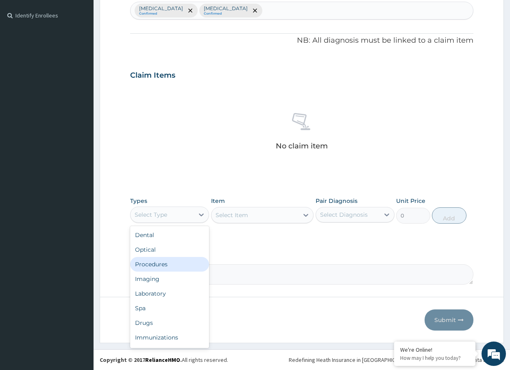
click at [174, 267] on div "Procedures" at bounding box center [169, 264] width 79 height 15
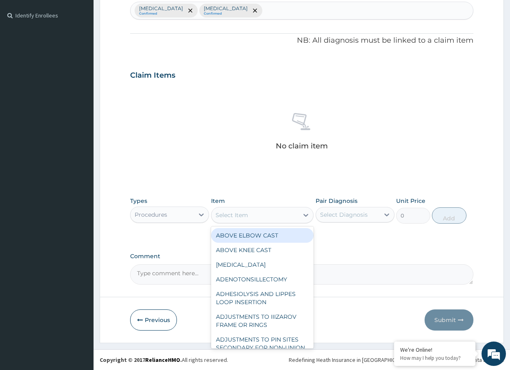
click at [282, 220] on div "Select Item" at bounding box center [254, 214] width 87 height 13
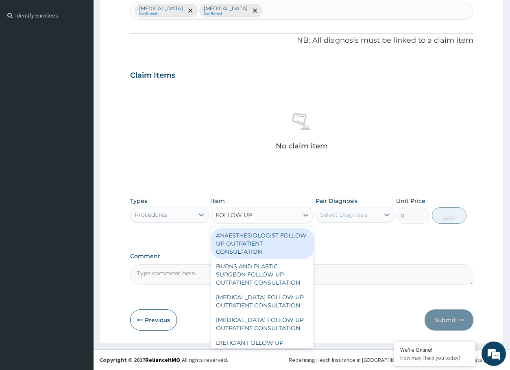
type input "FOLLOW U"
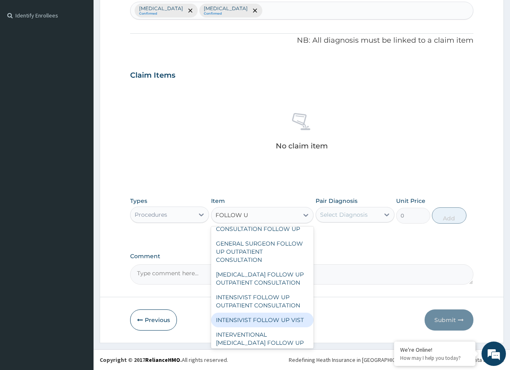
scroll to position [195, 0]
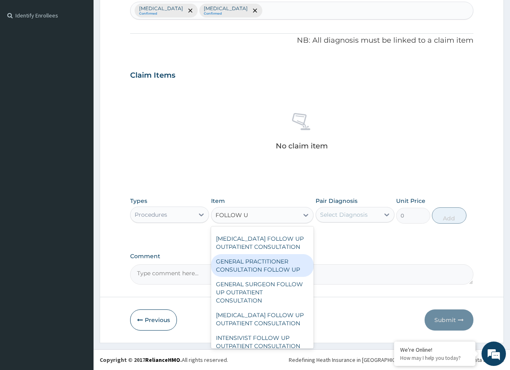
click at [263, 277] on div "GENERAL PRACTITIONER CONSULTATION FOLLOW UP" at bounding box center [262, 265] width 103 height 23
type input "11610"
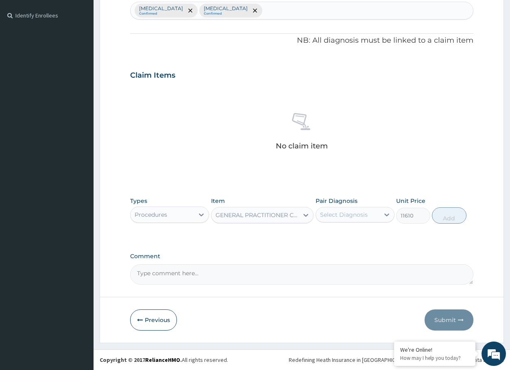
click at [358, 221] on div "Select Diagnosis" at bounding box center [347, 214] width 63 height 13
click at [343, 238] on label "Sepsis" at bounding box center [354, 234] width 50 height 8
checkbox input "true"
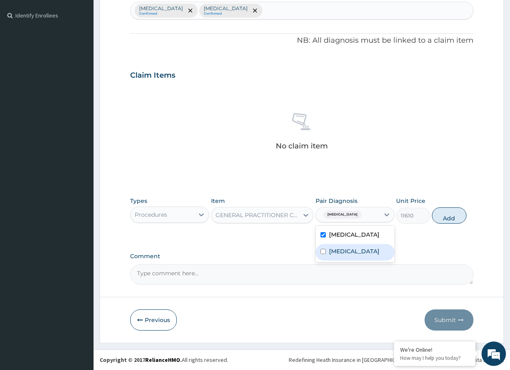
click at [339, 255] on label "Malaria" at bounding box center [354, 251] width 50 height 8
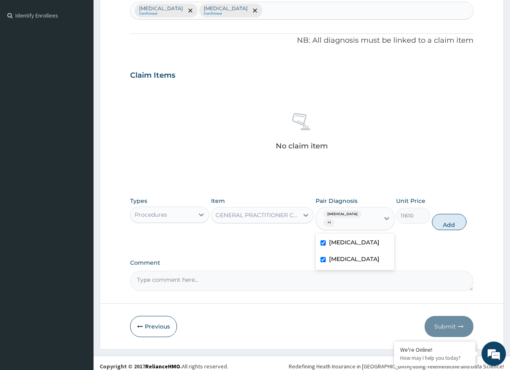
checkbox input "true"
click at [462, 214] on button "Add" at bounding box center [449, 222] width 34 height 16
type input "0"
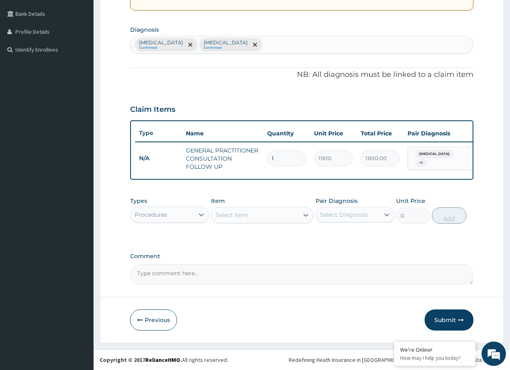
scroll to position [188, 0]
click at [205, 207] on div at bounding box center [201, 214] width 15 height 15
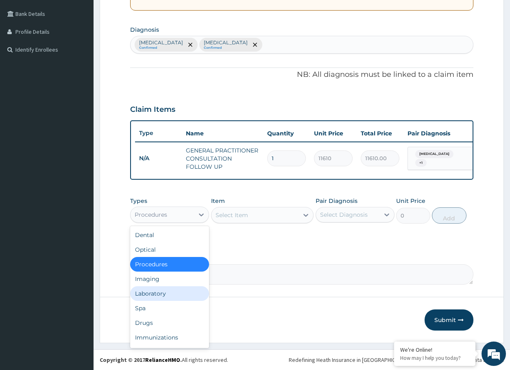
click at [143, 292] on div "Laboratory" at bounding box center [169, 293] width 79 height 15
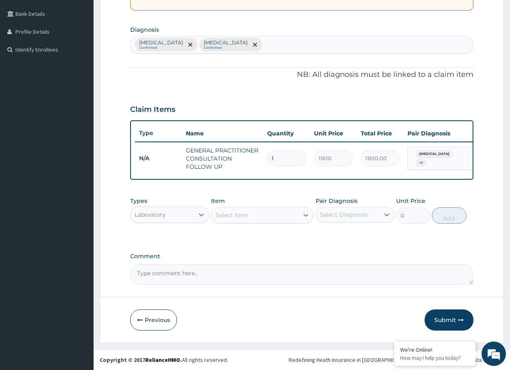
click at [265, 214] on div "Select Item" at bounding box center [254, 214] width 87 height 13
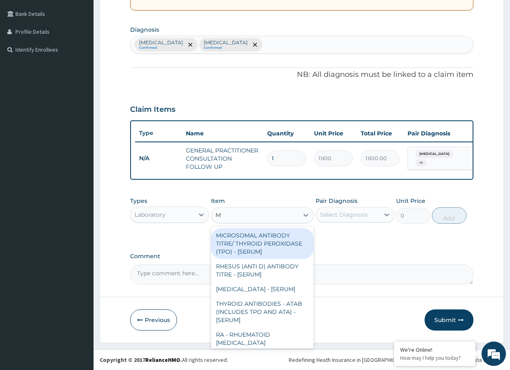
type input "MP"
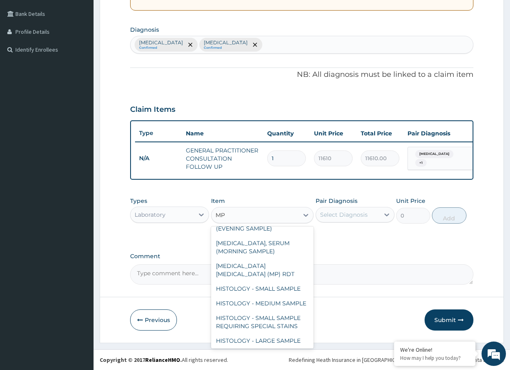
scroll to position [244, 0]
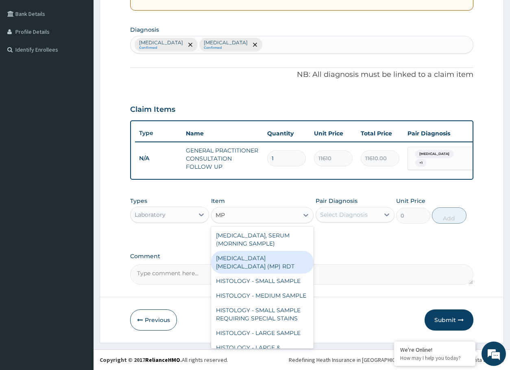
click at [288, 274] on div "MALARIA PARASITE (MP) RDT" at bounding box center [262, 262] width 103 height 23
type input "1612.5"
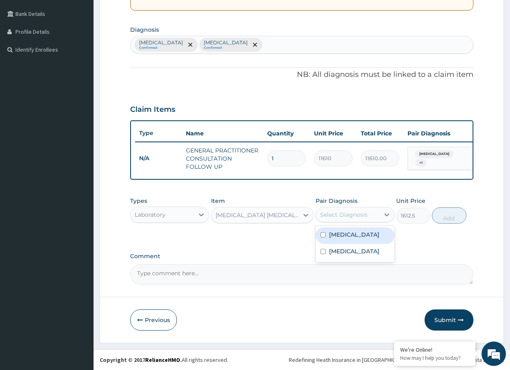
click at [343, 218] on div "Select Diagnosis" at bounding box center [344, 215] width 48 height 8
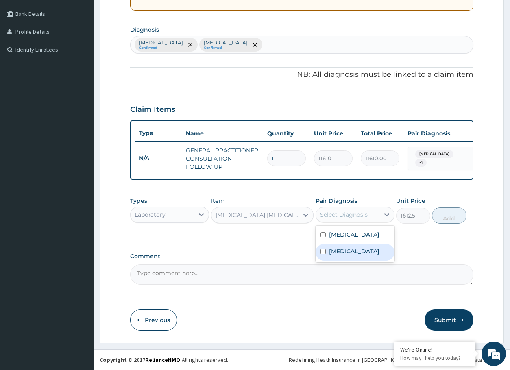
click at [337, 250] on label "Malaria" at bounding box center [354, 251] width 50 height 8
checkbox input "true"
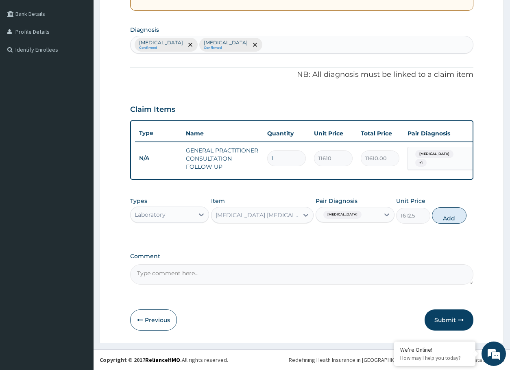
click at [462, 213] on button "Add" at bounding box center [449, 215] width 34 height 16
type input "0"
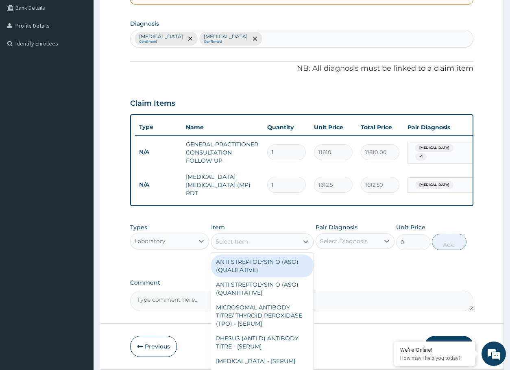
click at [252, 241] on div "Select Item" at bounding box center [254, 241] width 87 height 13
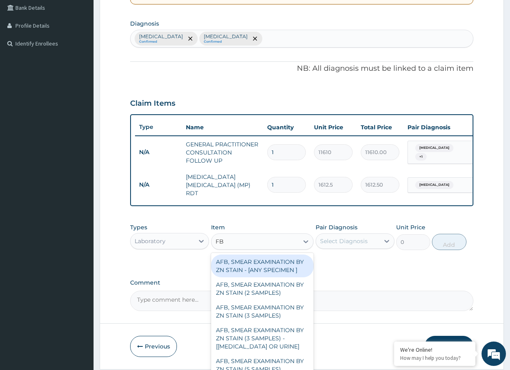
type input "FBC"
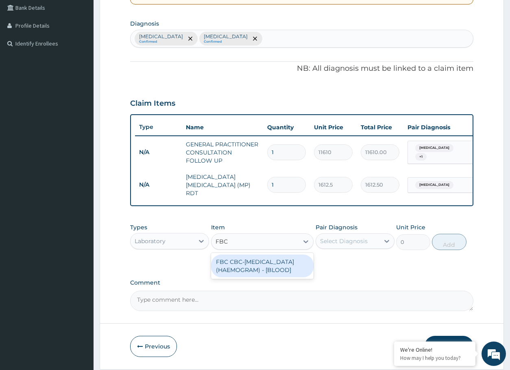
click at [281, 277] on div "FBC CBC-COMPLETE BLOOD COUNT (HAEMOGRAM) - [BLOOD]" at bounding box center [262, 265] width 103 height 23
type input "4300"
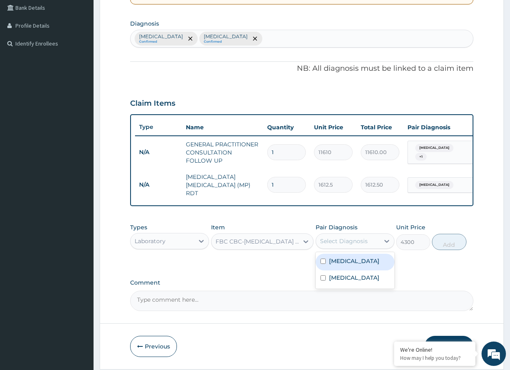
click at [336, 243] on div "Select Diagnosis" at bounding box center [344, 241] width 48 height 8
click at [339, 255] on div "Sepsis" at bounding box center [354, 262] width 79 height 17
checkbox input "true"
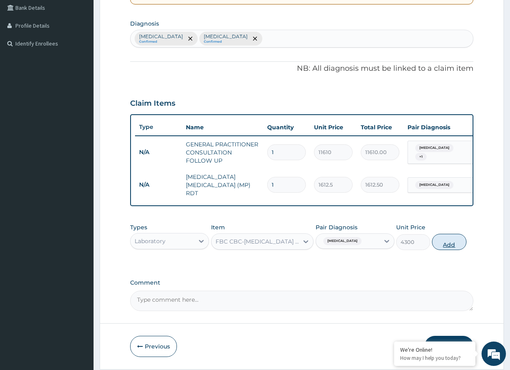
click at [447, 242] on button "Add" at bounding box center [449, 242] width 34 height 16
type input "0"
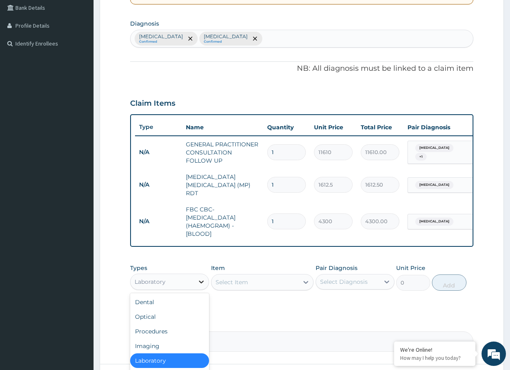
click at [202, 287] on div at bounding box center [201, 281] width 15 height 15
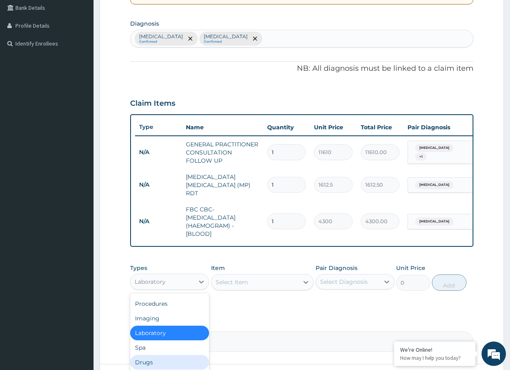
click at [149, 363] on div "Drugs" at bounding box center [169, 362] width 79 height 15
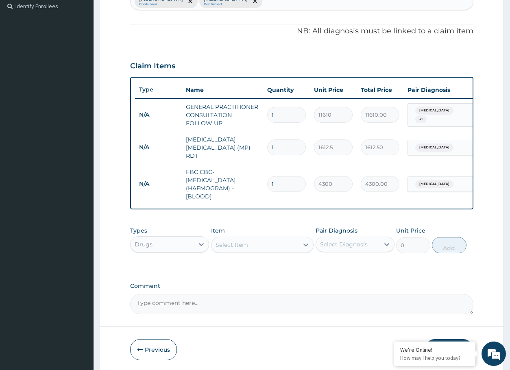
scroll to position [257, 0]
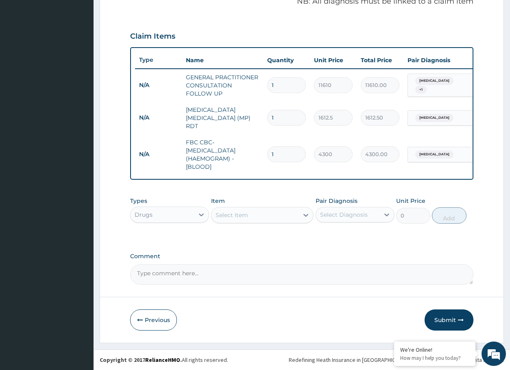
click at [261, 218] on div "Select Item" at bounding box center [254, 214] width 87 height 13
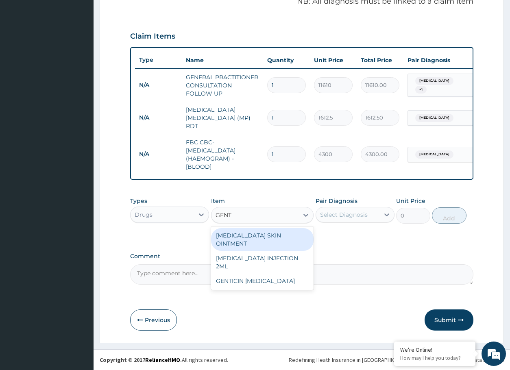
type input "GENTA"
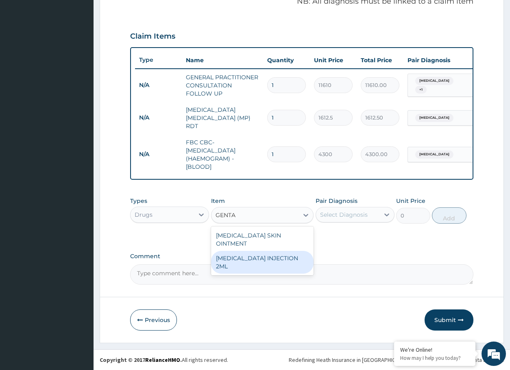
click at [262, 251] on div "GENTAMICIN INJECTION 2ML" at bounding box center [262, 262] width 103 height 23
type input "331.1"
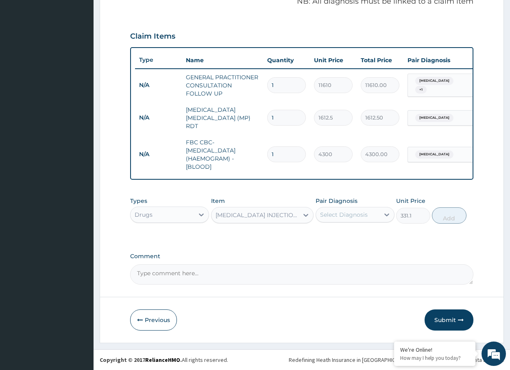
click at [348, 211] on div "Select Diagnosis" at bounding box center [344, 215] width 48 height 8
click at [343, 236] on label "Sepsis" at bounding box center [354, 234] width 50 height 8
checkbox input "true"
click at [447, 217] on button "Add" at bounding box center [449, 215] width 34 height 16
type input "0"
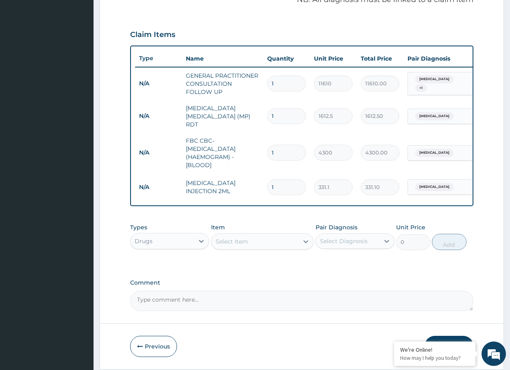
click at [246, 245] on div "Select Item" at bounding box center [231, 241] width 33 height 8
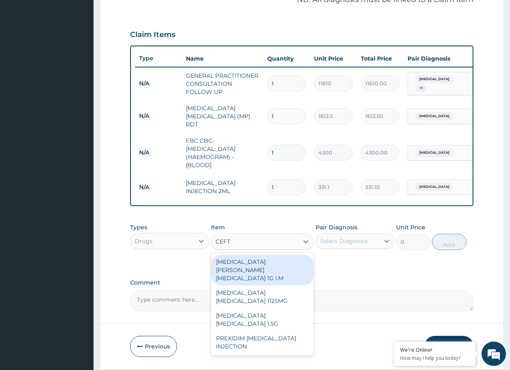
type input "CEFTR"
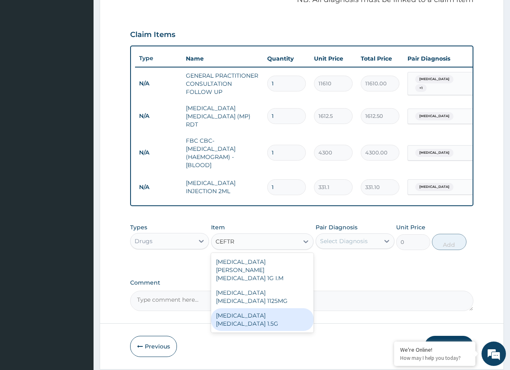
click at [241, 308] on div "CEFTRIAXONE SULBACTAM 1.5G" at bounding box center [262, 319] width 103 height 23
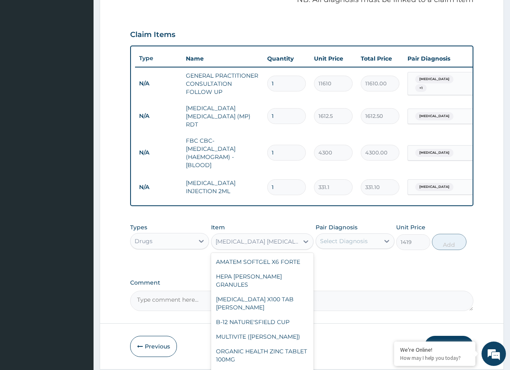
click at [255, 245] on div "CEFTRIAXONE SULBACTAM 1.5G" at bounding box center [257, 241] width 84 height 8
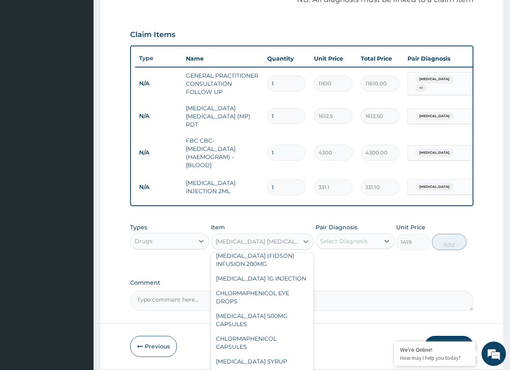
type input "2365"
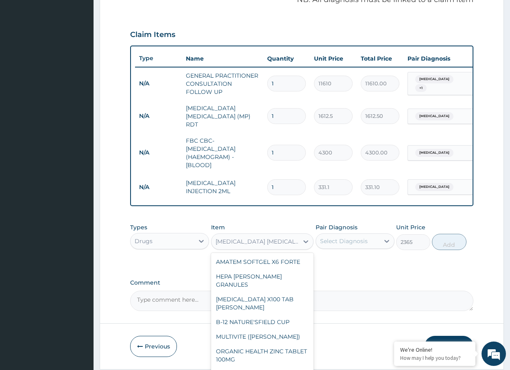
click at [298, 245] on div "CEFTRIAXONE TAZOBACTAM 1125MG" at bounding box center [257, 241] width 84 height 8
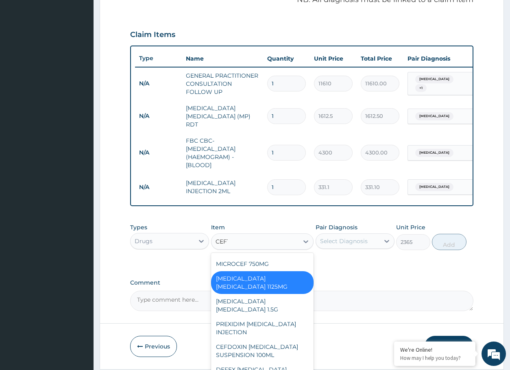
scroll to position [0, 0]
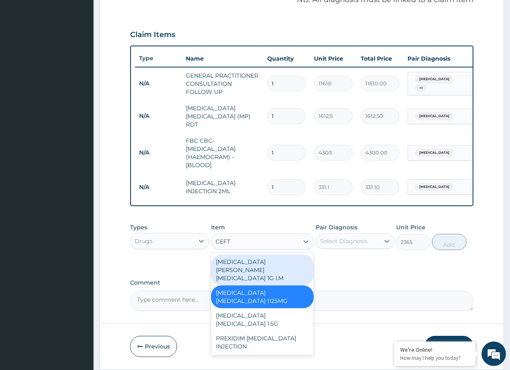
type input "CEFTR"
click at [271, 260] on div "ROCEPHIN CEFTRIAXONE 1G I.M" at bounding box center [262, 269] width 103 height 31
type input "8277.5"
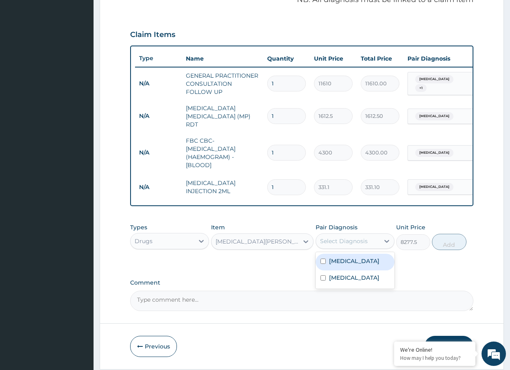
click at [328, 245] on div "Select Diagnosis" at bounding box center [344, 241] width 48 height 8
click at [335, 270] on div "Sepsis" at bounding box center [354, 262] width 79 height 17
checkbox input "true"
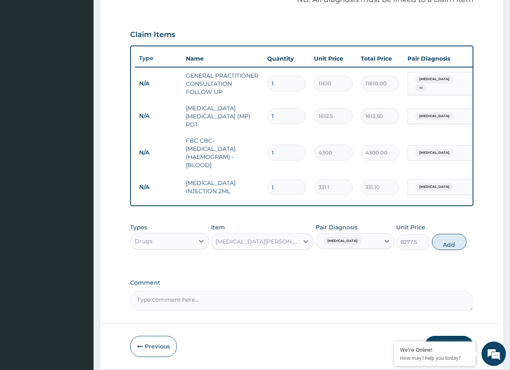
click at [468, 243] on div "Types Drugs Item ROCEPHIN CEFTRIAXONE 1G I.M Pair Diagnosis Sepsis Unit Price 8…" at bounding box center [301, 236] width 343 height 35
click at [433, 248] on button "Add" at bounding box center [449, 242] width 34 height 16
type input "0"
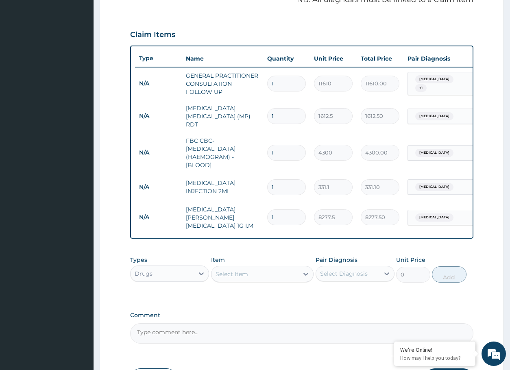
click at [240, 271] on div "Select Item" at bounding box center [231, 274] width 33 height 8
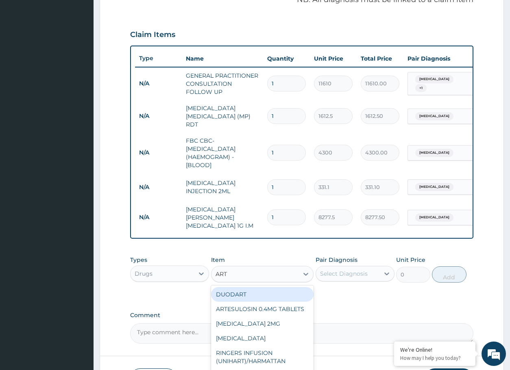
type input "ARTE"
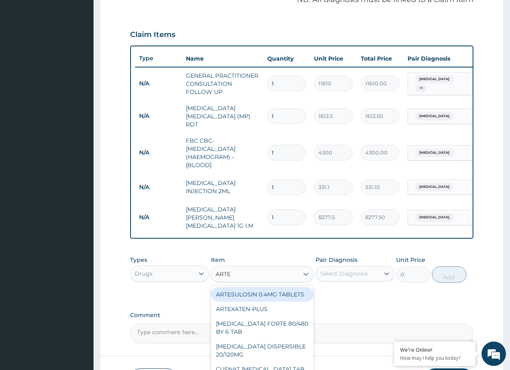
scroll to position [41, 0]
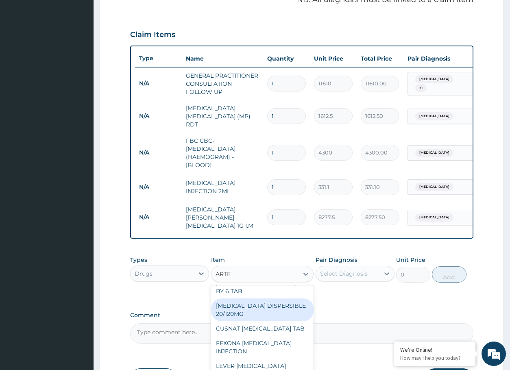
click at [244, 316] on div "COARTEM DISPERSIBLE 20/120MG" at bounding box center [262, 309] width 103 height 23
type input "112.3375"
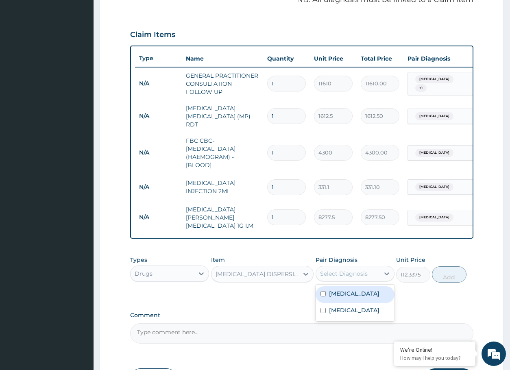
click at [340, 276] on div "Select Diagnosis" at bounding box center [347, 273] width 63 height 13
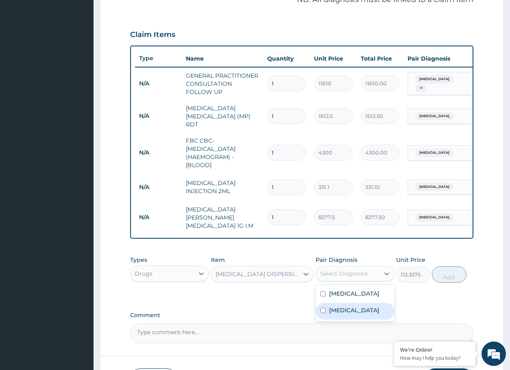
drag, startPoint x: 342, startPoint y: 310, endPoint x: 502, endPoint y: 259, distance: 167.9
click at [344, 307] on label "Malaria" at bounding box center [354, 310] width 50 height 8
checkbox input "true"
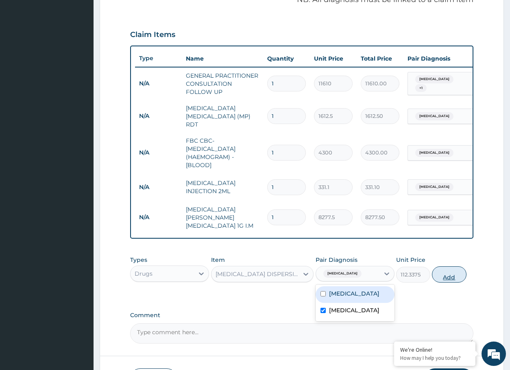
click at [461, 269] on button "Add" at bounding box center [449, 274] width 34 height 16
type input "0"
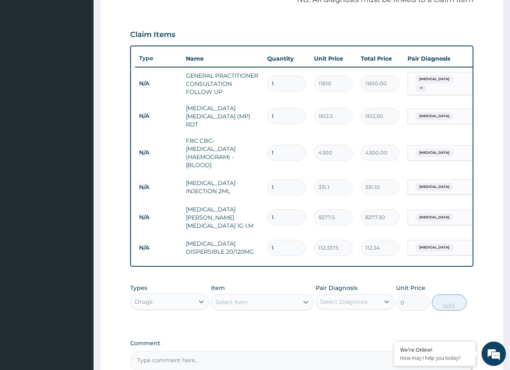
type input "0.00"
type input "6"
type input "674.03"
type input "6"
click at [276, 295] on div "Select Item" at bounding box center [254, 301] width 87 height 13
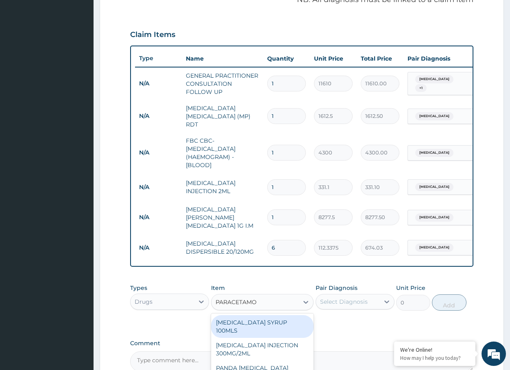
type input "PARACETAMOL"
click at [270, 315] on div "PARACETAMOL SYRUP 100MLS" at bounding box center [262, 326] width 103 height 23
type input "709.5"
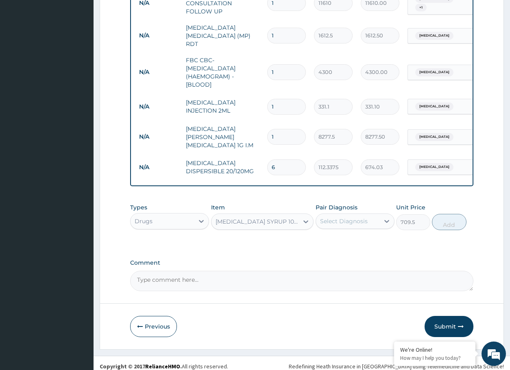
scroll to position [341, 0]
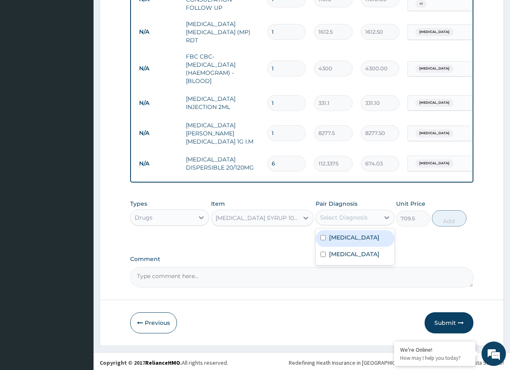
click at [343, 210] on div "Select Diagnosis" at bounding box center [354, 217] width 79 height 15
click at [342, 247] on div "Malaria" at bounding box center [354, 255] width 79 height 17
checkbox input "true"
click at [350, 232] on div "Sepsis" at bounding box center [354, 238] width 79 height 17
checkbox input "true"
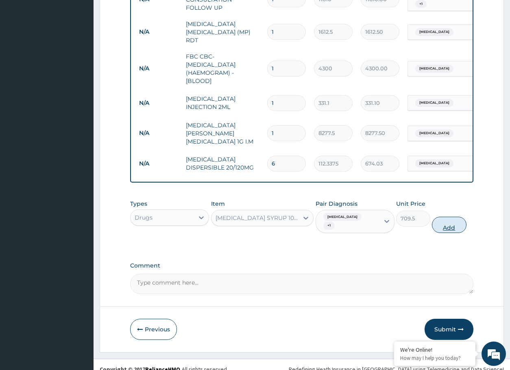
click at [452, 217] on button "Add" at bounding box center [449, 225] width 34 height 16
type input "0"
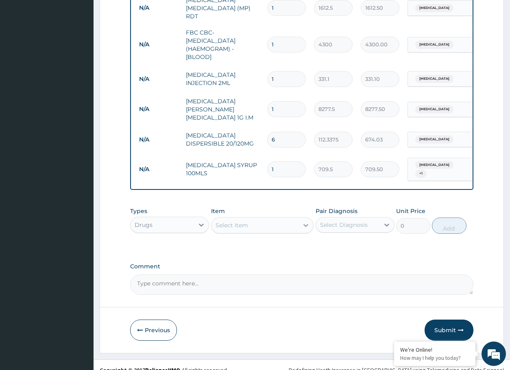
scroll to position [369, 0]
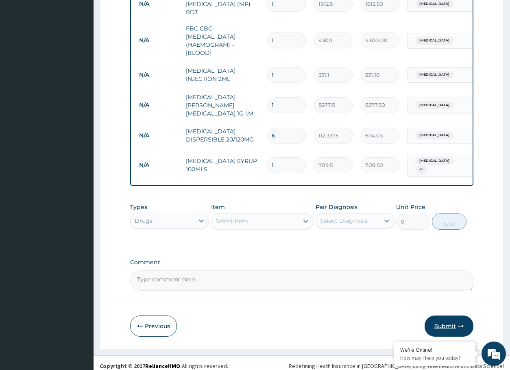
click at [453, 319] on button "Submit" at bounding box center [448, 325] width 49 height 21
click at [454, 318] on button "Submit" at bounding box center [448, 325] width 49 height 21
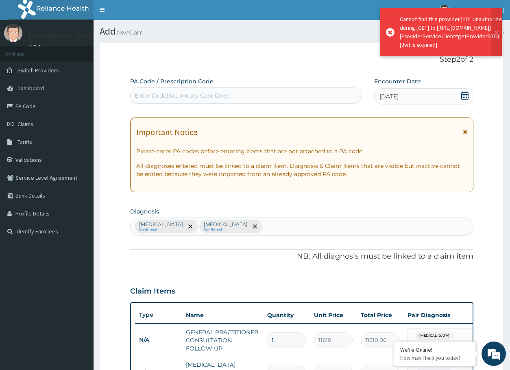
scroll to position [0, 0]
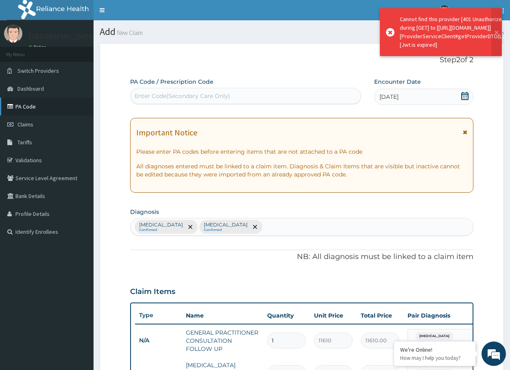
click at [47, 109] on link "PA Code" at bounding box center [46, 107] width 93 height 18
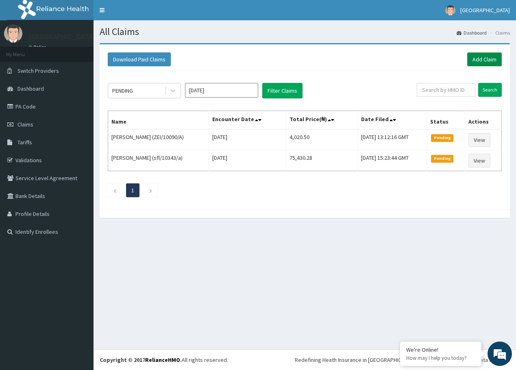
click at [499, 55] on link "Add Claim" at bounding box center [484, 59] width 35 height 14
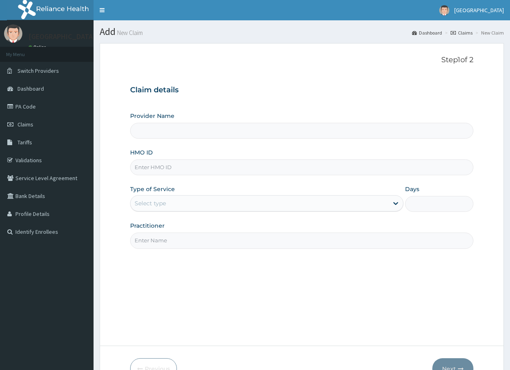
click at [228, 164] on input "HMO ID" at bounding box center [301, 167] width 343 height 16
paste input "SFA/10485/A"
type input "SFA/10485/A"
type input "[GEOGRAPHIC_DATA]"
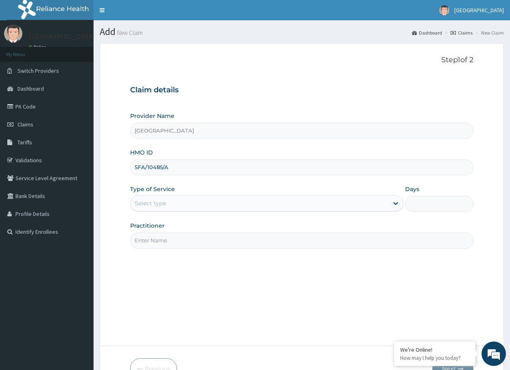
click at [219, 195] on div "Type of Service Select type" at bounding box center [266, 198] width 273 height 27
click at [211, 204] on div "Select type" at bounding box center [258, 203] width 257 height 13
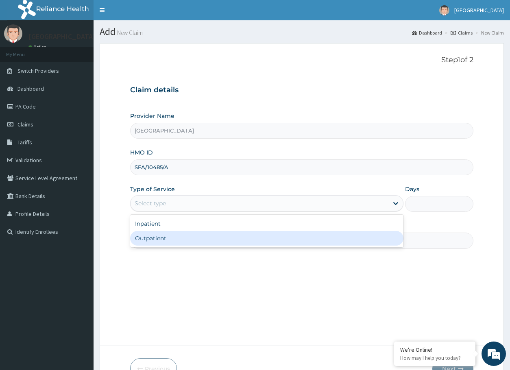
click at [193, 234] on div "Outpatient" at bounding box center [266, 238] width 273 height 15
type input "1"
